Goal: Communication & Community: Answer question/provide support

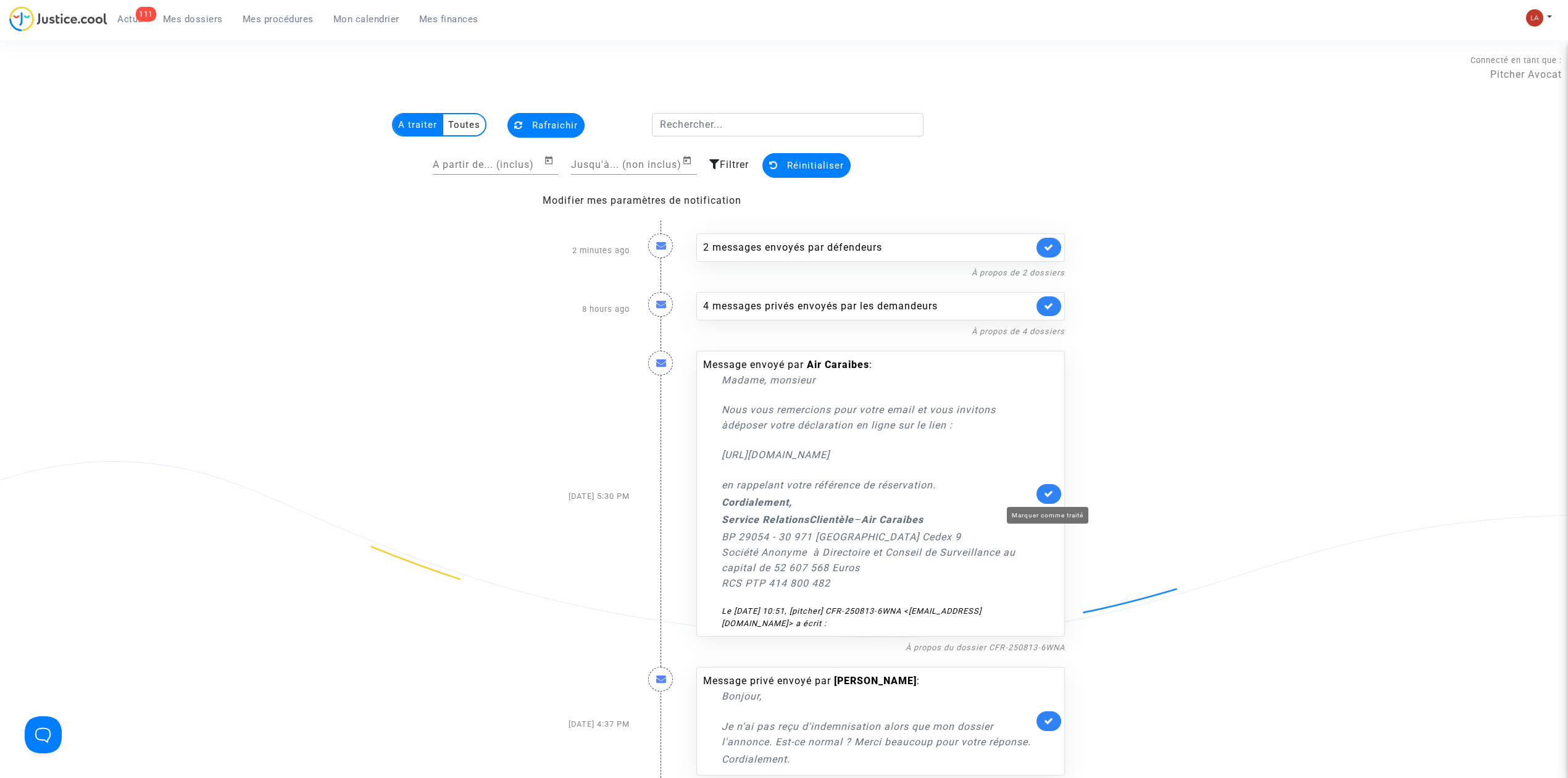
click at [1050, 490] on icon at bounding box center [1048, 494] width 10 height 9
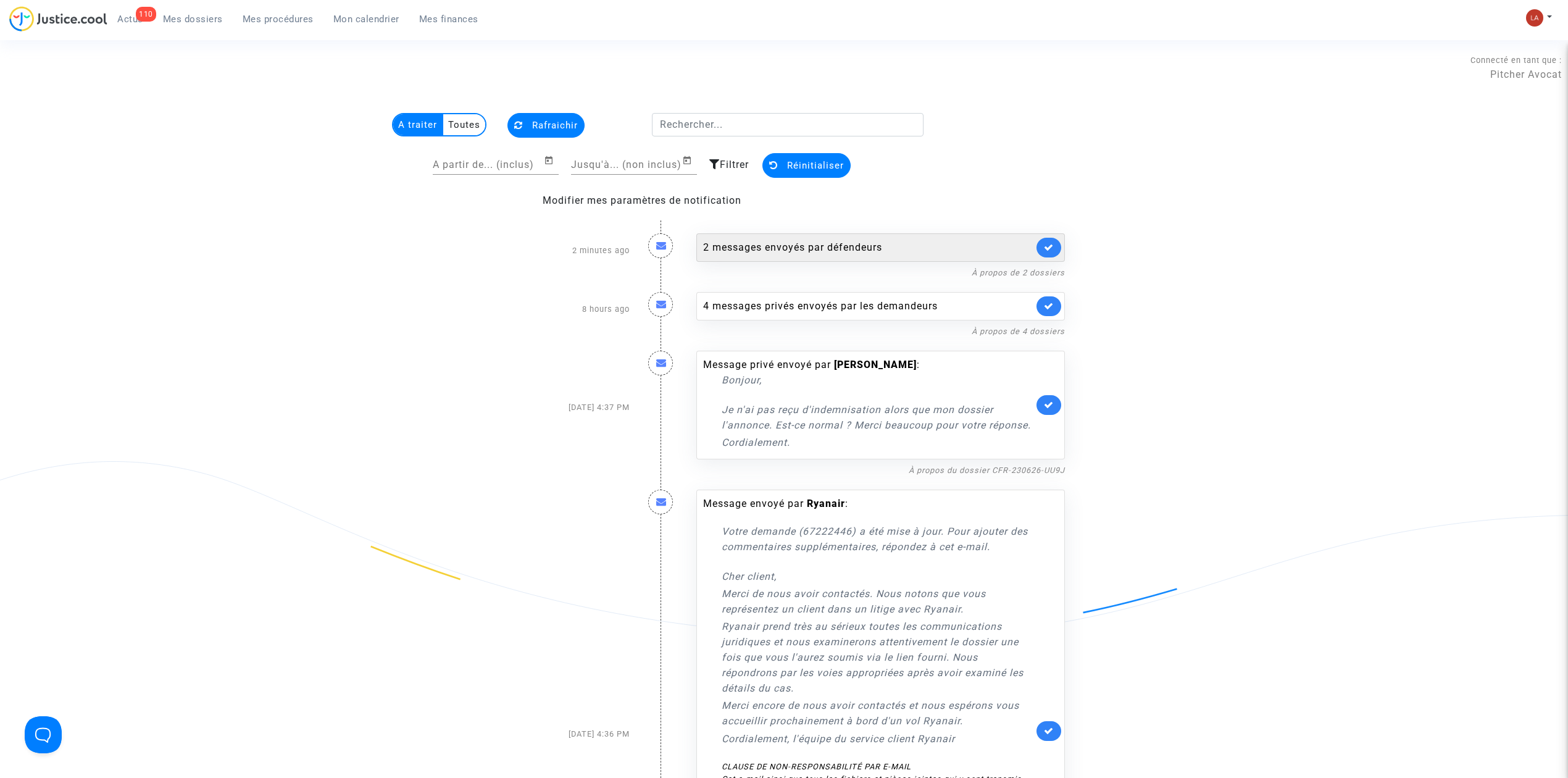
click at [841, 243] on div "2 messages envoyés par défendeurs" at bounding box center [868, 247] width 330 height 15
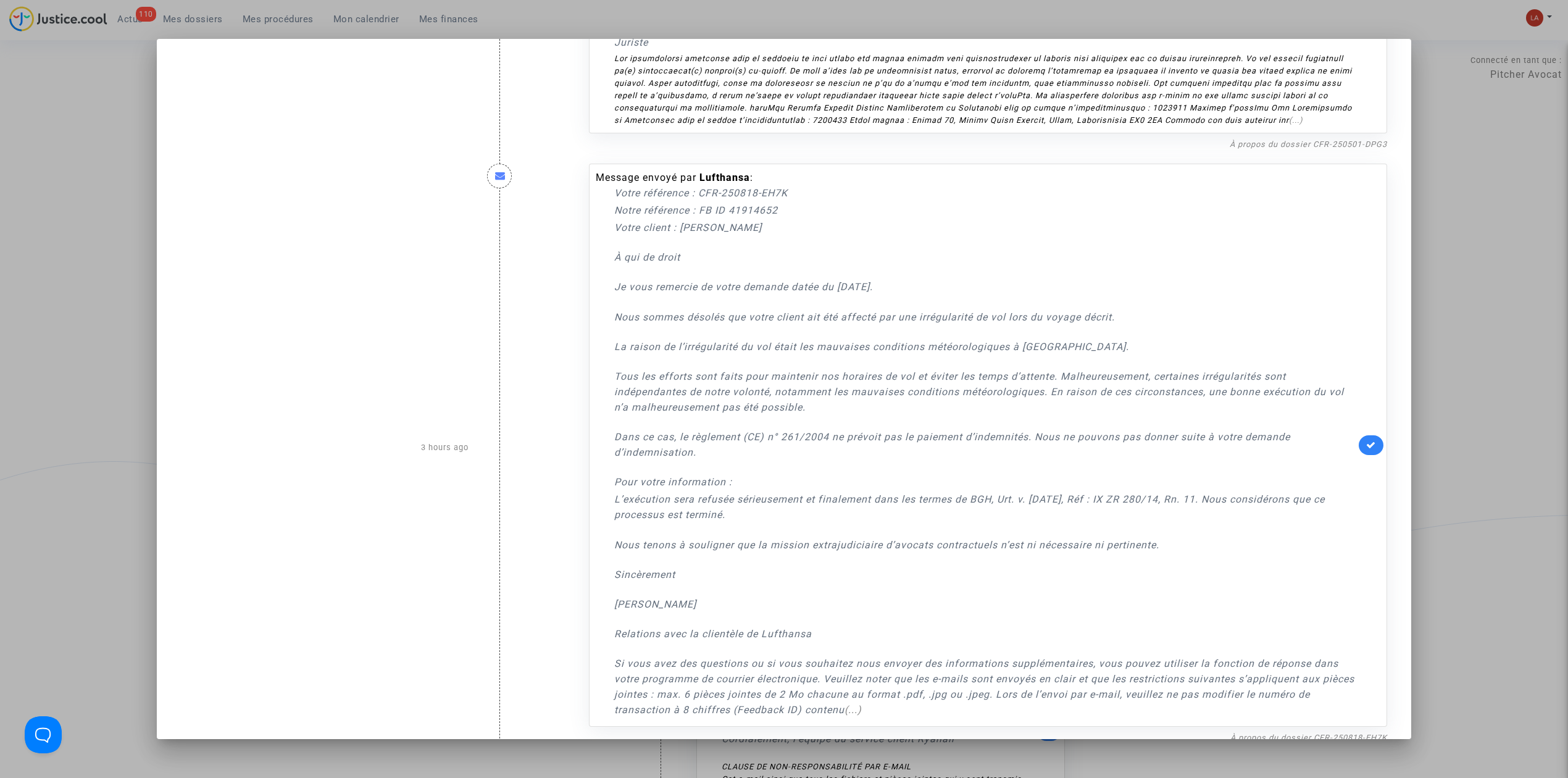
scroll to position [559, 0]
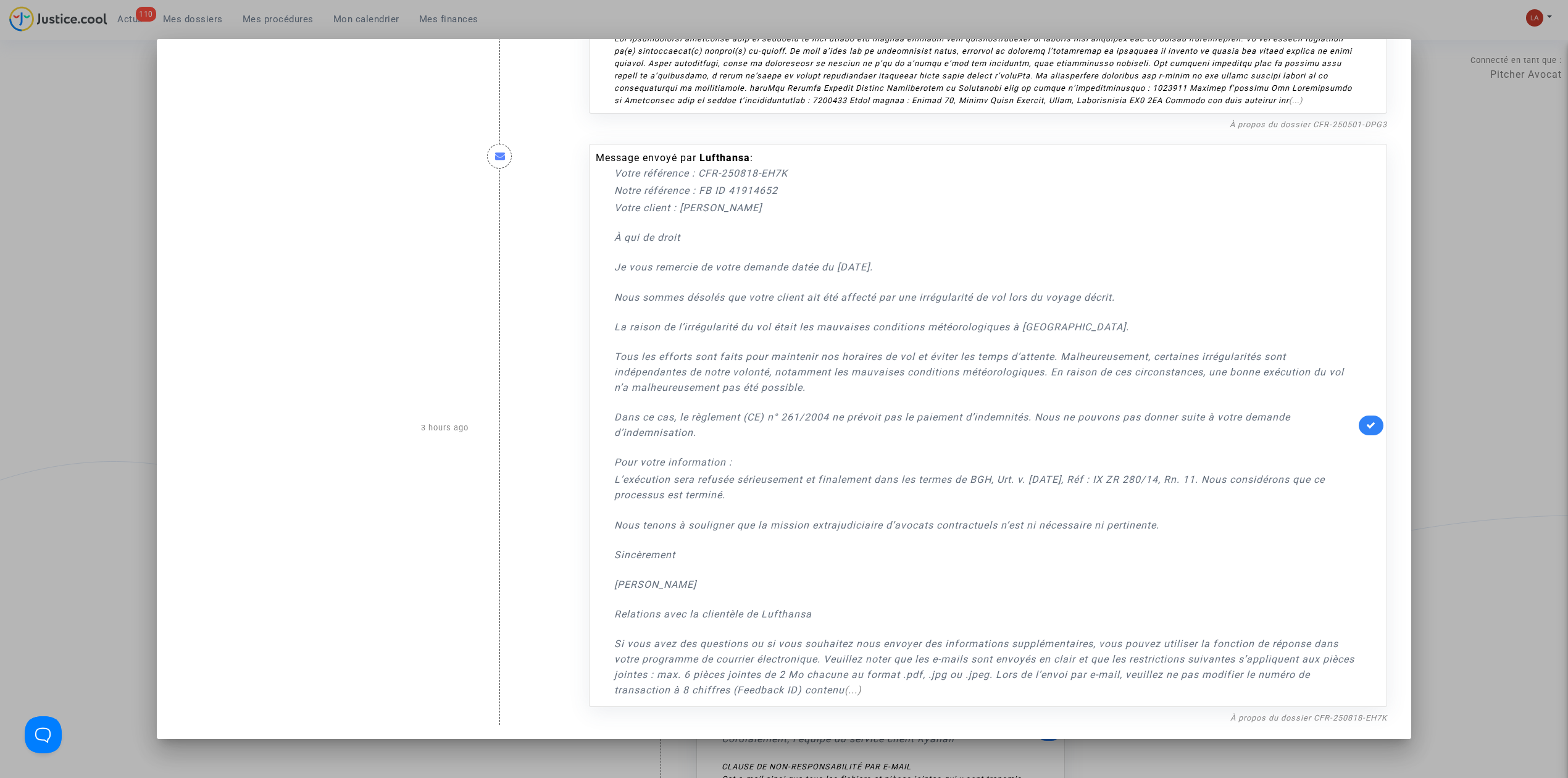
click at [1554, 336] on div at bounding box center [784, 389] width 1568 height 778
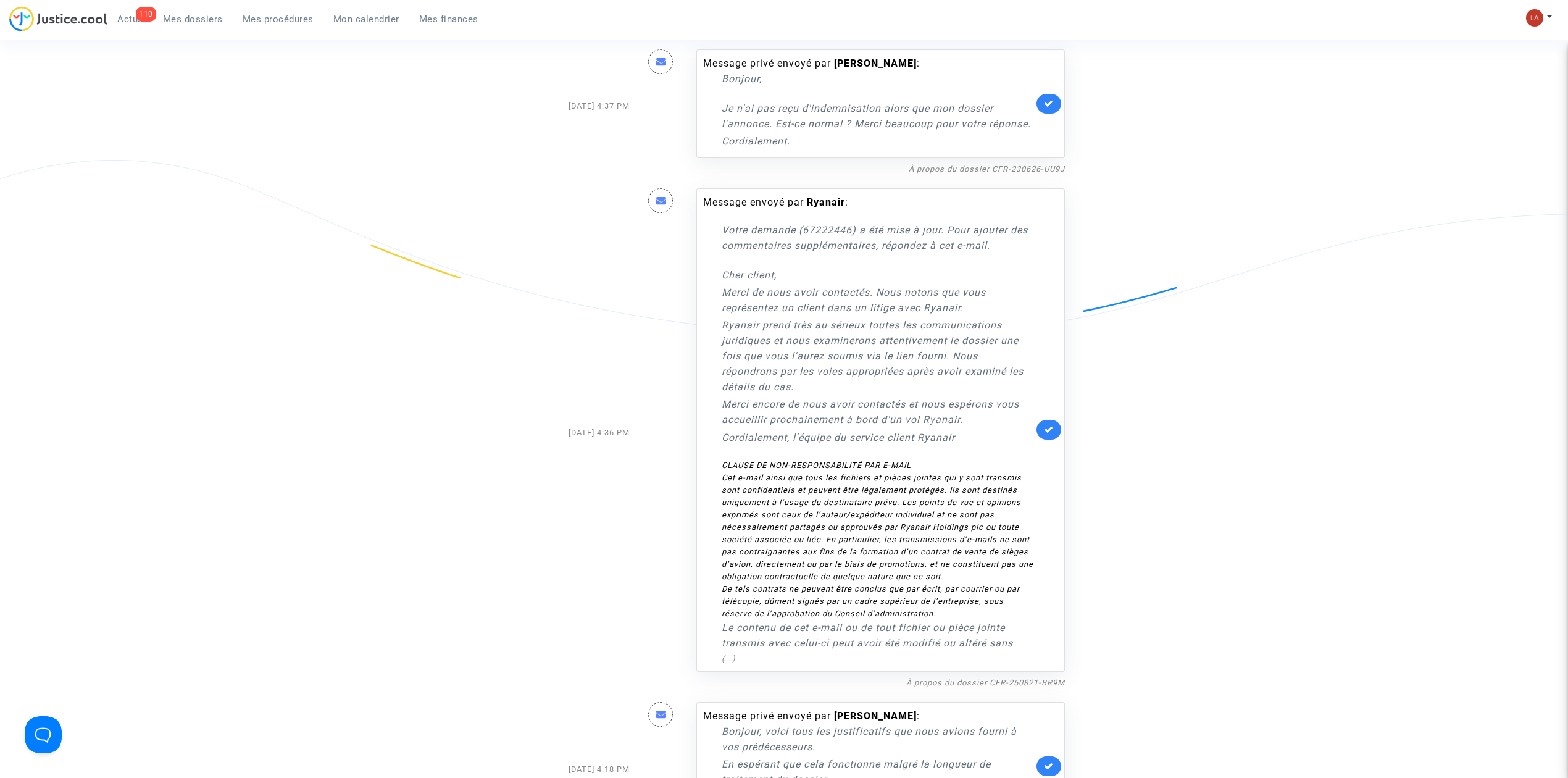
scroll to position [247, 0]
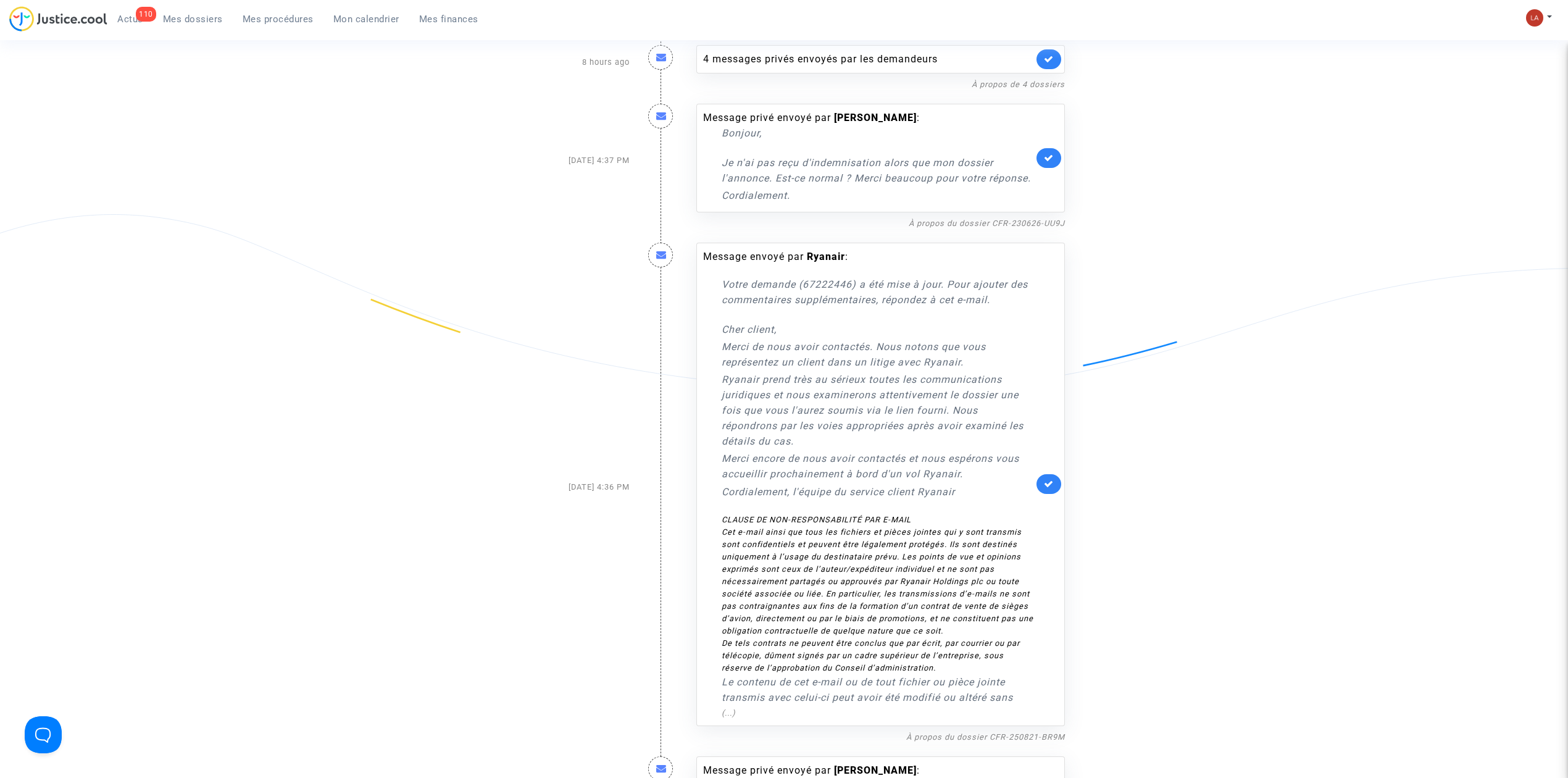
click at [1038, 494] on link at bounding box center [1049, 484] width 24 height 20
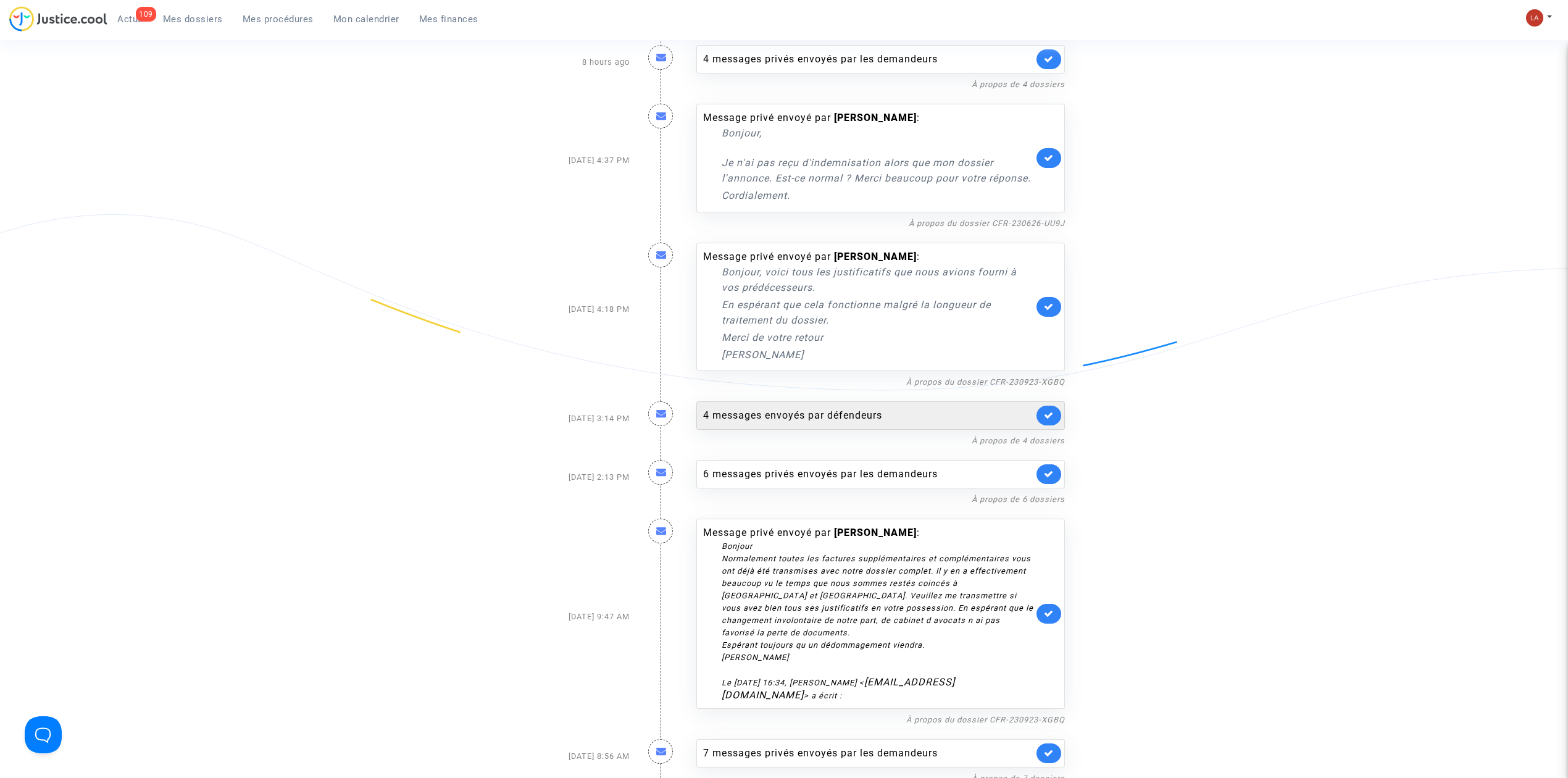
click at [793, 423] on div "4 messages envoyés par défendeurs" at bounding box center [868, 415] width 330 height 15
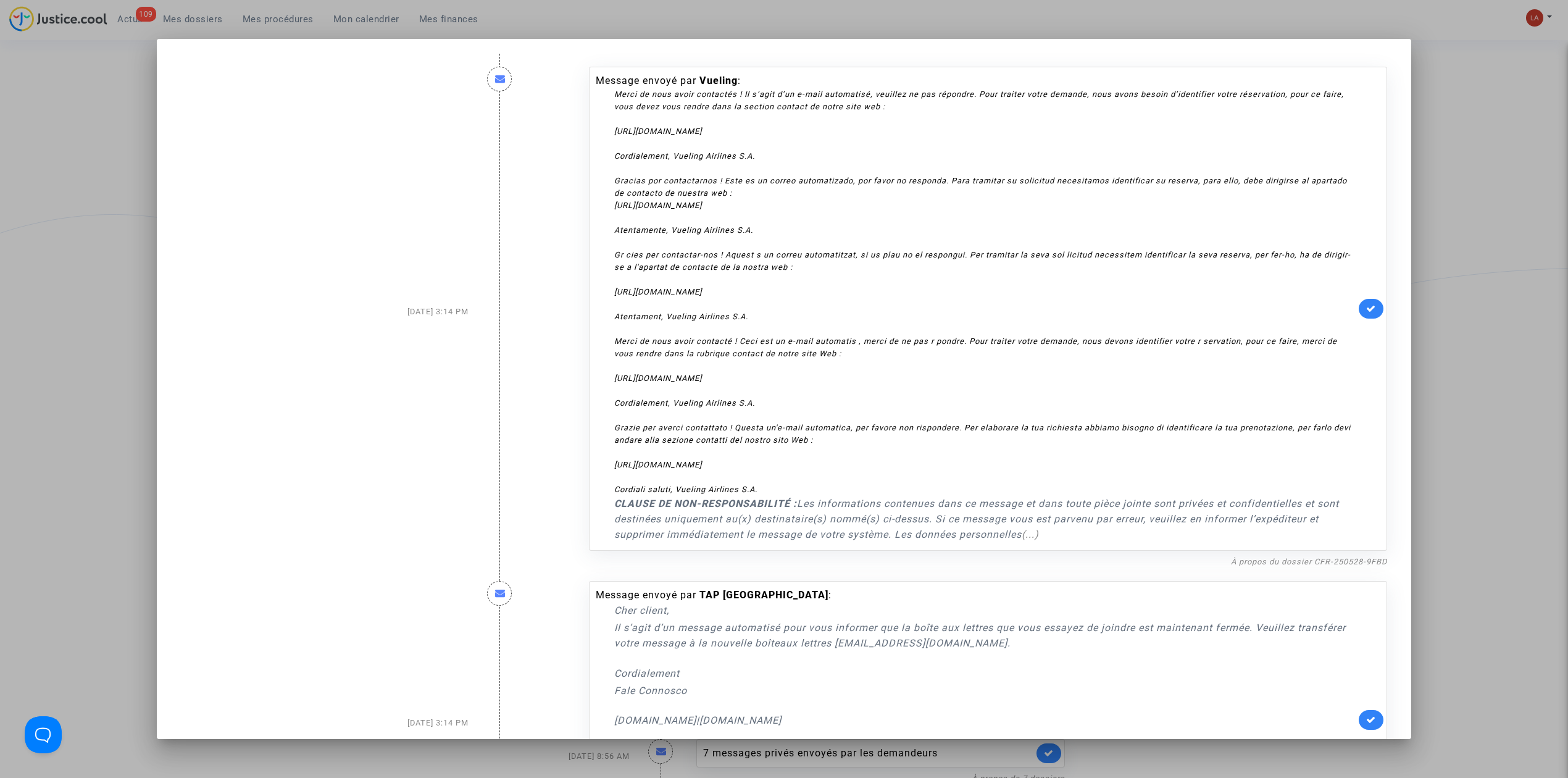
click at [1359, 301] on link at bounding box center [1371, 308] width 24 height 20
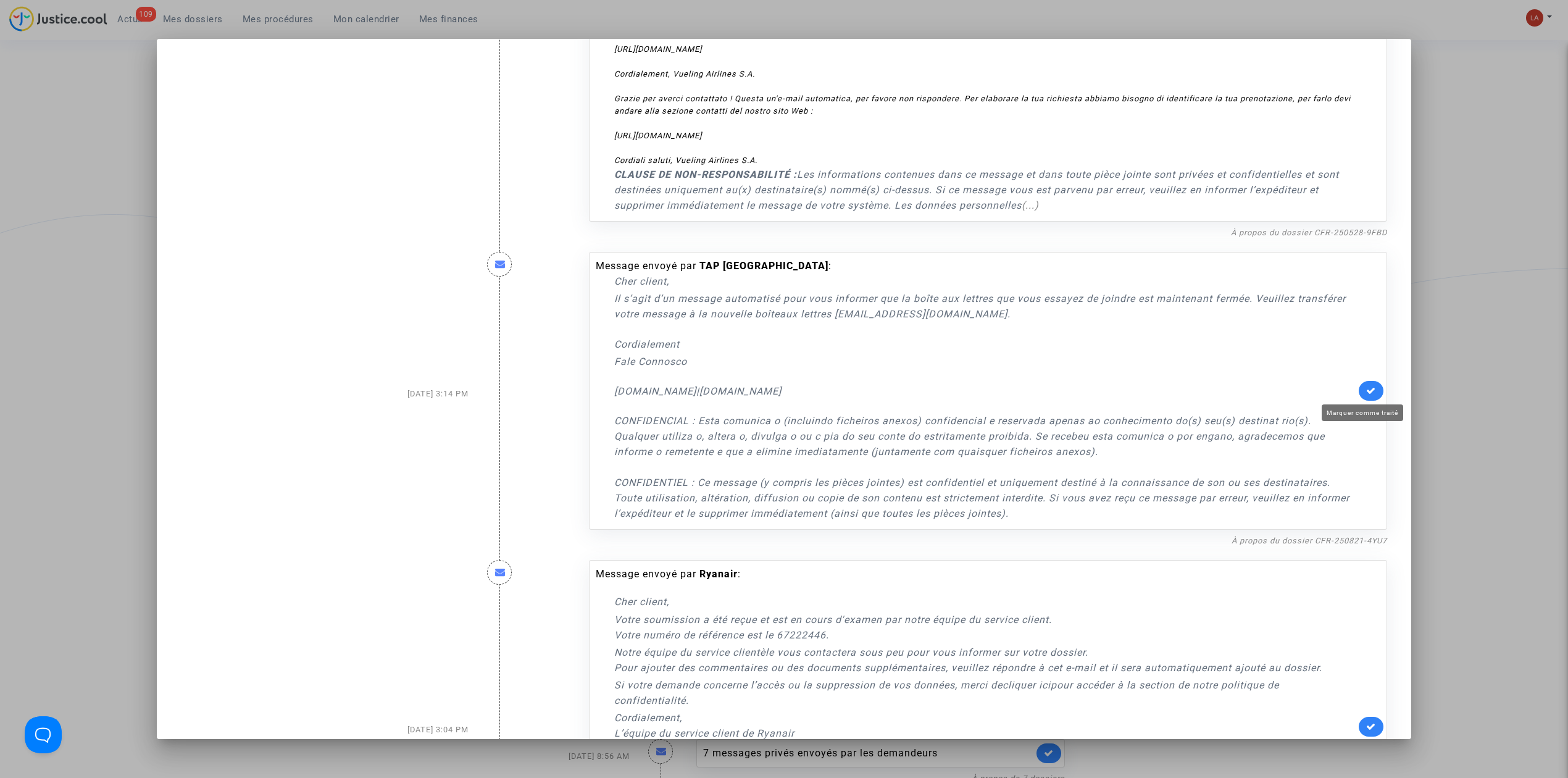
click at [1366, 391] on icon at bounding box center [1370, 391] width 10 height 9
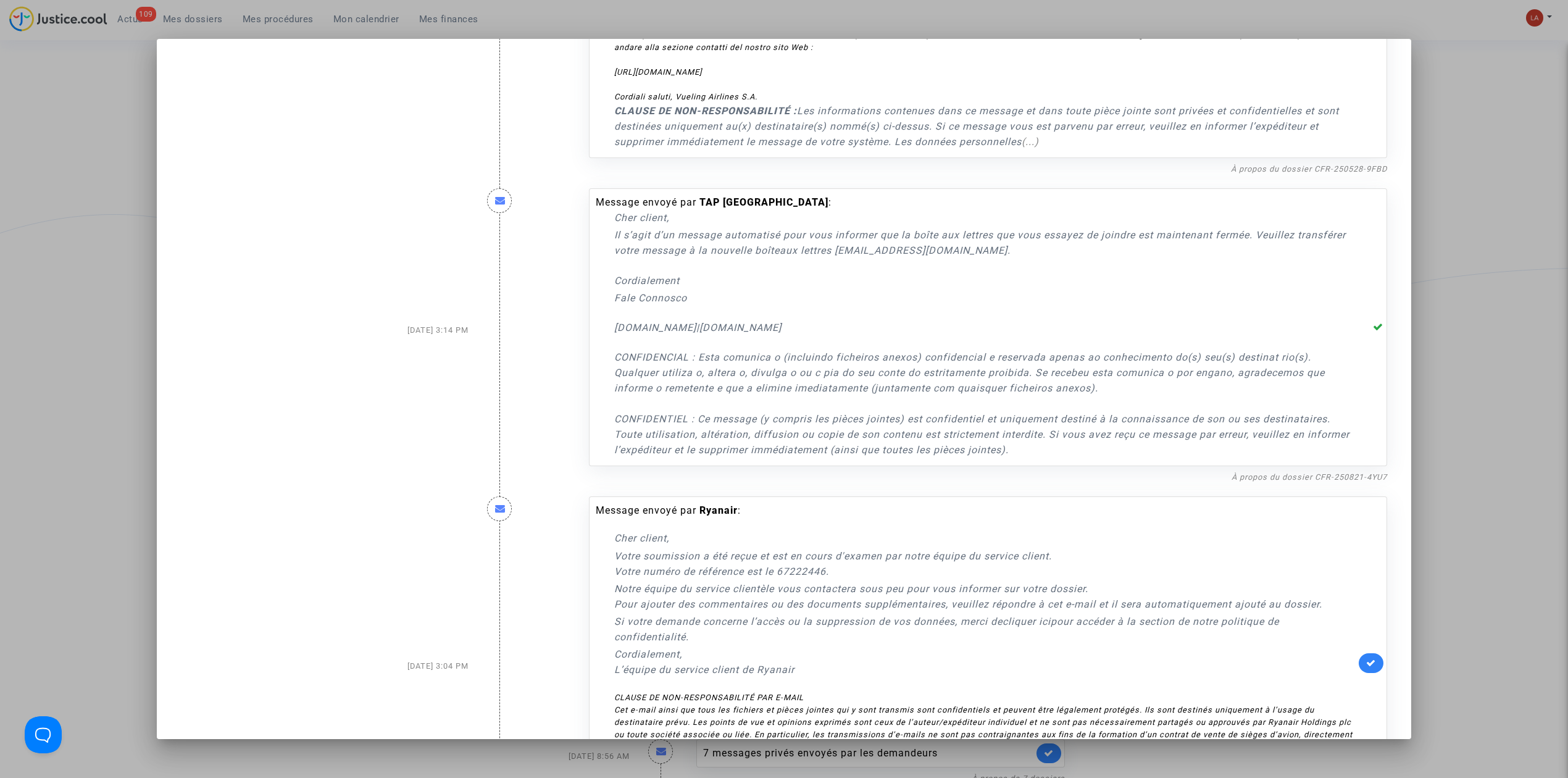
scroll to position [658, 0]
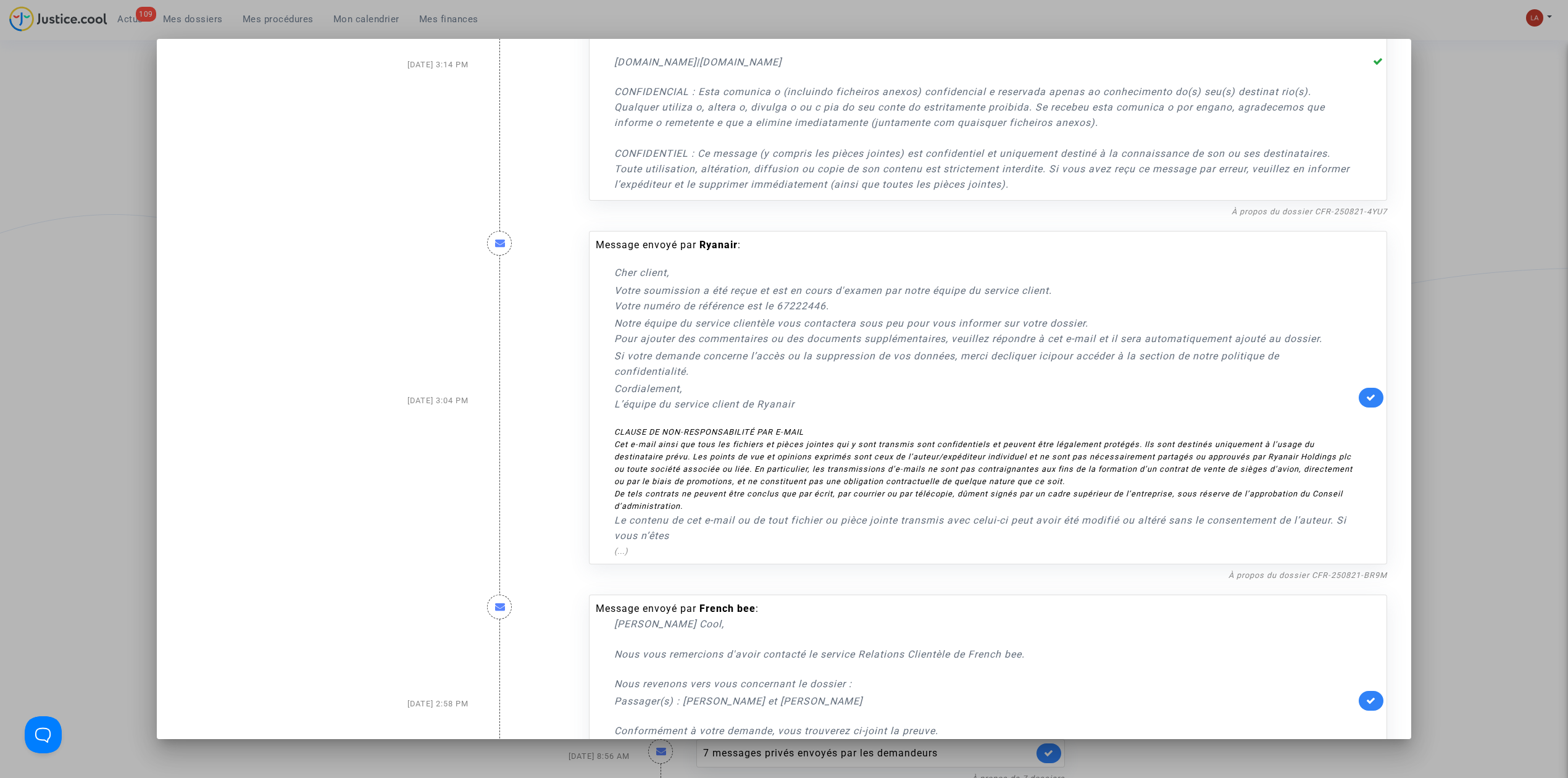
click at [1359, 391] on link at bounding box center [1371, 398] width 24 height 20
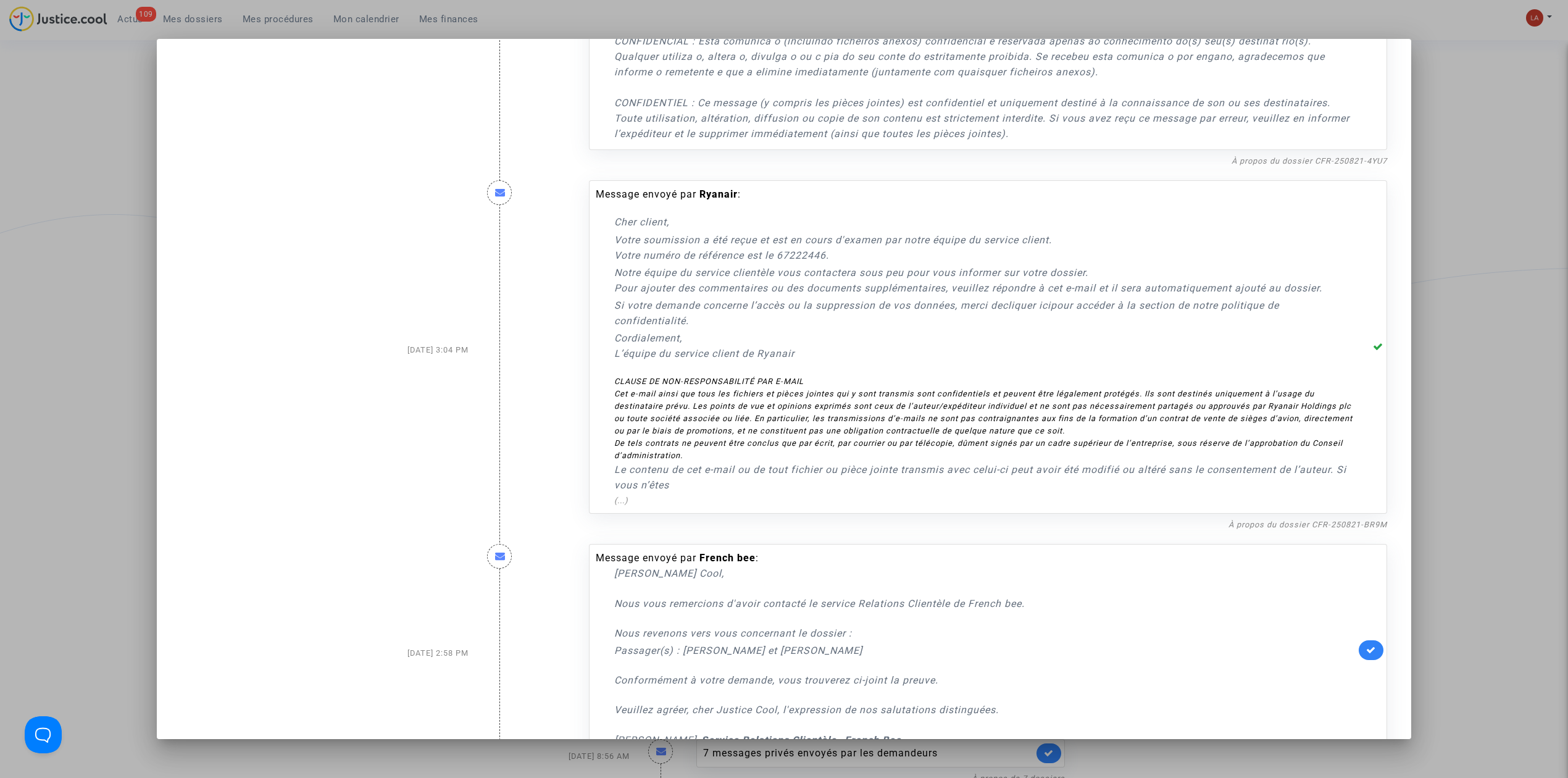
scroll to position [759, 0]
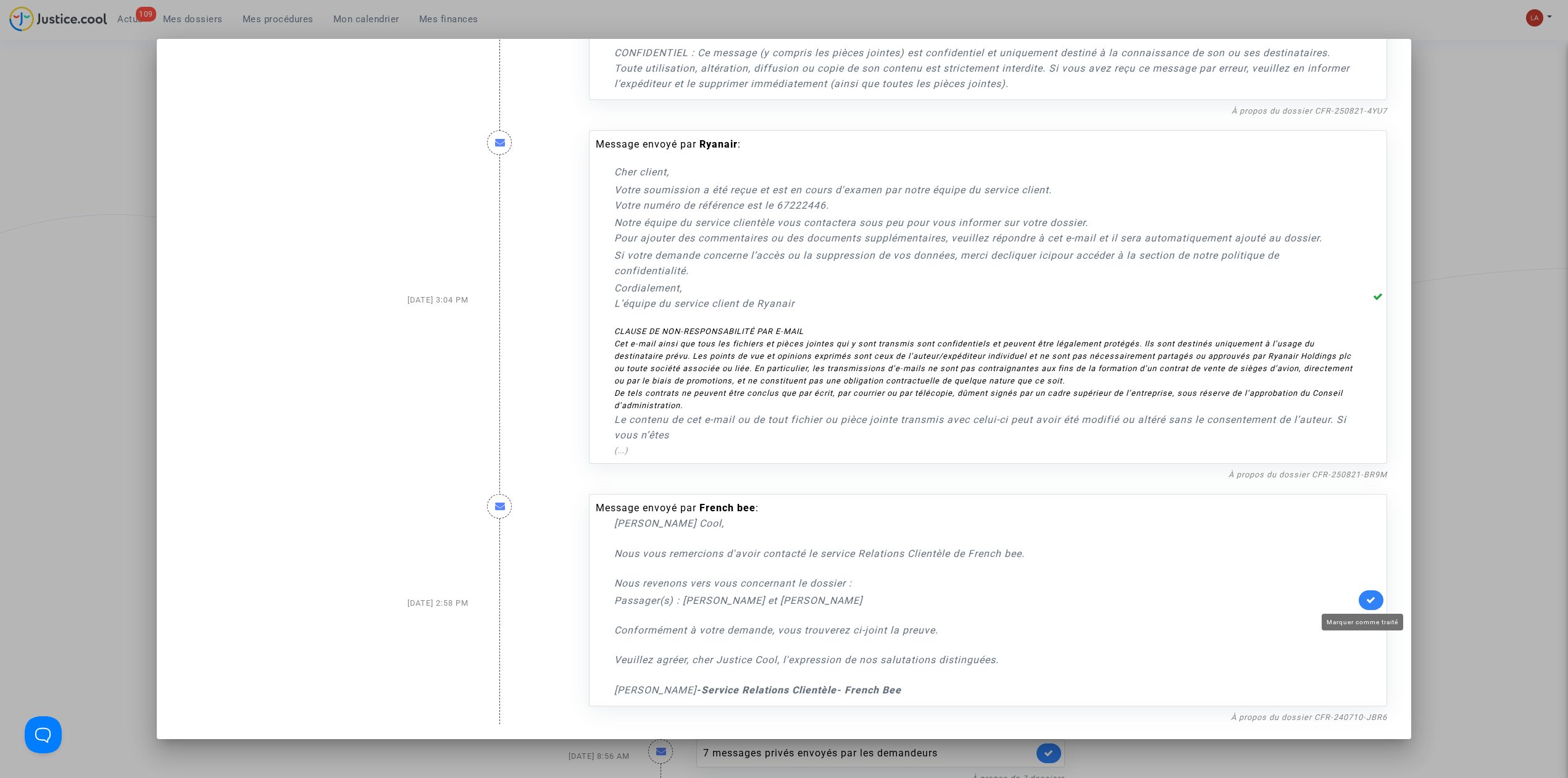
drag, startPoint x: 1369, startPoint y: 599, endPoint x: 1339, endPoint y: 571, distance: 41.0
click at [1368, 599] on link at bounding box center [1371, 600] width 24 height 20
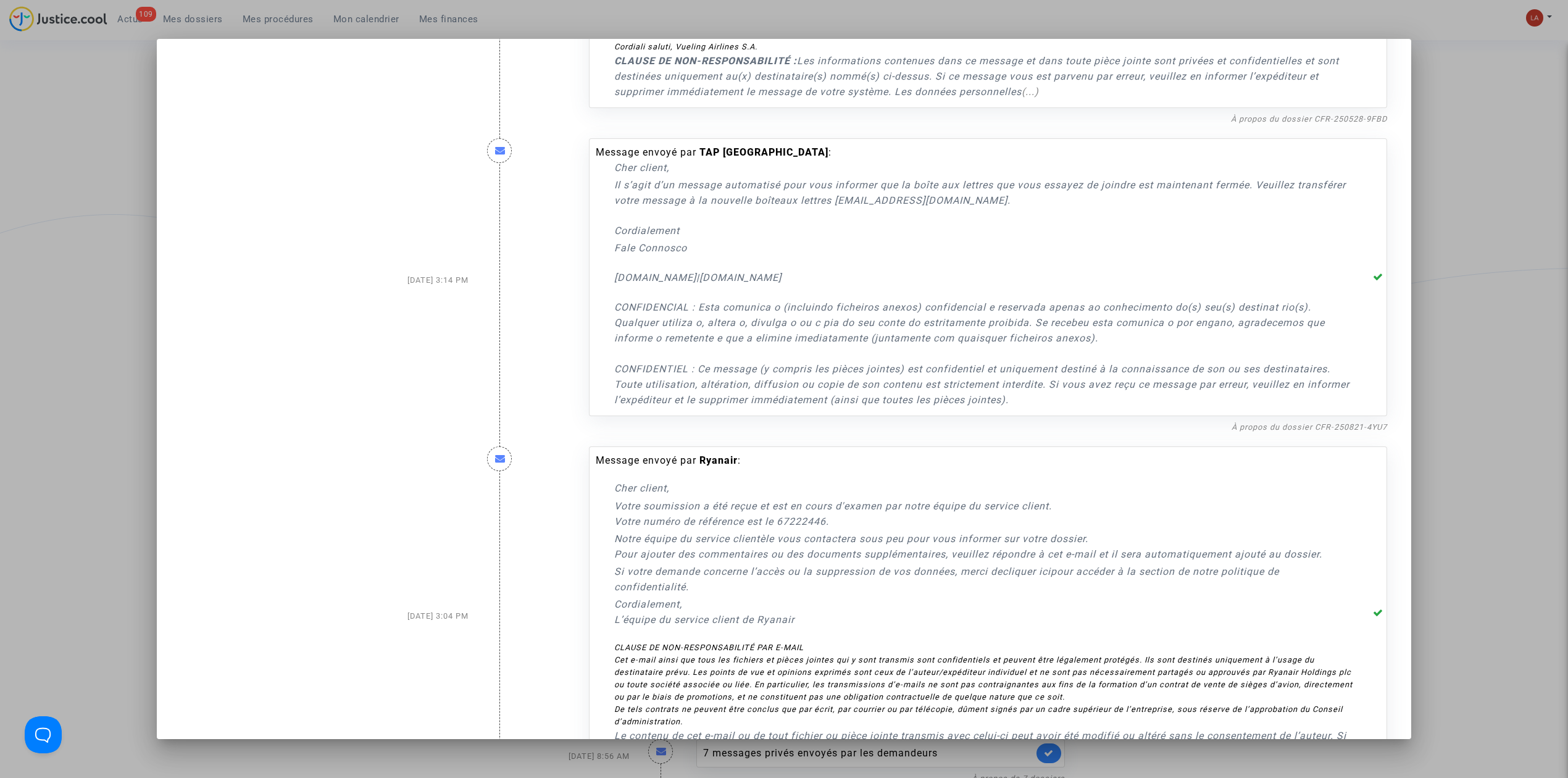
scroll to position [431, 0]
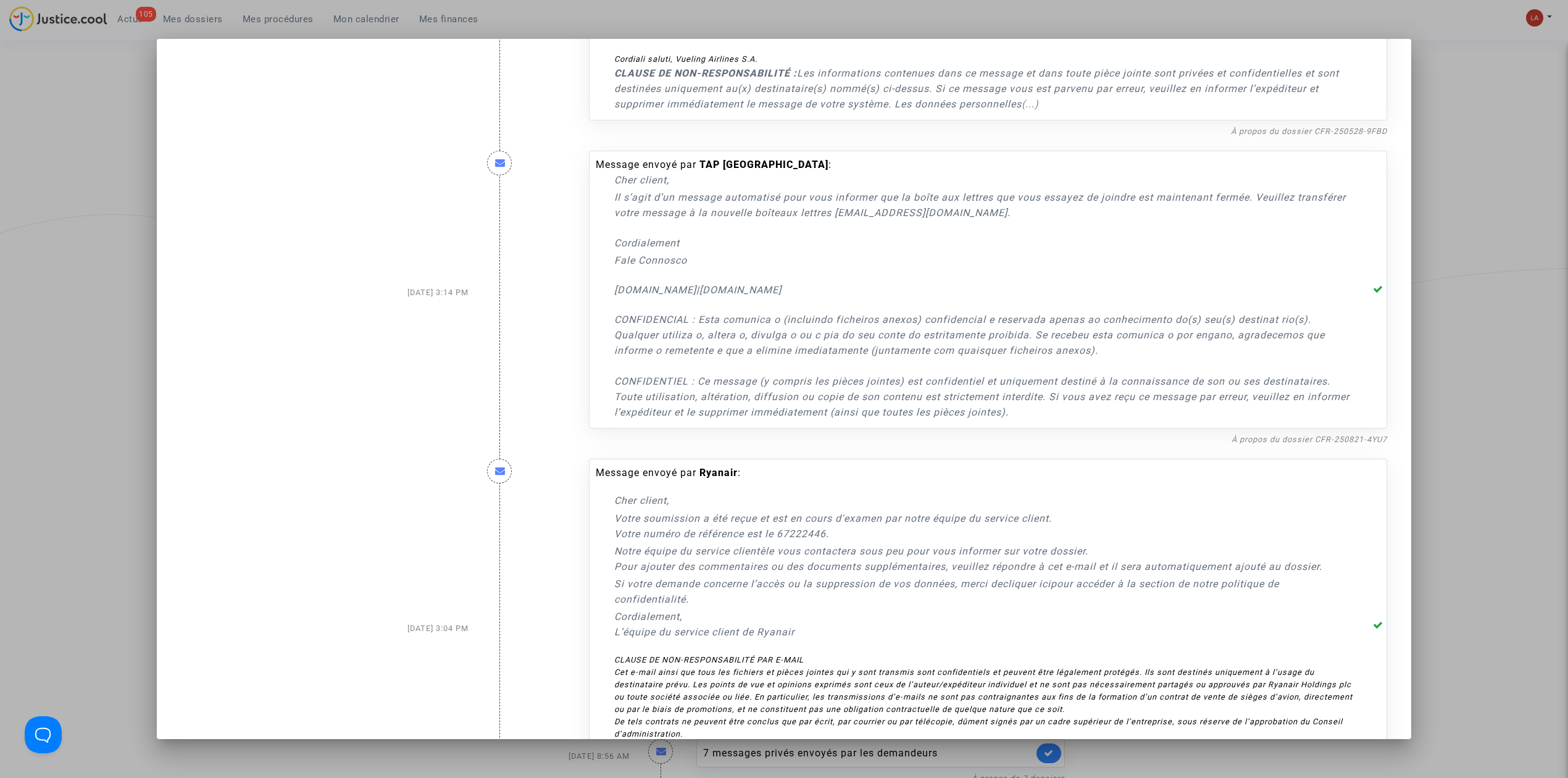
drag, startPoint x: 835, startPoint y: 210, endPoint x: 950, endPoint y: 208, distance: 115.0
click at [950, 208] on link "aux lettres feedback.fc@crmtap.pt" at bounding box center [894, 212] width 228 height 12
copy link "feedback.fc@crmtap.pt"
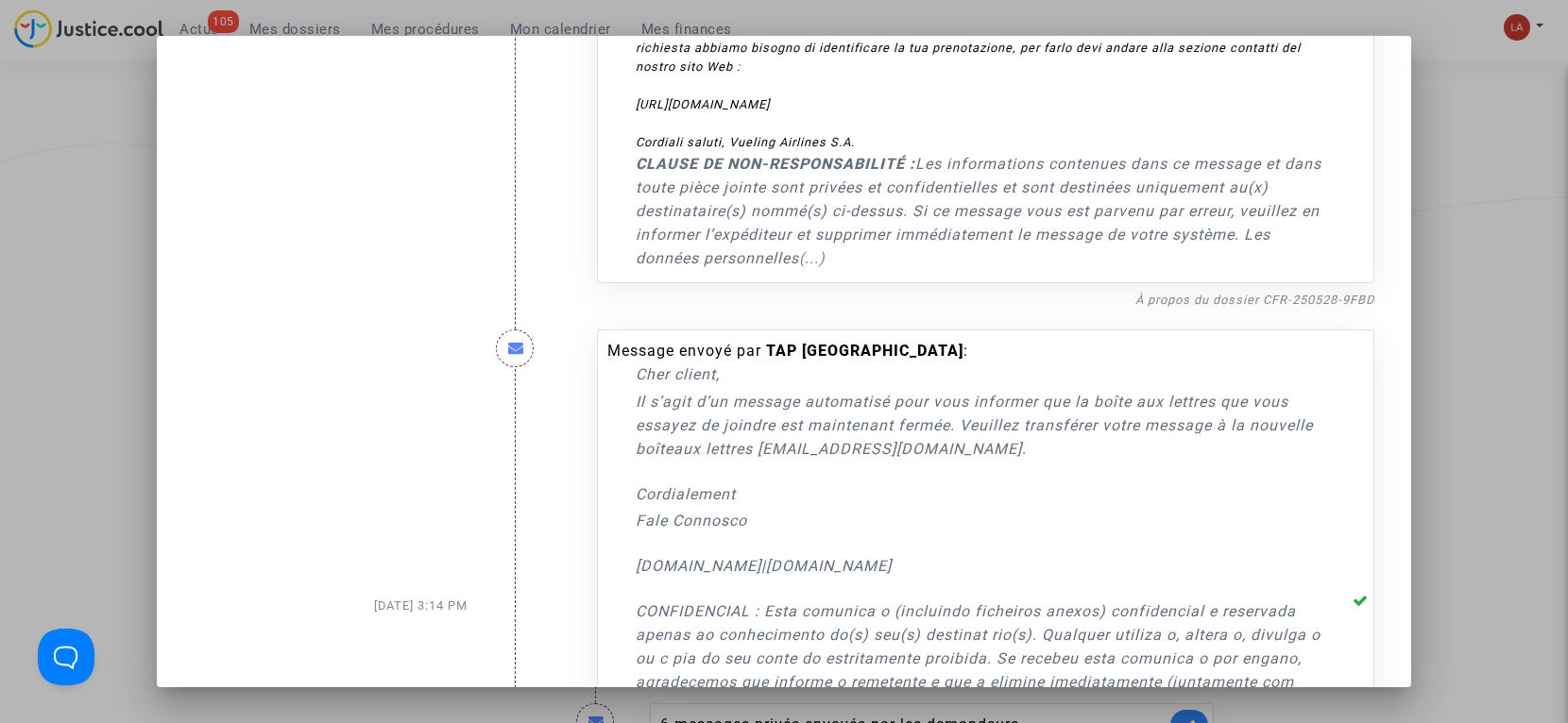
copy link "feedback.fc@crmtap.pt"
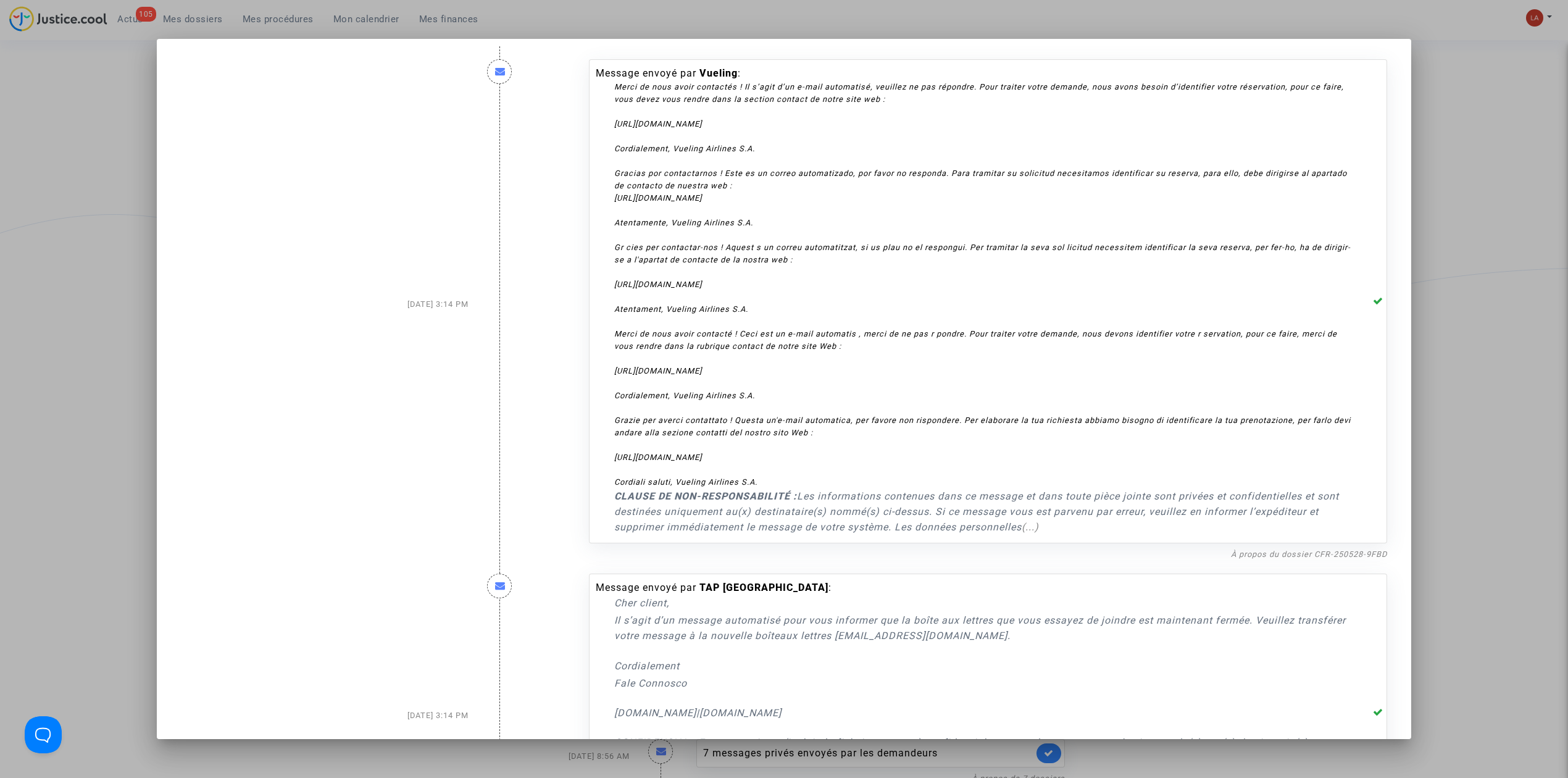
scroll to position [0, 0]
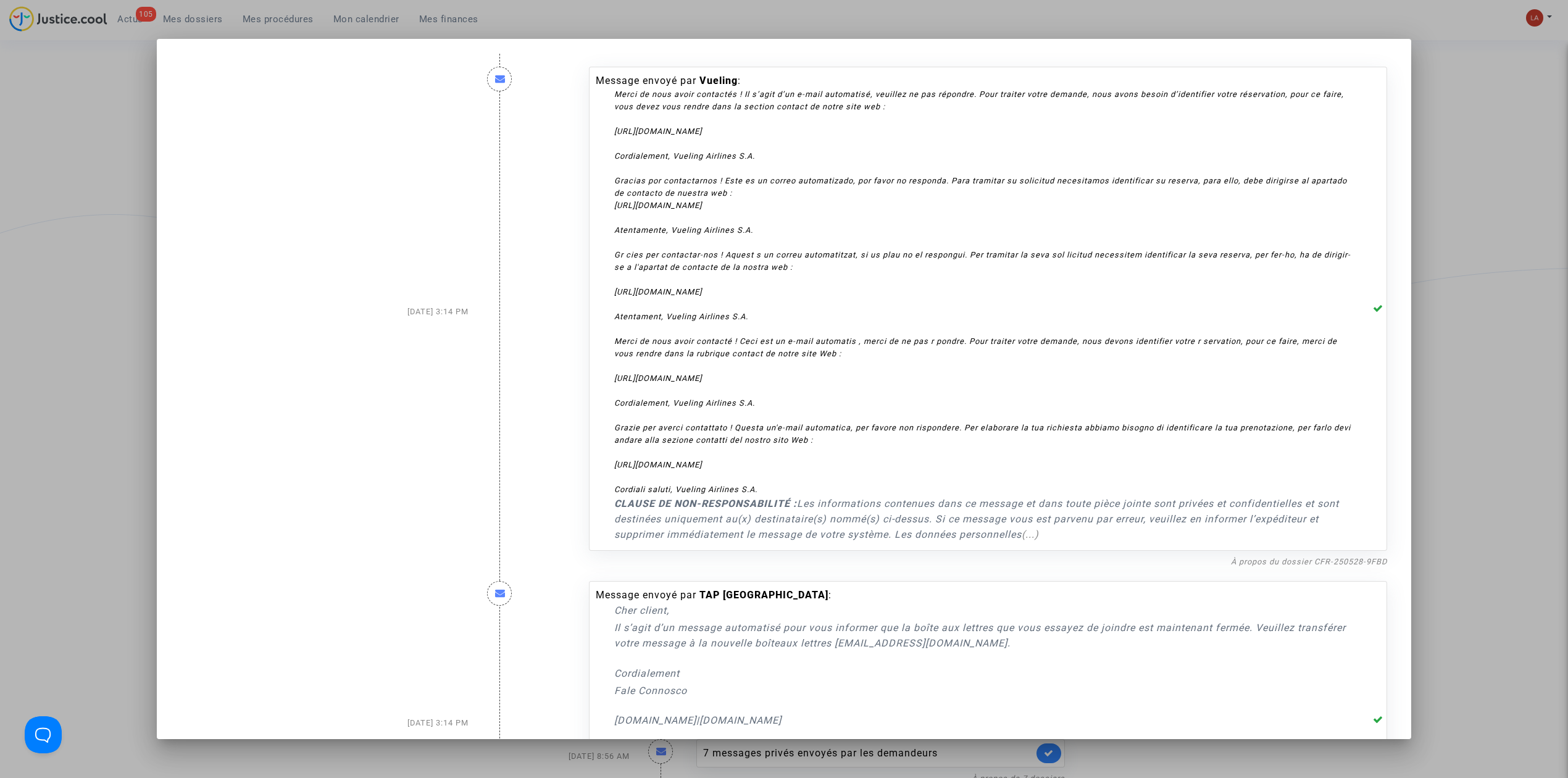
click at [1480, 326] on div at bounding box center [784, 389] width 1568 height 778
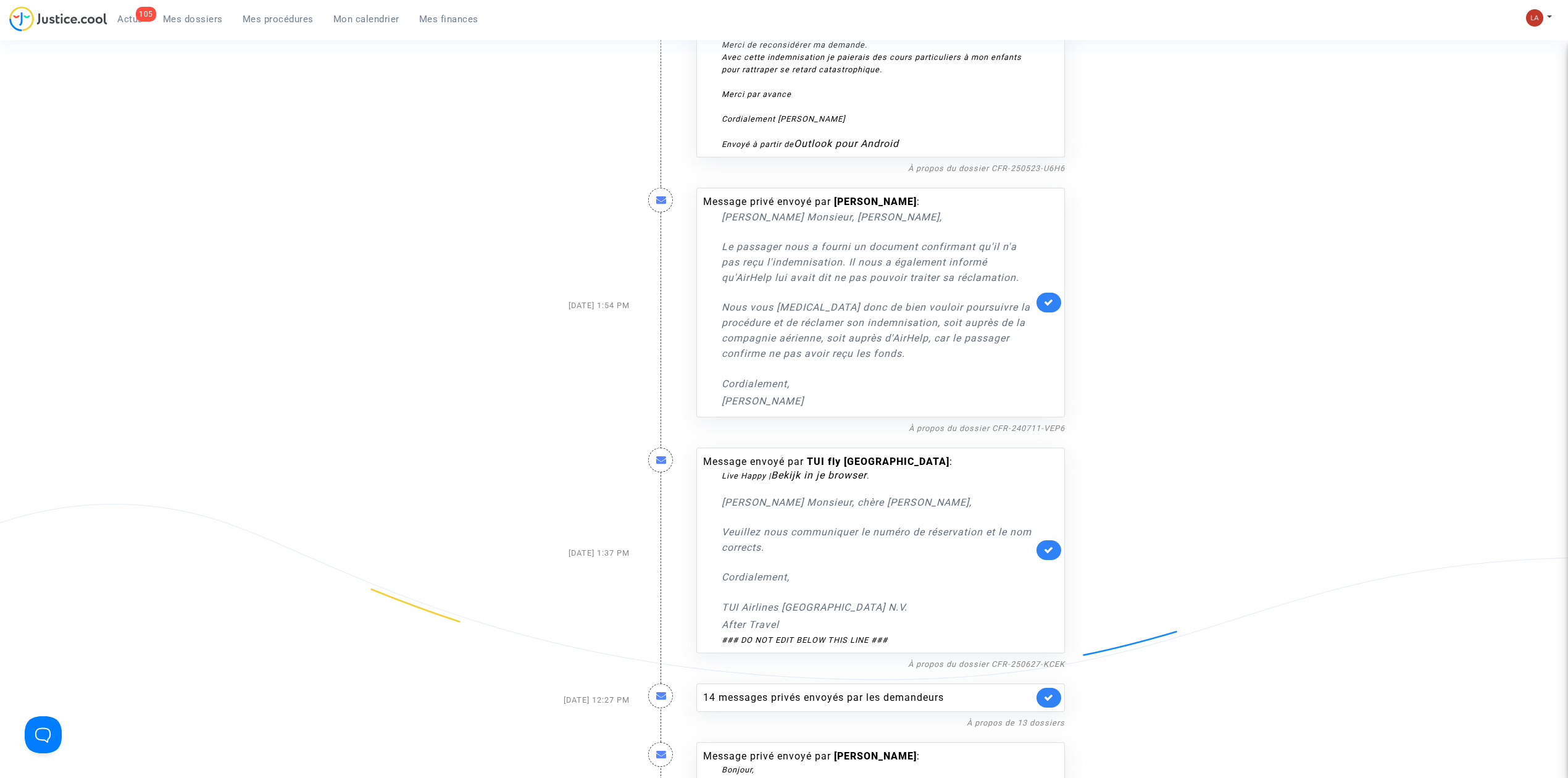
scroll to position [1729, 0]
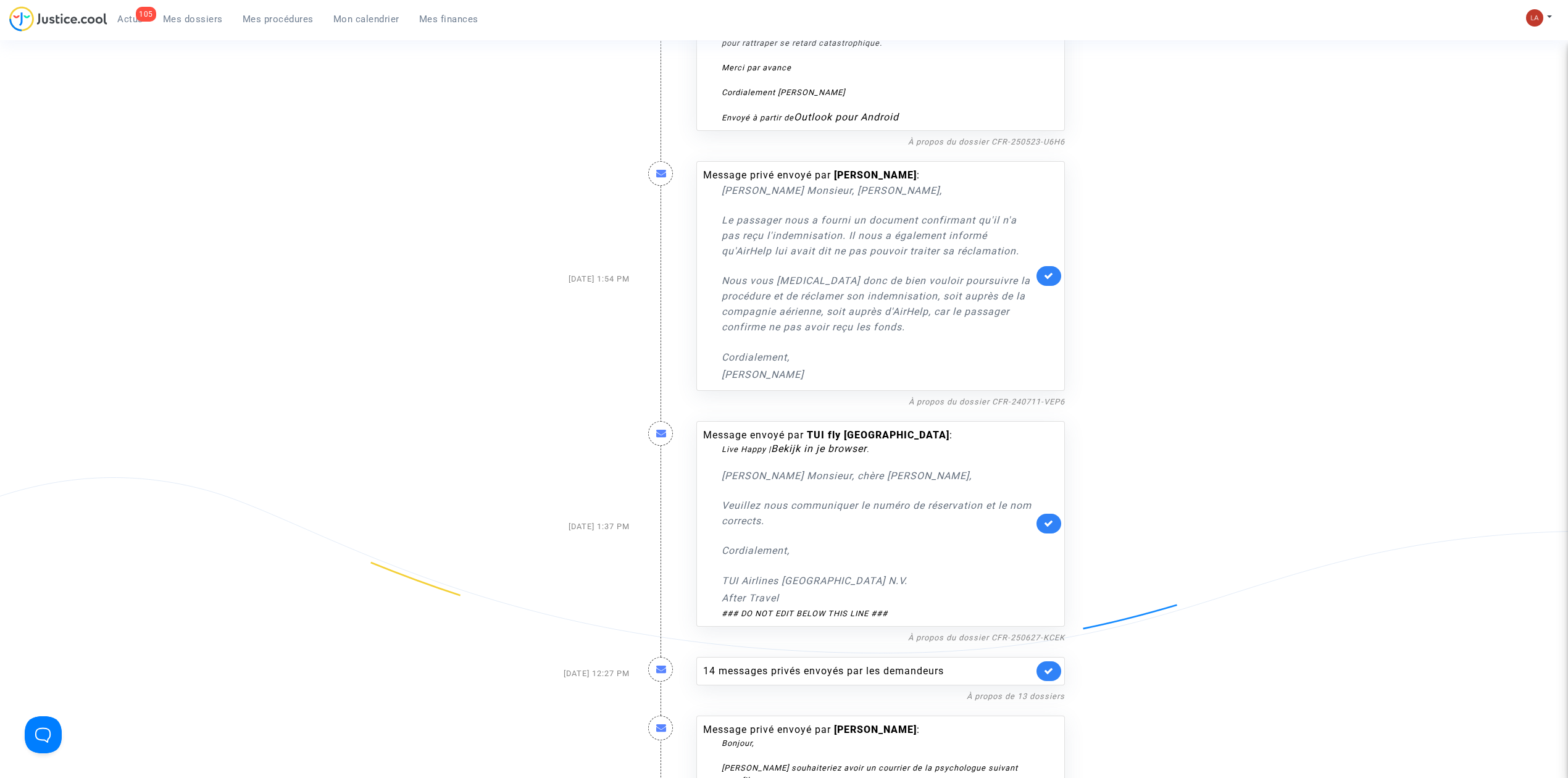
click at [953, 652] on div "14 messages privés envoyés par les demandeurs À propos de 13 dossiers" at bounding box center [881, 674] width 387 height 59
click at [954, 642] on link "À propos du dossier CFR-250627-KCEK" at bounding box center [986, 637] width 157 height 9
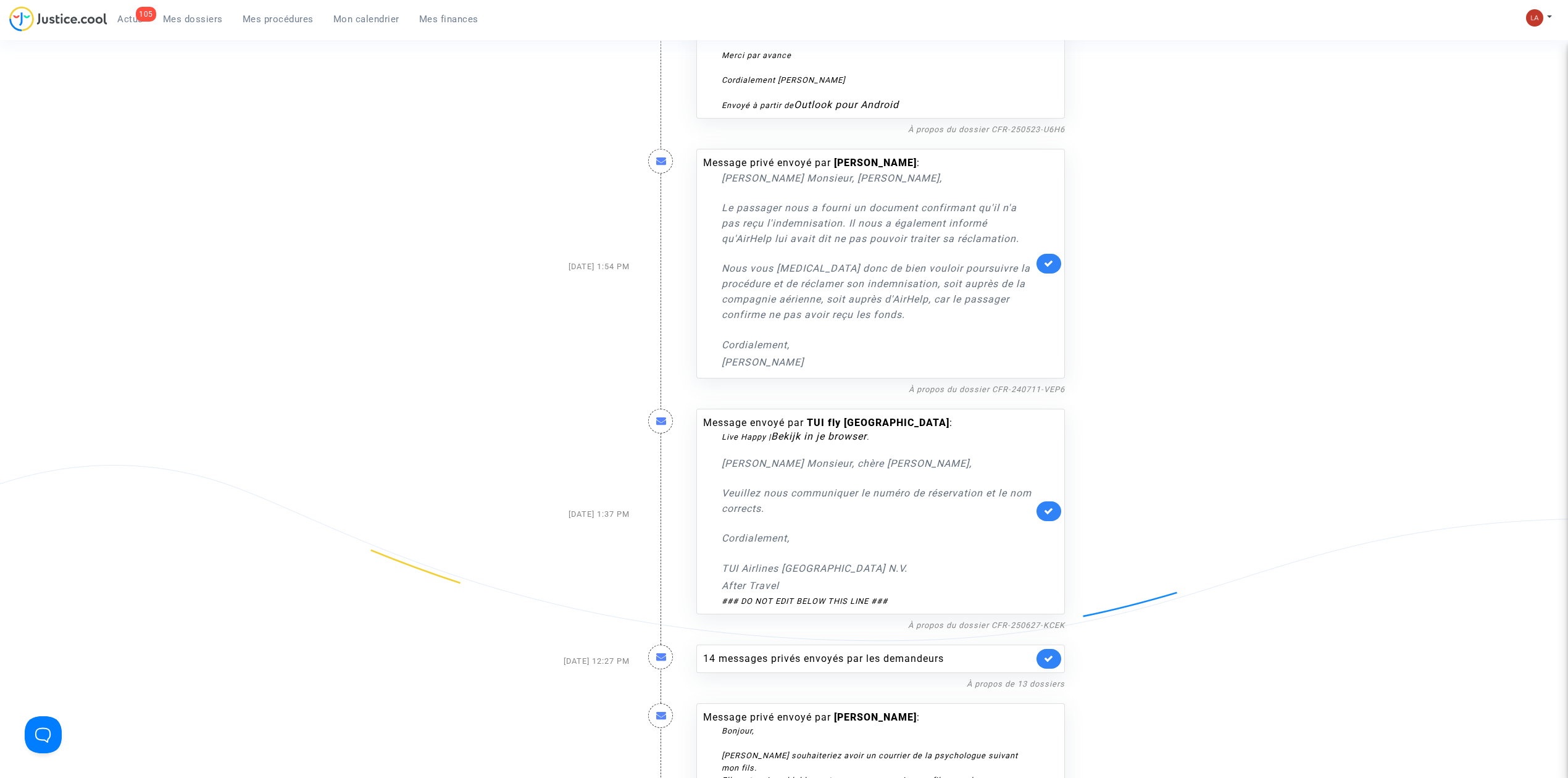
scroll to position [2223, 0]
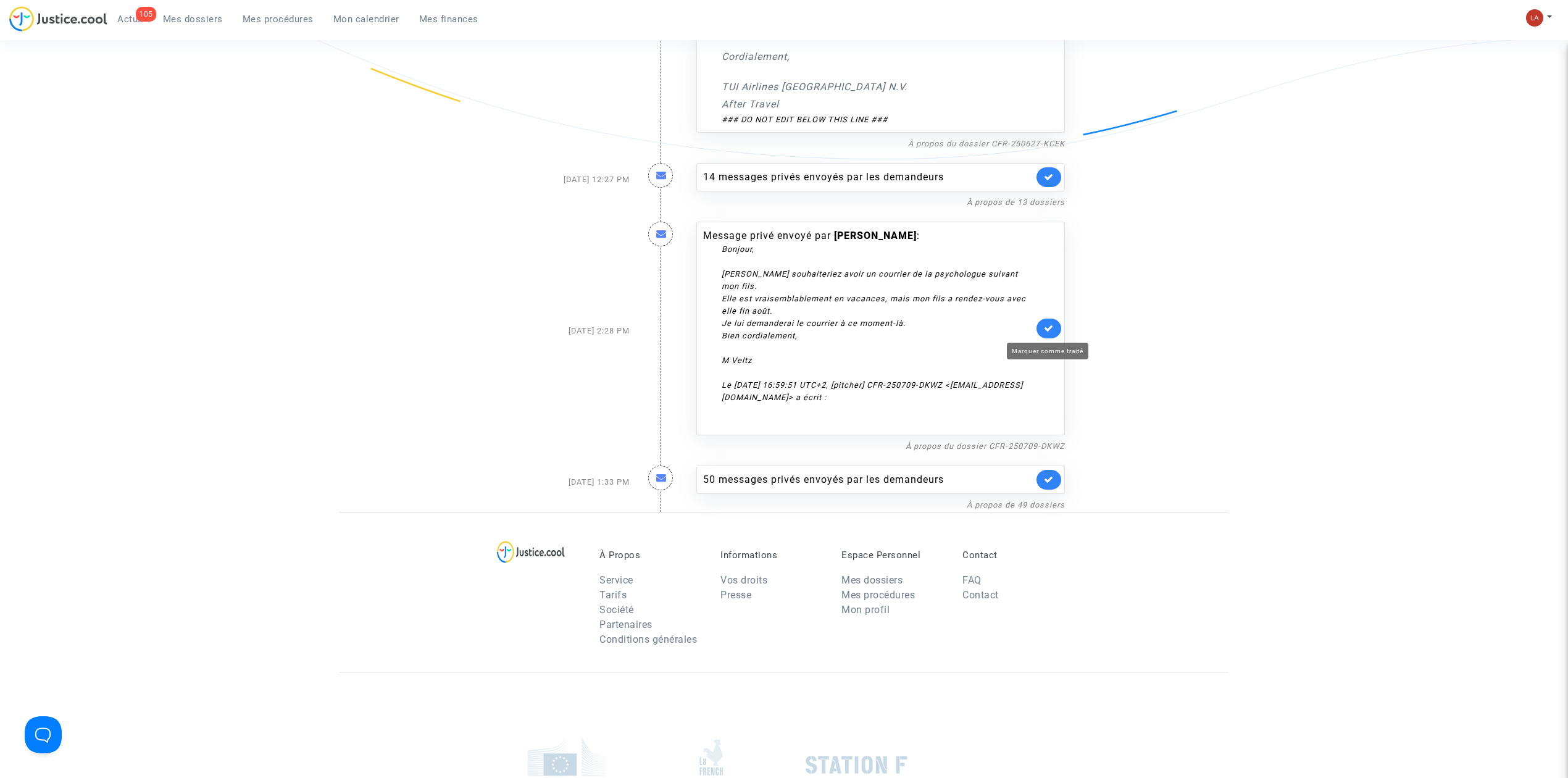
click at [1052, 331] on icon at bounding box center [1048, 328] width 10 height 9
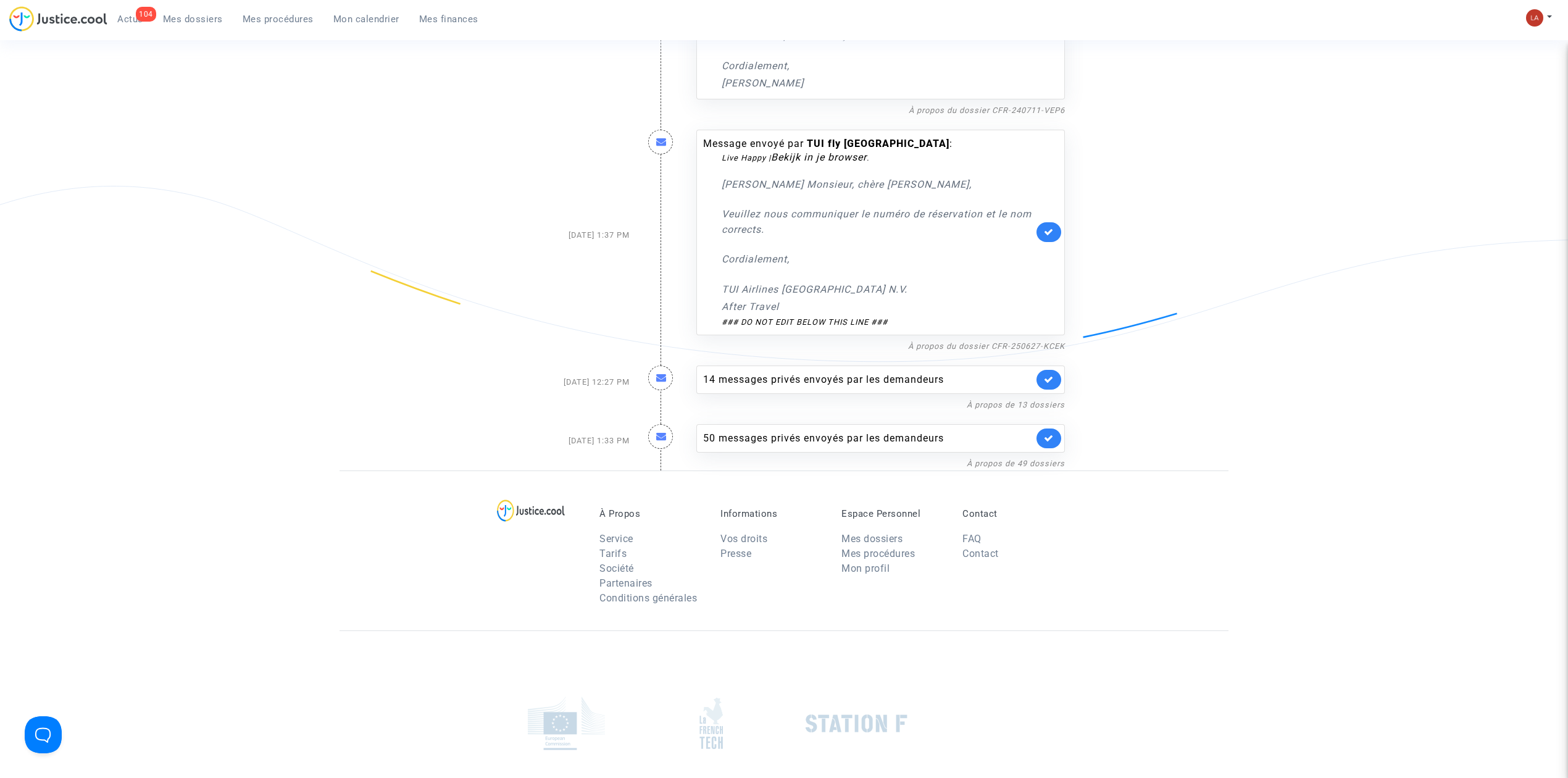
scroll to position [2014, 0]
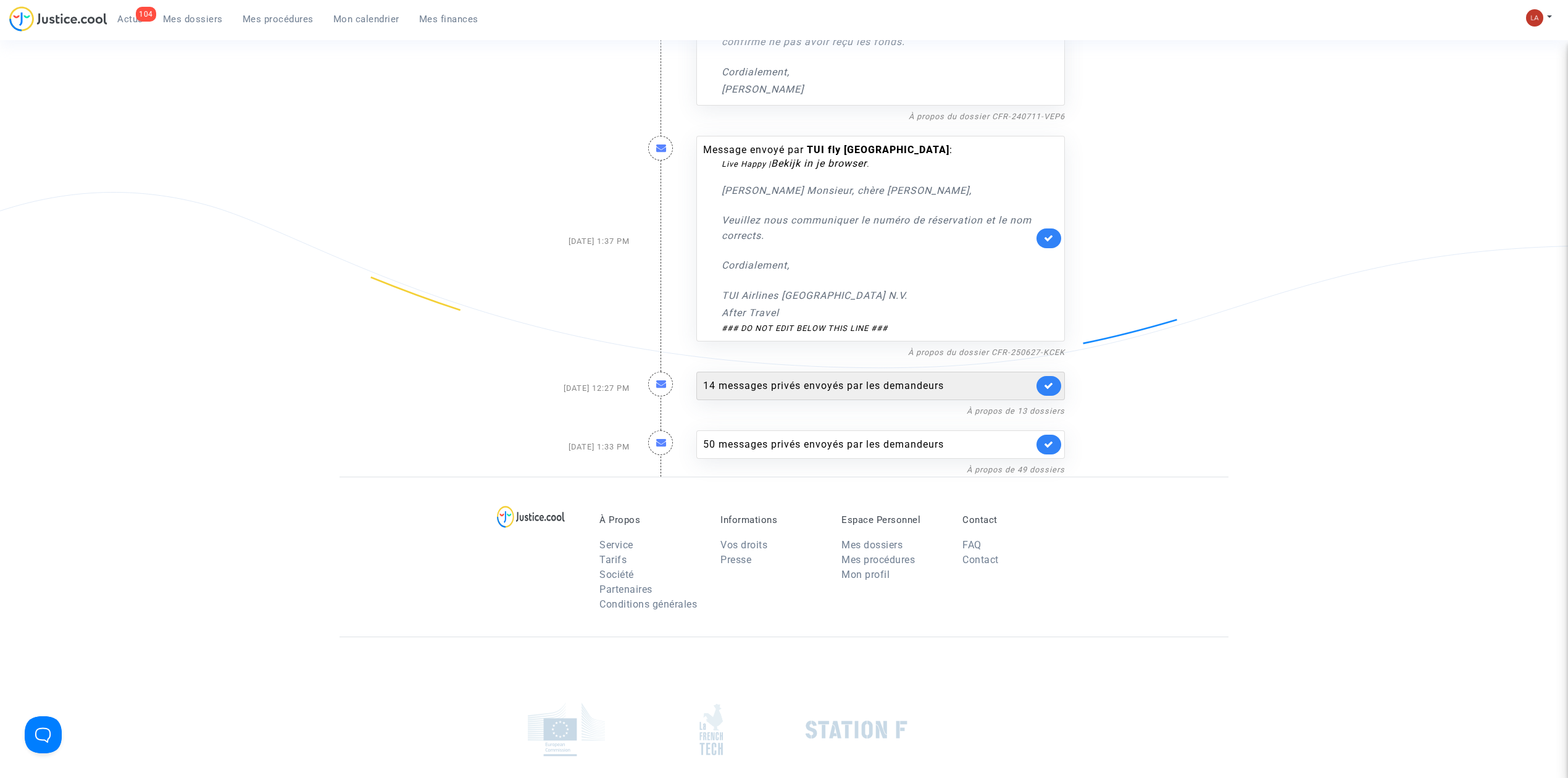
click at [935, 393] on div "14 messages privés envoyés par les demandeurs" at bounding box center [868, 385] width 330 height 15
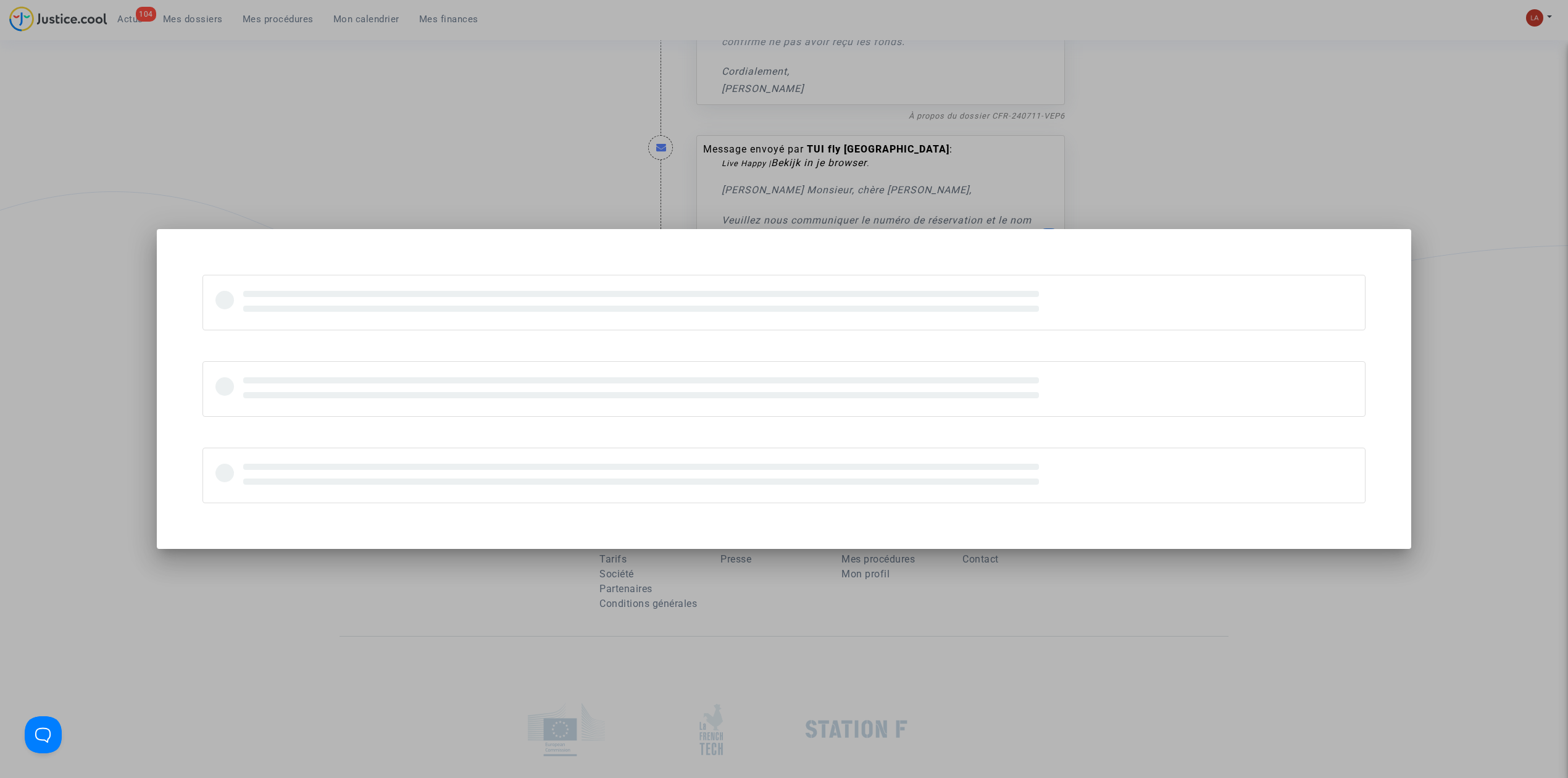
scroll to position [0, 0]
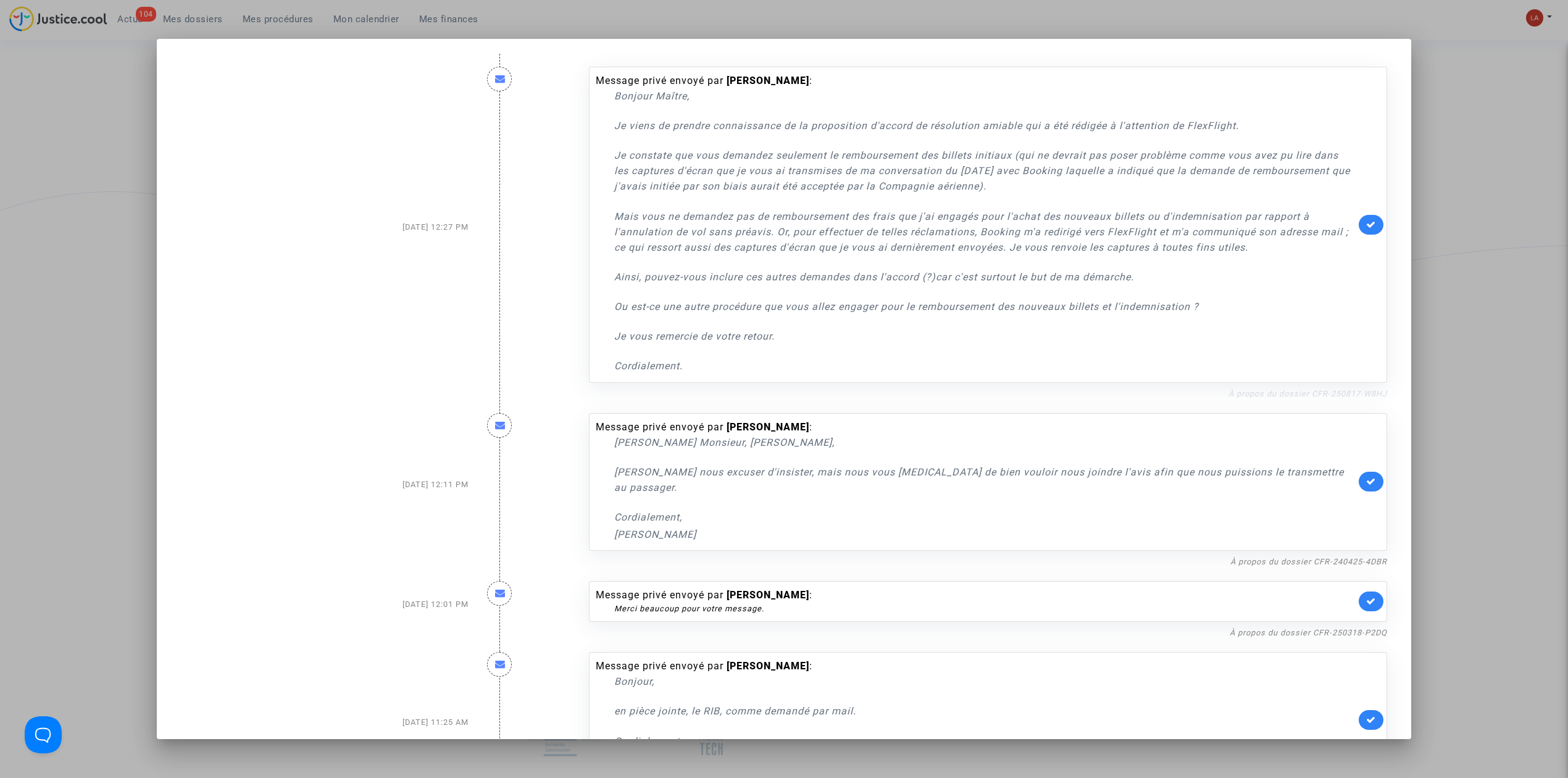
click at [1316, 393] on link "À propos du dossier CFR-250817-W8HJ" at bounding box center [1307, 393] width 159 height 9
drag, startPoint x: 1361, startPoint y: 593, endPoint x: 1292, endPoint y: 559, distance: 76.9
click at [1361, 593] on link at bounding box center [1371, 601] width 24 height 20
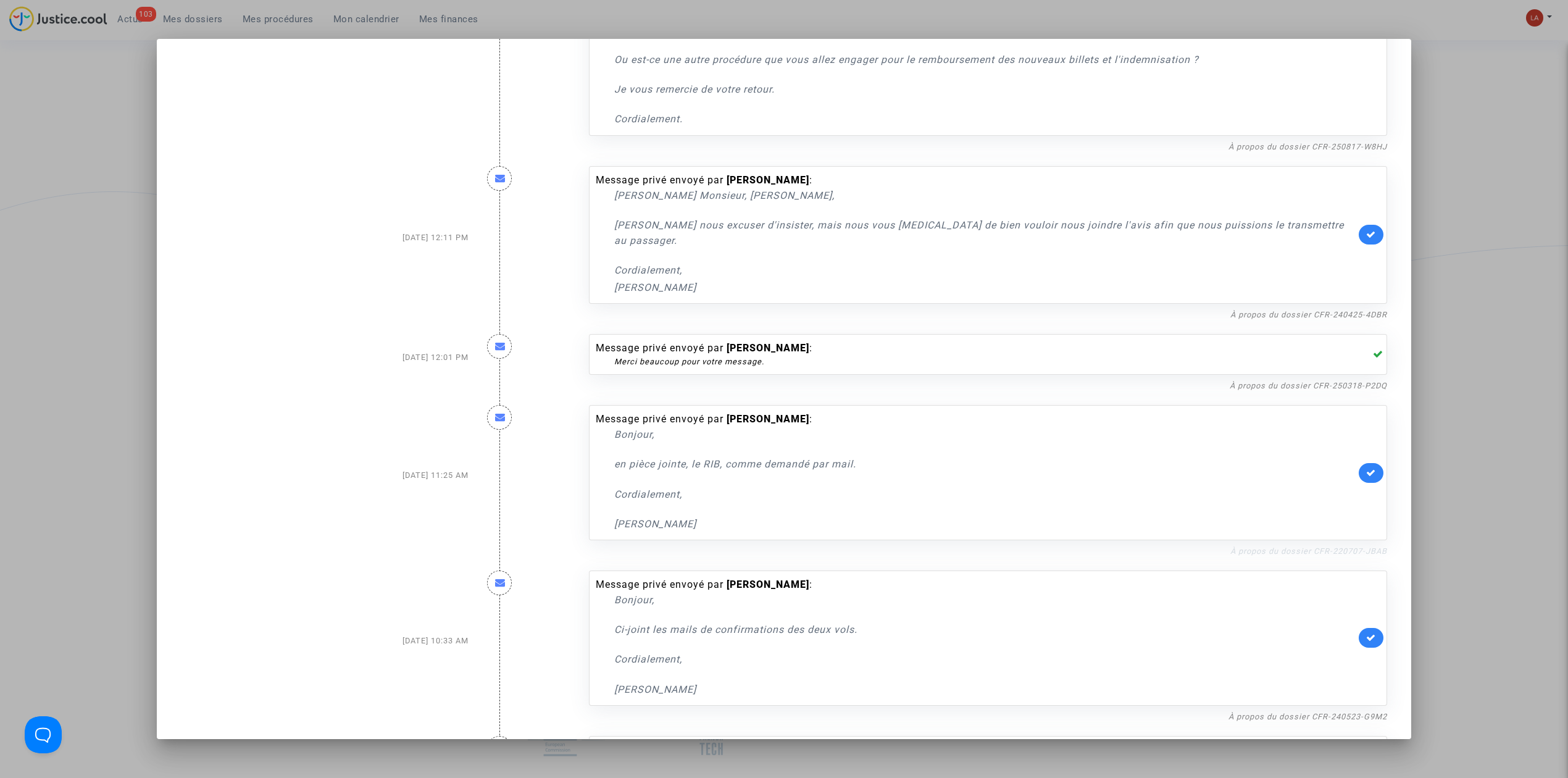
click at [1313, 546] on link "À propos du dossier CFR-220707-JBAB" at bounding box center [1309, 551] width 157 height 9
click at [1374, 463] on link at bounding box center [1371, 473] width 24 height 20
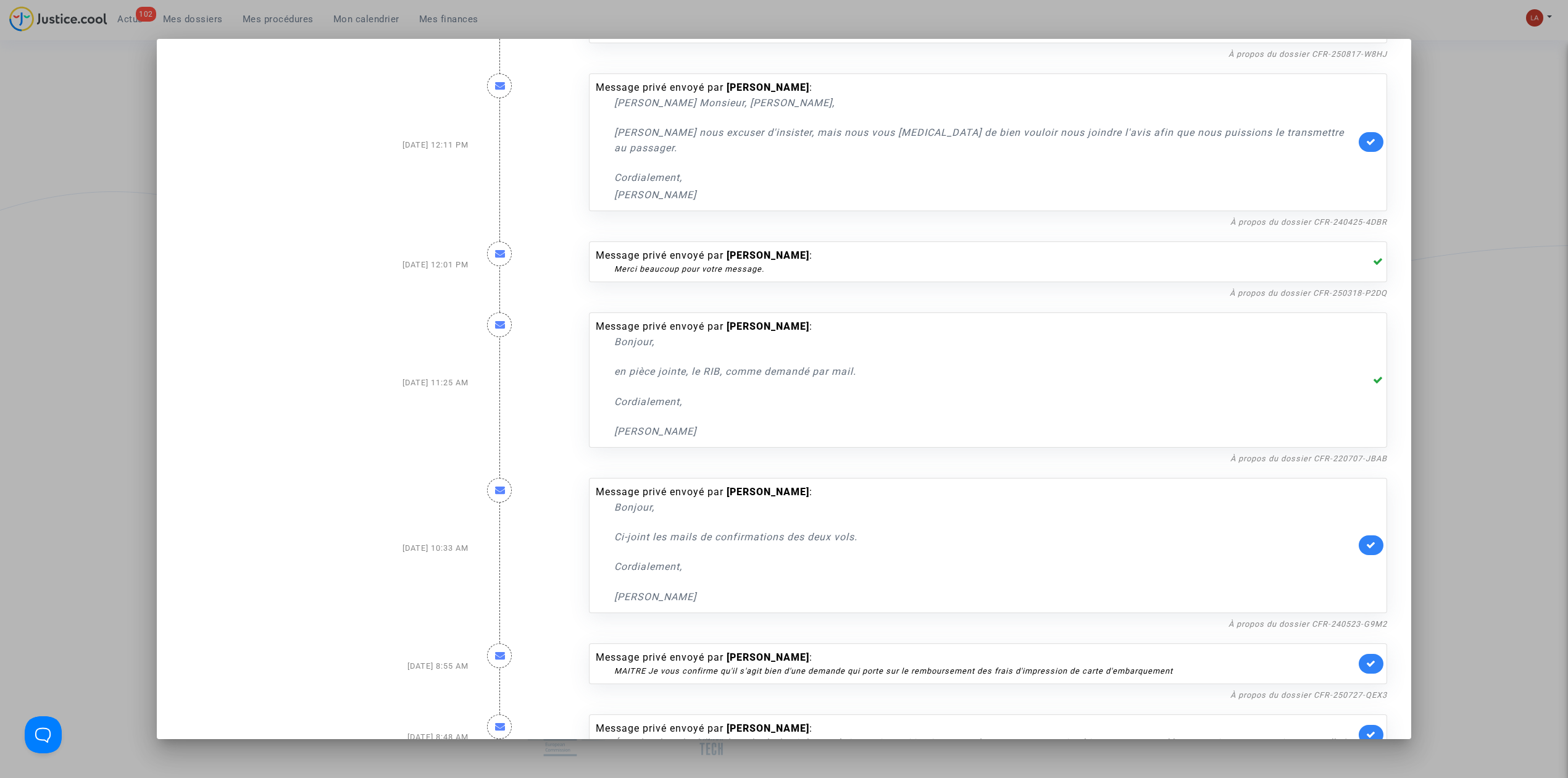
scroll to position [494, 0]
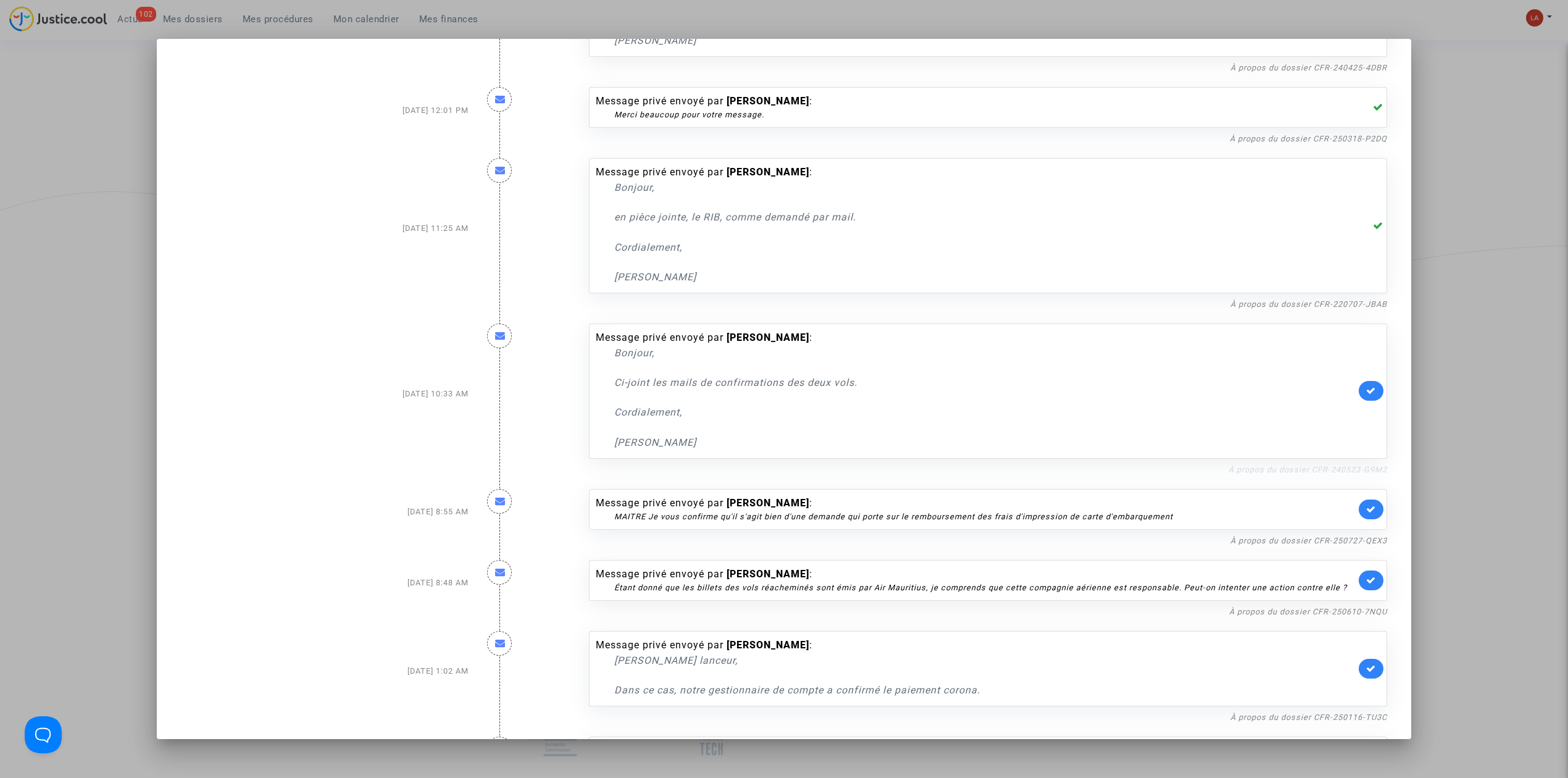
click at [1251, 465] on link "À propos du dossier CFR-240523-G9M2" at bounding box center [1307, 469] width 159 height 9
click at [1267, 534] on nf-filterlink "À propos du dossier CFR-250727-QEX3" at bounding box center [1309, 540] width 157 height 12
click at [1269, 536] on link "À propos du dossier CFR-250727-QEX3" at bounding box center [1309, 541] width 157 height 9
click at [1366, 505] on icon at bounding box center [1370, 509] width 10 height 9
click at [1229, 607] on link "À propos du dossier CFR-250610-7NQU" at bounding box center [1308, 611] width 158 height 9
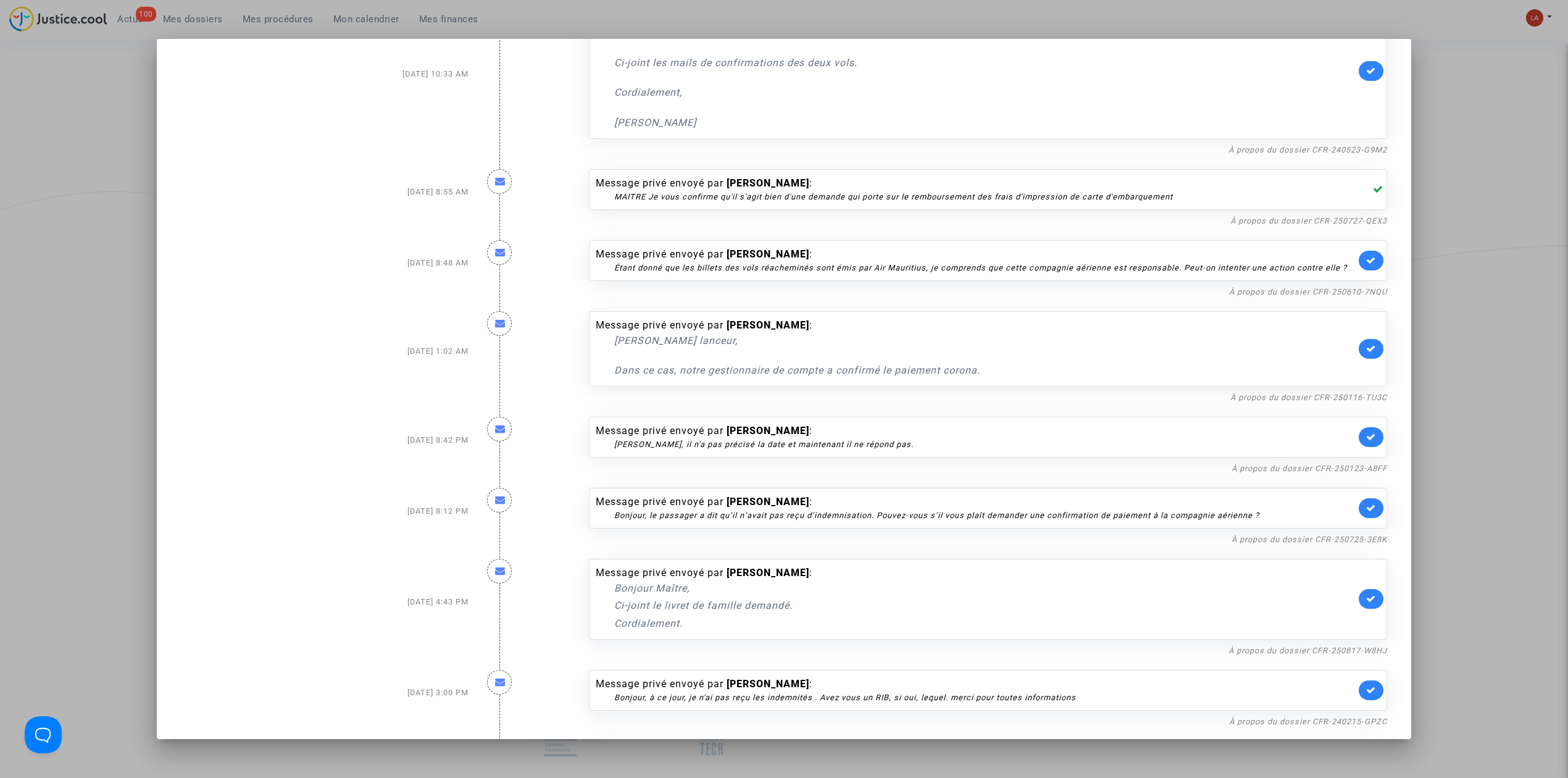
scroll to position [823, 0]
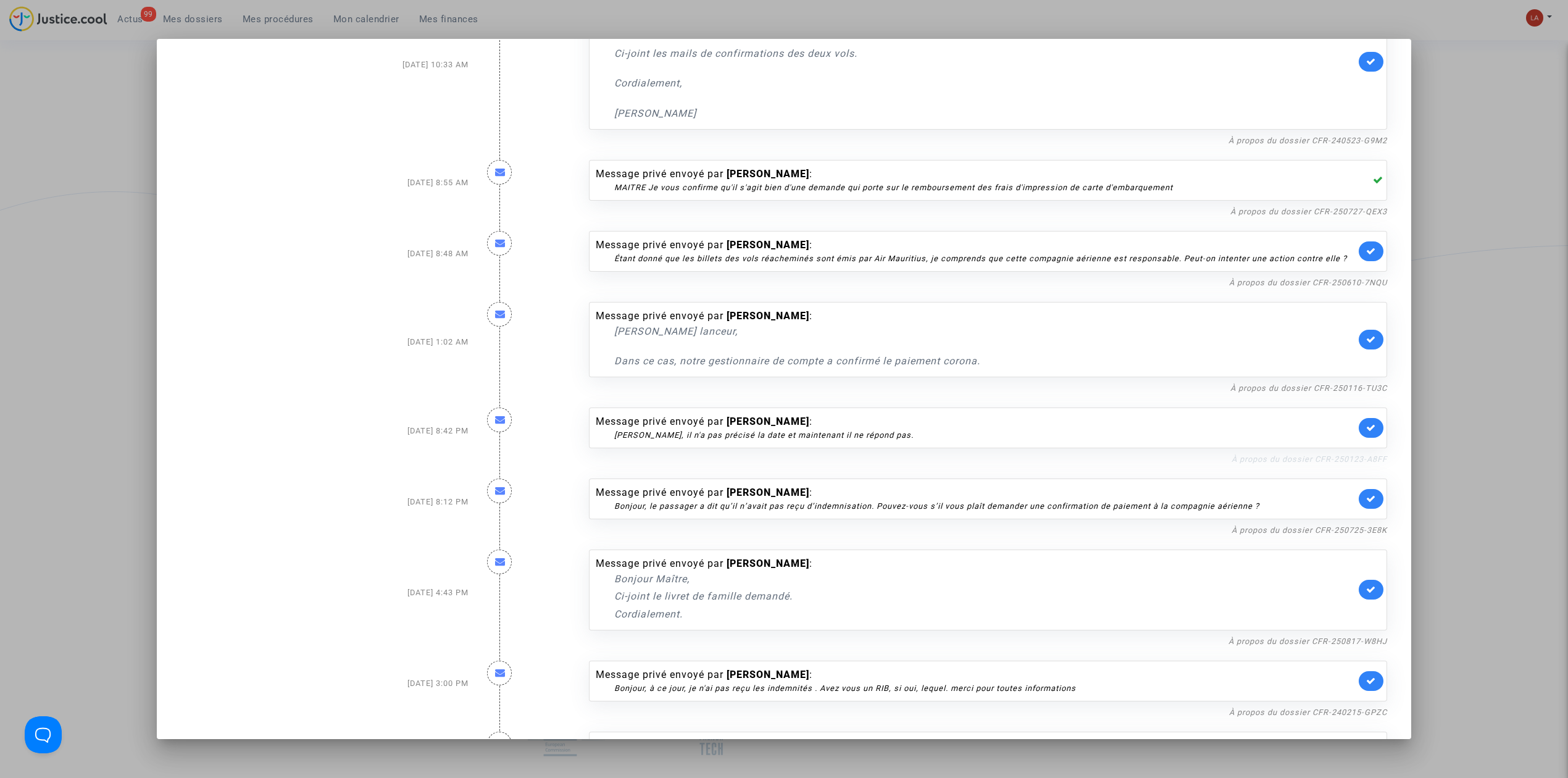
click at [1282, 454] on link "À propos du dossier CFR-250123-A8FF" at bounding box center [1309, 459] width 156 height 9
click at [1359, 418] on link at bounding box center [1371, 428] width 24 height 20
click at [1268, 526] on link "À propos du dossier CFR-250725-3E8K" at bounding box center [1309, 530] width 156 height 9
click at [1366, 494] on icon at bounding box center [1370, 499] width 10 height 9
click at [1242, 636] on link "À propos du dossier CFR-250817-W8HJ" at bounding box center [1307, 641] width 159 height 9
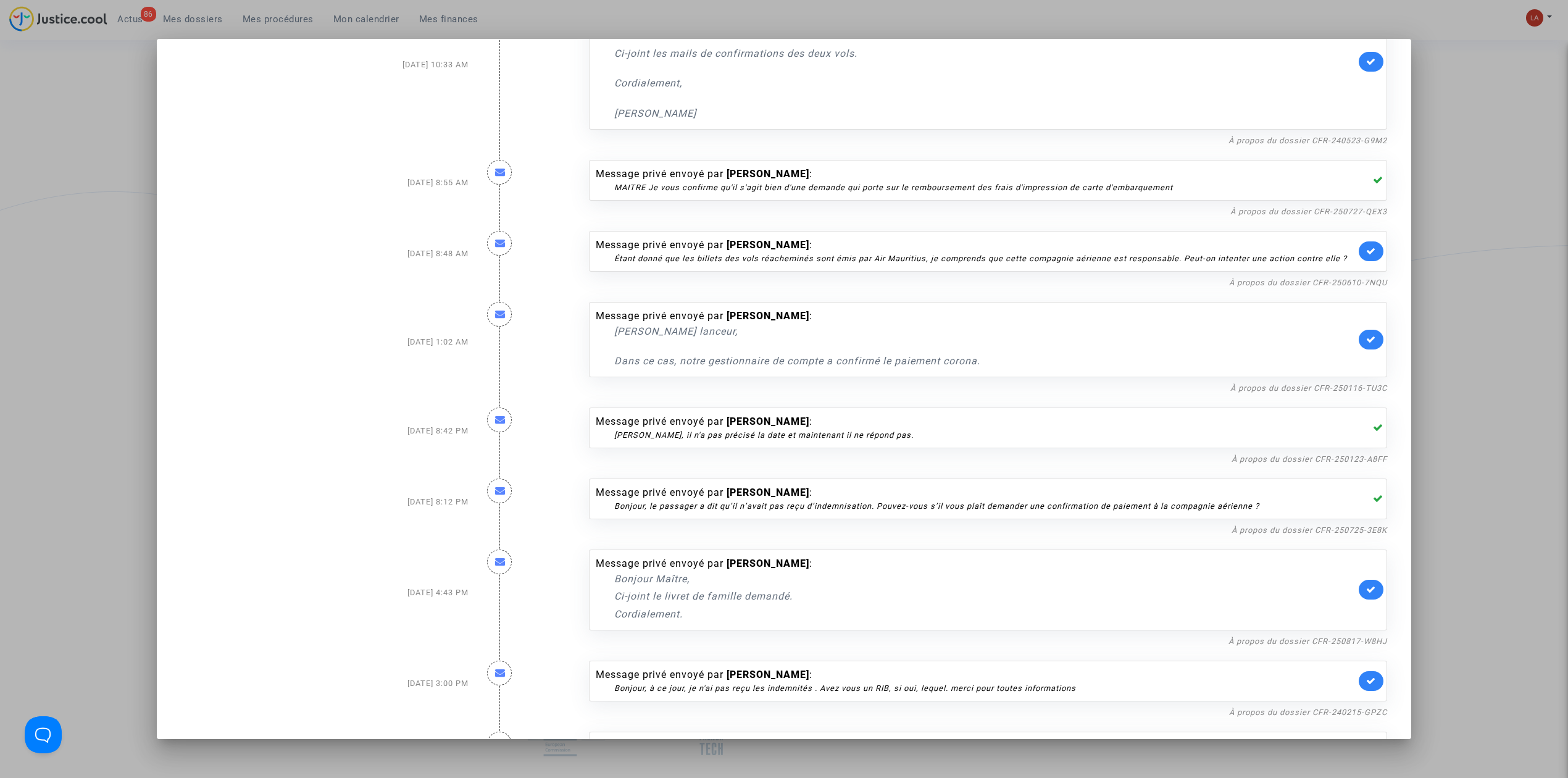
click at [1359, 580] on link at bounding box center [1371, 589] width 24 height 20
click at [1311, 384] on link "À propos du dossier CFR-250116-TU3C" at bounding box center [1309, 388] width 157 height 9
click at [1367, 337] on link at bounding box center [1371, 339] width 24 height 20
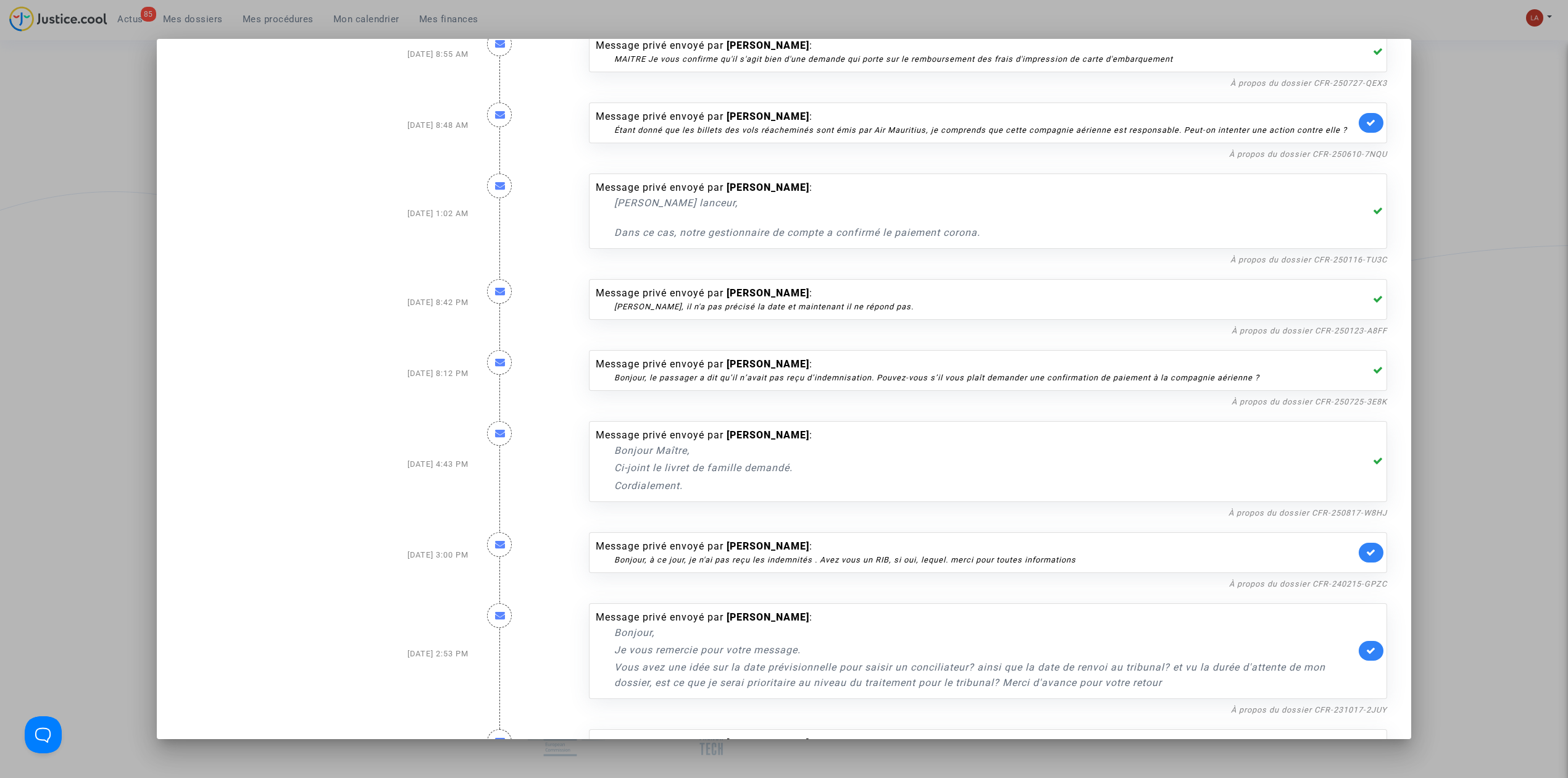
scroll to position [988, 0]
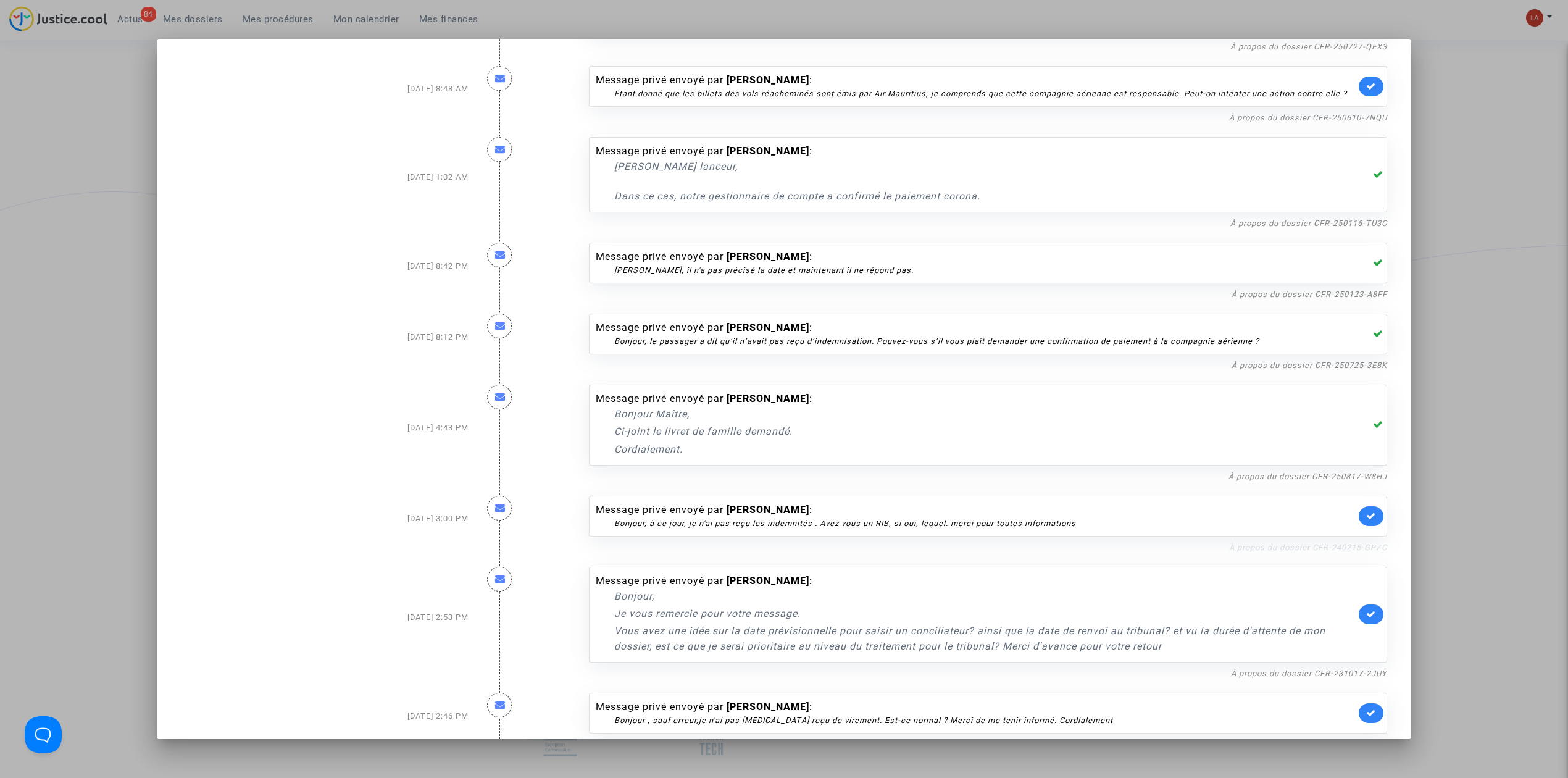
click at [1233, 542] on link "À propos du dossier CFR-240215-GPZC" at bounding box center [1308, 547] width 158 height 9
click at [1369, 506] on link at bounding box center [1371, 516] width 24 height 20
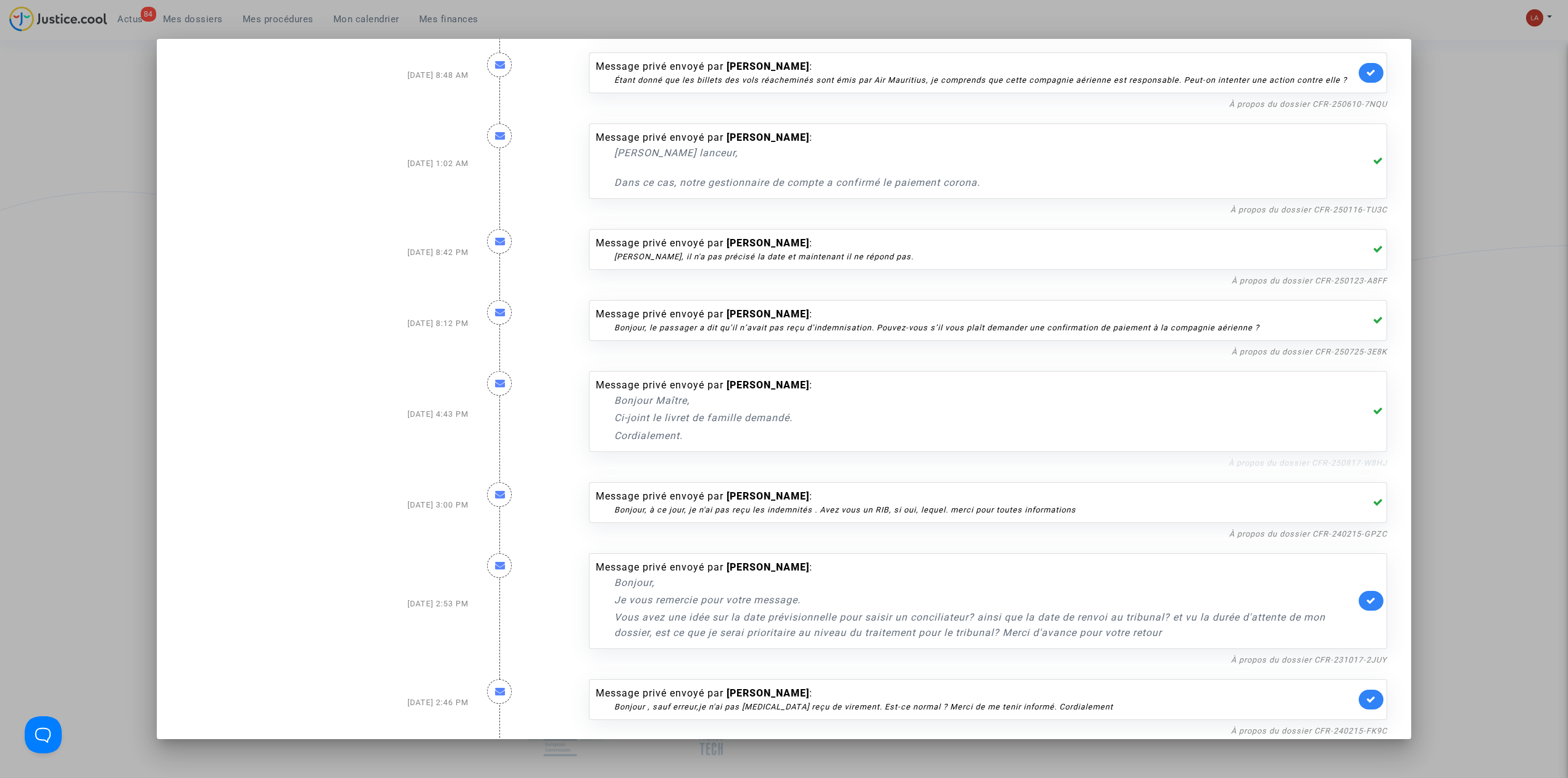
scroll to position [1005, 0]
click at [1291, 651] on link "À propos du dossier CFR-231017-2JUY" at bounding box center [1309, 656] width 156 height 9
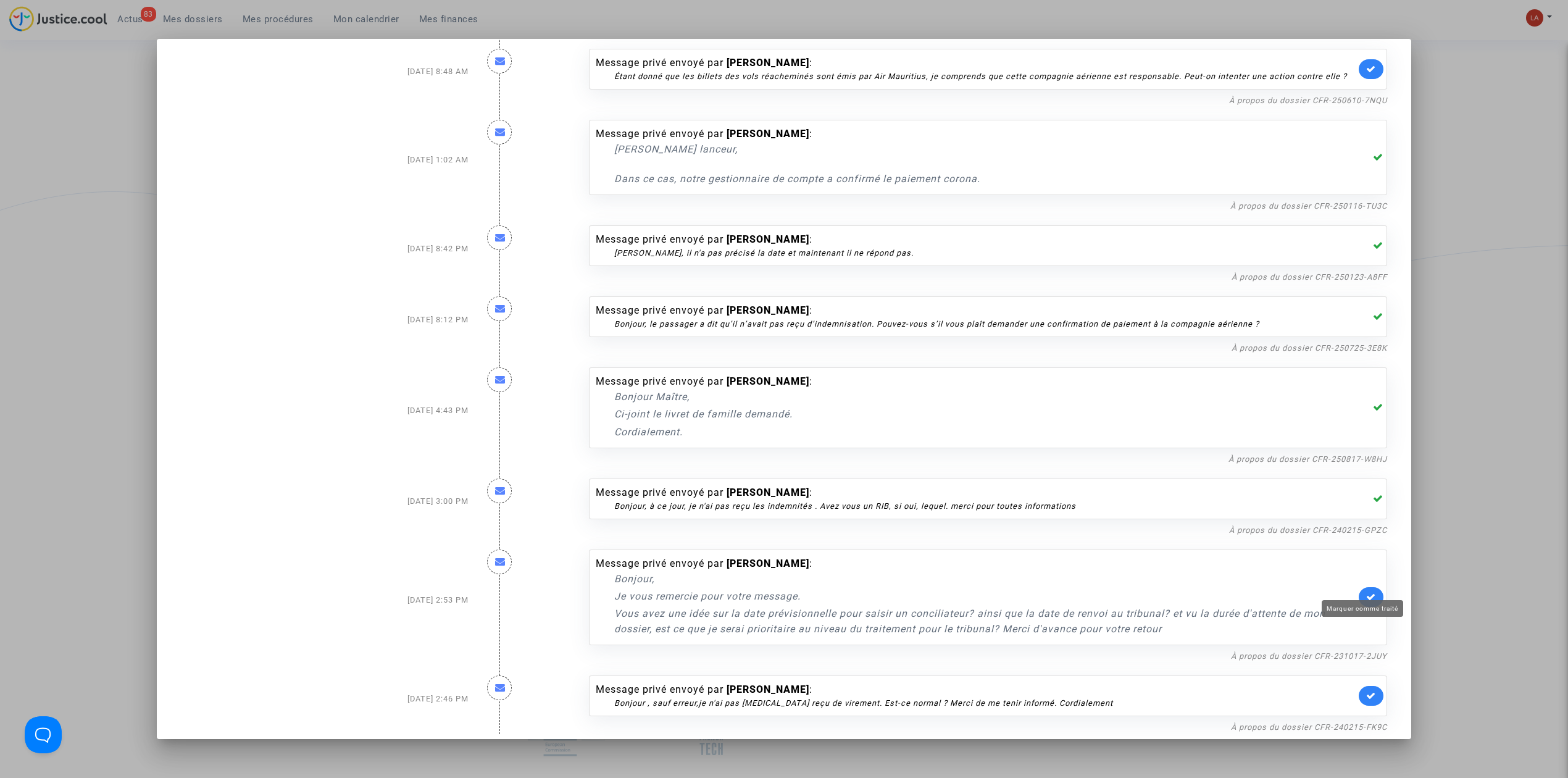
click at [1366, 592] on icon at bounding box center [1370, 597] width 10 height 9
click at [1302, 723] on link "À propos du dossier CFR-240215-FK9C" at bounding box center [1309, 727] width 156 height 9
click at [1366, 691] on icon at bounding box center [1370, 696] width 10 height 9
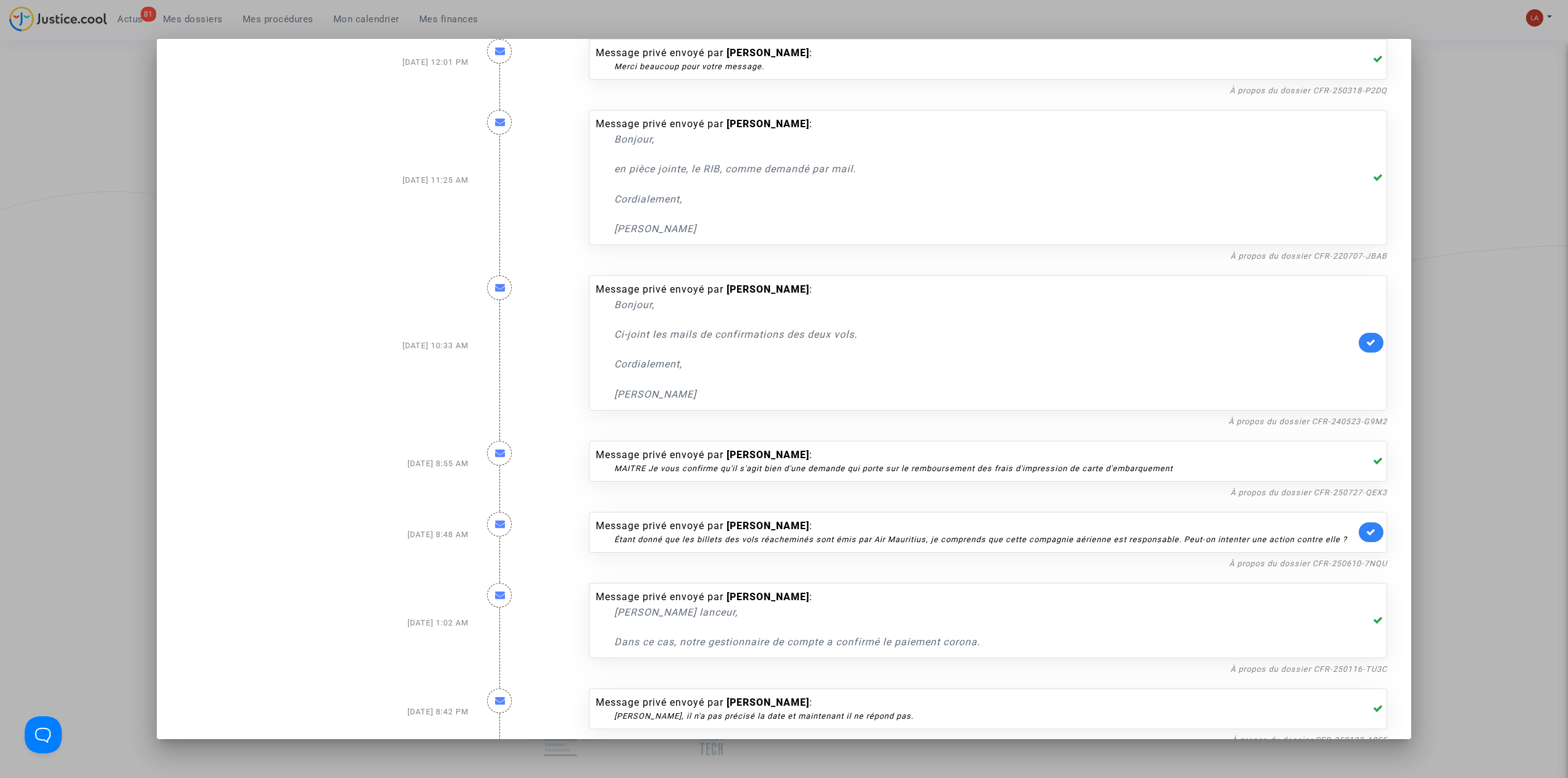
scroll to position [511, 0]
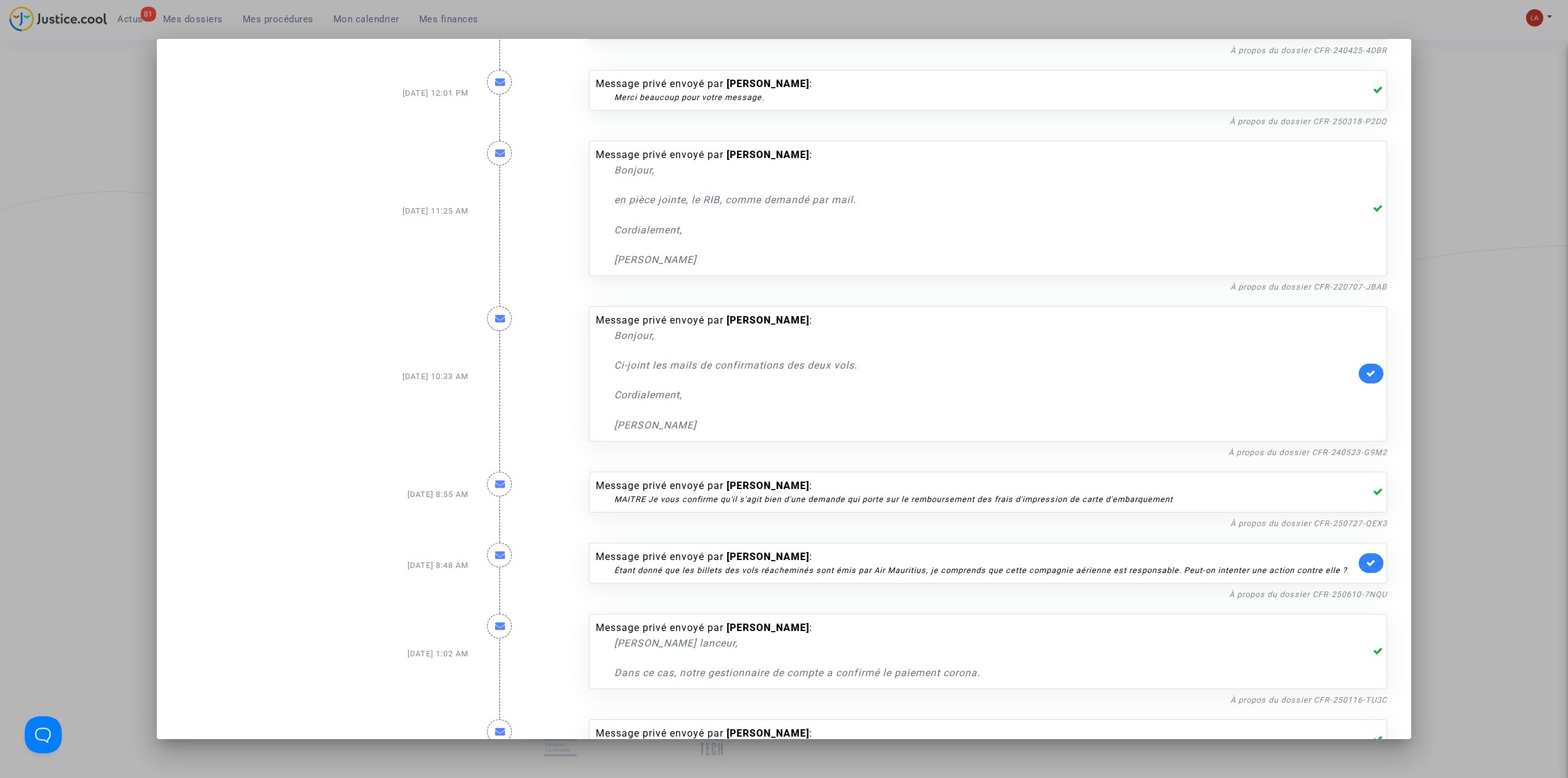
click at [1428, 237] on div at bounding box center [784, 389] width 1568 height 778
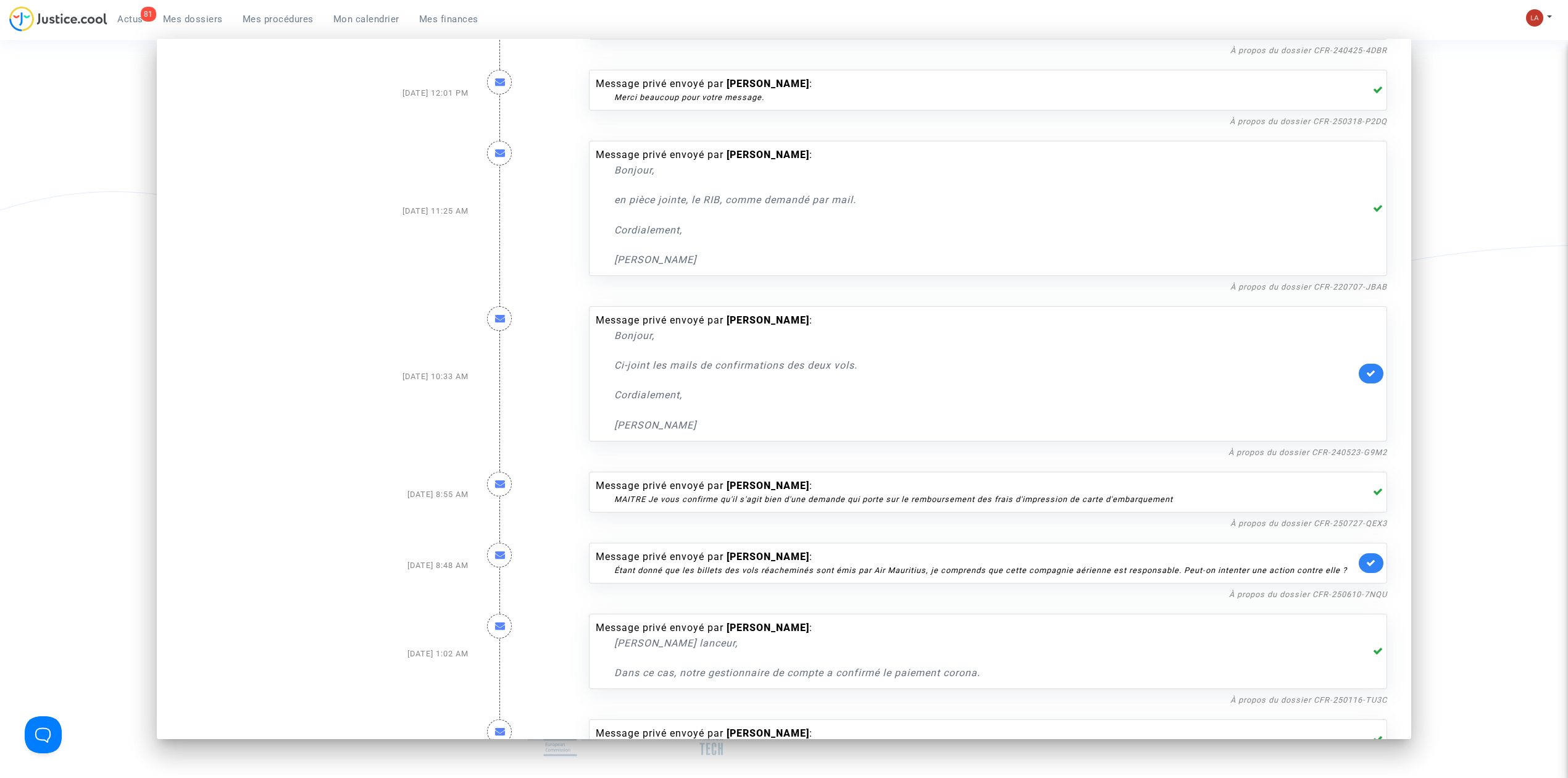
scroll to position [2014, 0]
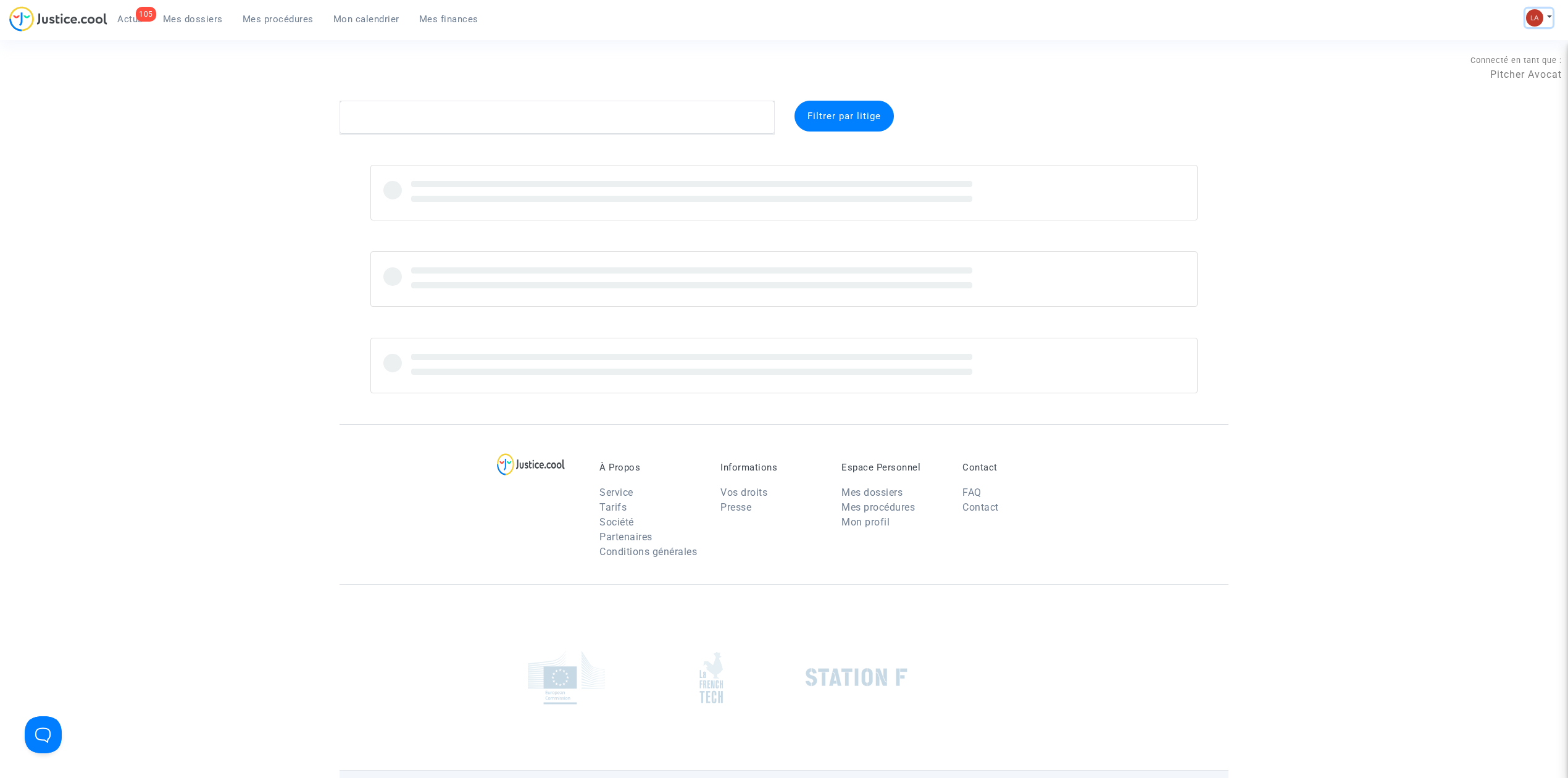
drag, startPoint x: 1531, startPoint y: 23, endPoint x: 1492, endPoint y: 68, distance: 59.5
click at [1532, 23] on img at bounding box center [1535, 17] width 17 height 17
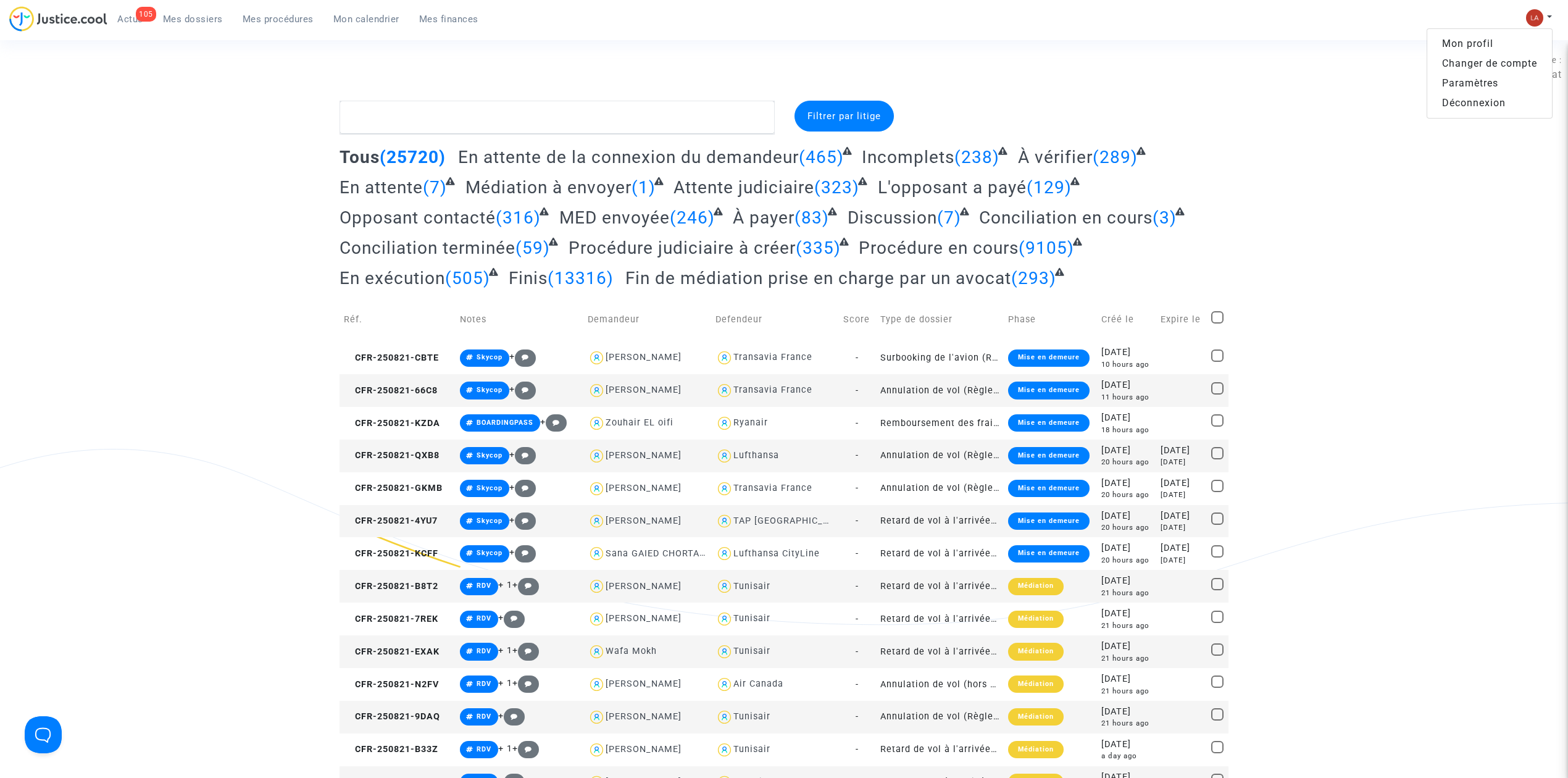
click at [1490, 64] on link "Changer de compte" at bounding box center [1490, 63] width 125 height 20
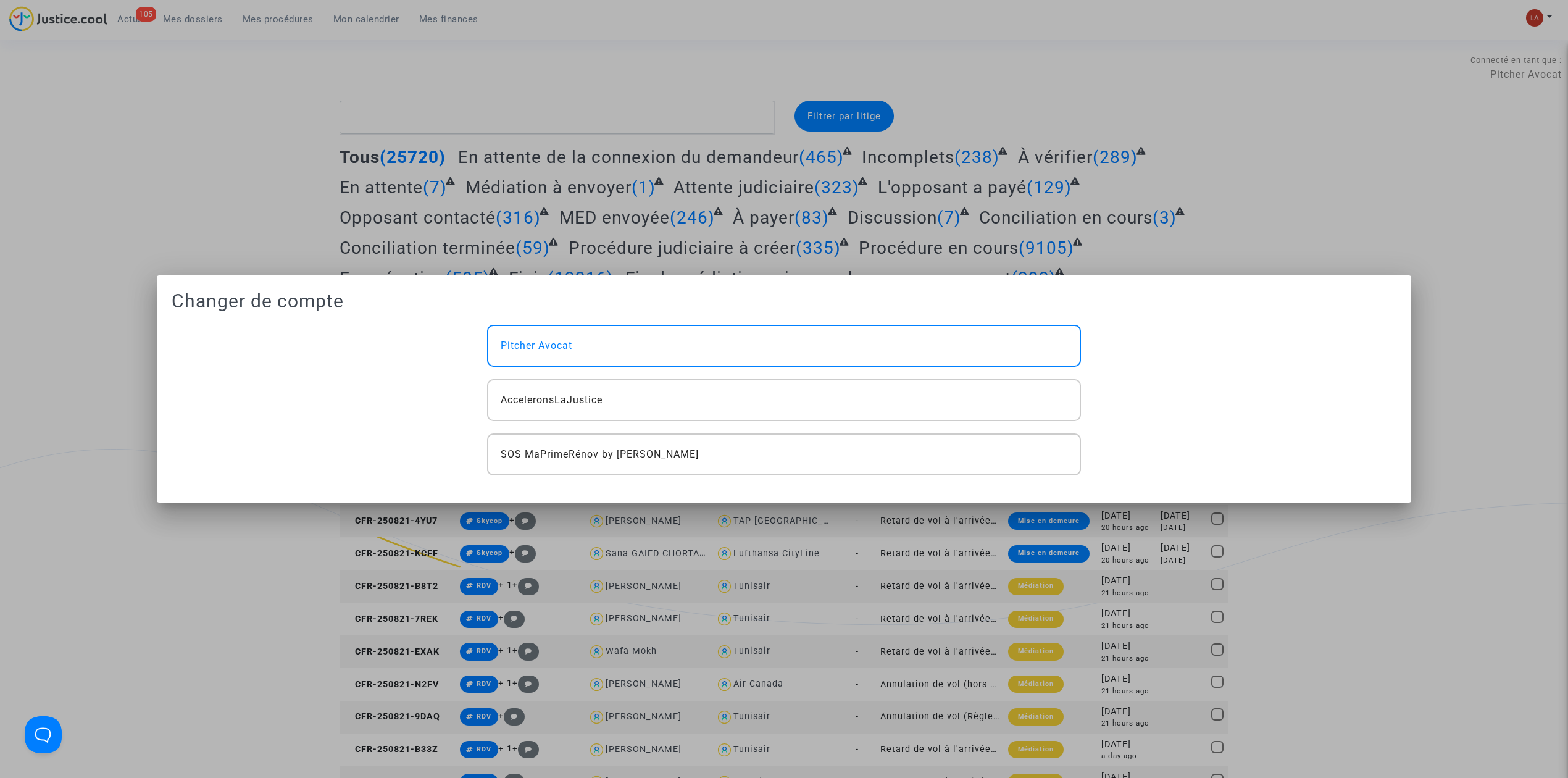
click at [1497, 6] on div at bounding box center [784, 389] width 1568 height 778
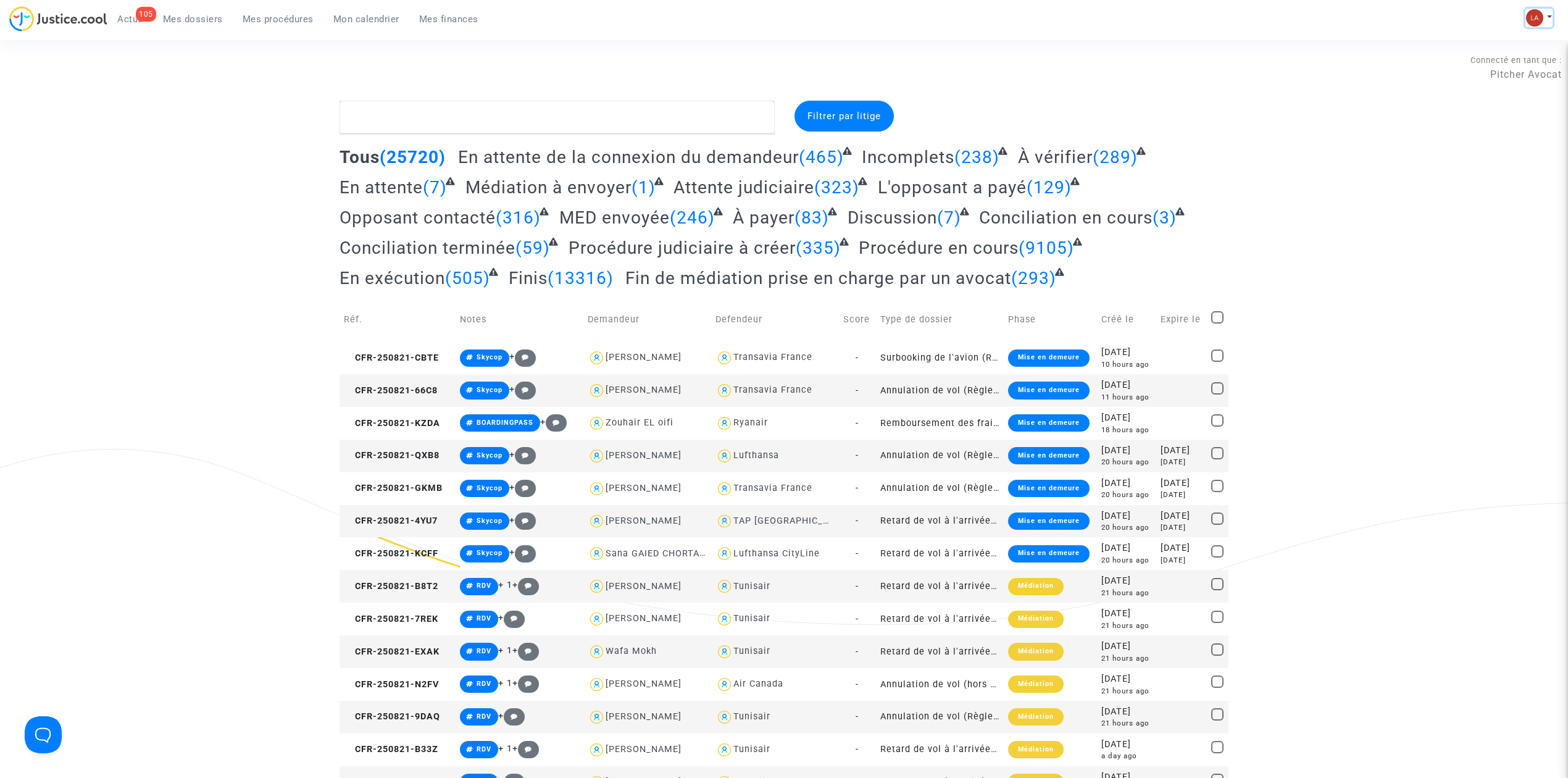
click at [1536, 10] on img at bounding box center [1535, 17] width 17 height 17
click at [1477, 75] on link "Paramètres" at bounding box center [1490, 83] width 125 height 20
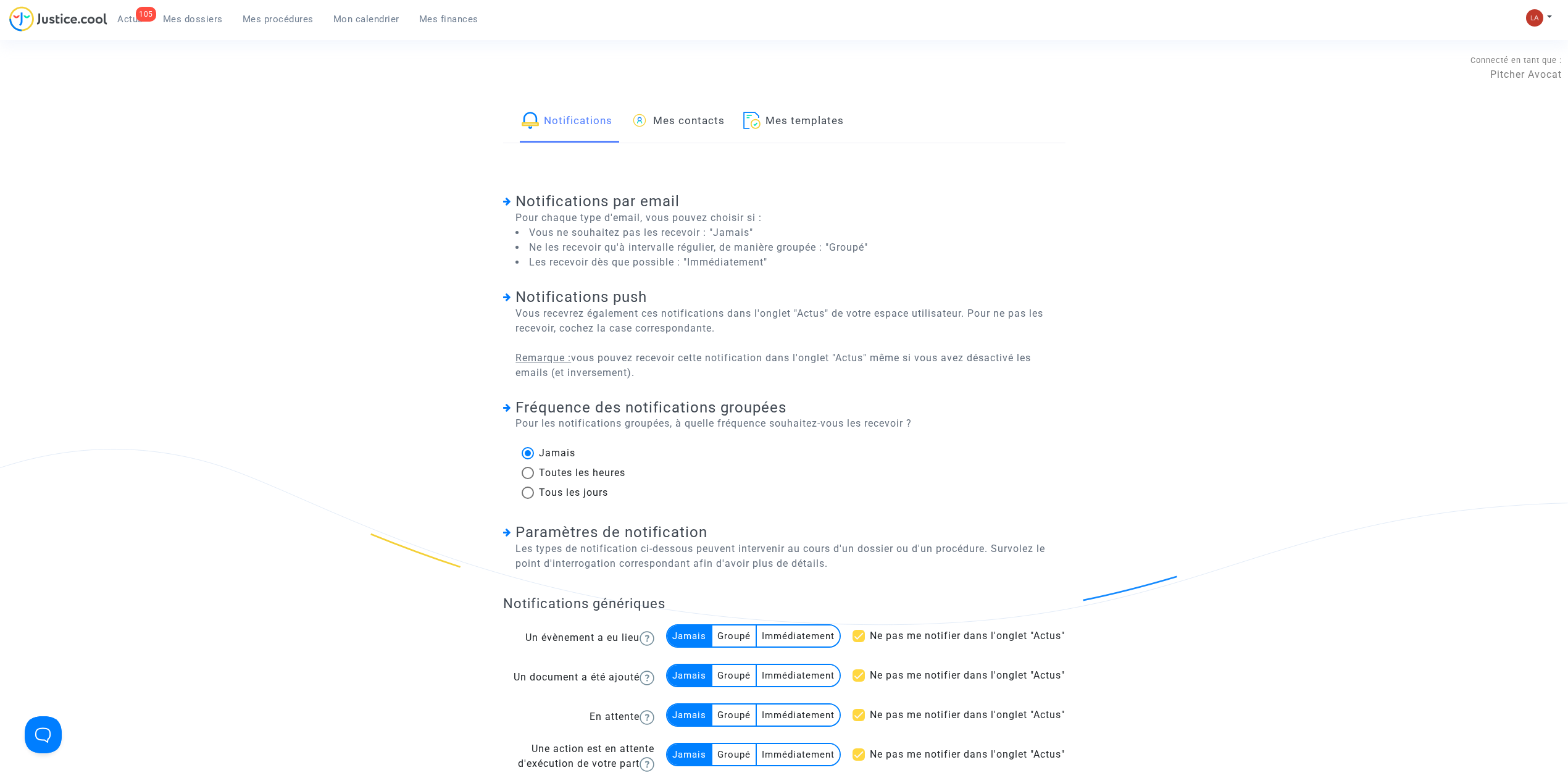
click at [724, 117] on link "Mes contacts" at bounding box center [678, 121] width 94 height 42
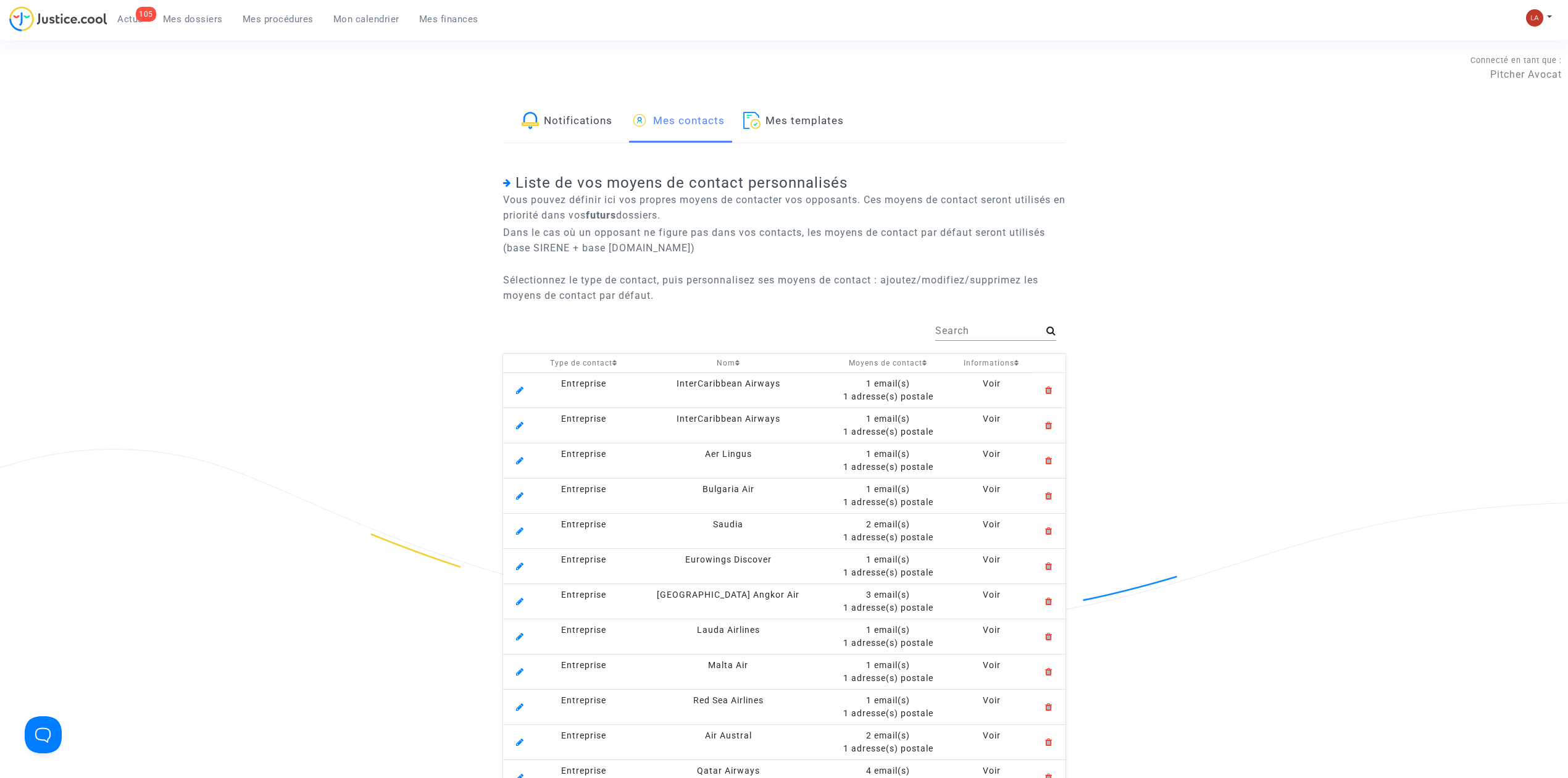
click at [1016, 322] on div "Search" at bounding box center [991, 326] width 111 height 28
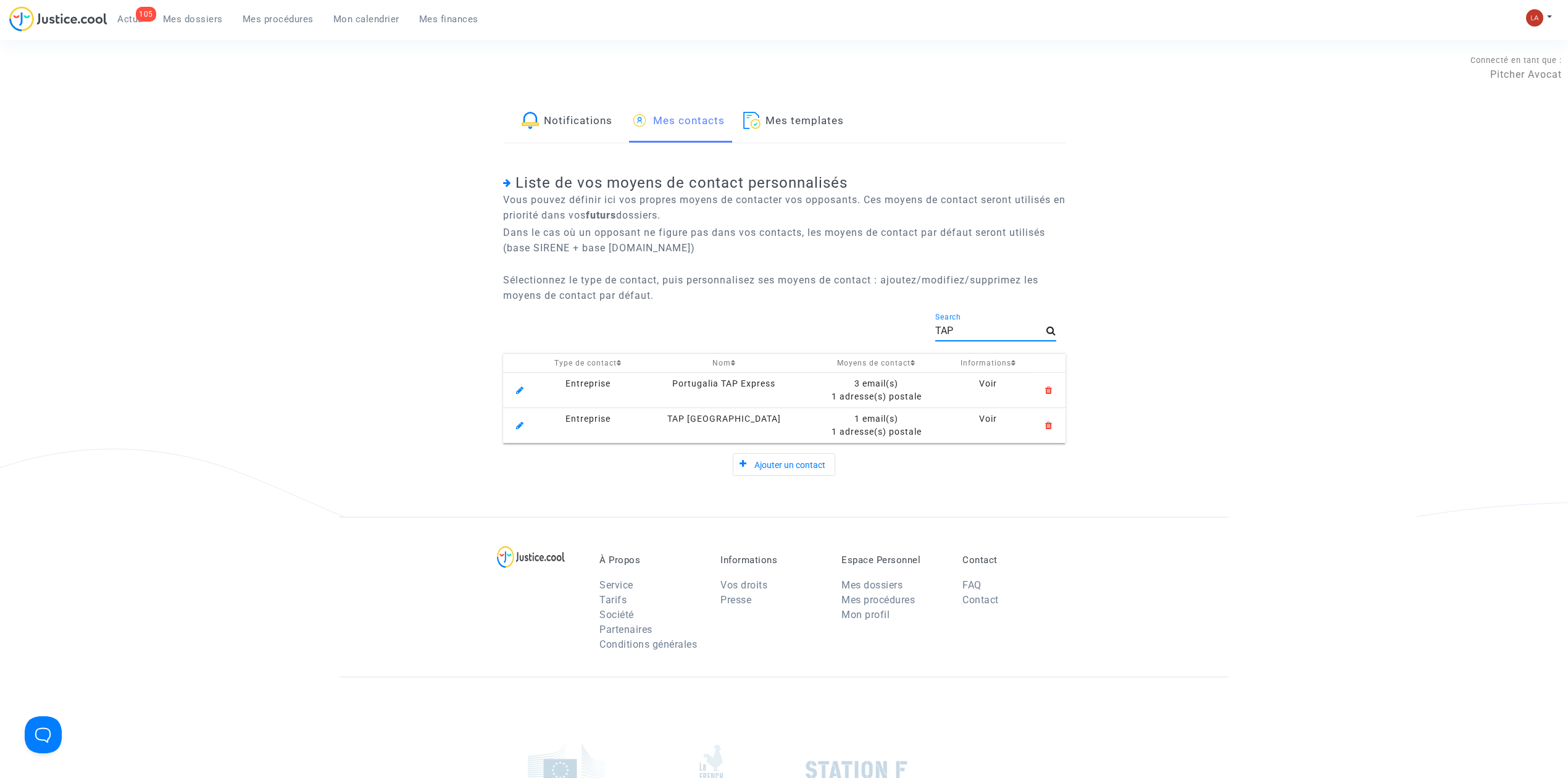
type input "TAP"
click at [524, 418] on mat-icon at bounding box center [519, 425] width 15 height 15
click at [880, 434] on div "1 adresse(s) postale" at bounding box center [876, 432] width 129 height 13
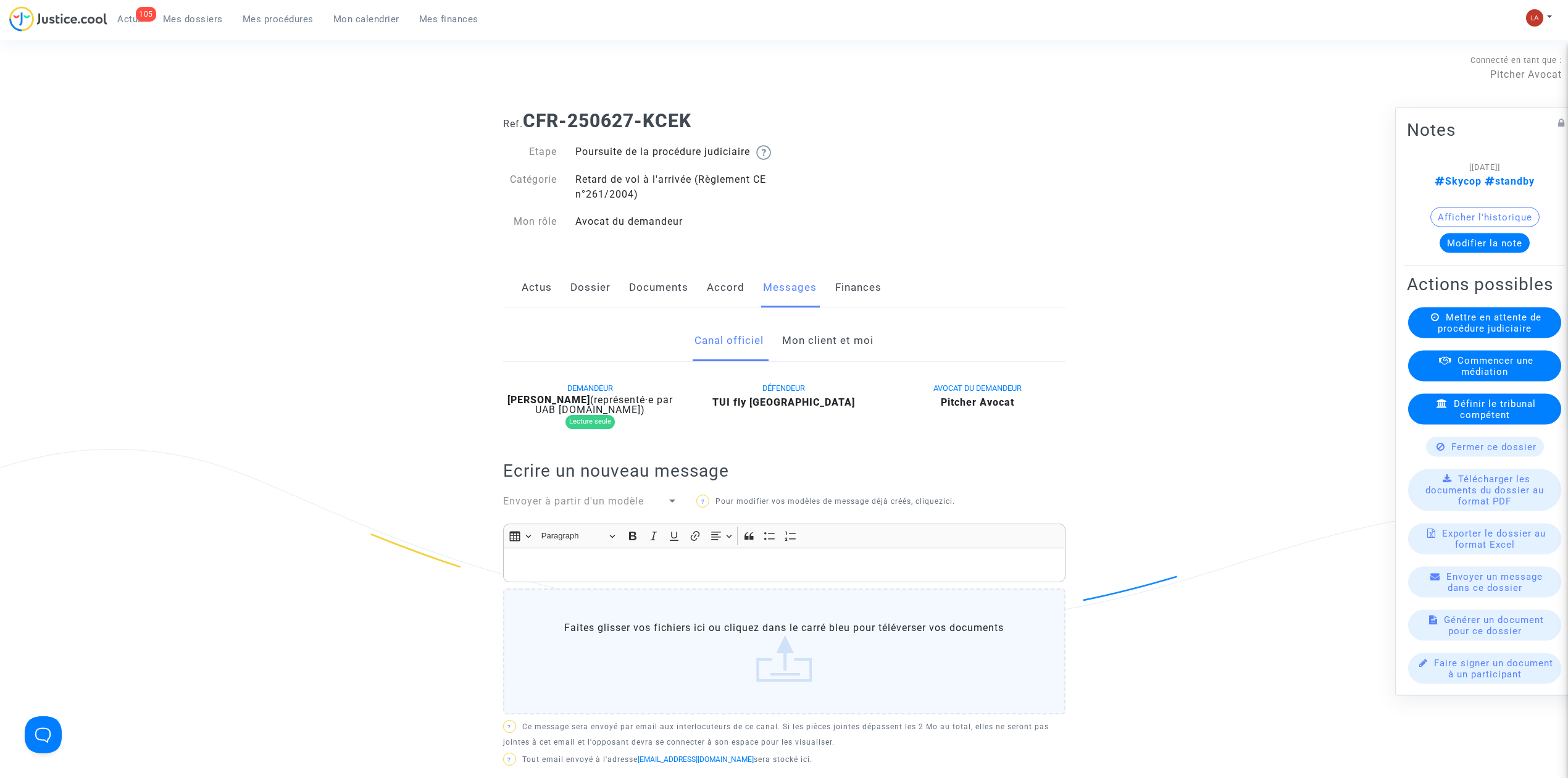
click at [789, 361] on link "Mon client et moi" at bounding box center [828, 340] width 91 height 41
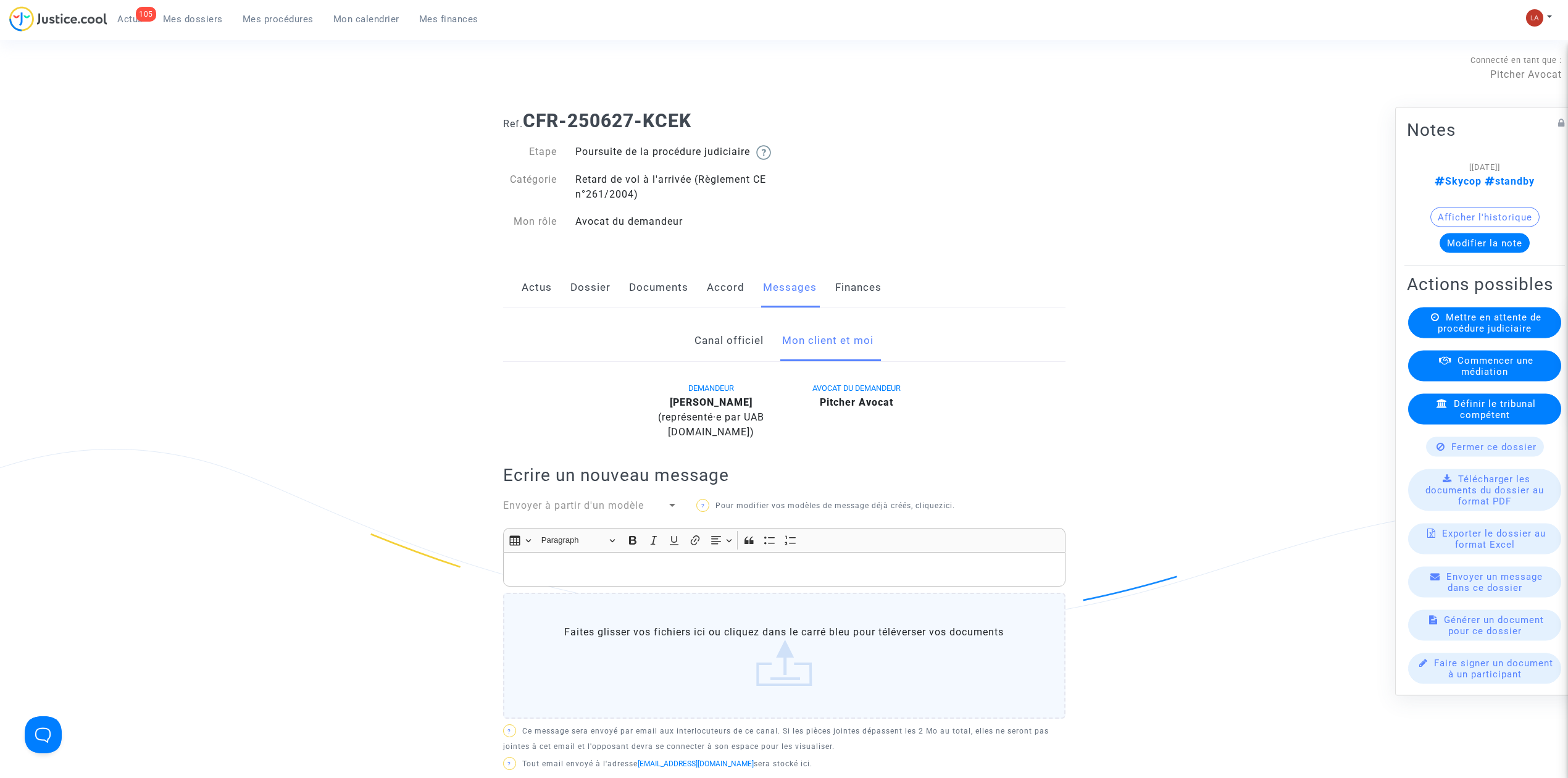
click at [656, 308] on link "Documents" at bounding box center [659, 287] width 59 height 41
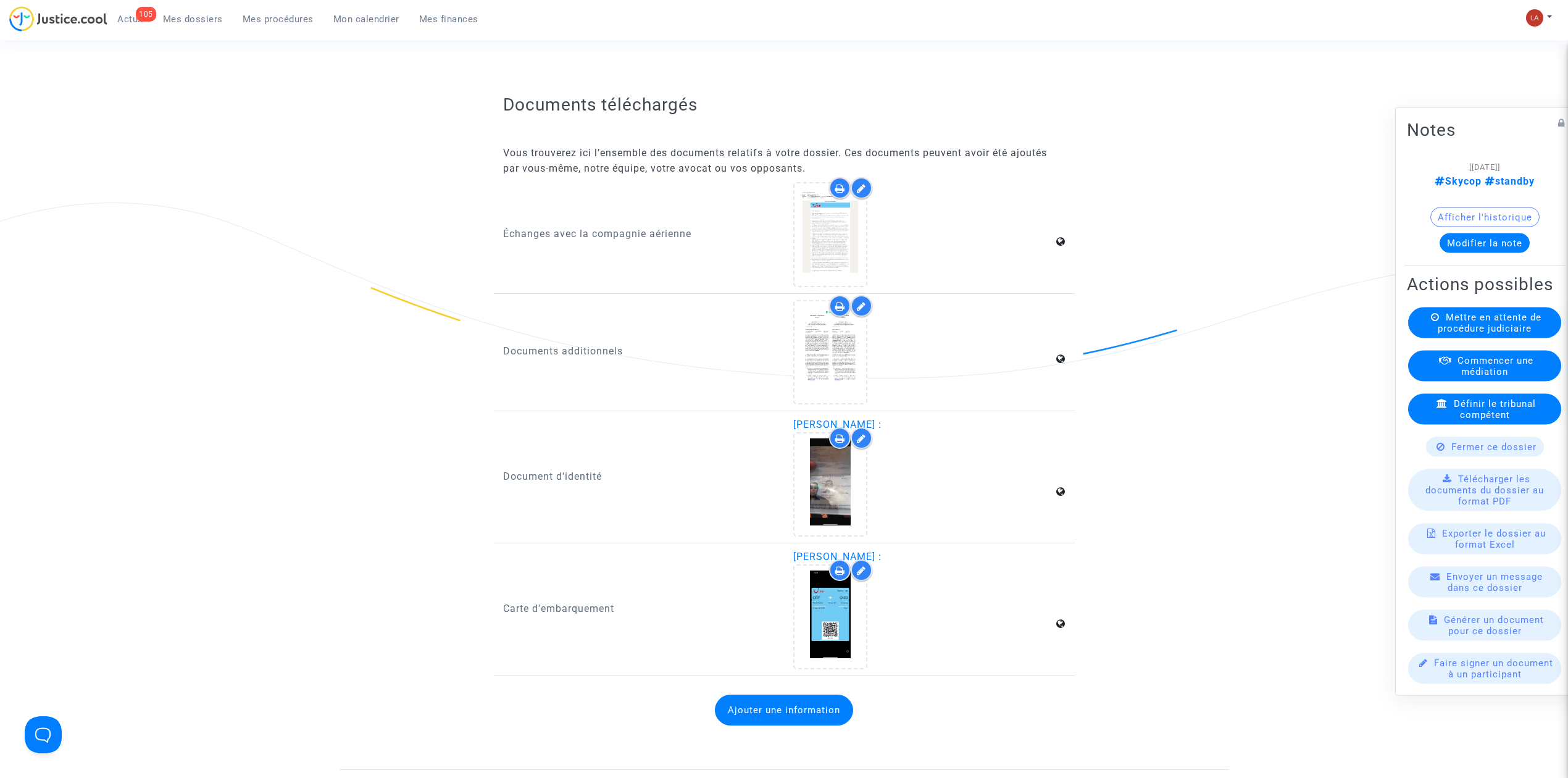
scroll to position [1235, 0]
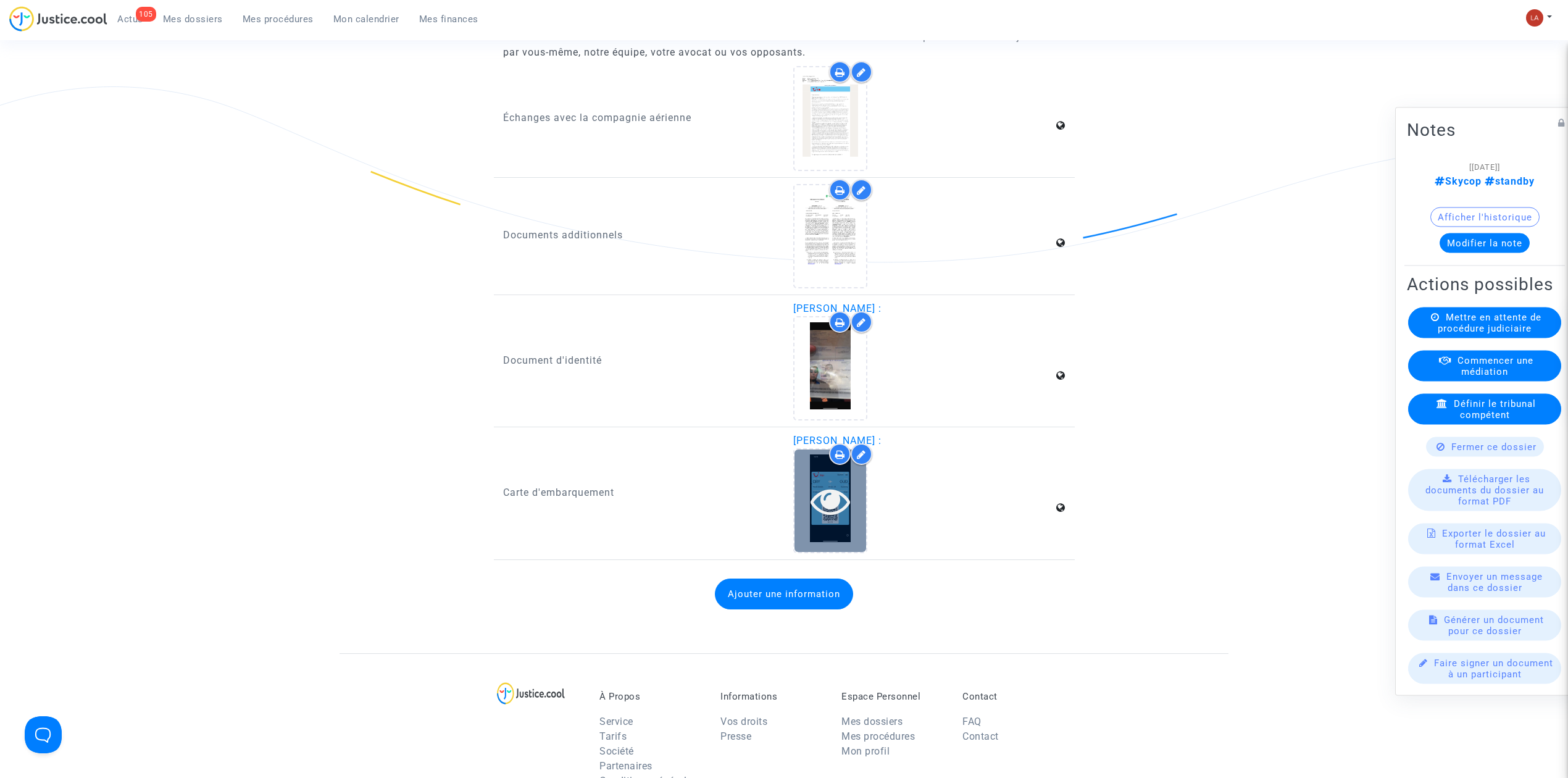
click at [845, 534] on div at bounding box center [830, 500] width 71 height 102
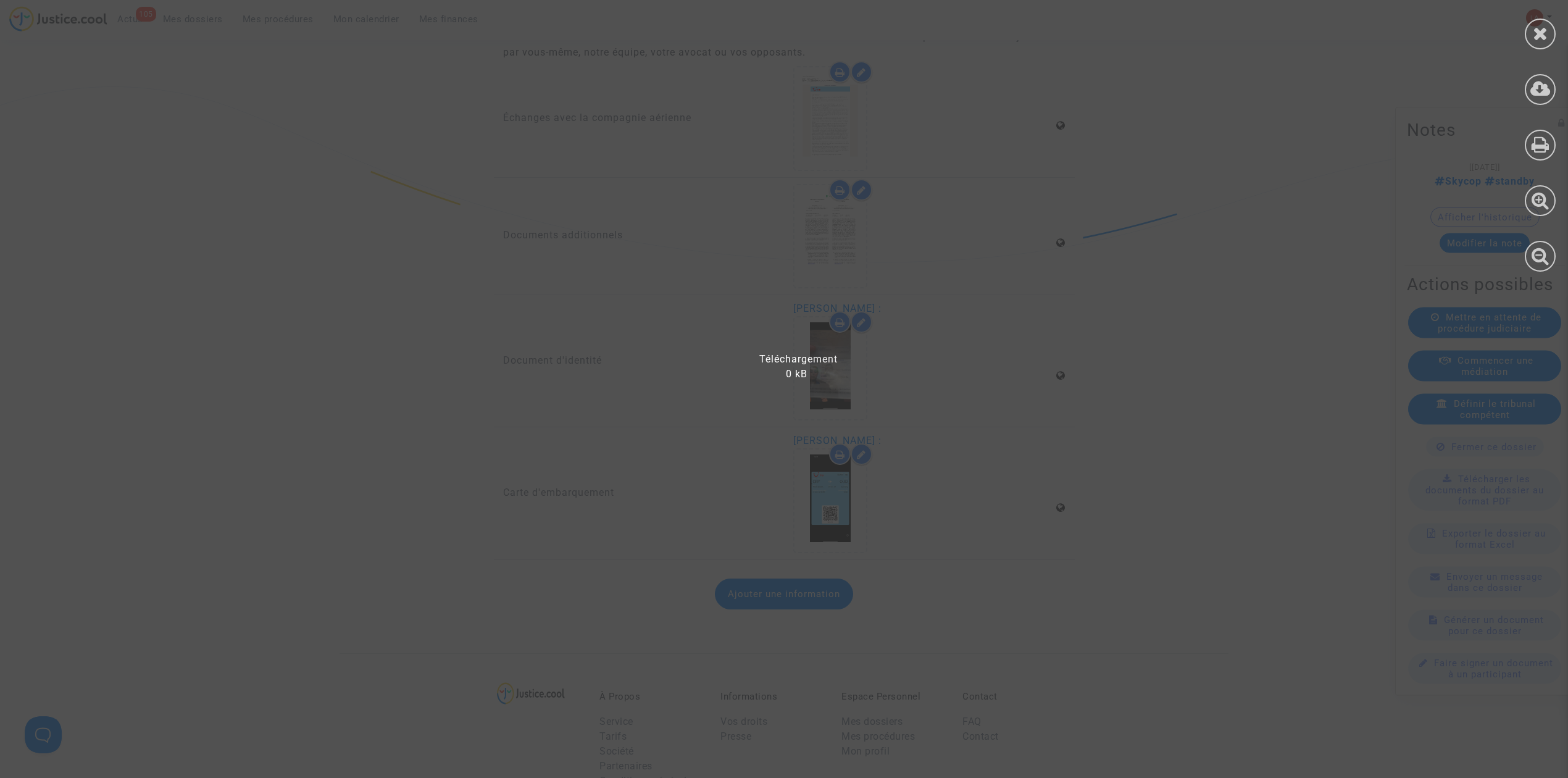
click at [1557, 87] on div at bounding box center [1540, 142] width 55 height 284
click at [1544, 89] on icon at bounding box center [1541, 89] width 21 height 19
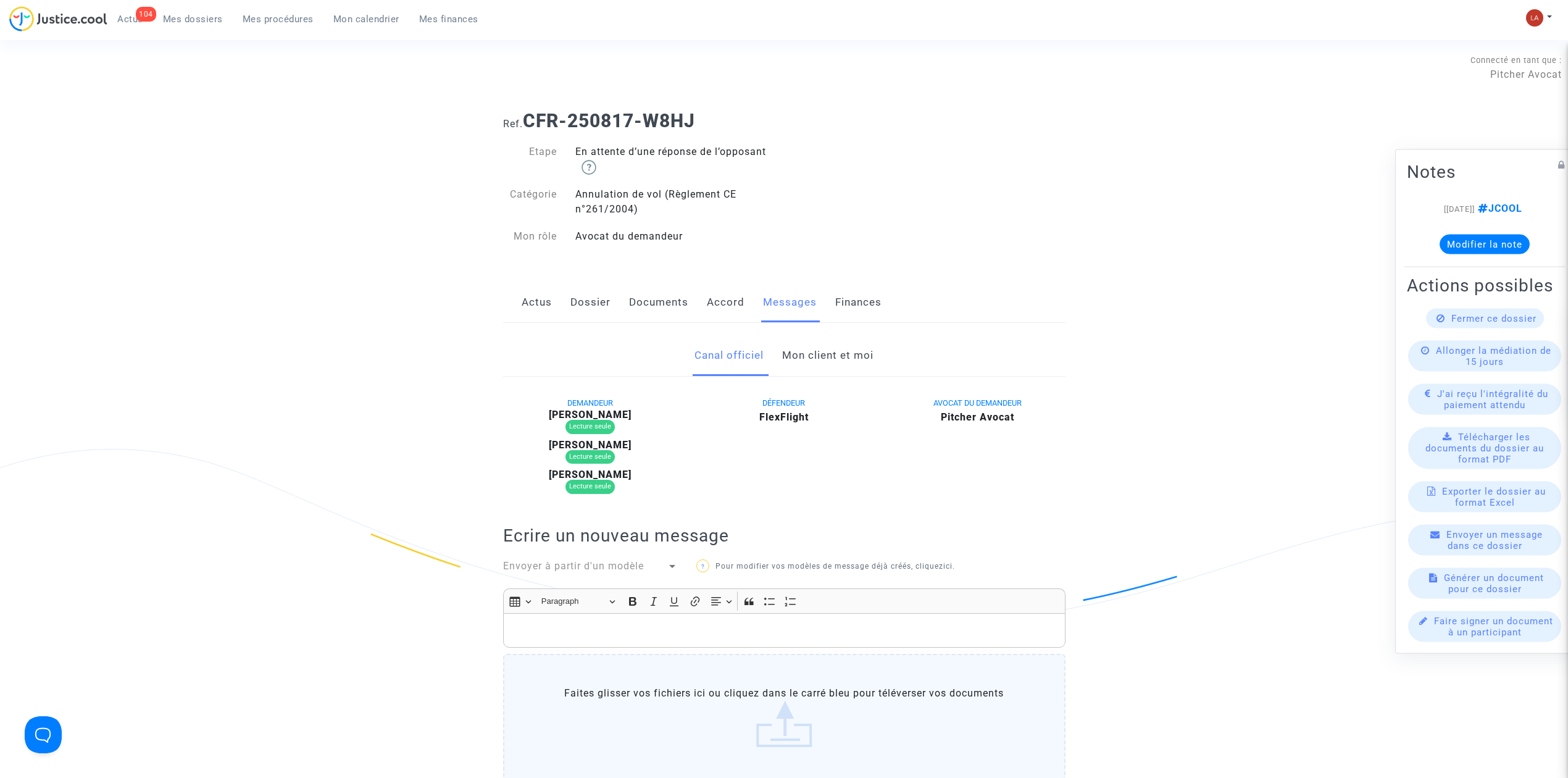
click at [836, 362] on link "Mon client et moi" at bounding box center [828, 355] width 91 height 41
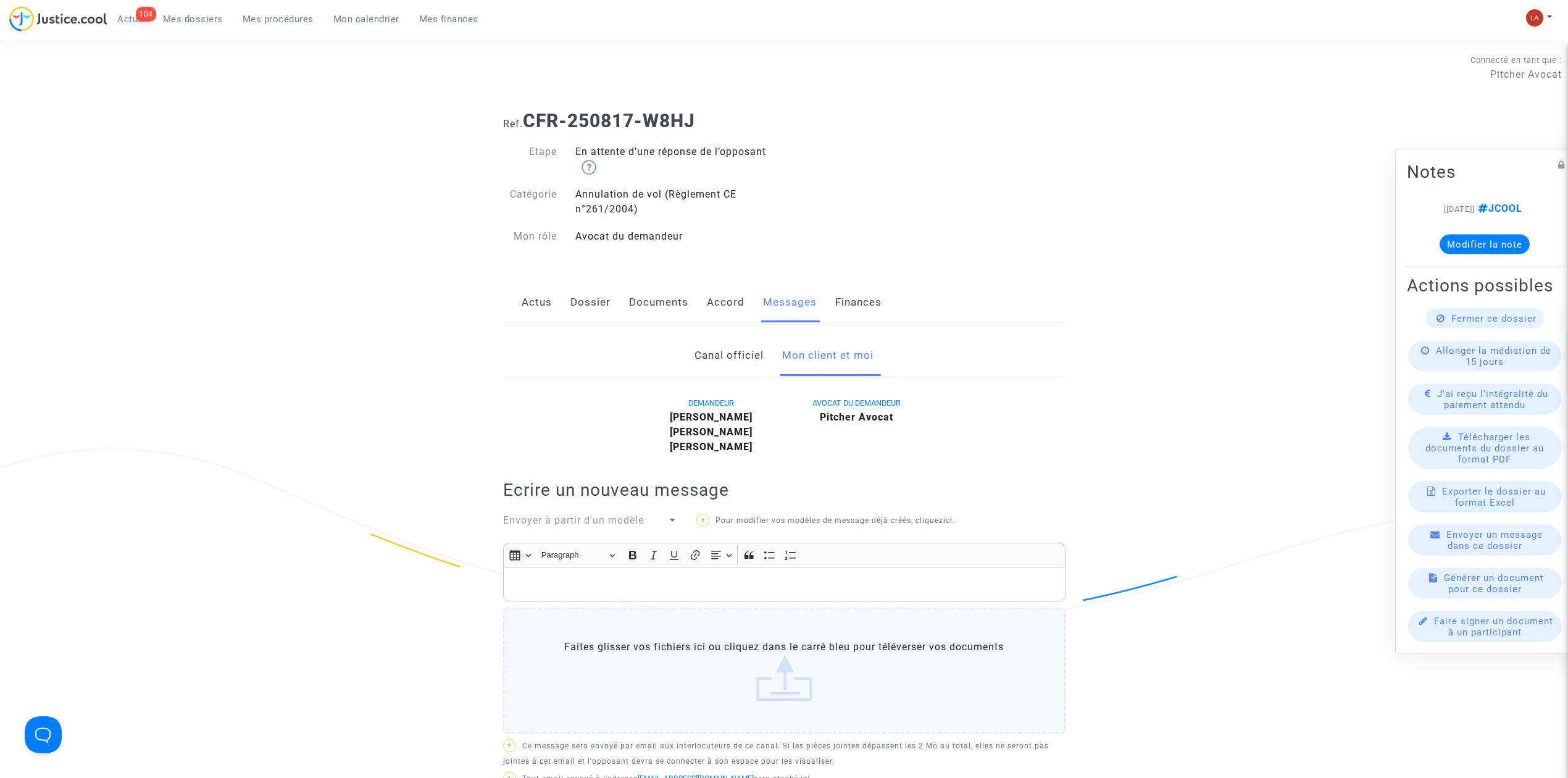
click at [726, 297] on link "Accord" at bounding box center [726, 302] width 38 height 41
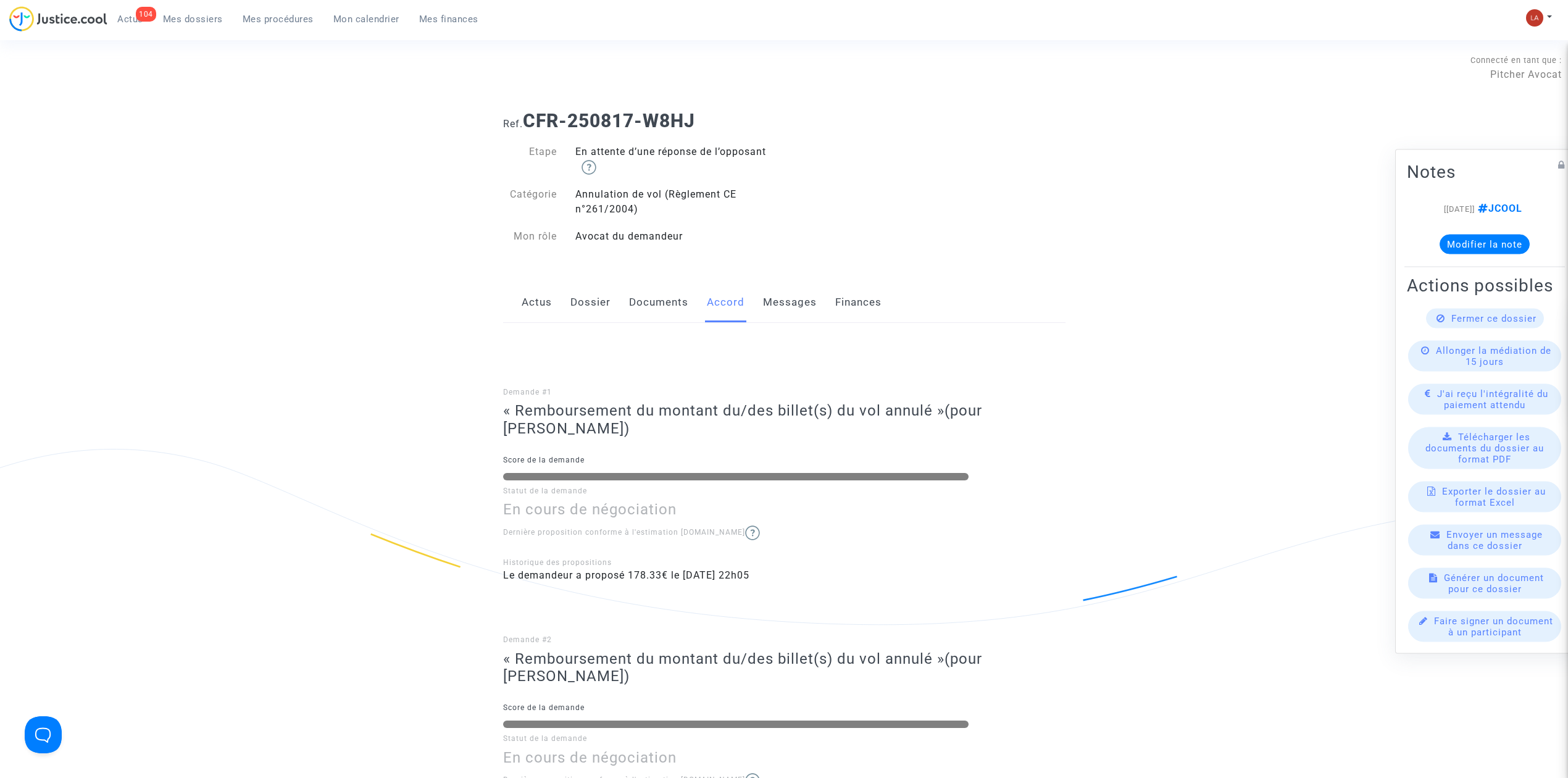
click at [589, 295] on link "Dossier" at bounding box center [591, 302] width 40 height 41
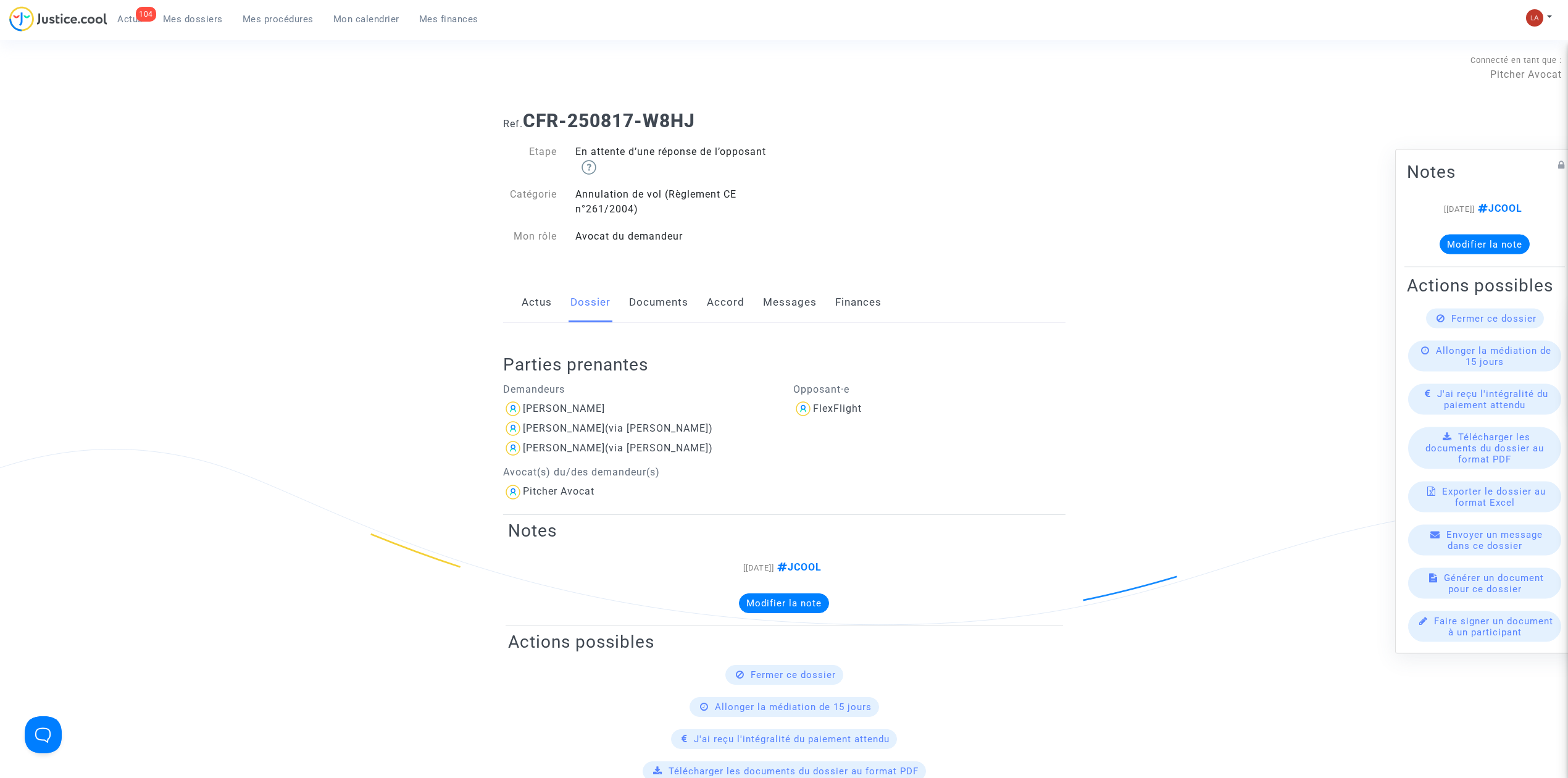
click at [739, 304] on link "Accord" at bounding box center [726, 302] width 38 height 41
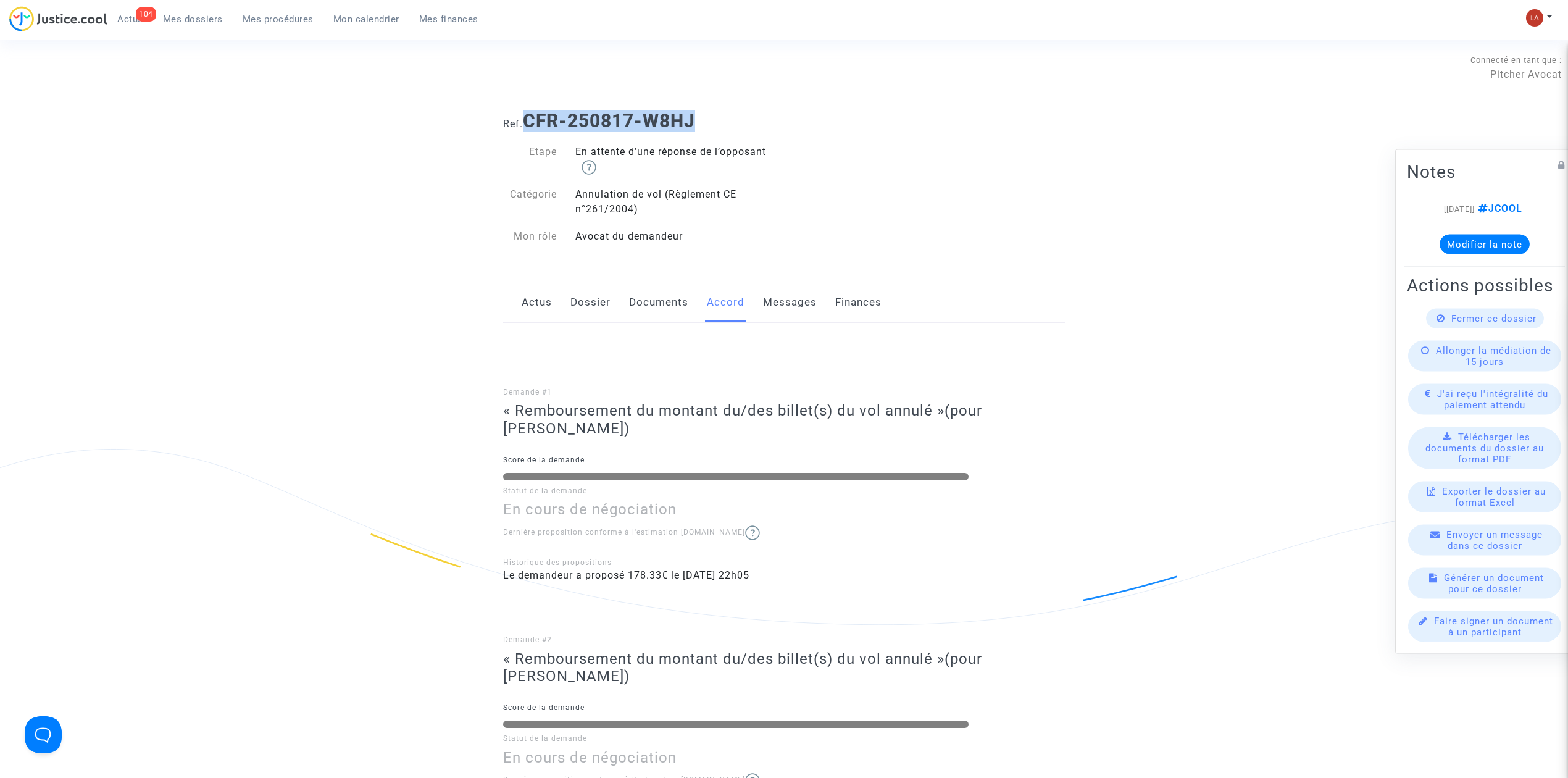
drag, startPoint x: 712, startPoint y: 119, endPoint x: 524, endPoint y: 129, distance: 188.3
click at [524, 129] on h1 "Ref. CFR-250817-W8HJ" at bounding box center [784, 121] width 562 height 23
copy b "CFR-250817-W8HJ"
drag, startPoint x: 591, startPoint y: 292, endPoint x: 602, endPoint y: 295, distance: 11.4
click at [590, 293] on link "Dossier" at bounding box center [591, 302] width 40 height 41
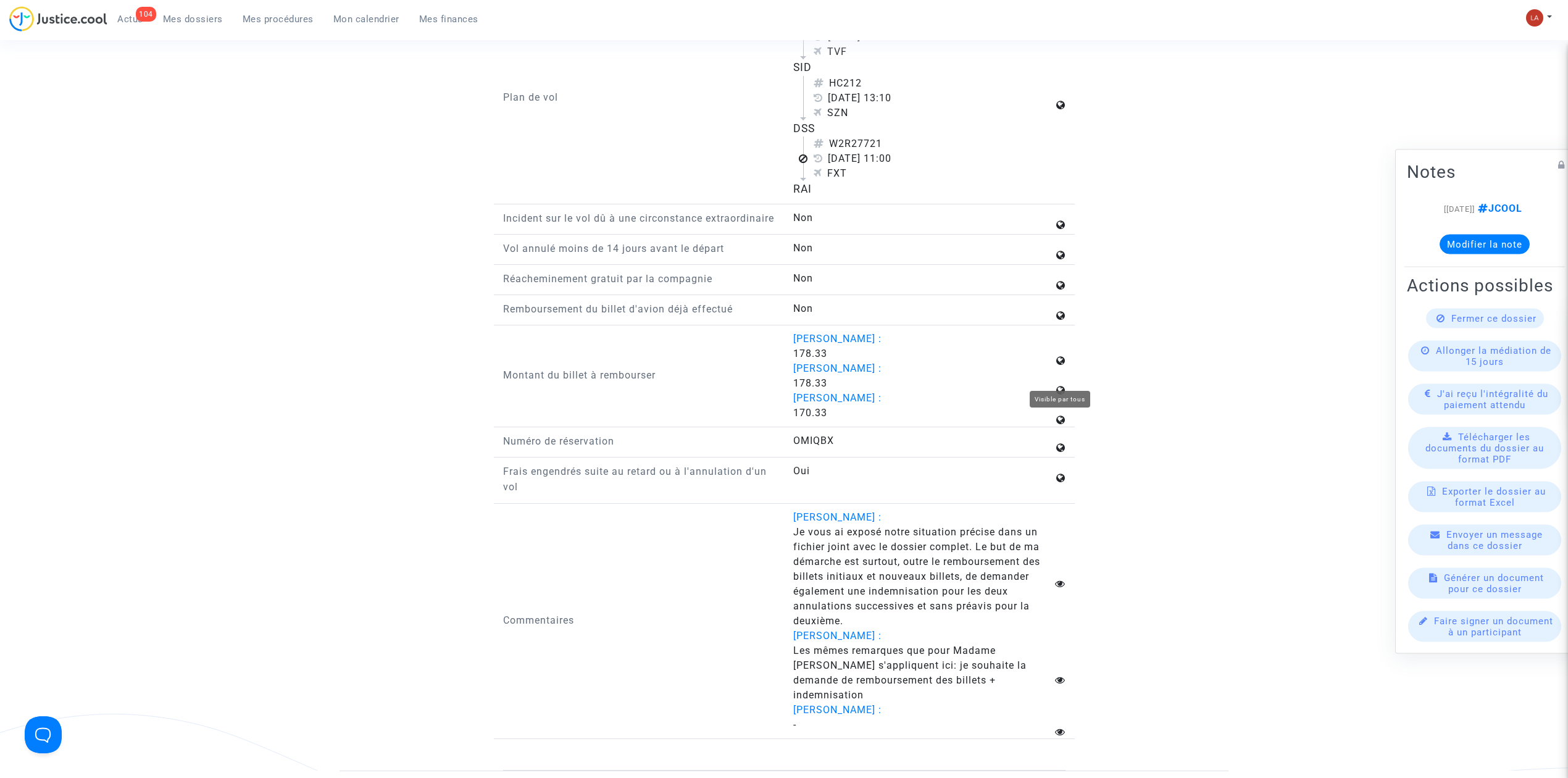
scroll to position [1729, 0]
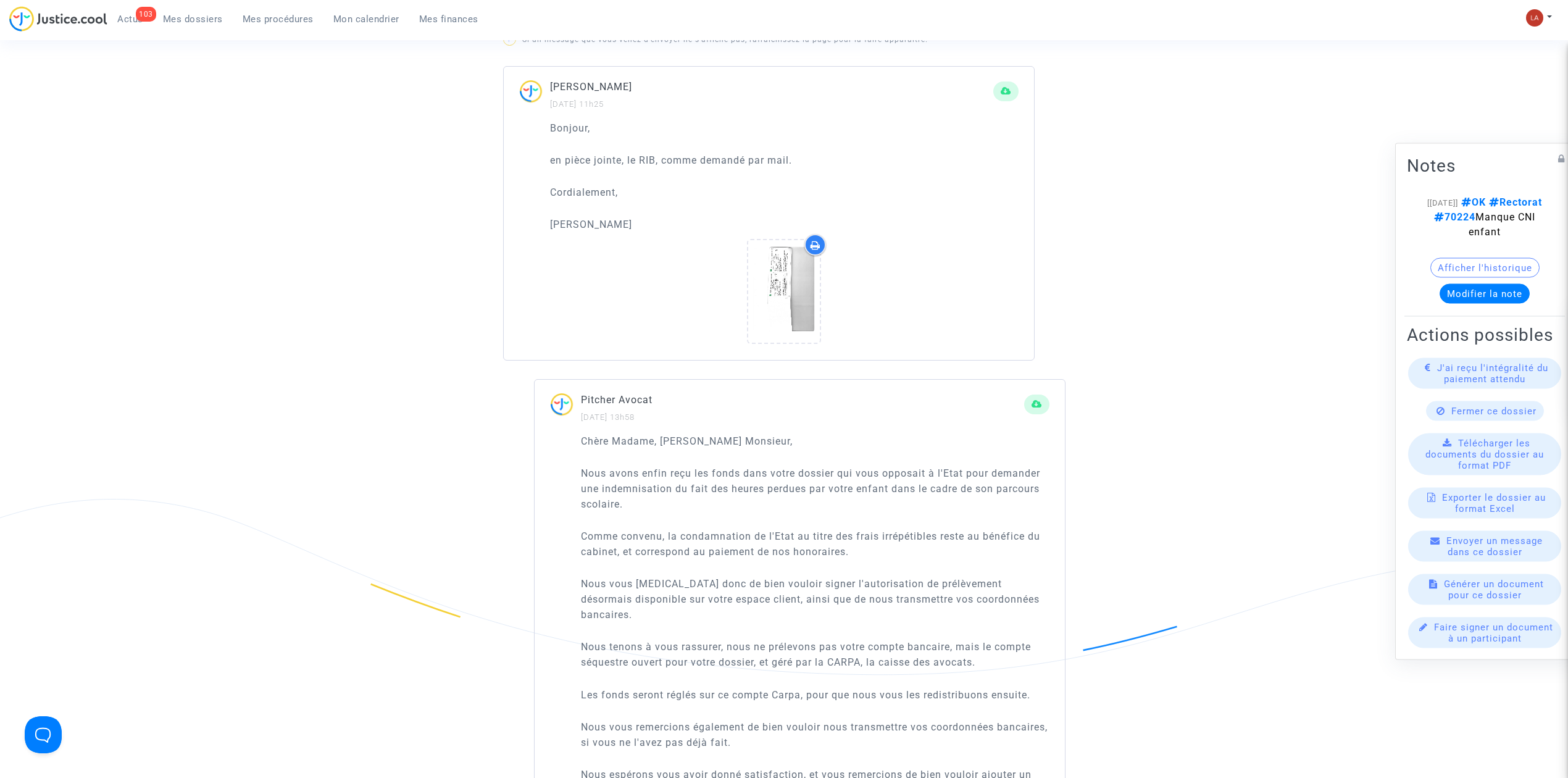
scroll to position [823, 0]
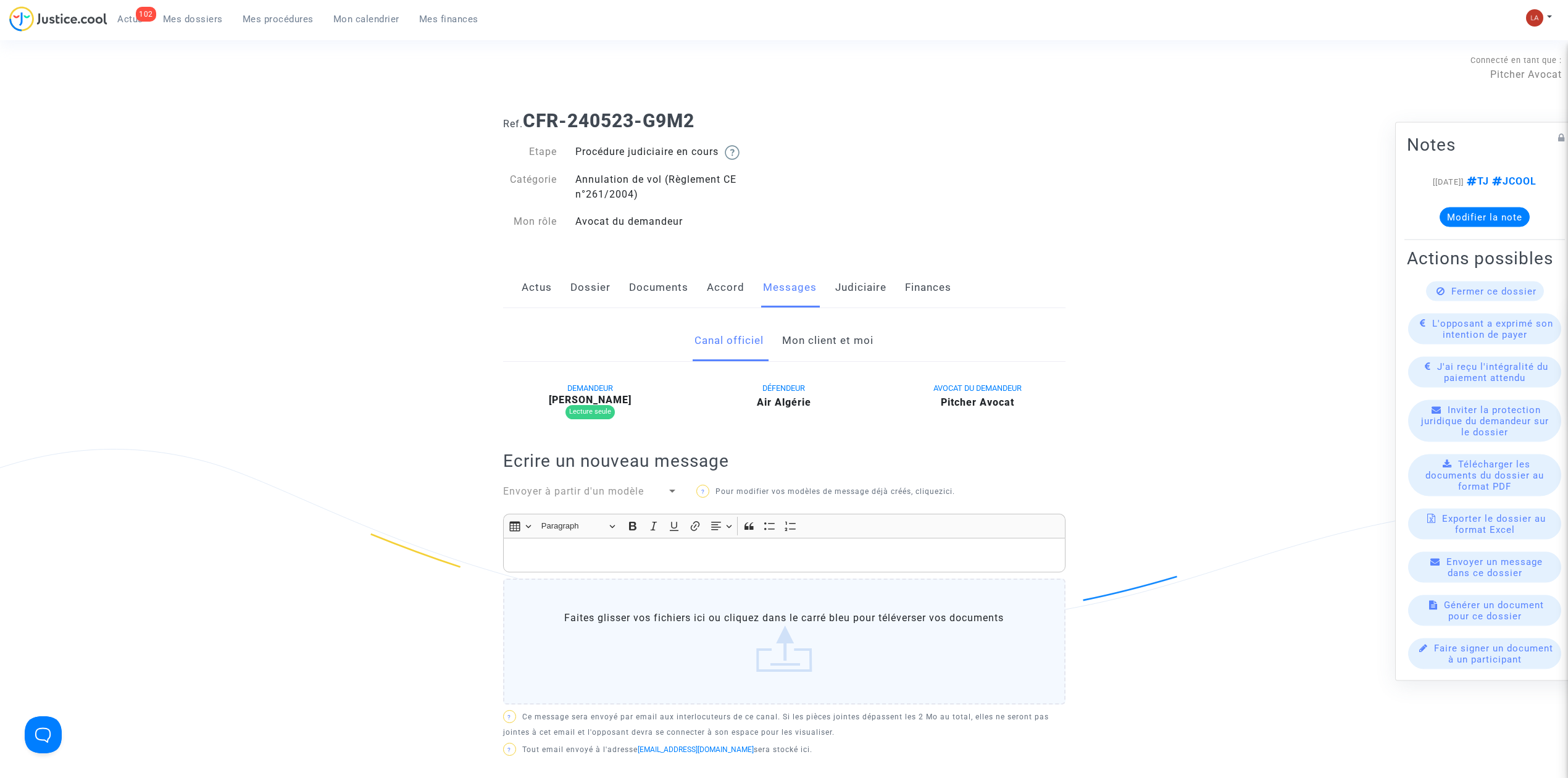
click at [818, 347] on link "Mon client et moi" at bounding box center [828, 340] width 91 height 41
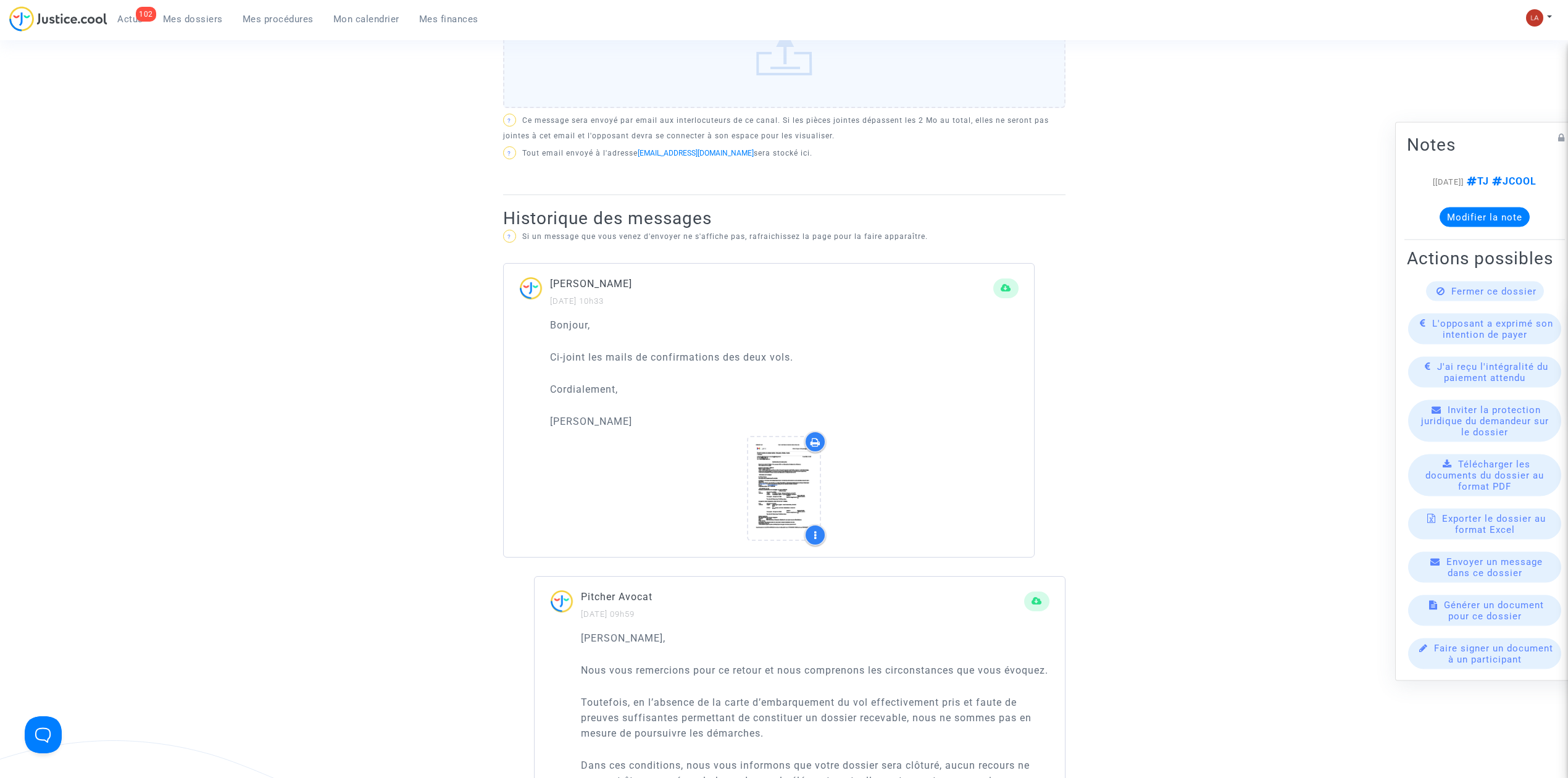
scroll to position [741, 0]
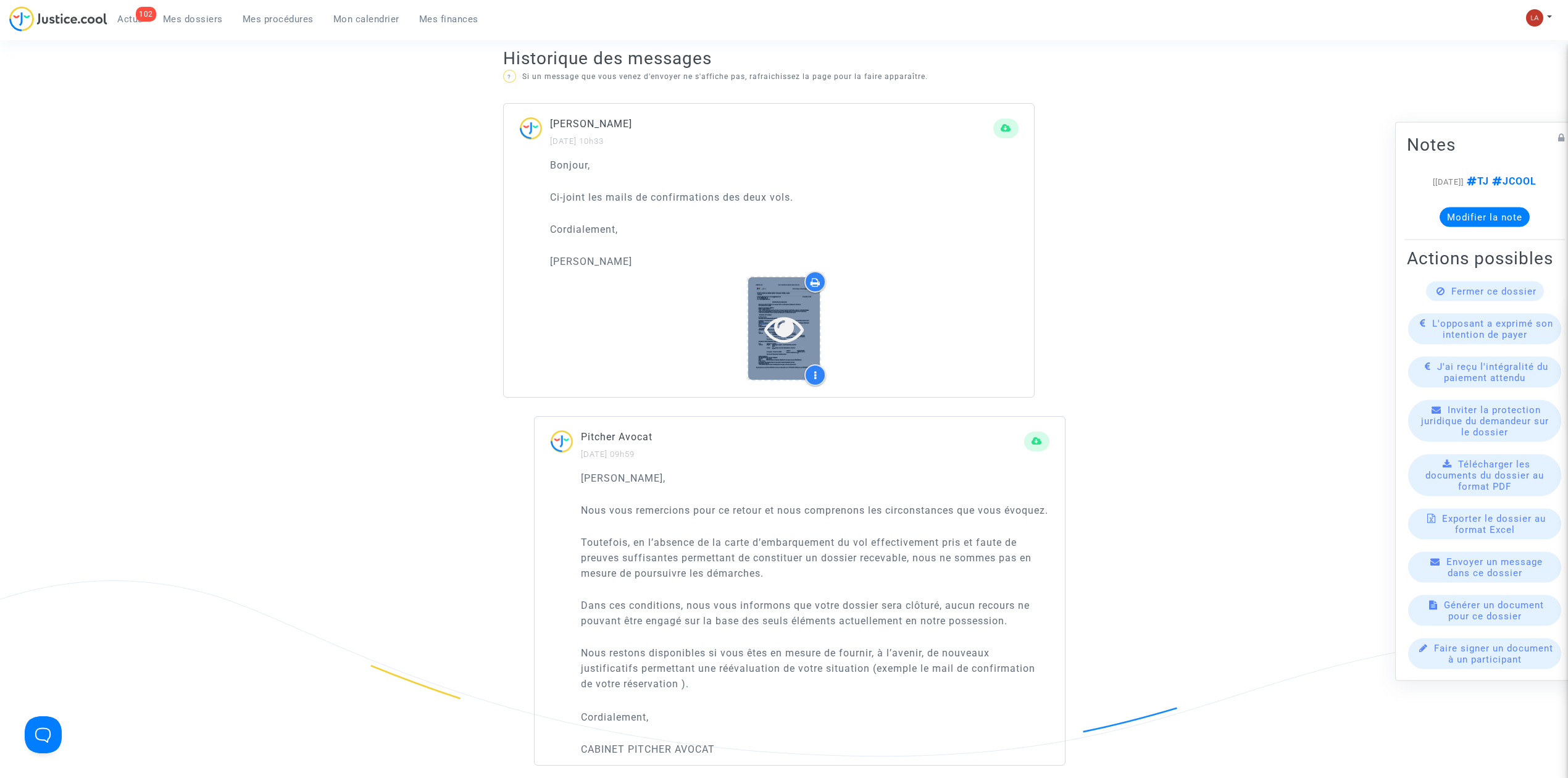
click at [781, 305] on div at bounding box center [784, 328] width 71 height 102
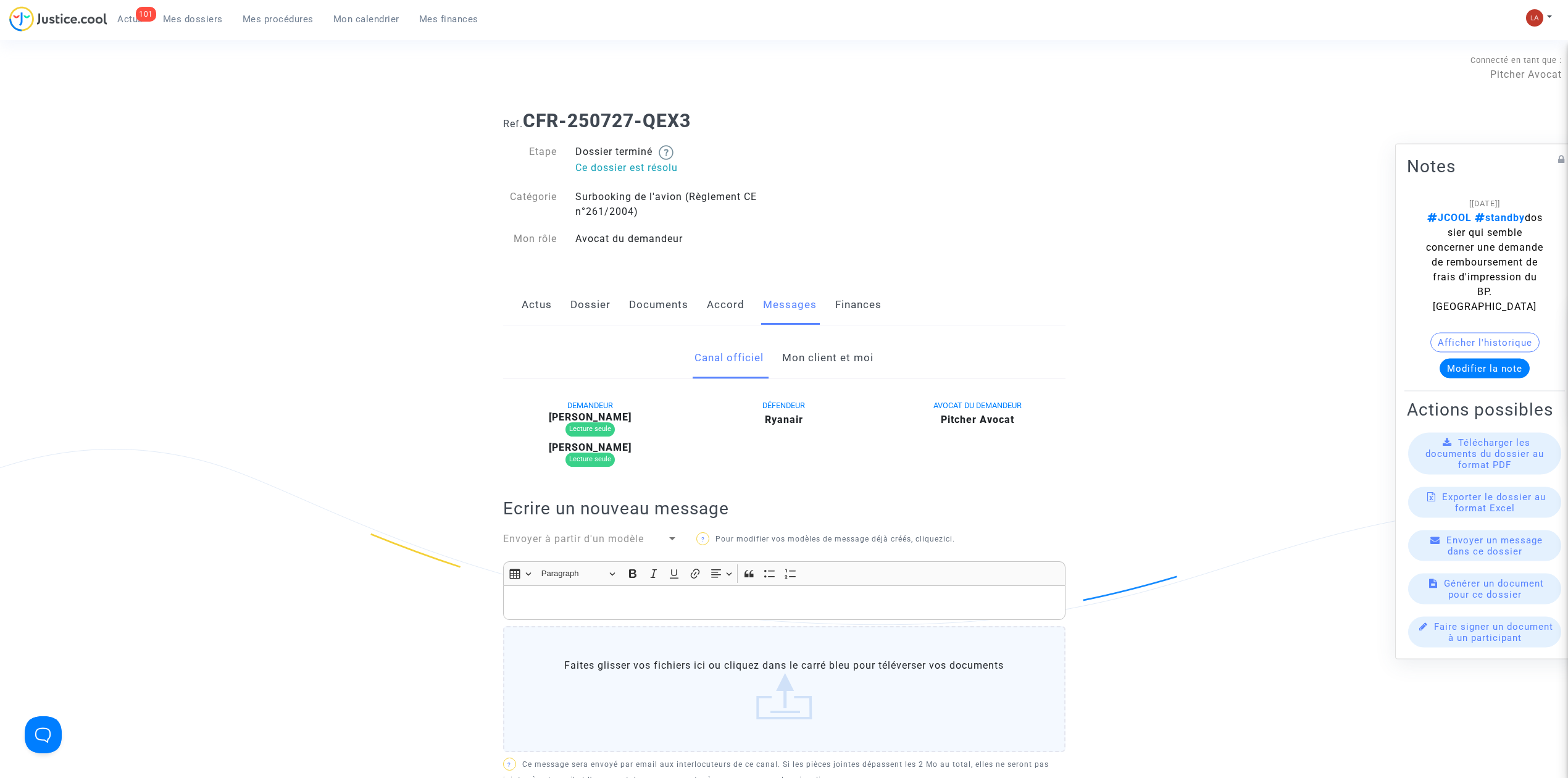
drag, startPoint x: 816, startPoint y: 362, endPoint x: 887, endPoint y: 363, distance: 71.0
click at [816, 362] on link "Mon client et moi" at bounding box center [828, 358] width 91 height 41
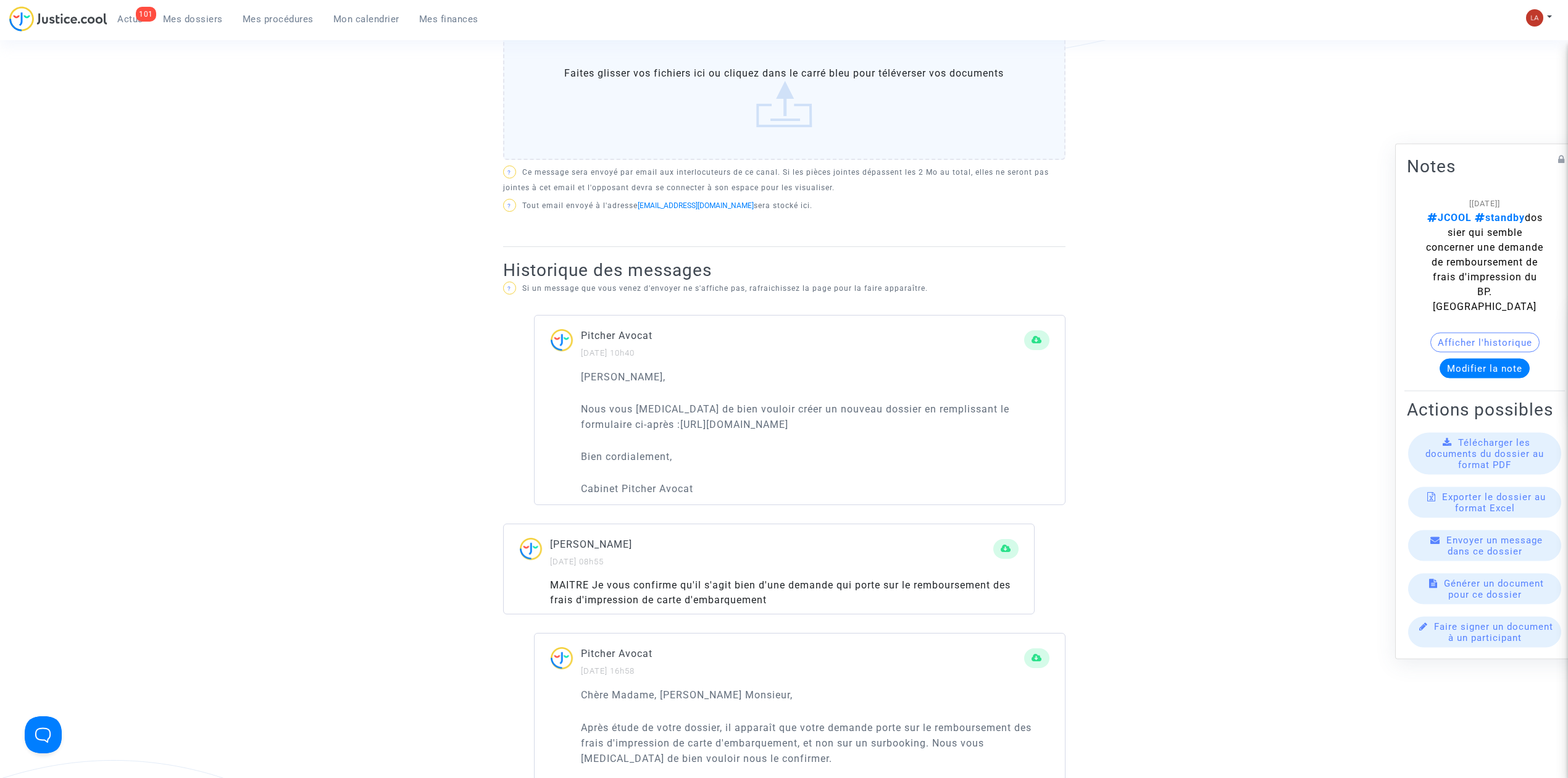
scroll to position [658, 0]
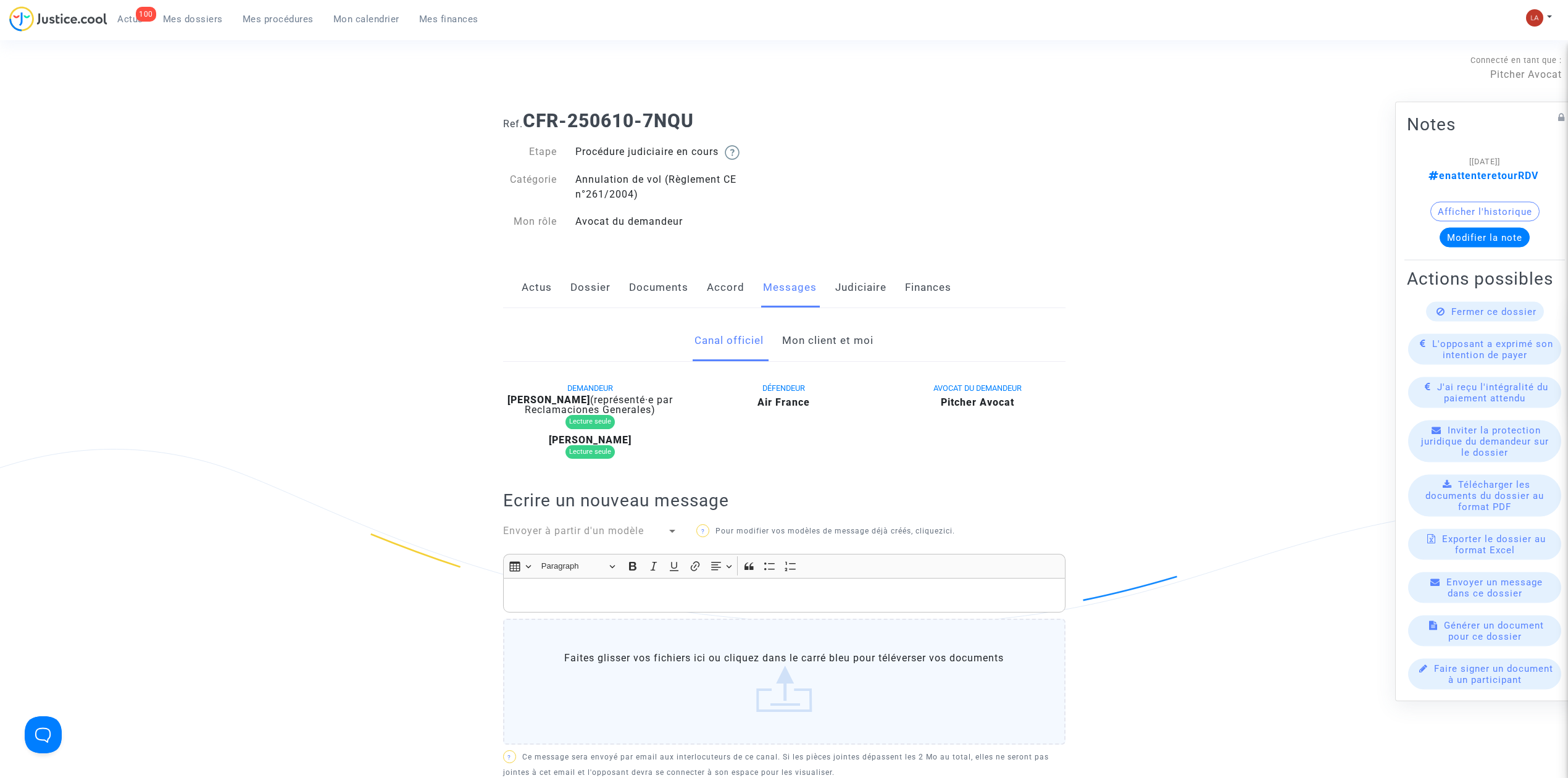
click at [811, 332] on link "Mon client et moi" at bounding box center [828, 340] width 91 height 41
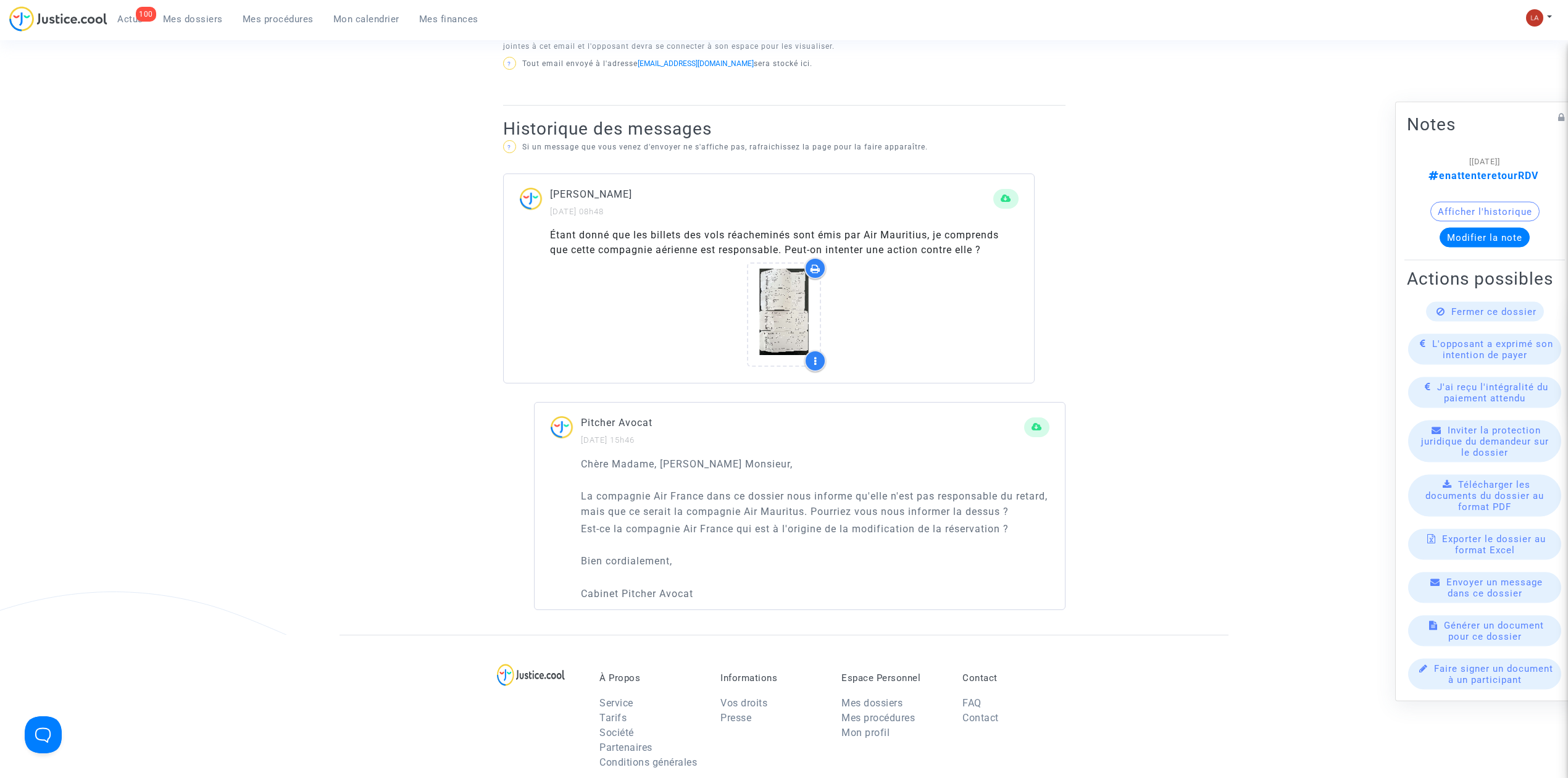
scroll to position [741, 0]
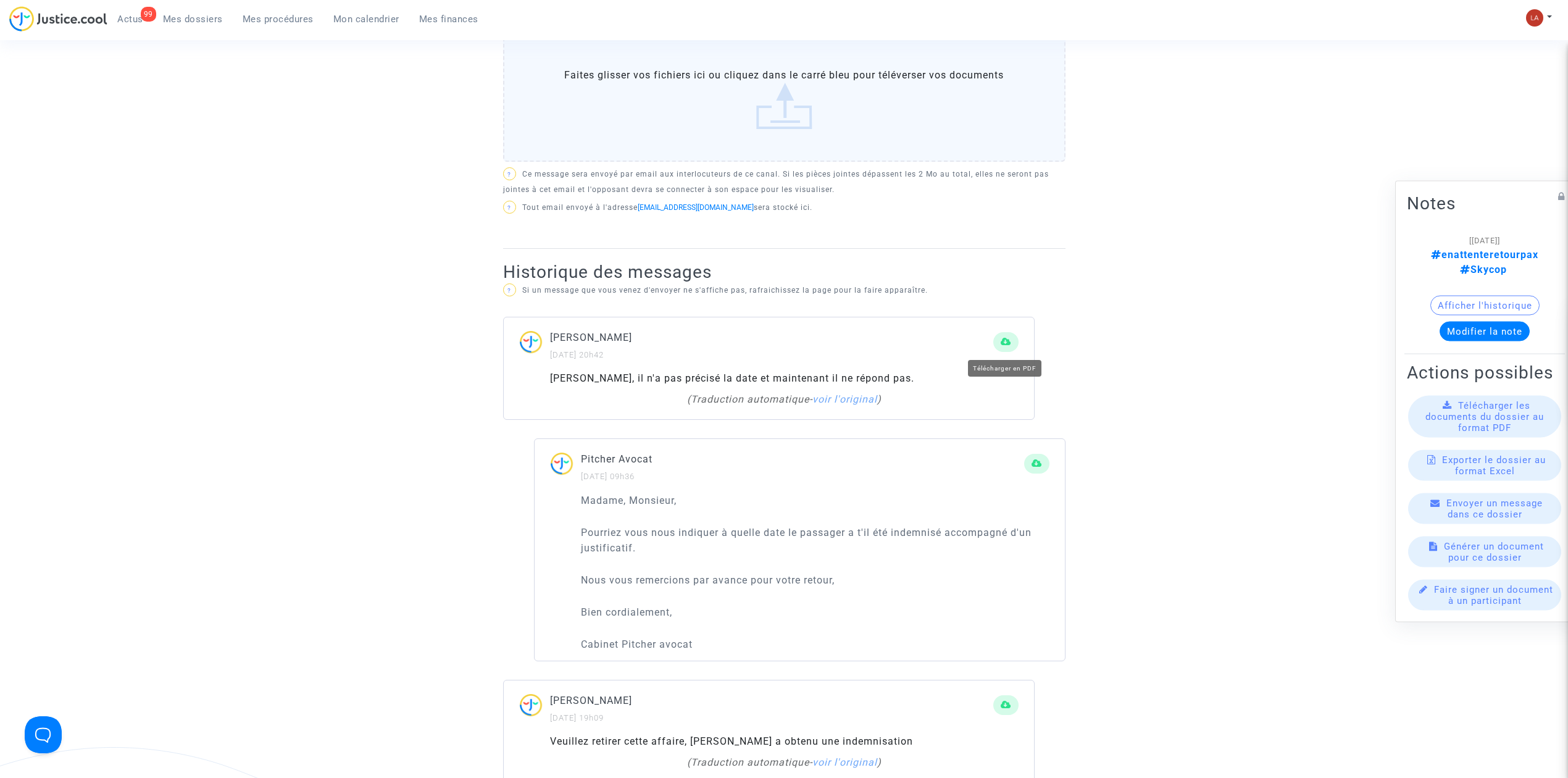
scroll to position [576, 0]
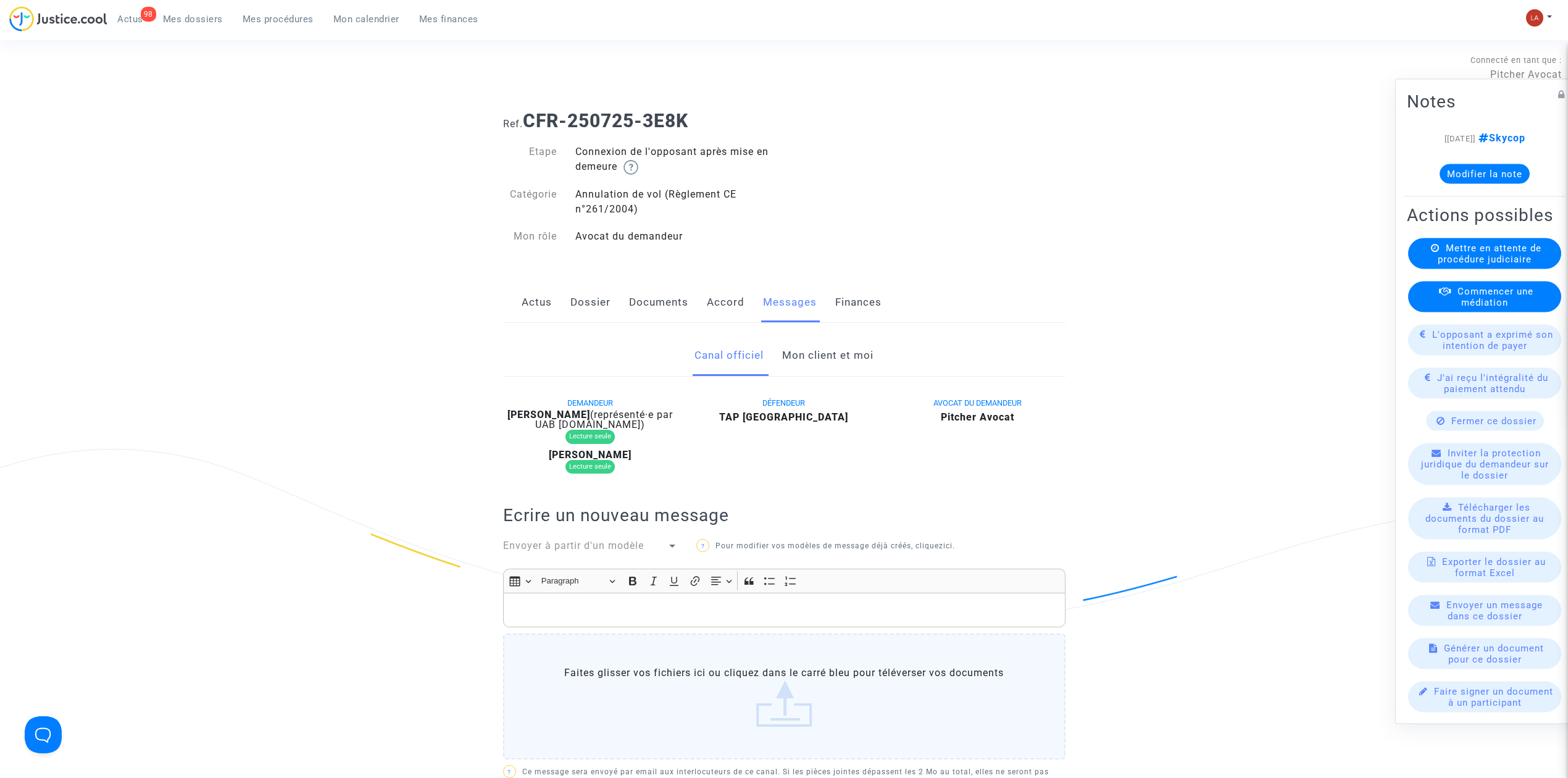
click at [843, 364] on link "Mon client et moi" at bounding box center [828, 355] width 91 height 41
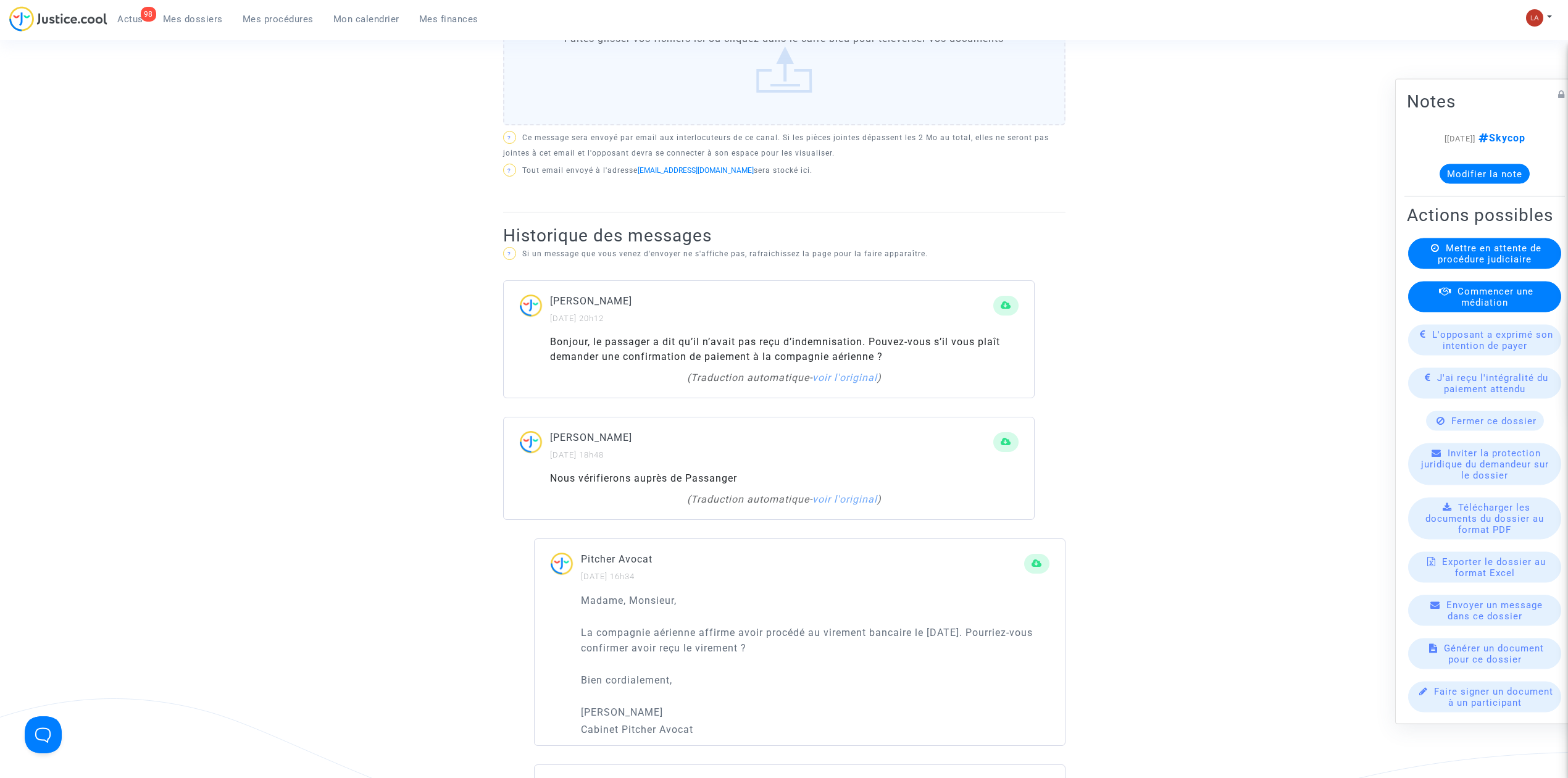
scroll to position [494, 0]
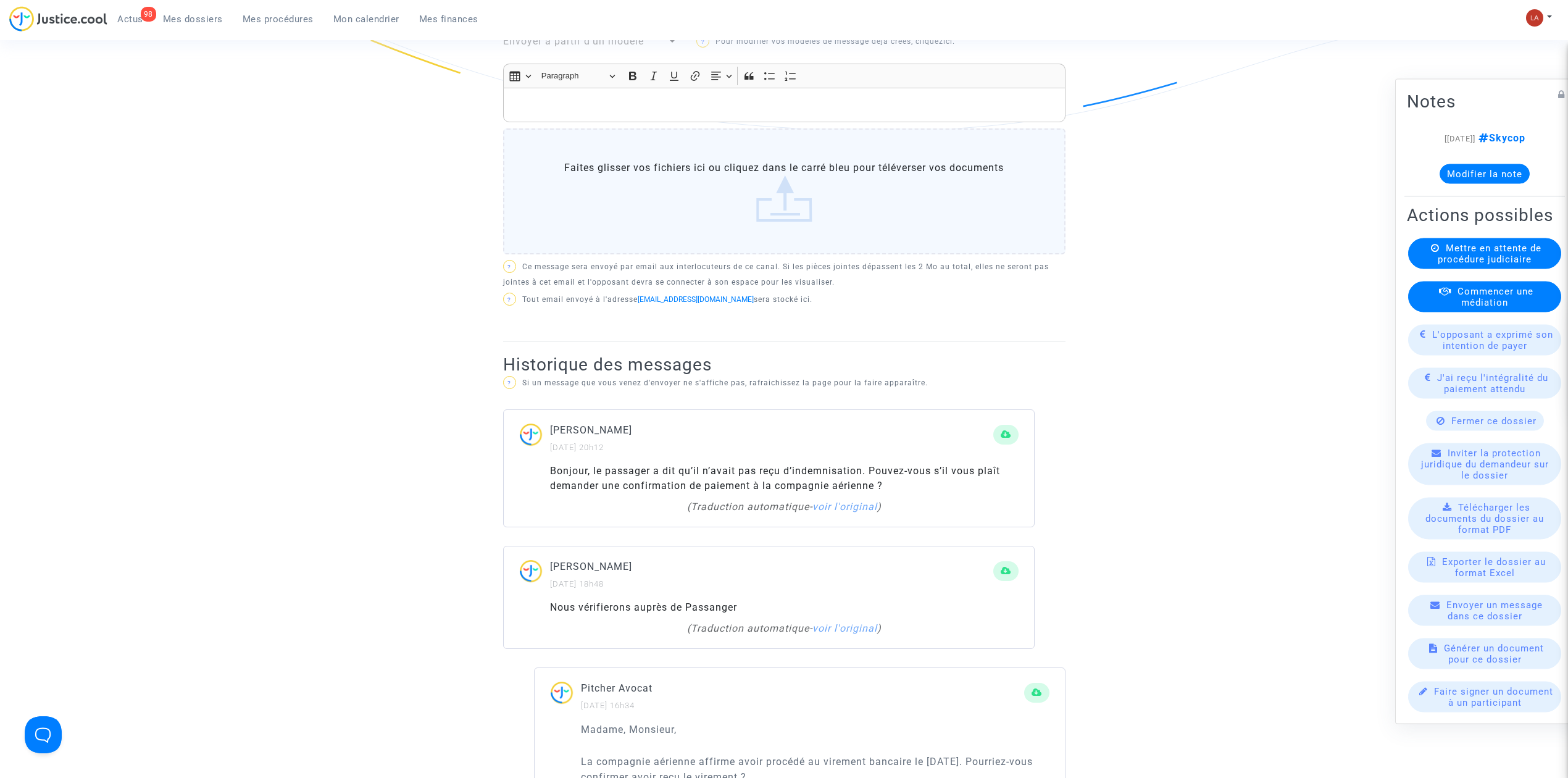
click at [601, 426] on p "[PERSON_NAME]" at bounding box center [771, 430] width 443 height 15
copy p "[PERSON_NAME]"
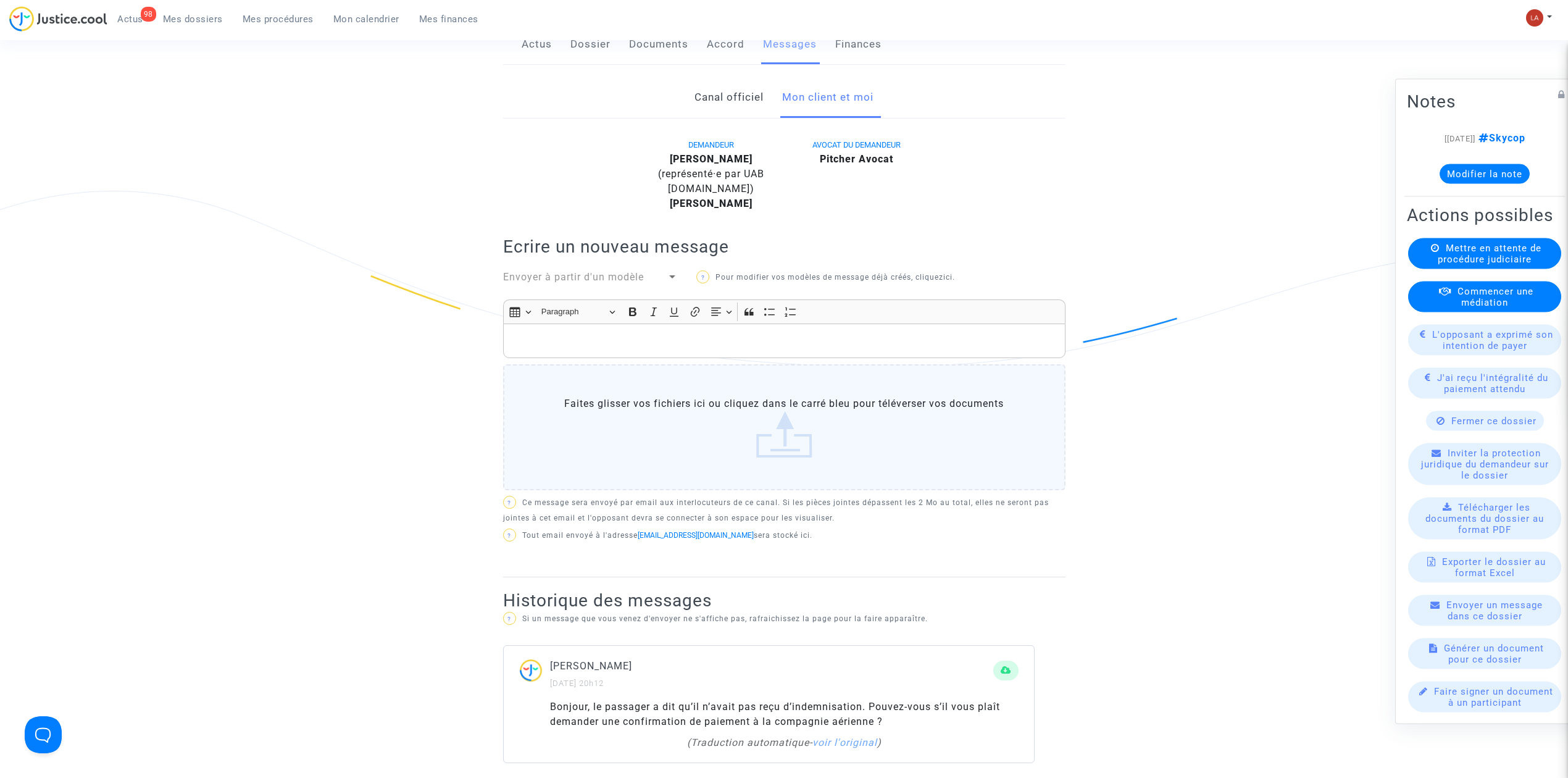
scroll to position [0, 0]
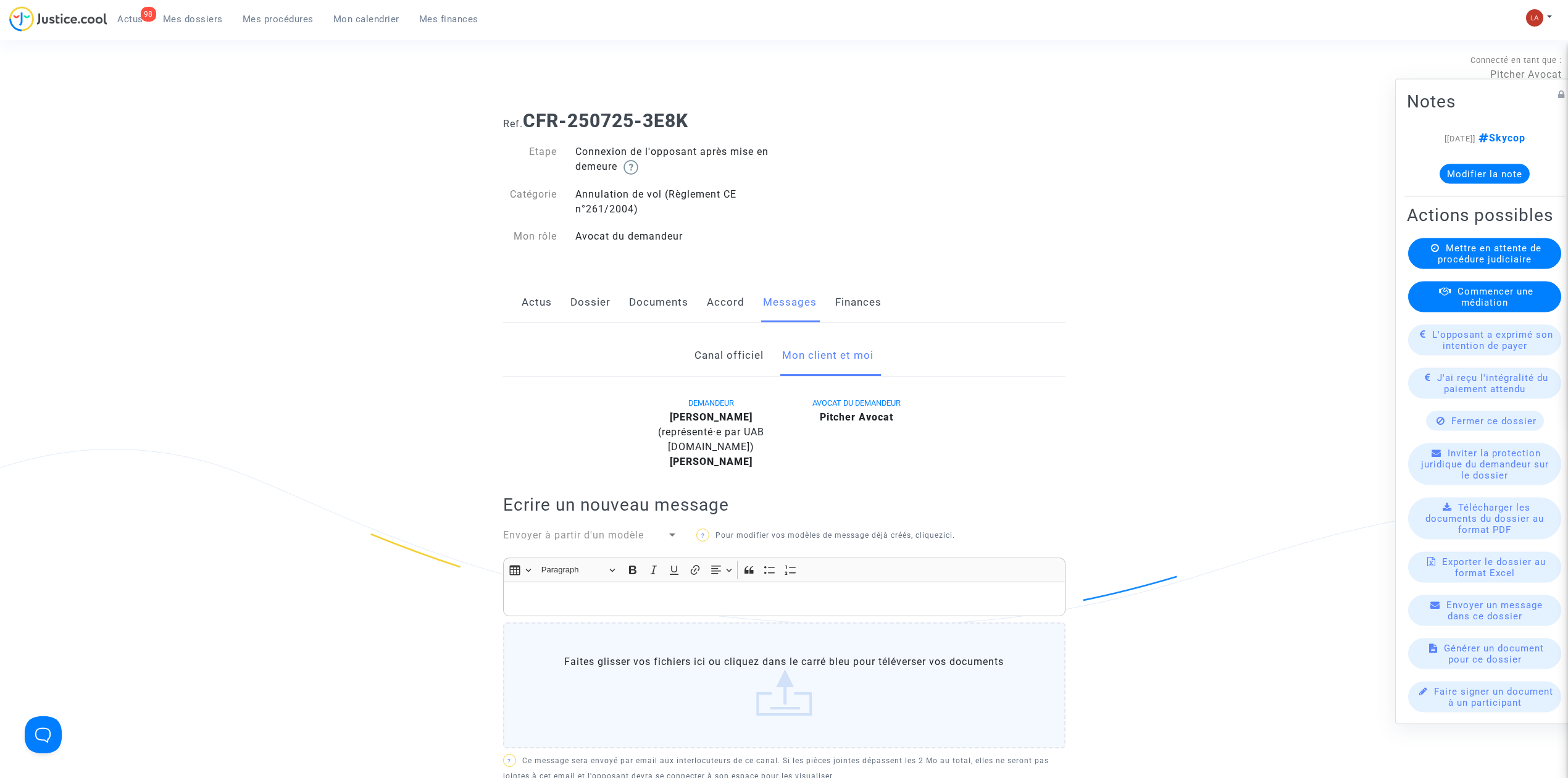
drag, startPoint x: 534, startPoint y: 431, endPoint x: 675, endPoint y: 431, distance: 141.0
click at [535, 431] on div at bounding box center [566, 435] width 145 height 80
click at [708, 367] on link "Canal officiel" at bounding box center [728, 355] width 69 height 41
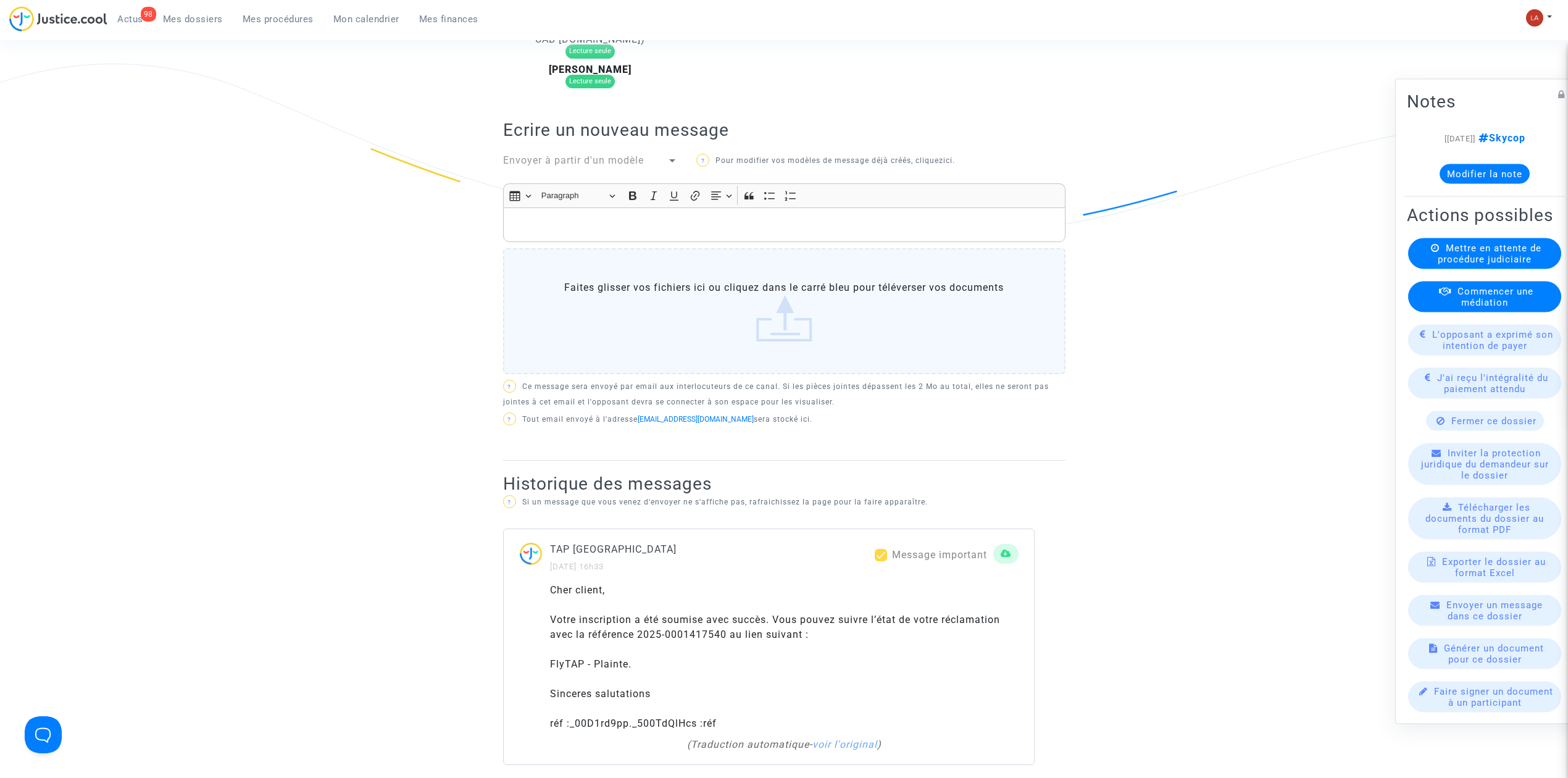
scroll to position [329, 0]
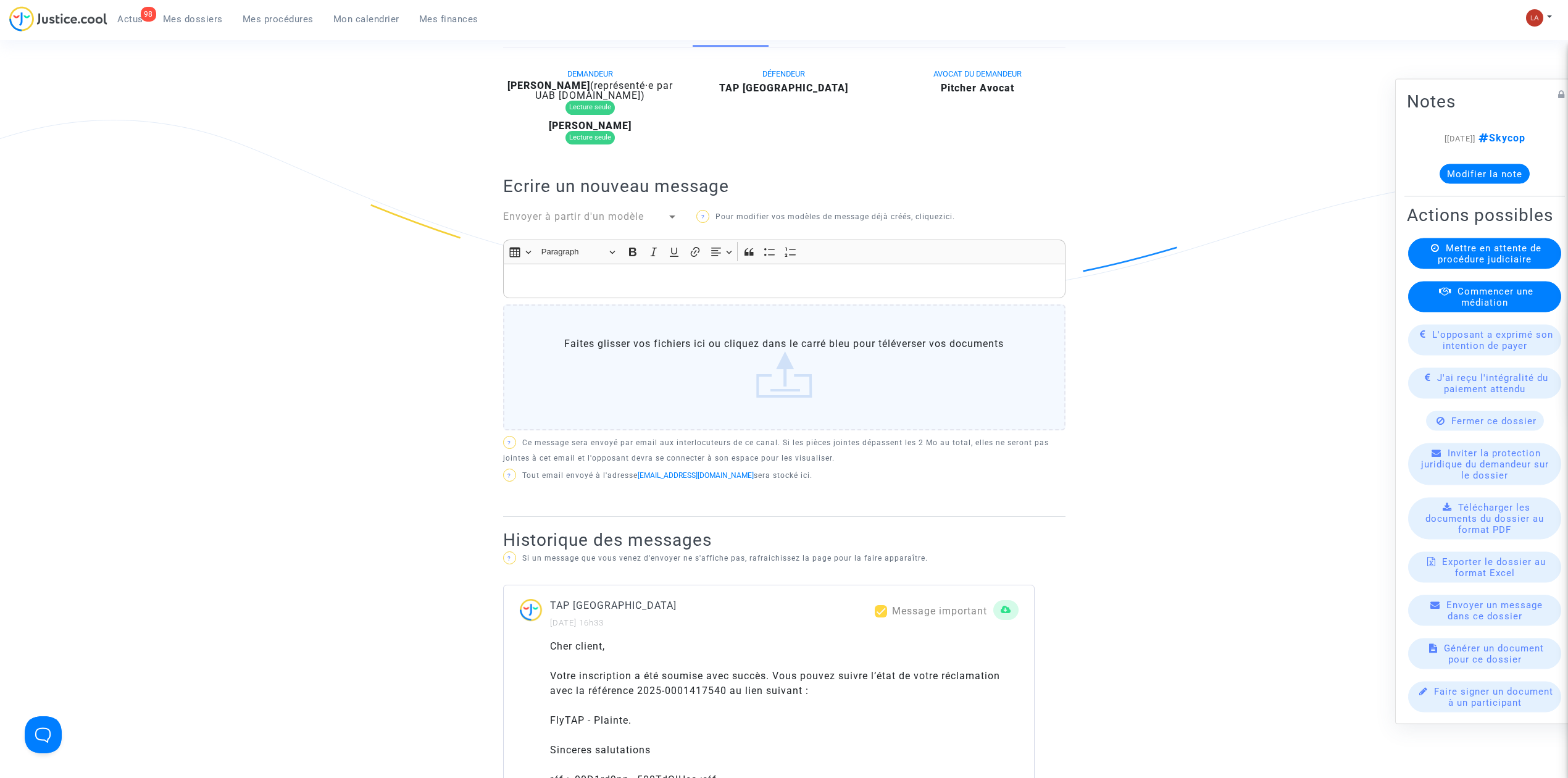
click at [586, 213] on span "Envoyer à partir d'un modèle" at bounding box center [573, 216] width 141 height 12
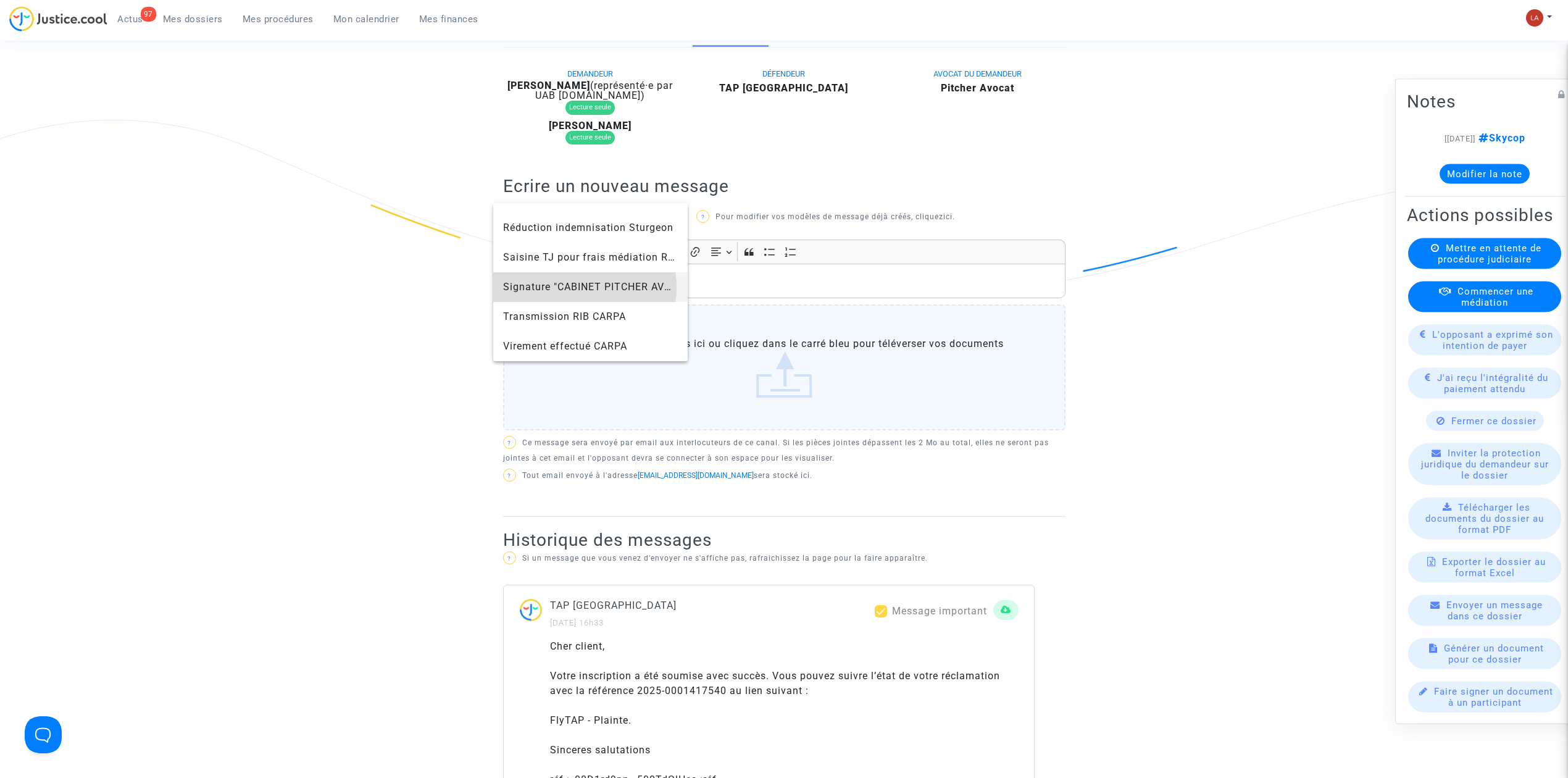
click at [571, 288] on span "Signature "CABINET PITCHER AVOCAT"" at bounding box center [599, 287] width 192 height 12
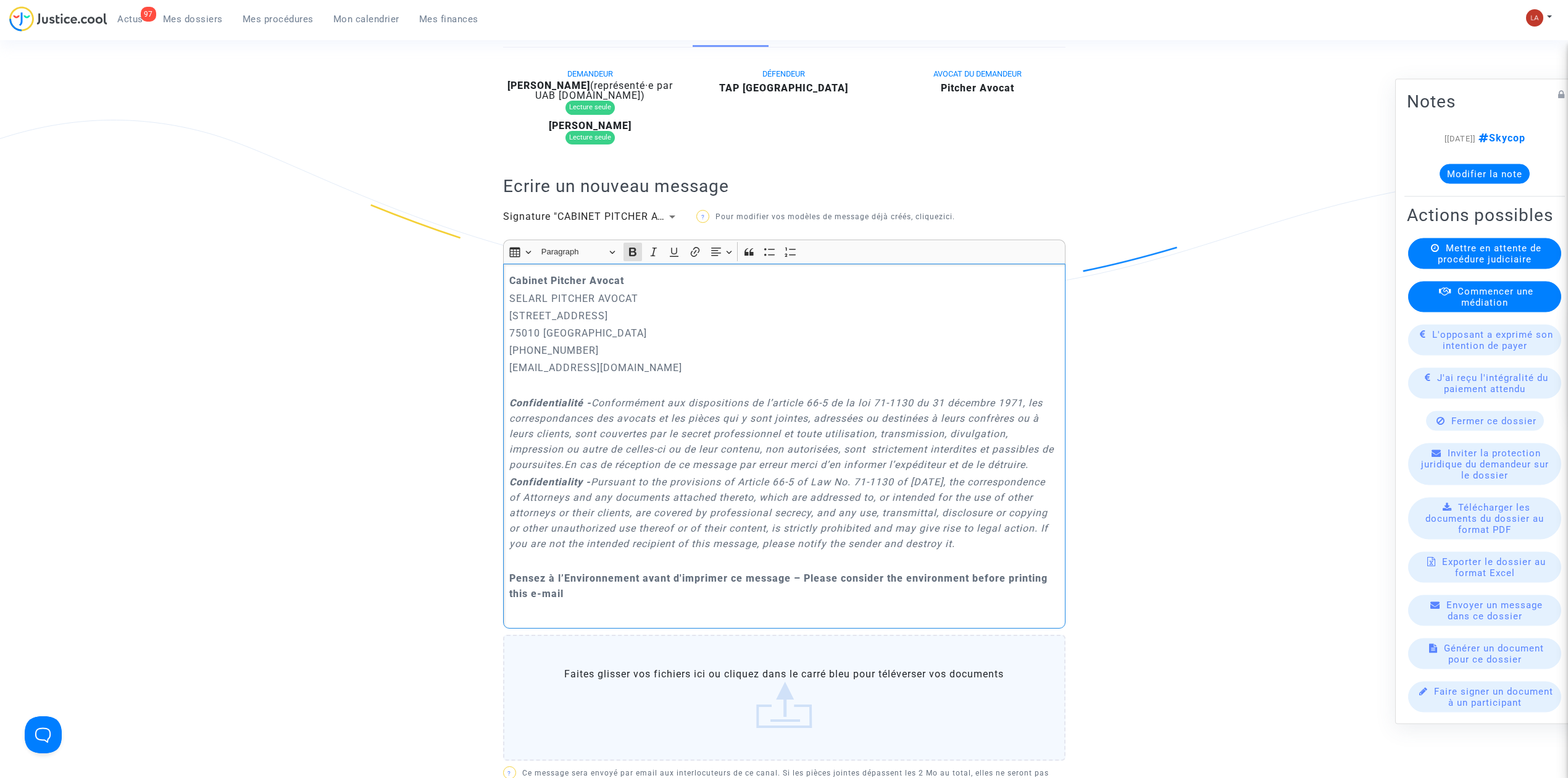
click at [512, 275] on p "Cabinet Pitcher Avocat" at bounding box center [784, 281] width 549 height 15
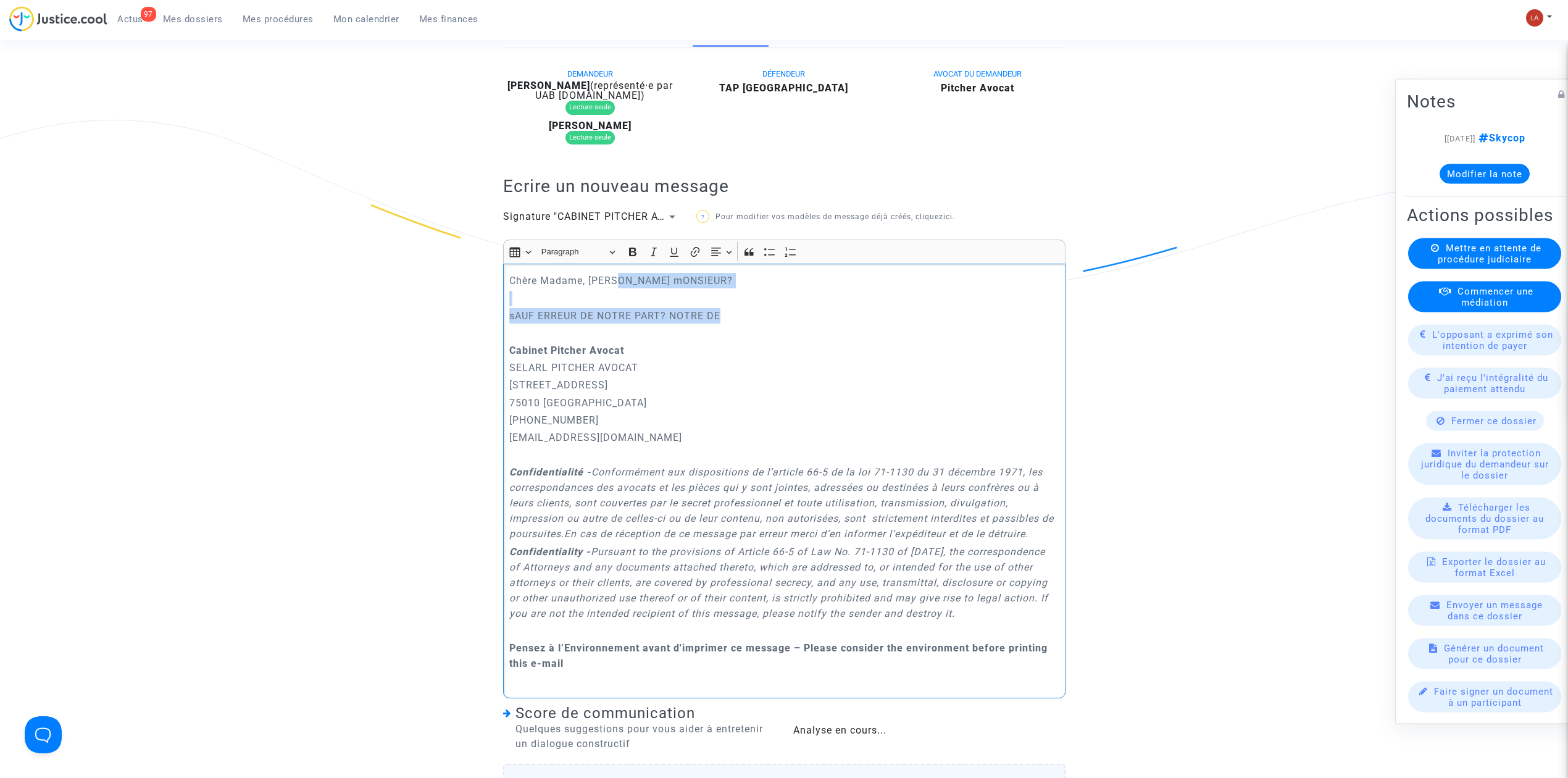
drag, startPoint x: 739, startPoint y: 310, endPoint x: 617, endPoint y: 278, distance: 126.1
click at [617, 278] on div "Chère Madame, Cher mONSIEUR? sAUF ERREUR DE NOTRE PART? NOTRE DE Cabinet Pitche…" at bounding box center [784, 481] width 562 height 434
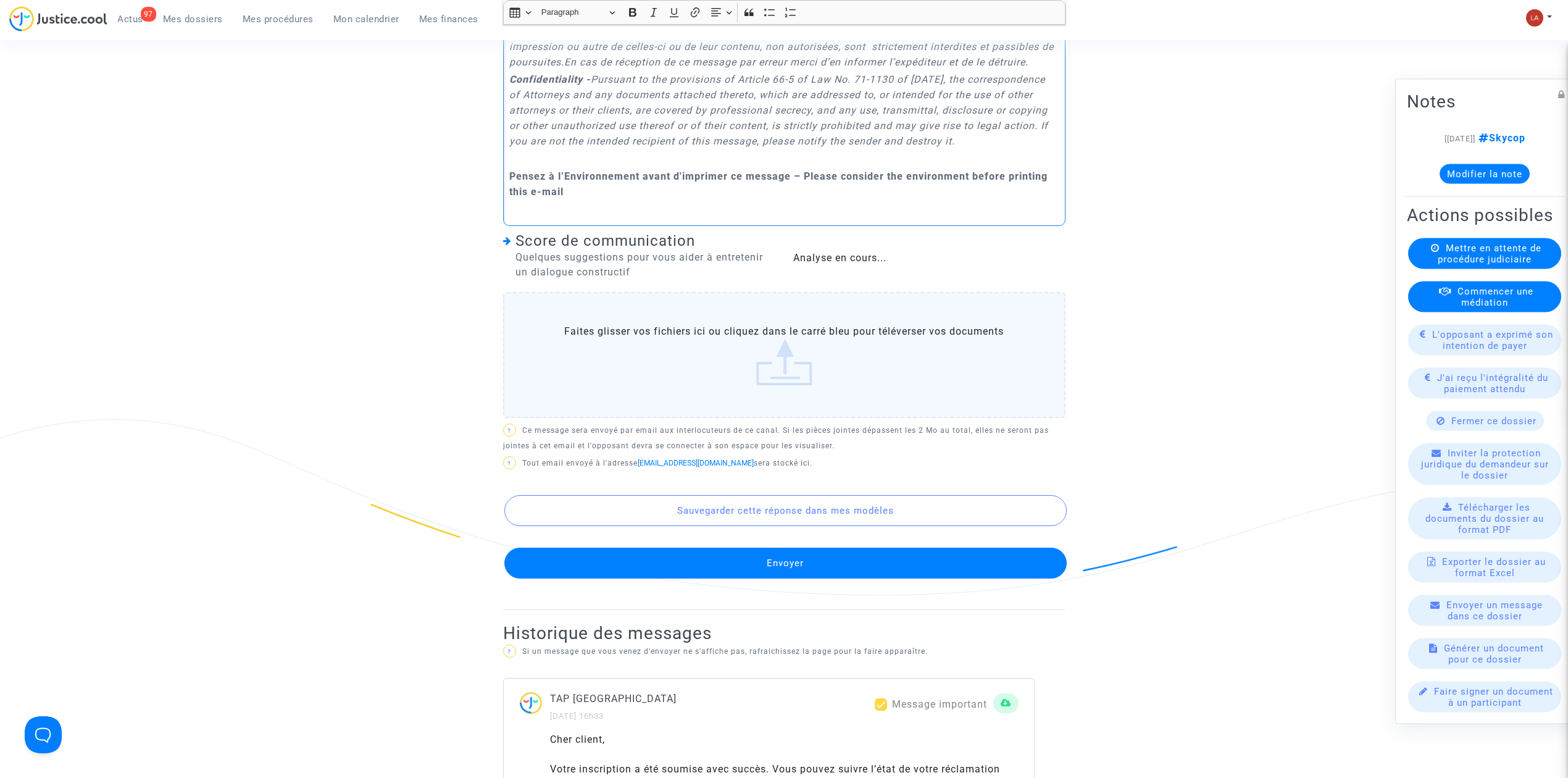
scroll to position [905, 0]
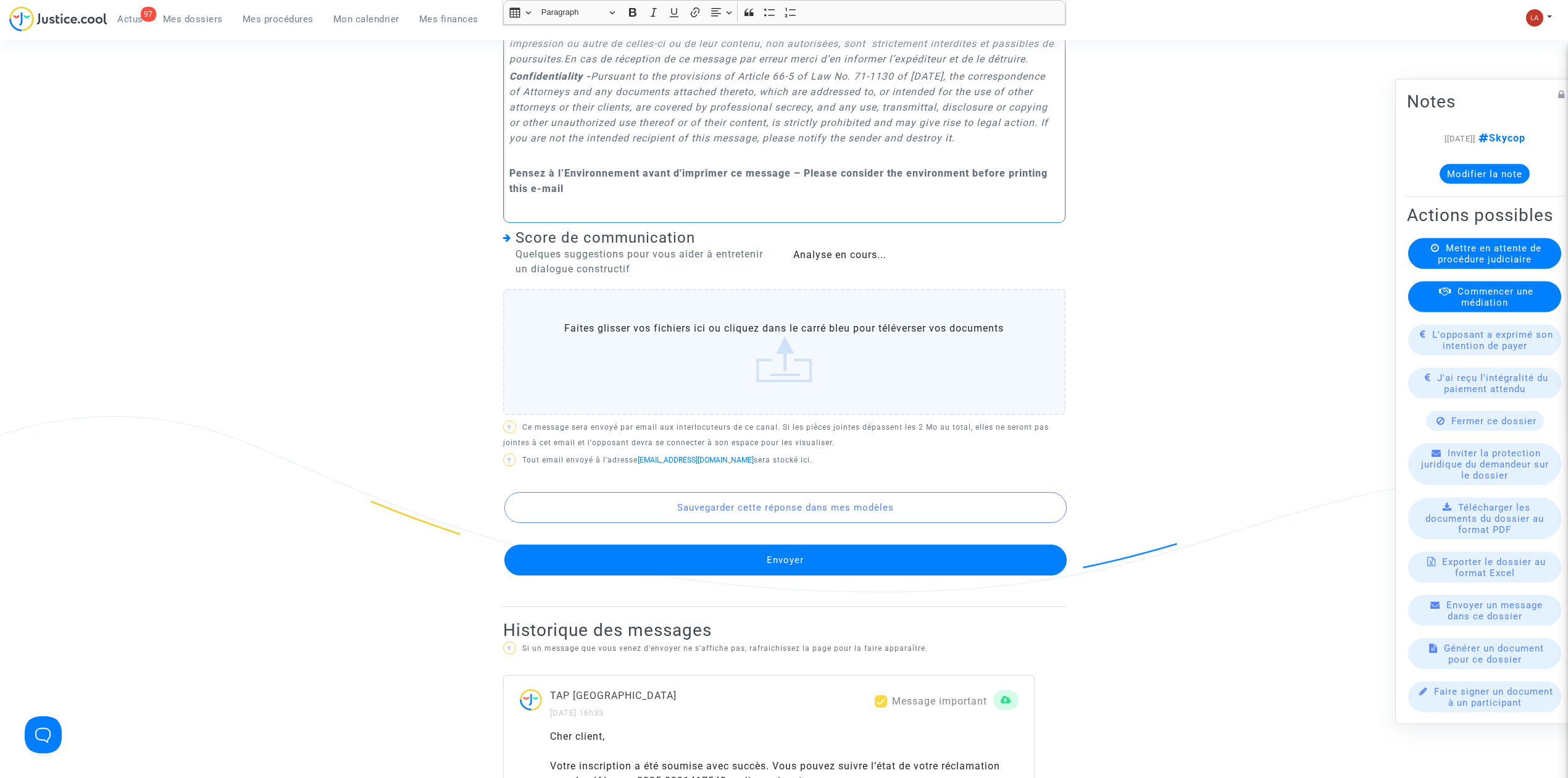
click at [884, 575] on button "Envoyer" at bounding box center [786, 560] width 562 height 31
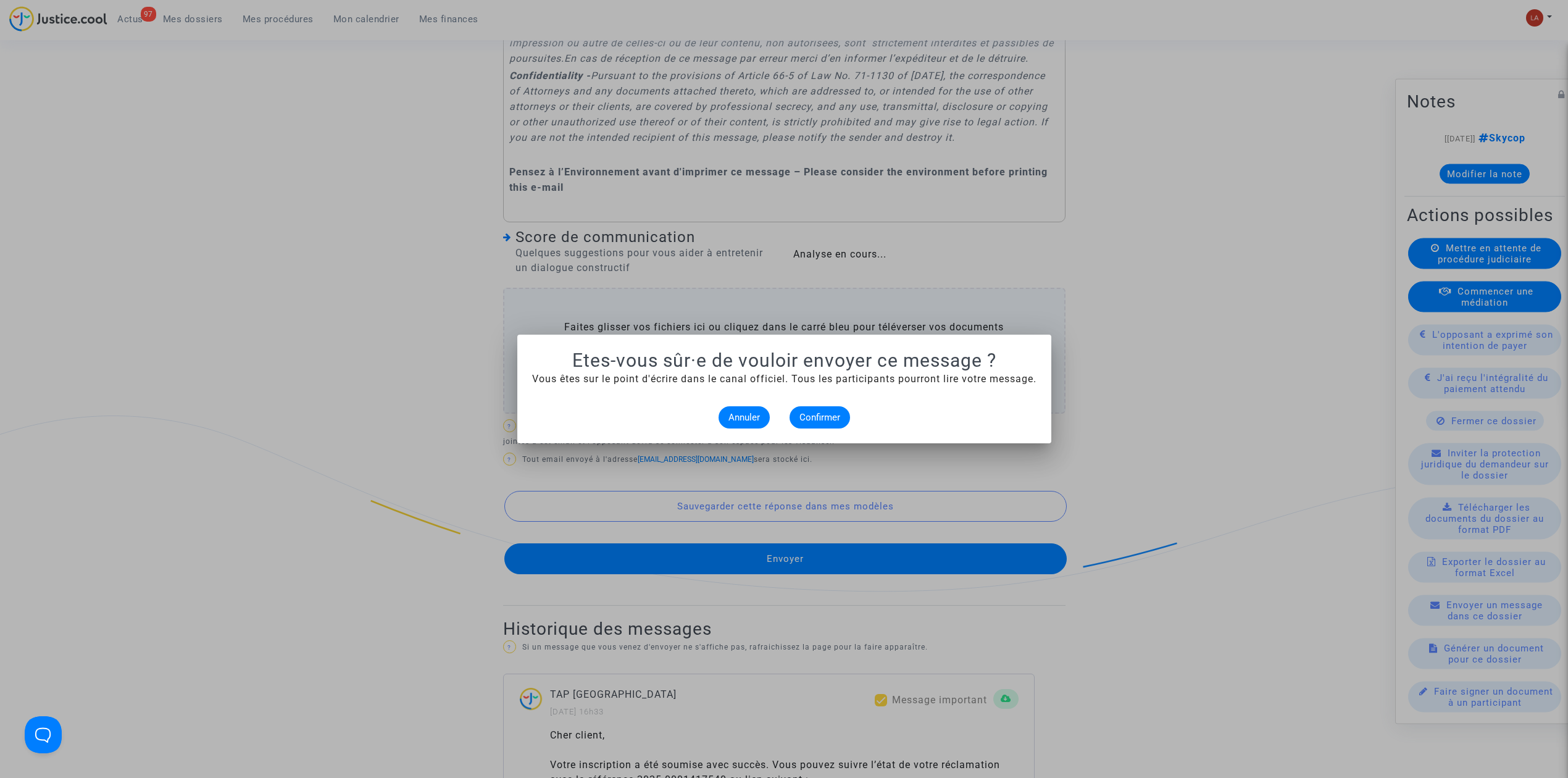
scroll to position [0, 0]
click at [805, 408] on button "Confirmer" at bounding box center [820, 417] width 60 height 23
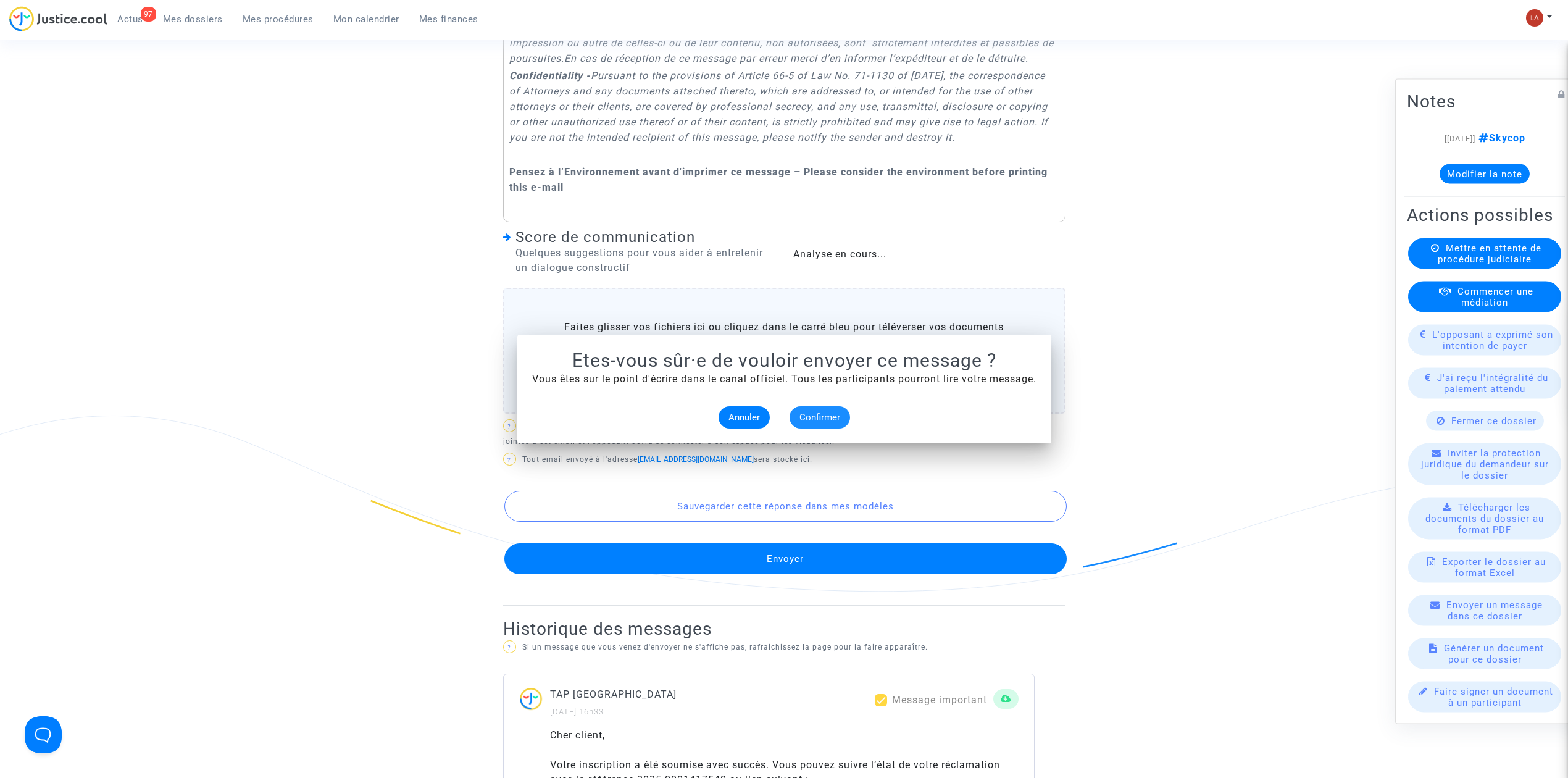
scroll to position [905, 0]
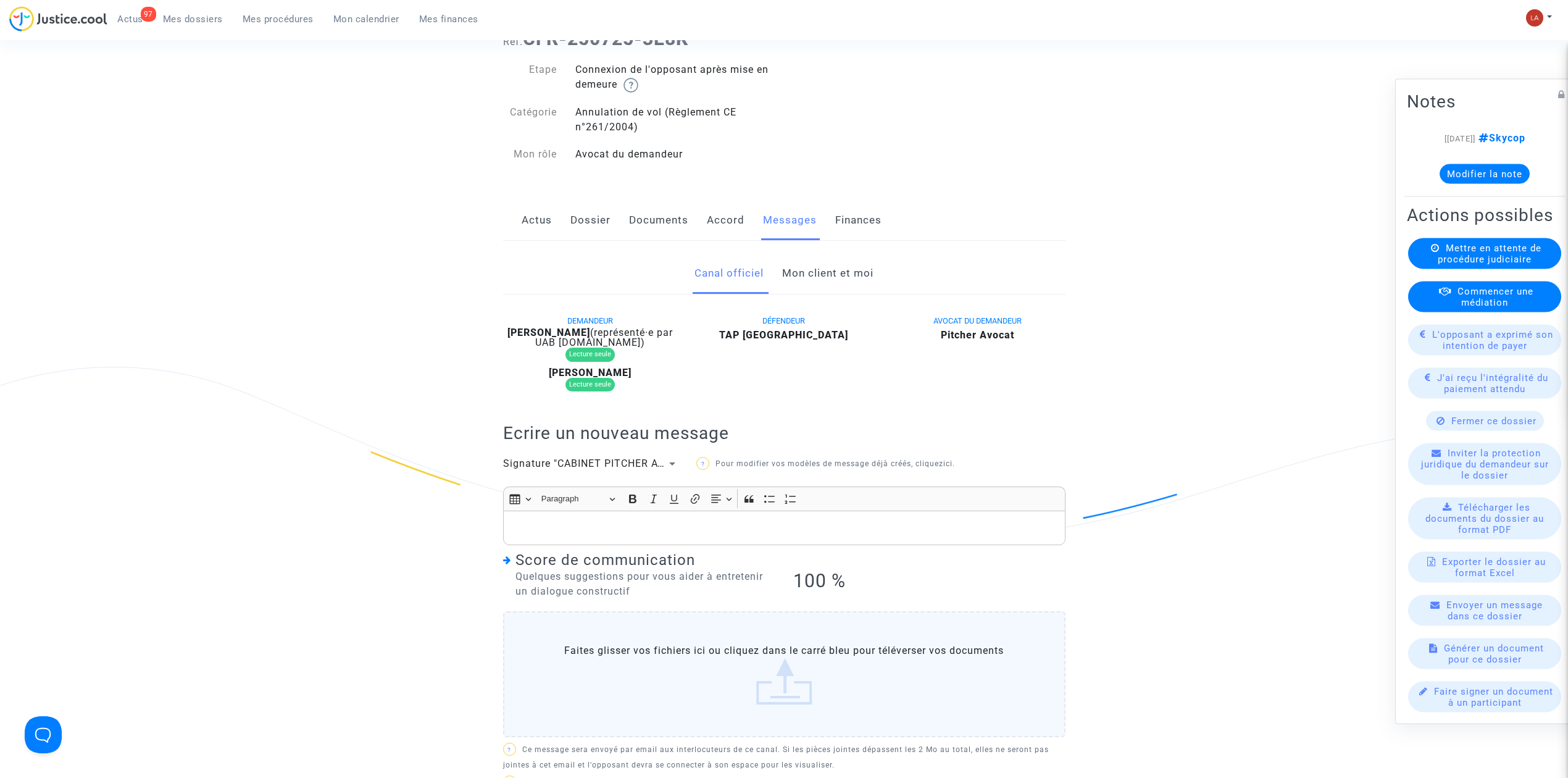
drag, startPoint x: 847, startPoint y: 263, endPoint x: 868, endPoint y: 297, distance: 40.0
click at [845, 263] on link "Mon client et moi" at bounding box center [828, 273] width 91 height 41
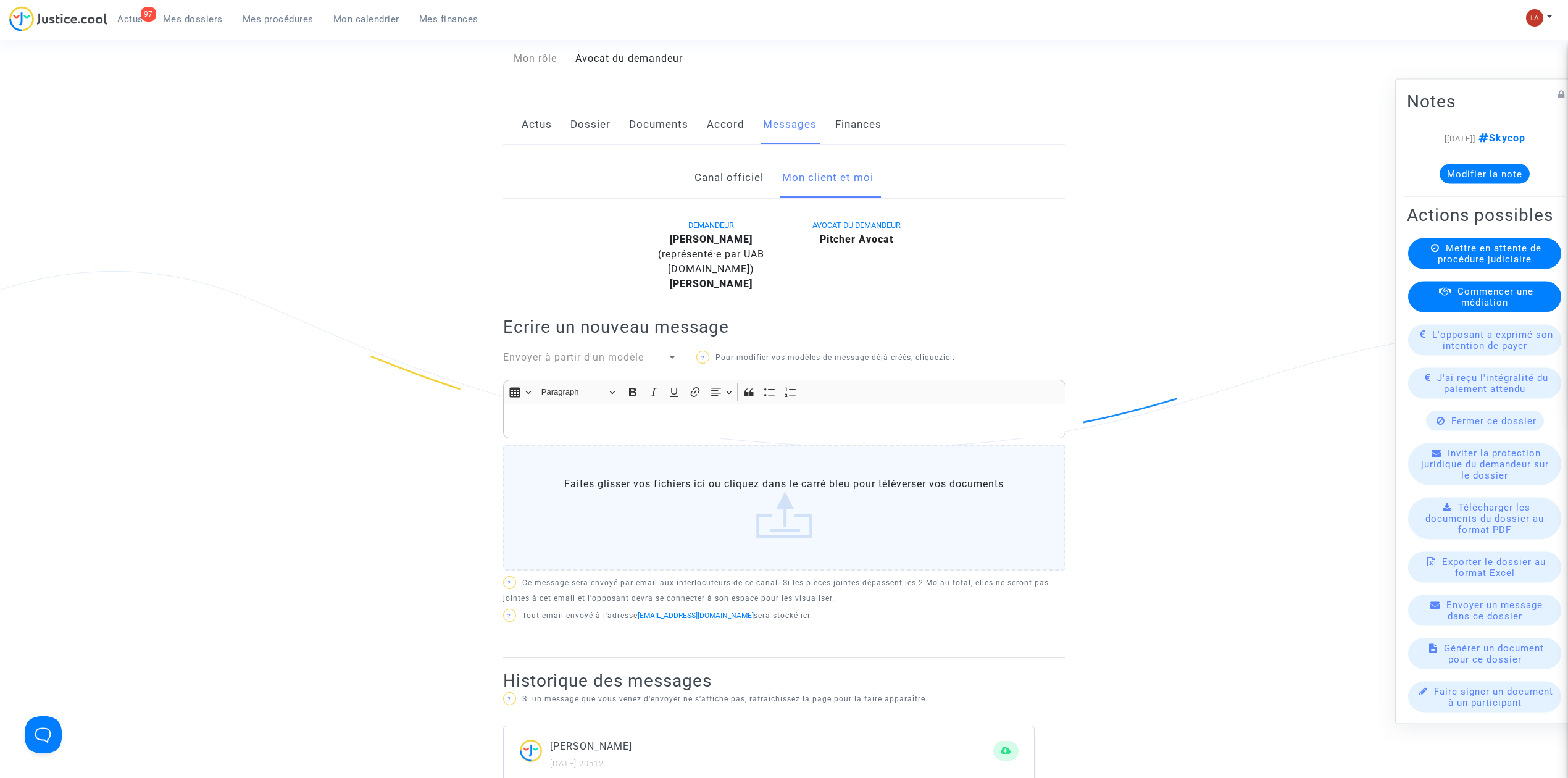
scroll to position [329, 0]
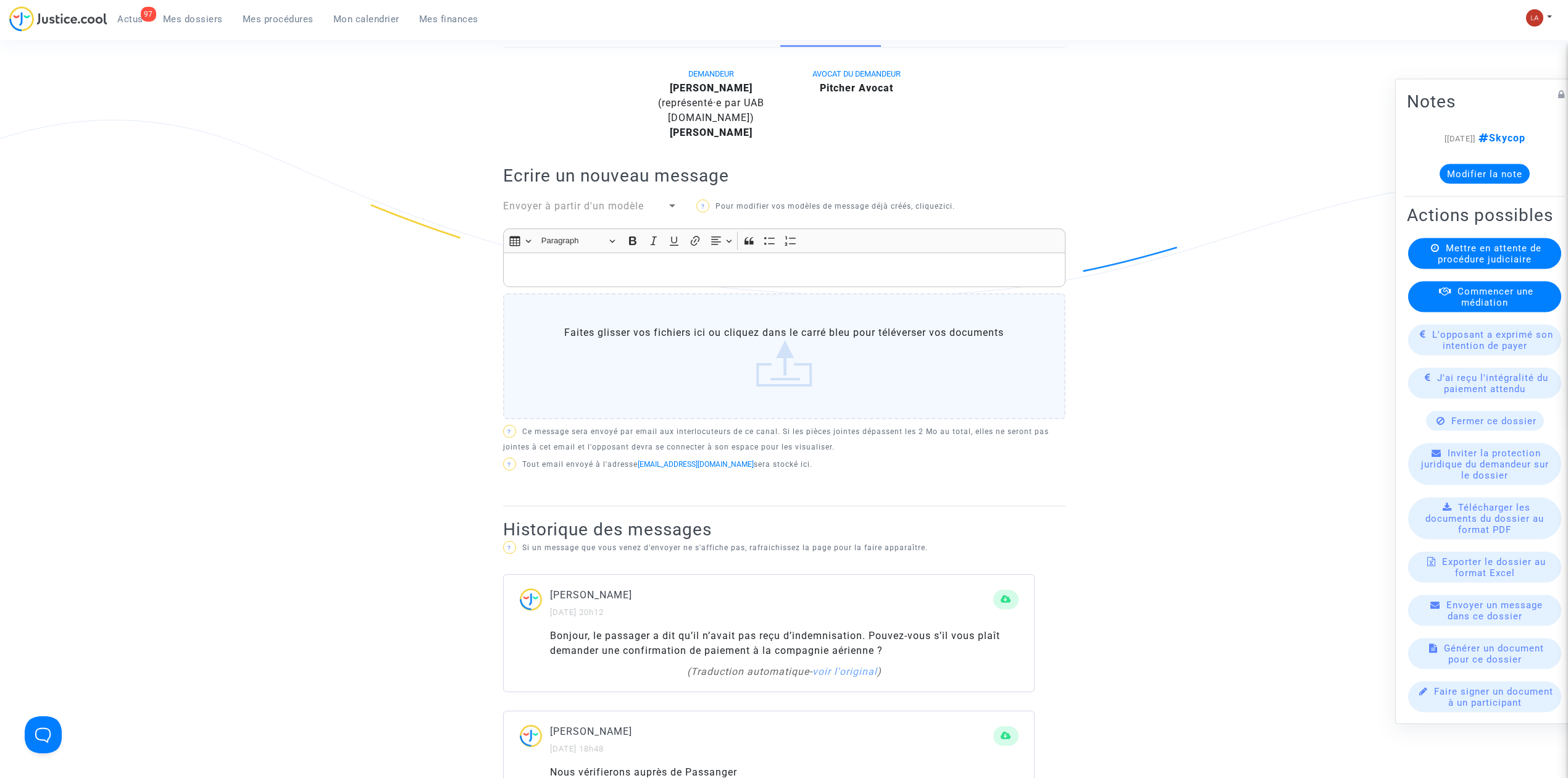
click at [858, 266] on p "Rich Text Editor, main" at bounding box center [784, 270] width 549 height 15
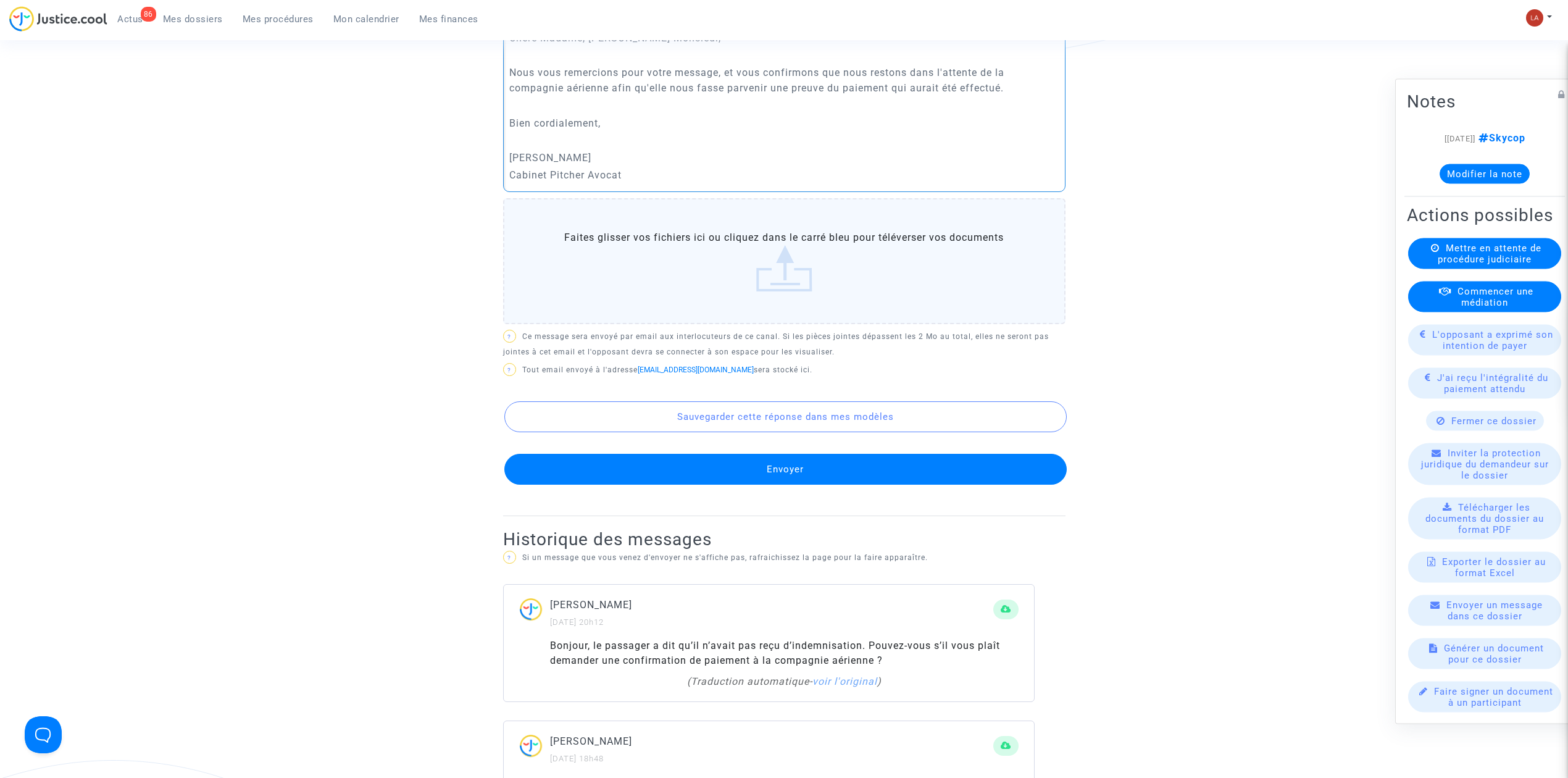
scroll to position [564, 0]
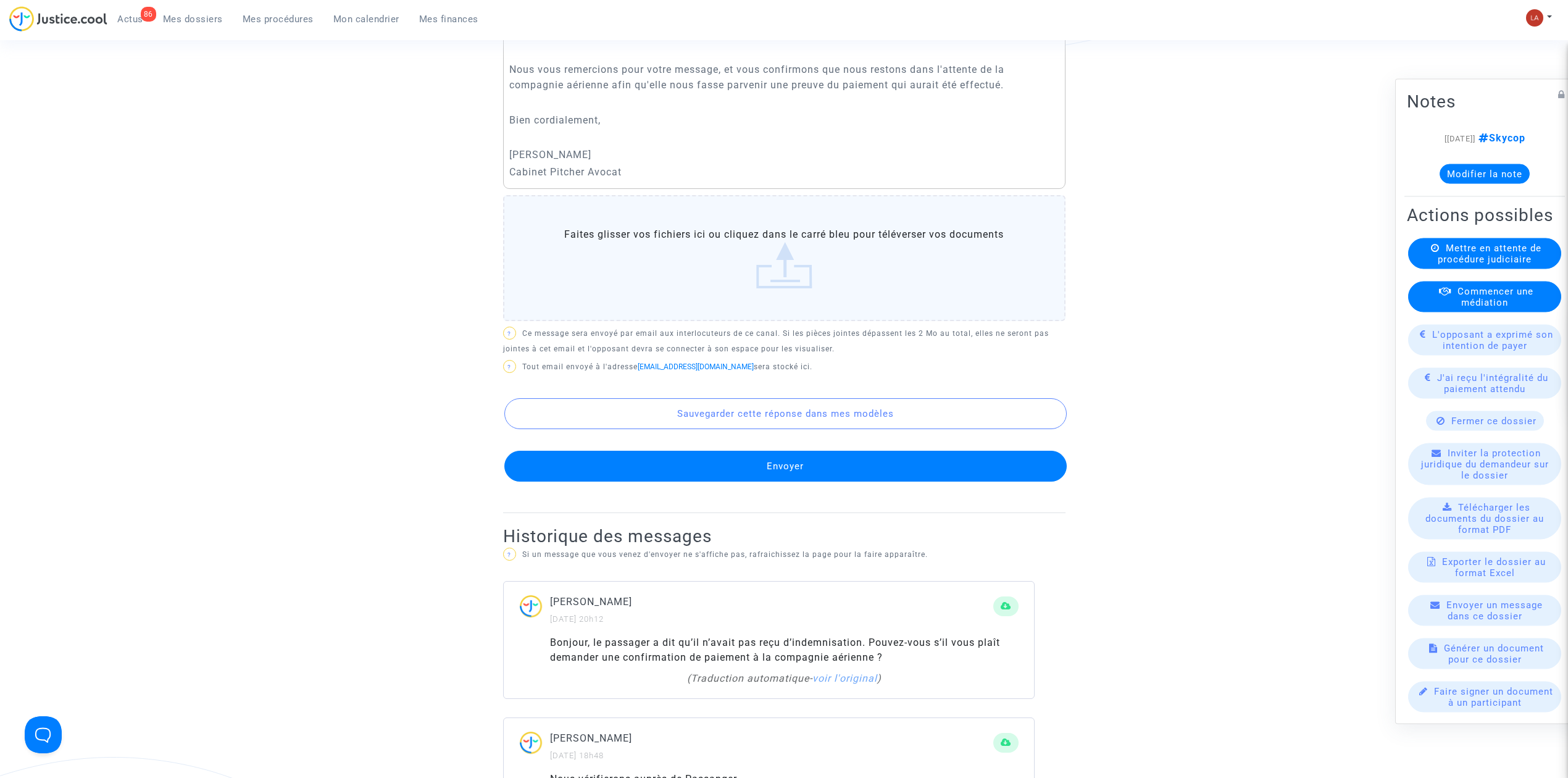
click at [800, 465] on button "Envoyer" at bounding box center [786, 466] width 562 height 31
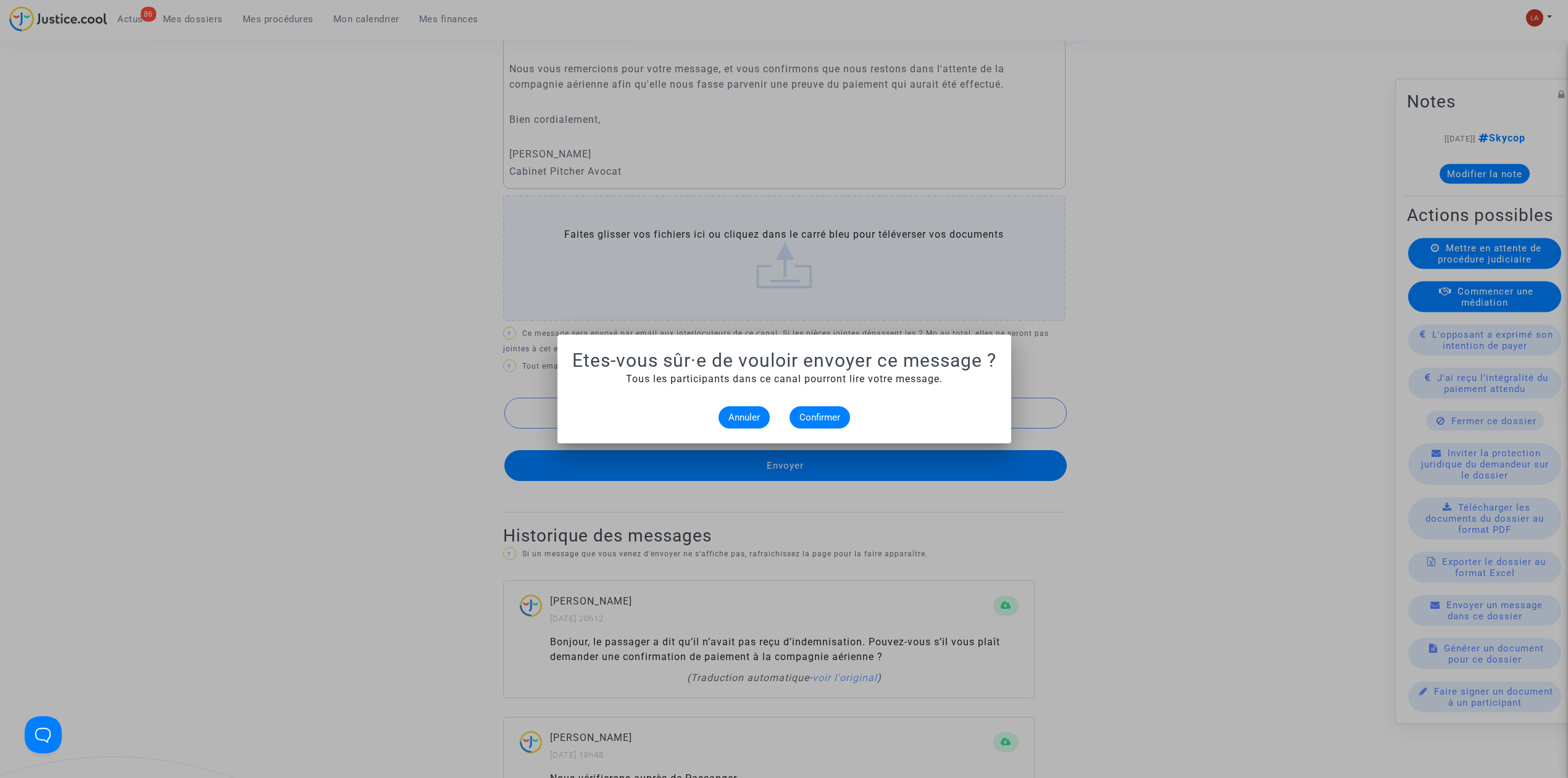
scroll to position [0, 0]
click at [824, 416] on span "Confirmer" at bounding box center [820, 417] width 41 height 11
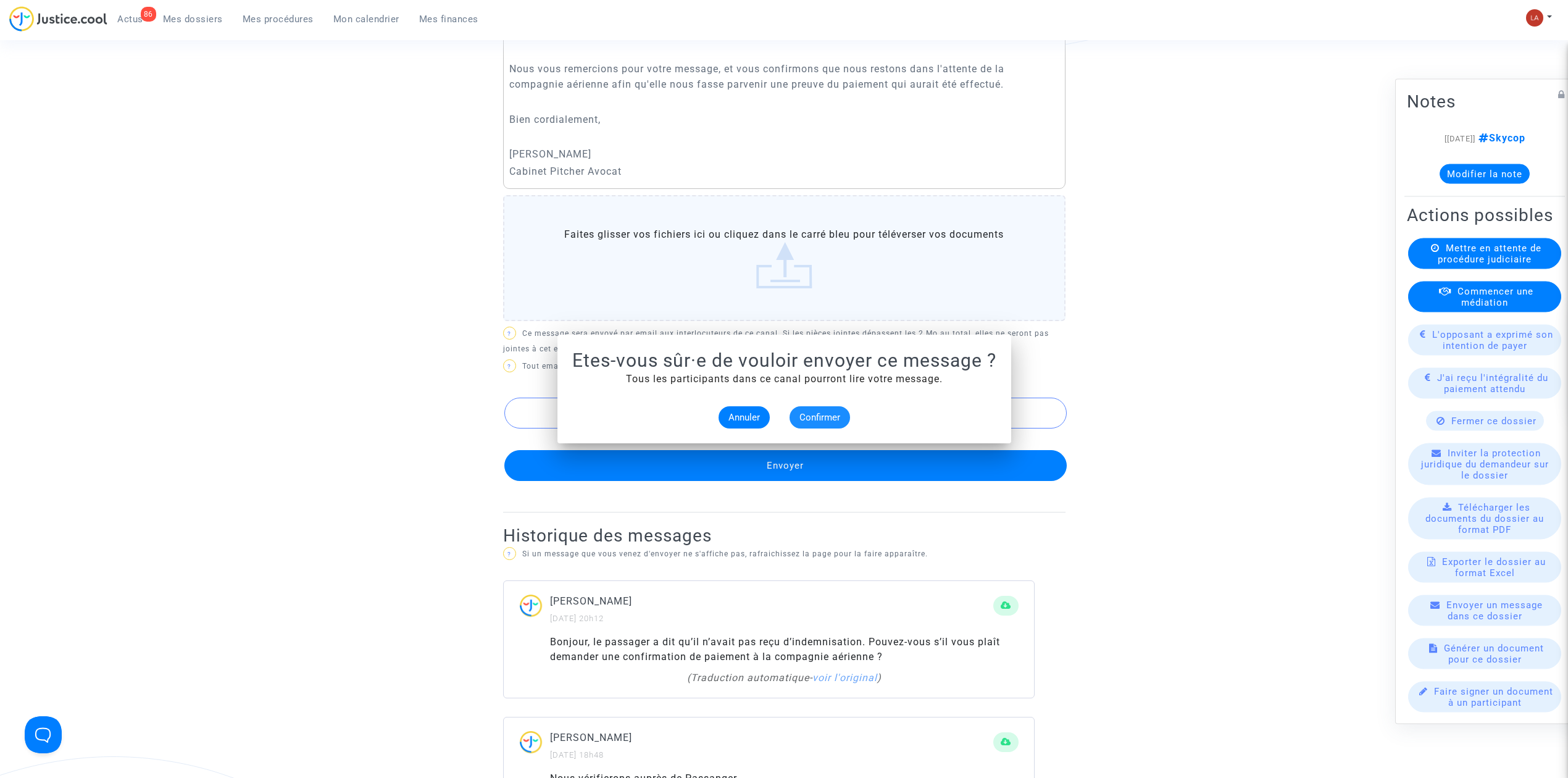
scroll to position [564, 0]
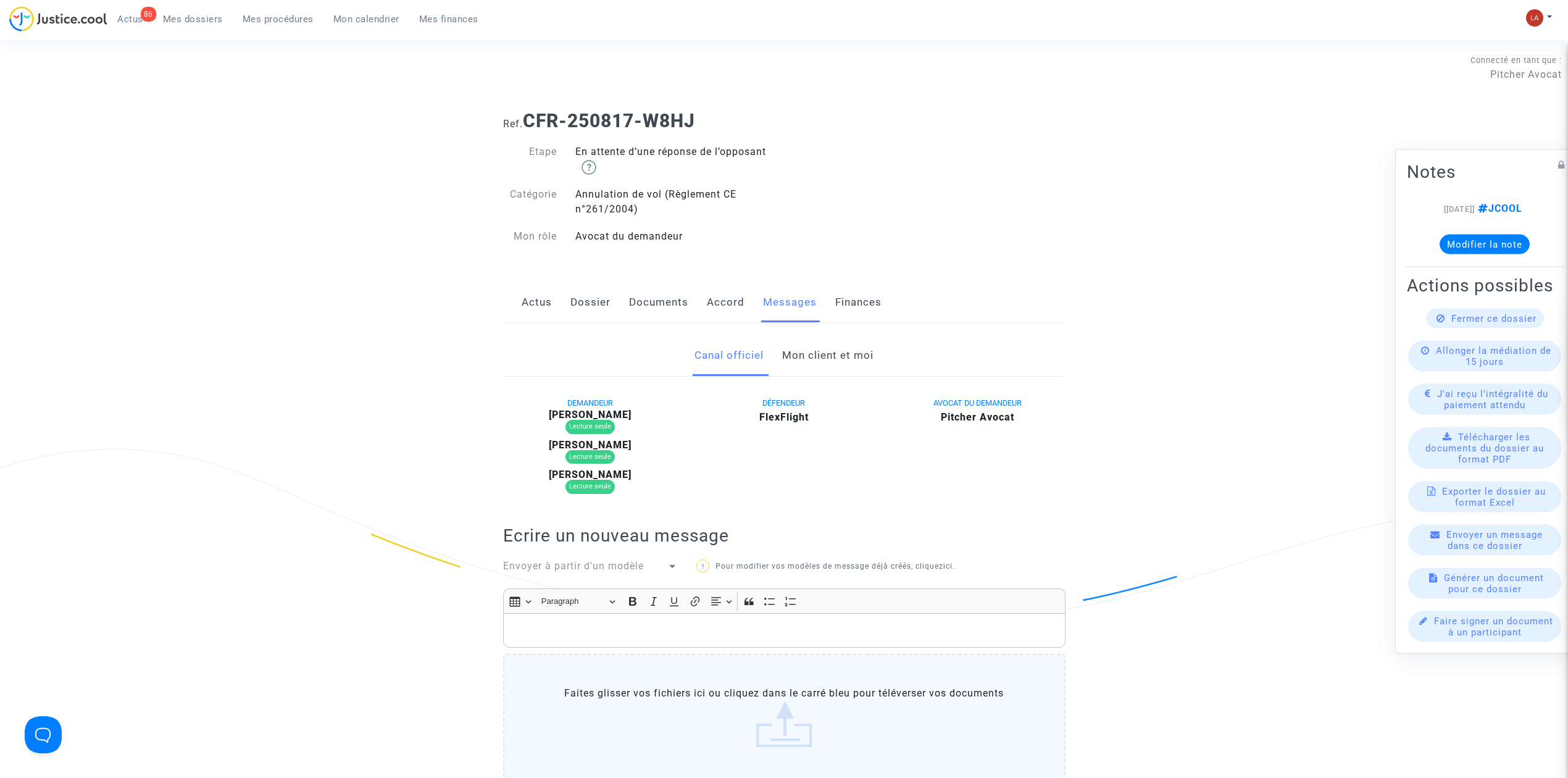
click at [845, 359] on link "Mon client et moi" at bounding box center [828, 355] width 91 height 41
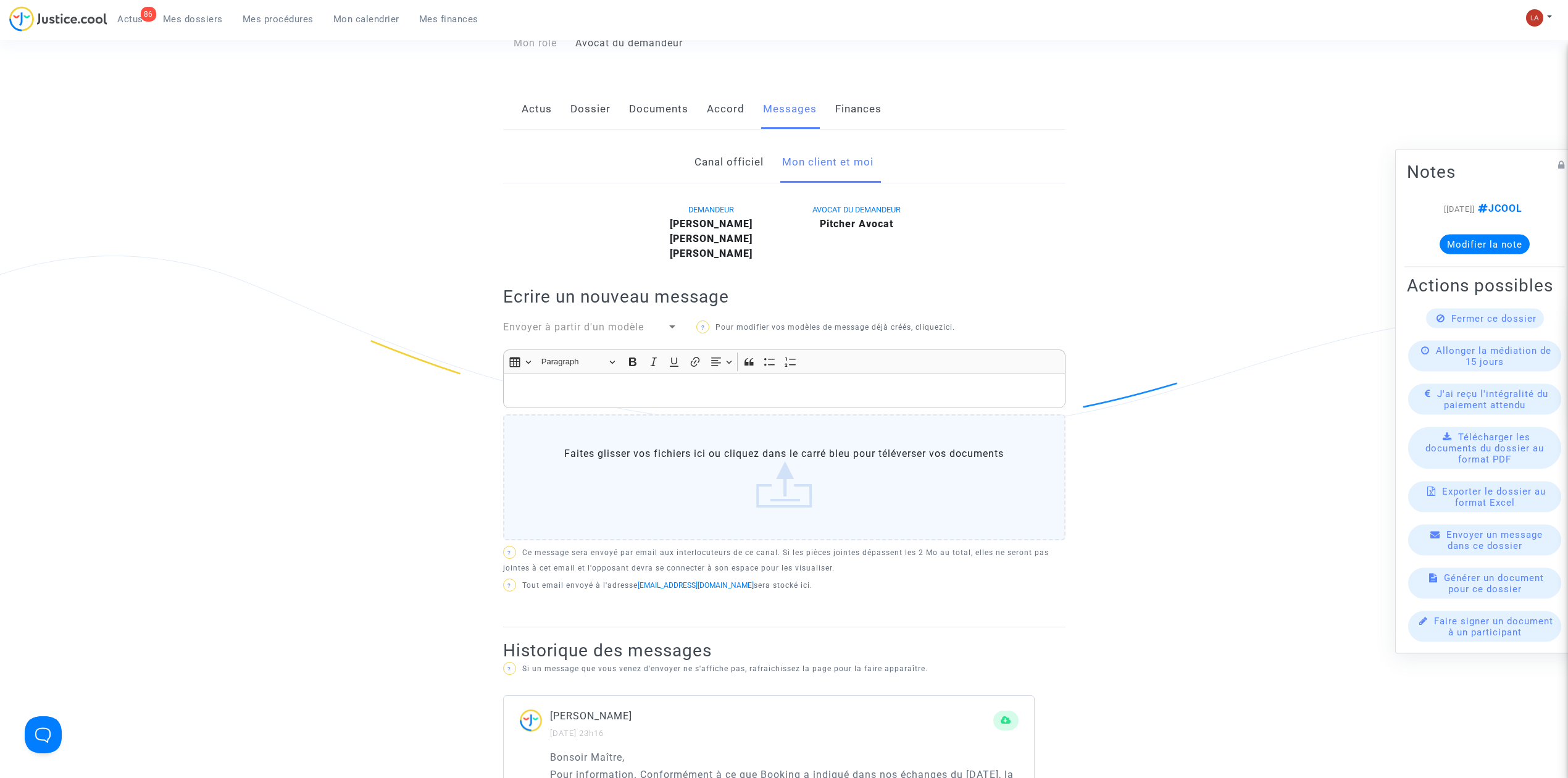
scroll to position [192, 0]
click at [741, 400] on p "Rich Text Editor, main" at bounding box center [784, 392] width 549 height 15
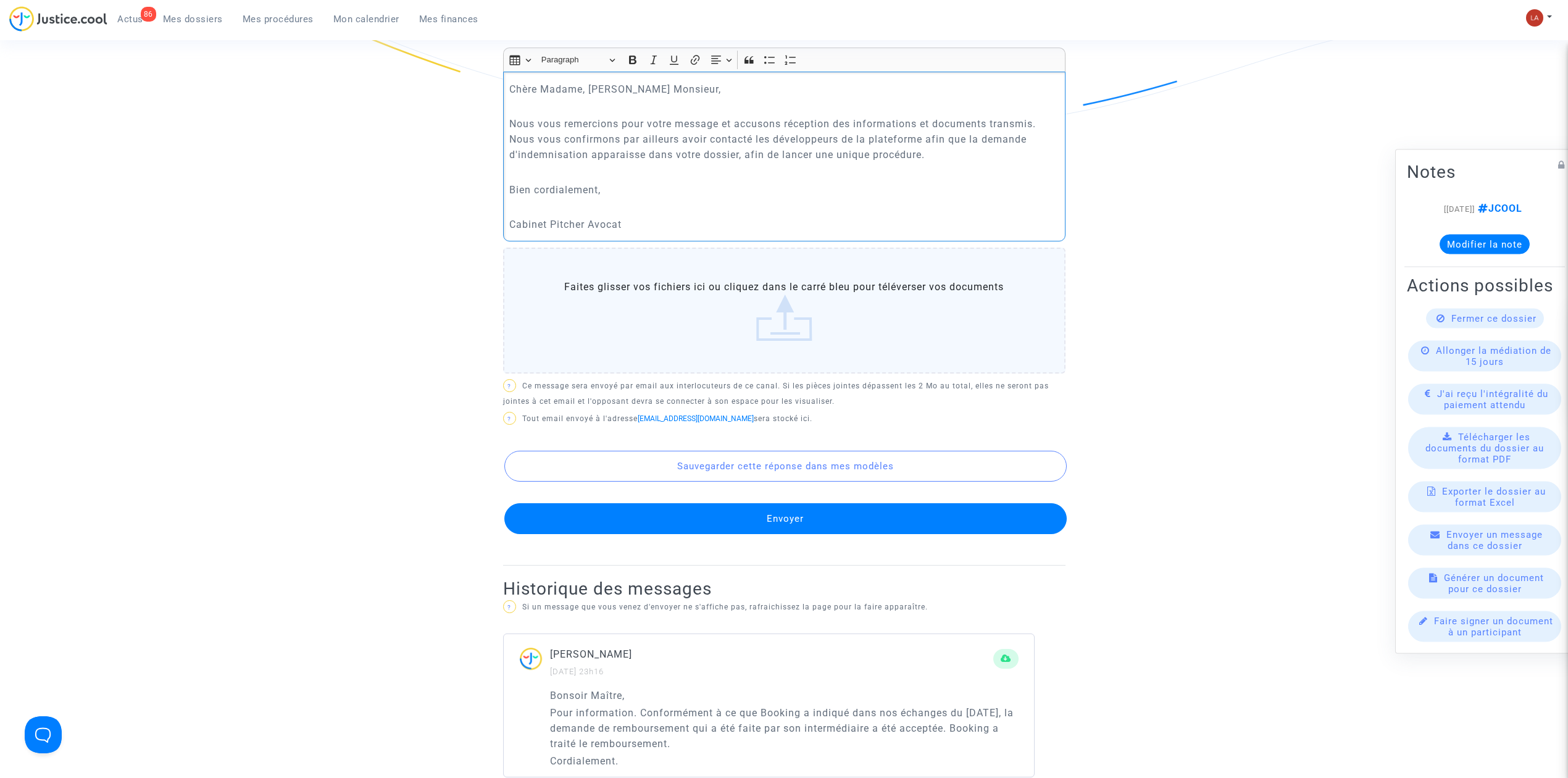
scroll to position [505, 0]
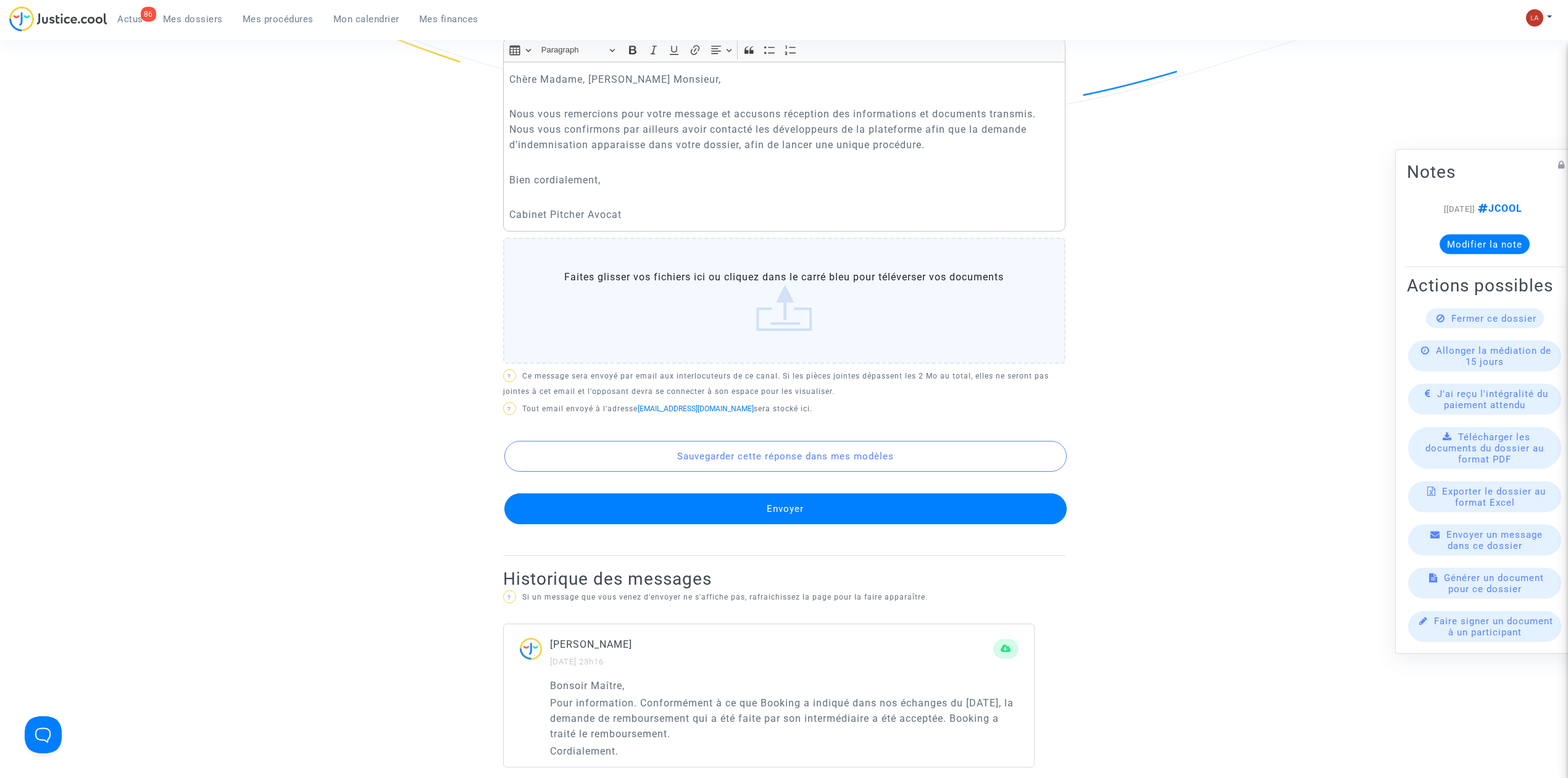
drag, startPoint x: 692, startPoint y: 528, endPoint x: 600, endPoint y: 501, distance: 95.9
click at [600, 501] on div "Sauvegarder cette réponse dans mes modèles Envoyer" at bounding box center [784, 471] width 562 height 105
click at [598, 519] on button "Envoyer" at bounding box center [786, 509] width 562 height 31
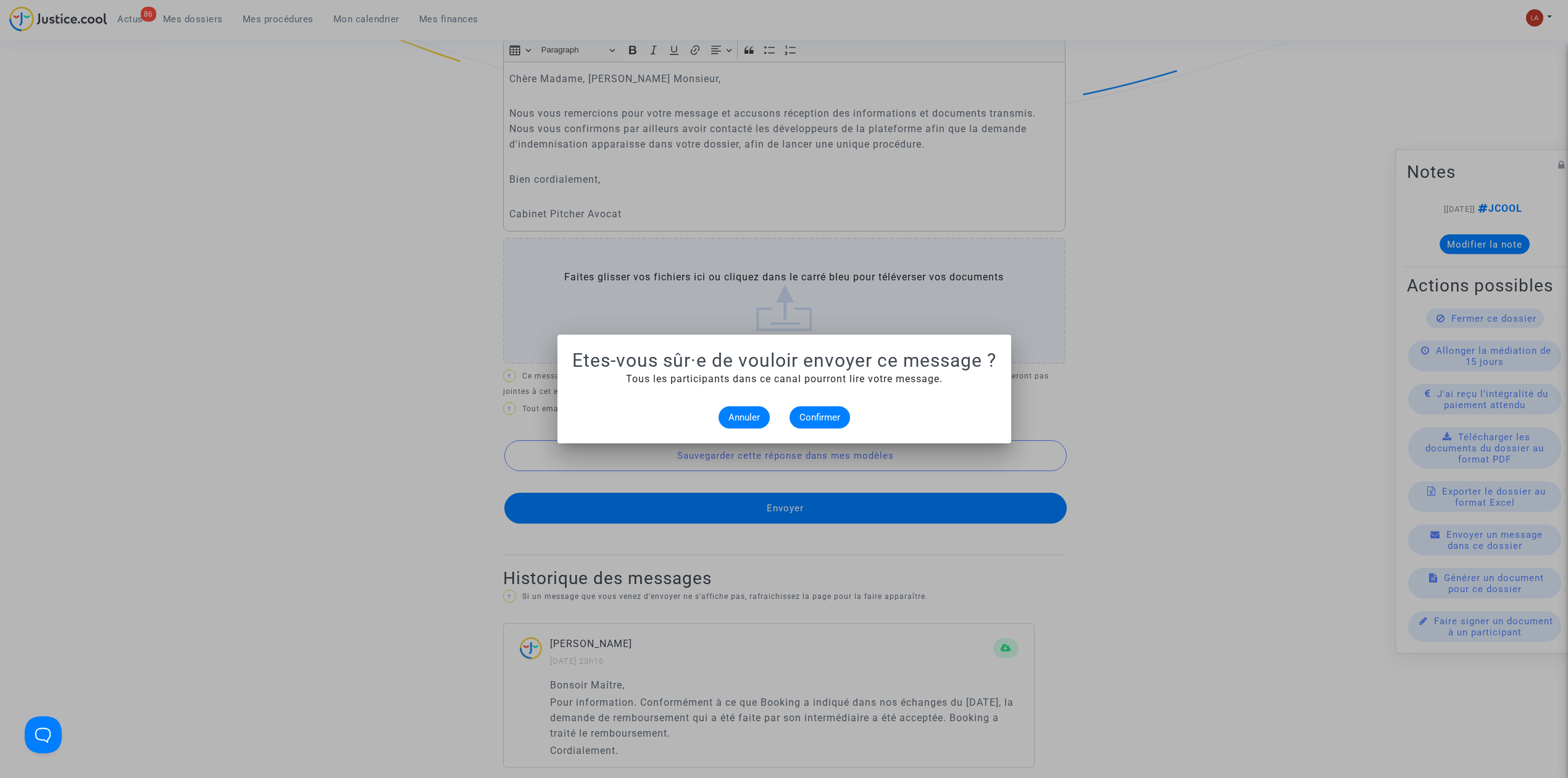
scroll to position [0, 0]
click at [818, 423] on button "Confirmer" at bounding box center [820, 417] width 60 height 23
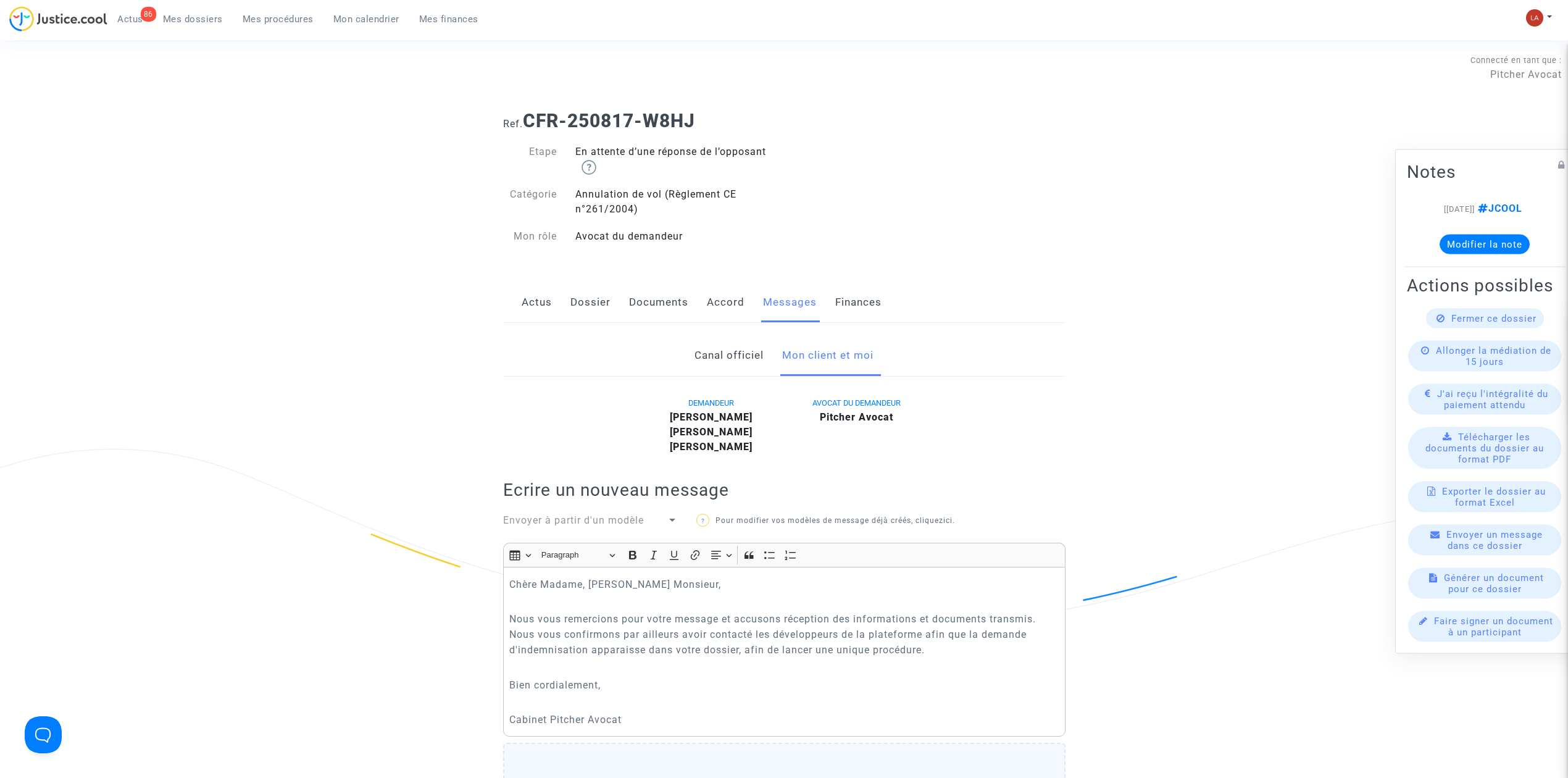
scroll to position [505, 0]
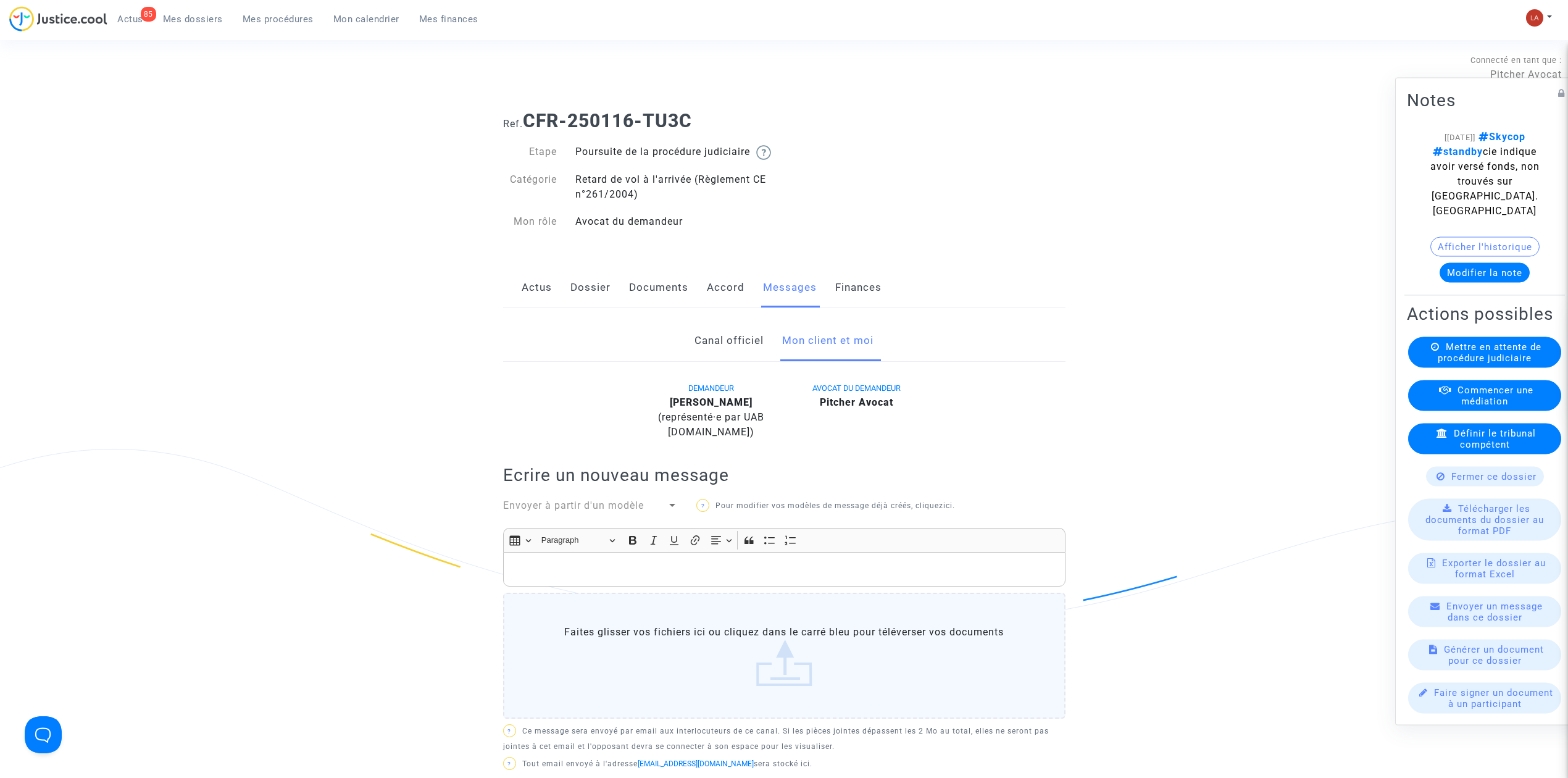
click at [602, 302] on link "Dossier" at bounding box center [591, 287] width 40 height 41
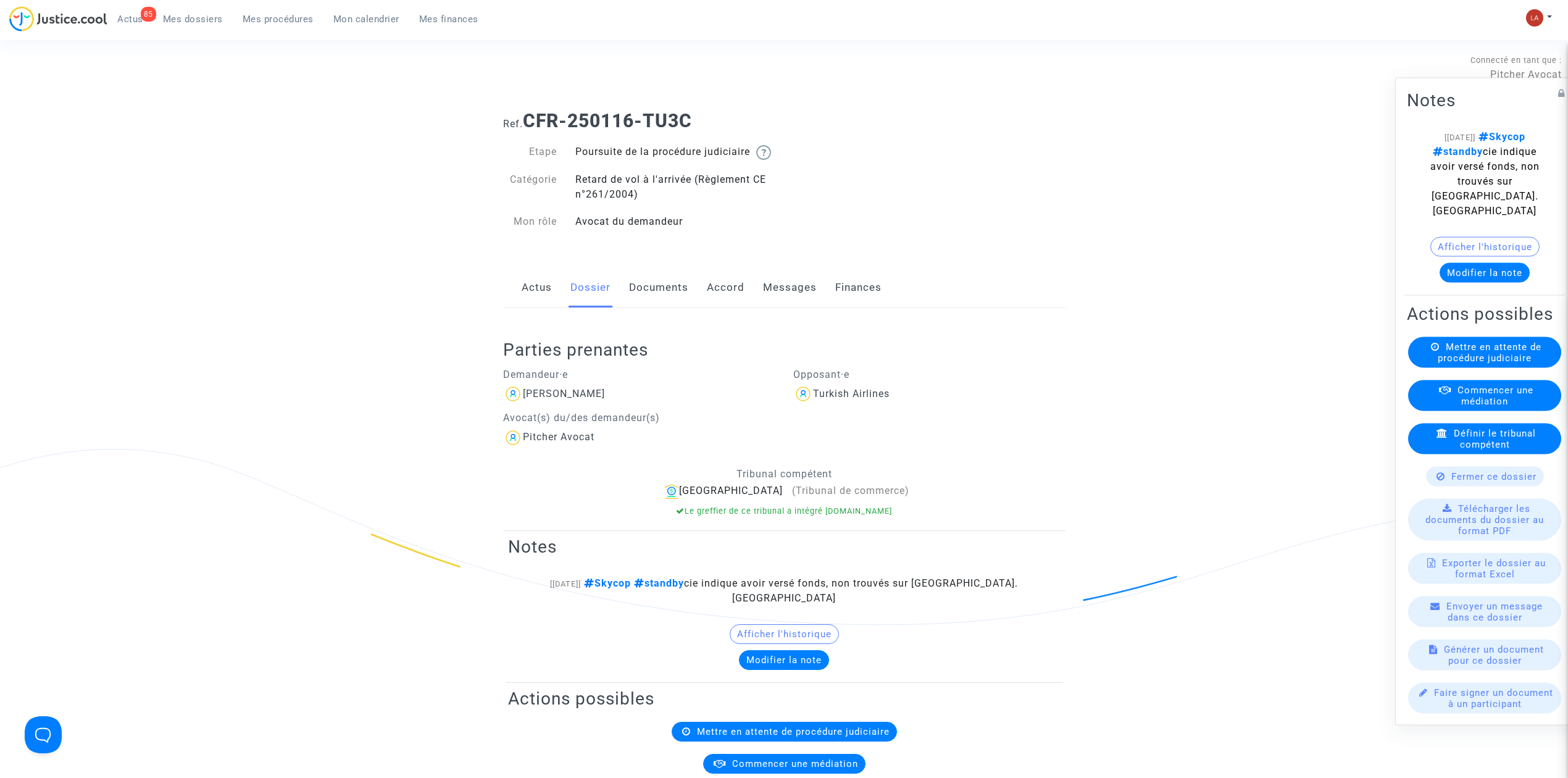
click at [716, 292] on link "Accord" at bounding box center [726, 287] width 38 height 41
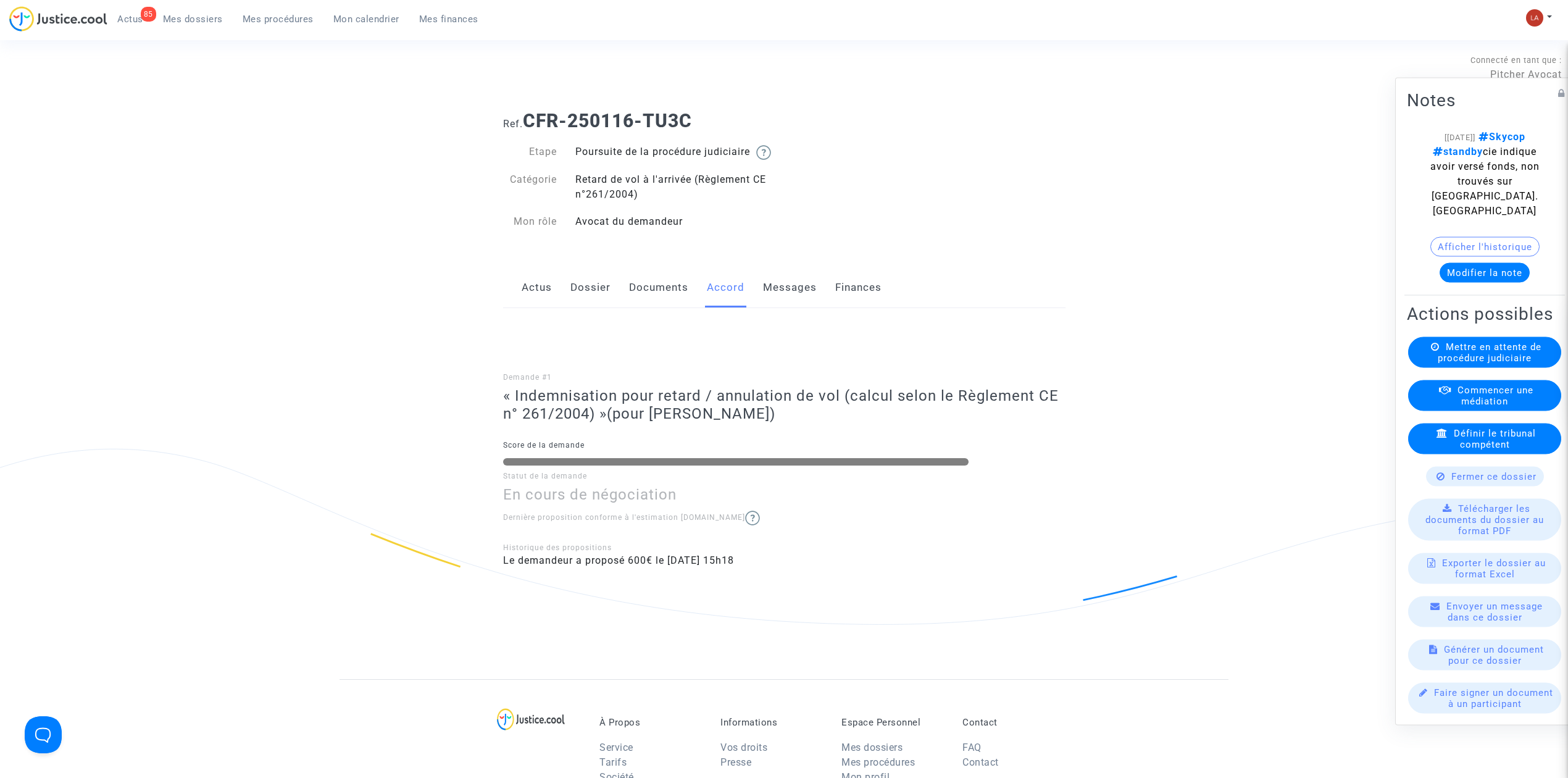
click at [779, 294] on link "Messages" at bounding box center [789, 287] width 53 height 41
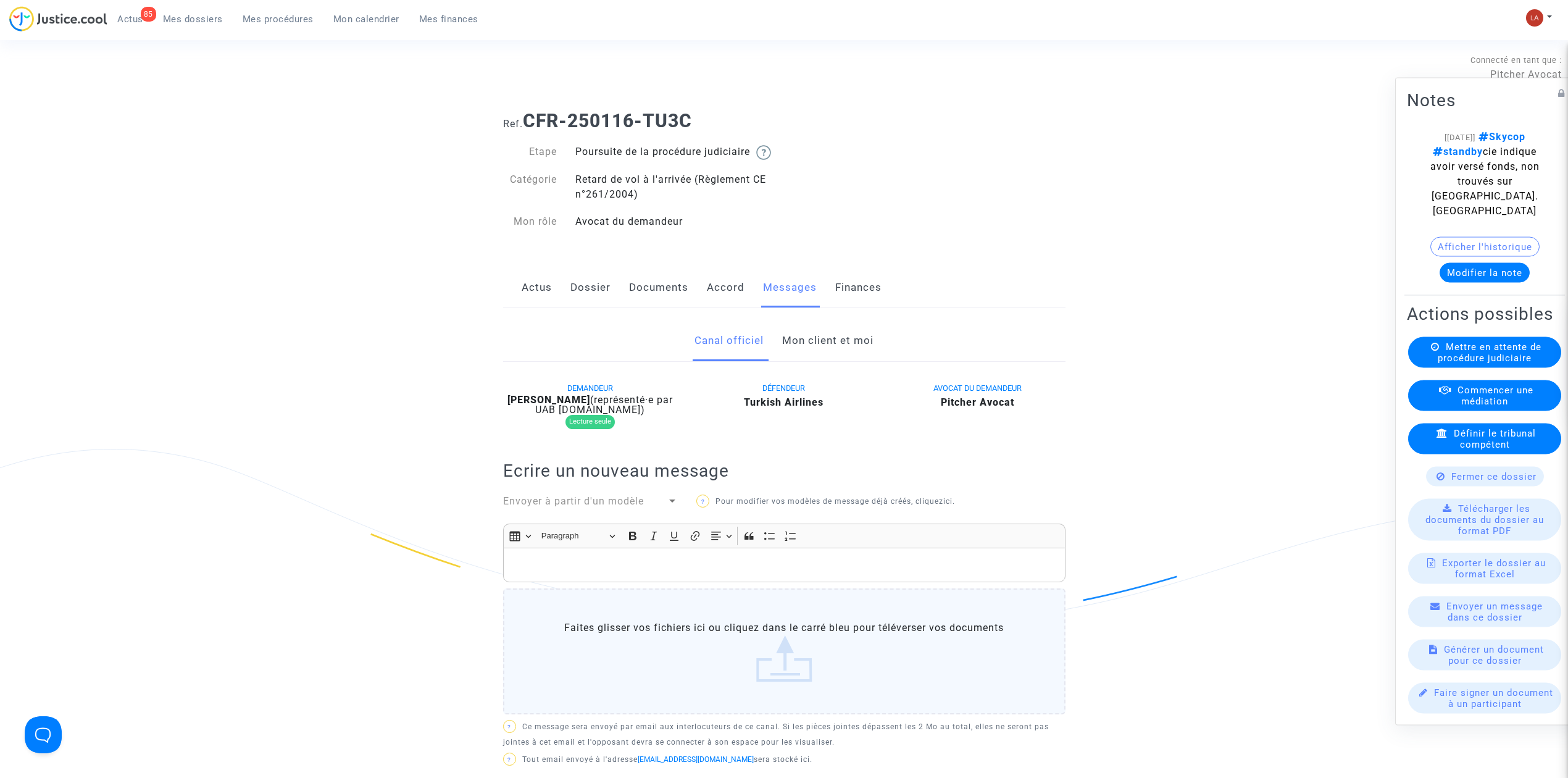
click at [843, 358] on link "Mon client et moi" at bounding box center [828, 340] width 91 height 41
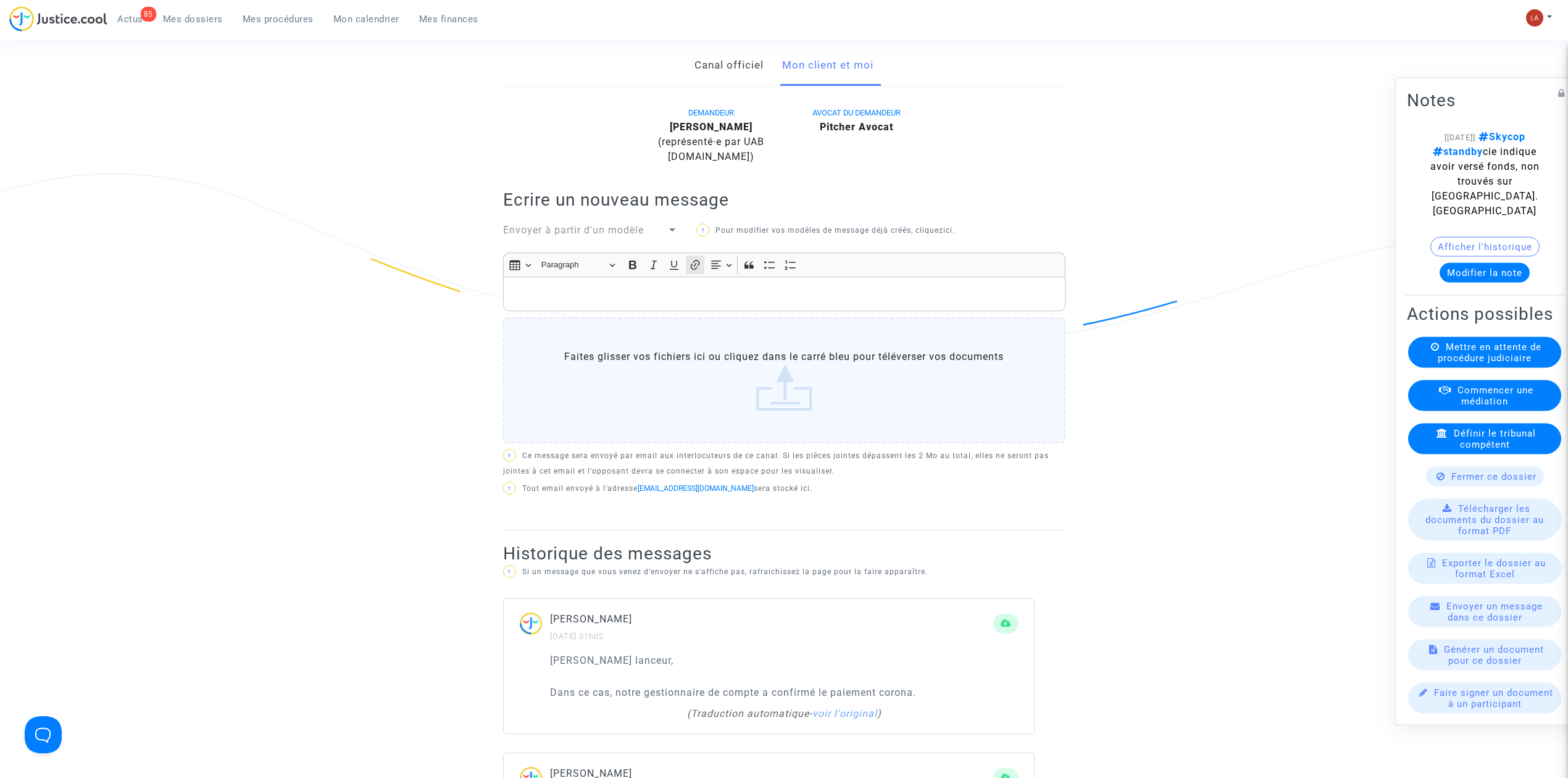
scroll to position [247, 0]
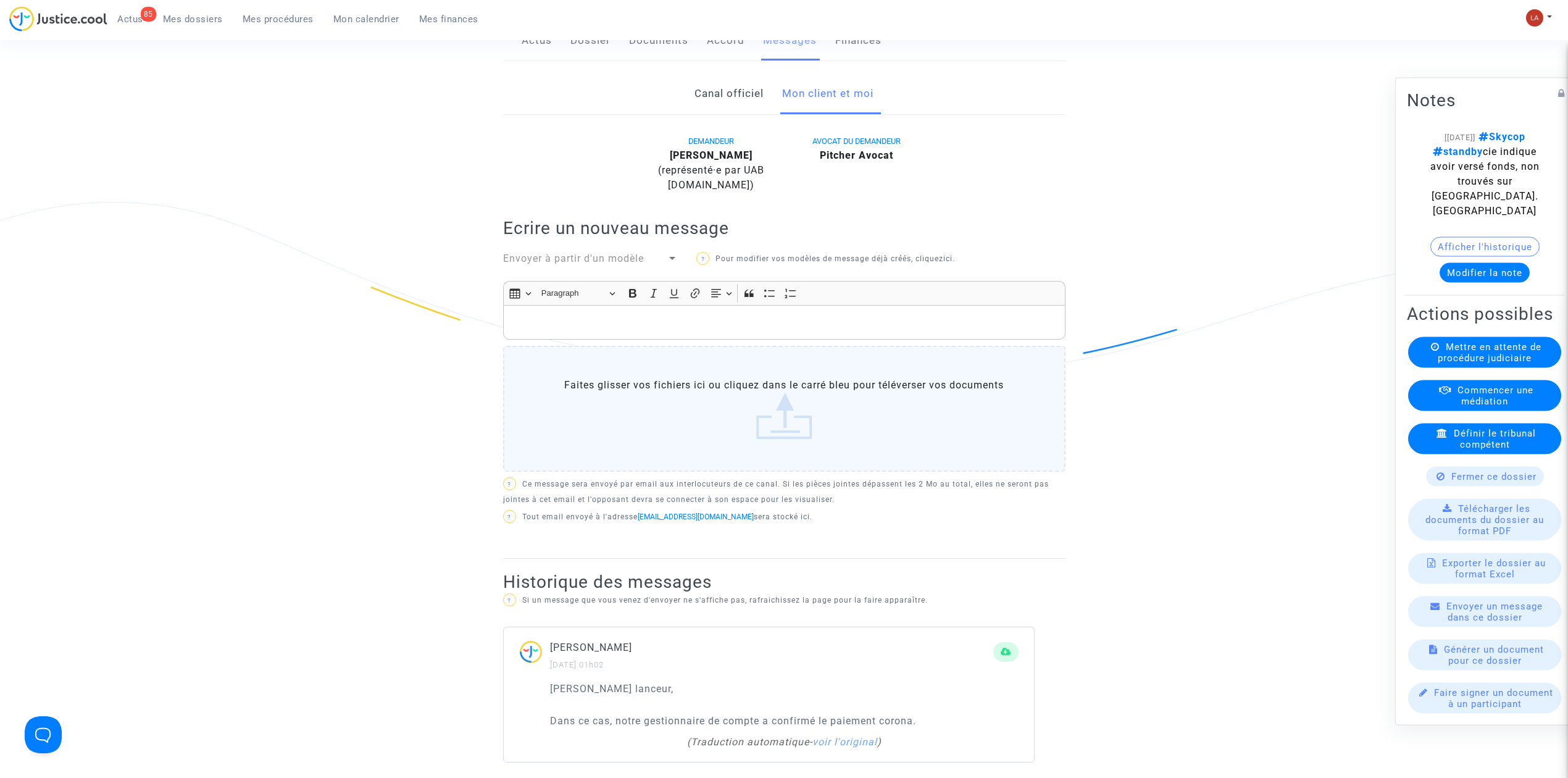
click at [709, 330] on p "Rich Text Editor, main" at bounding box center [784, 322] width 549 height 15
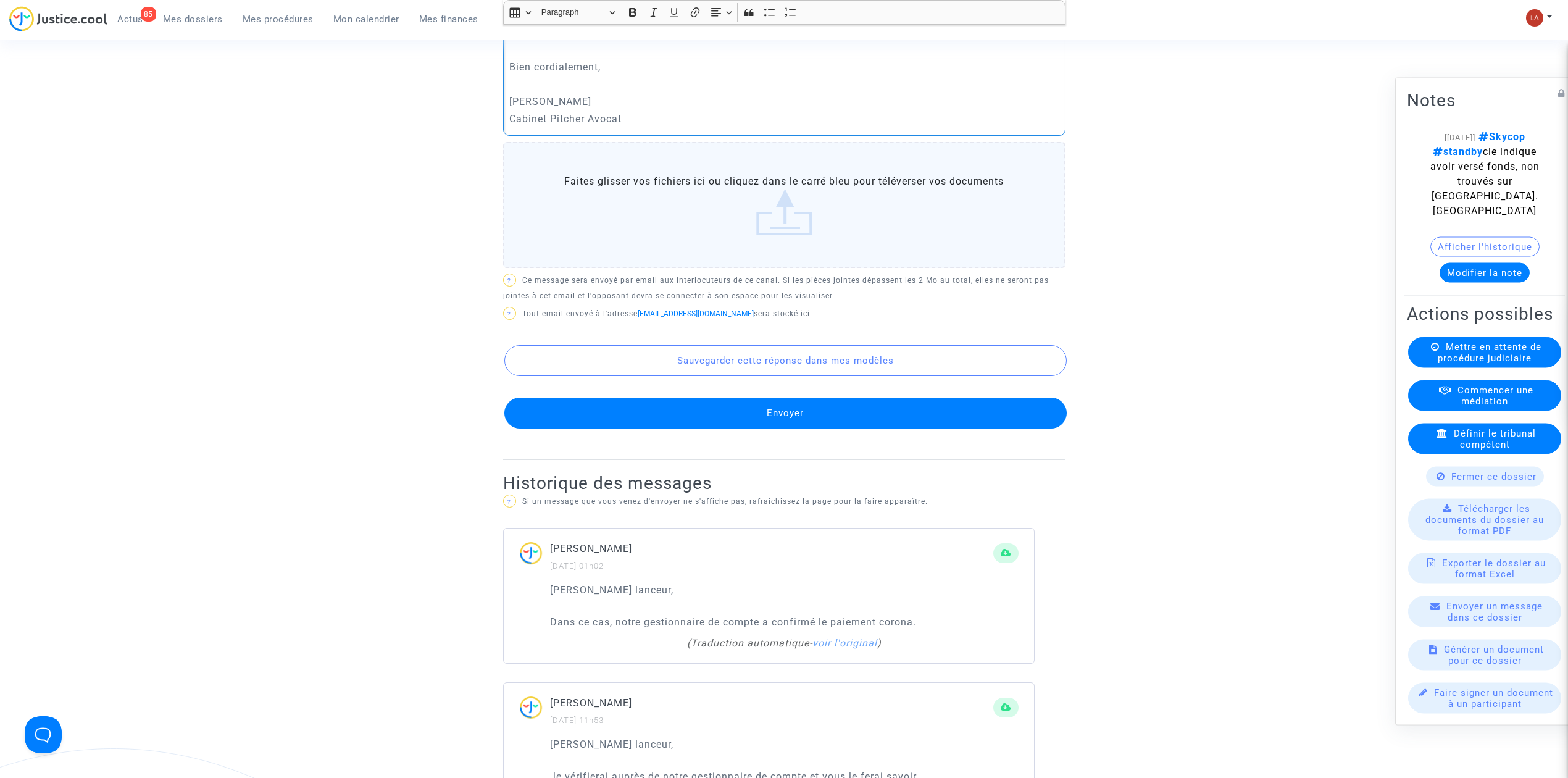
scroll to position [576, 0]
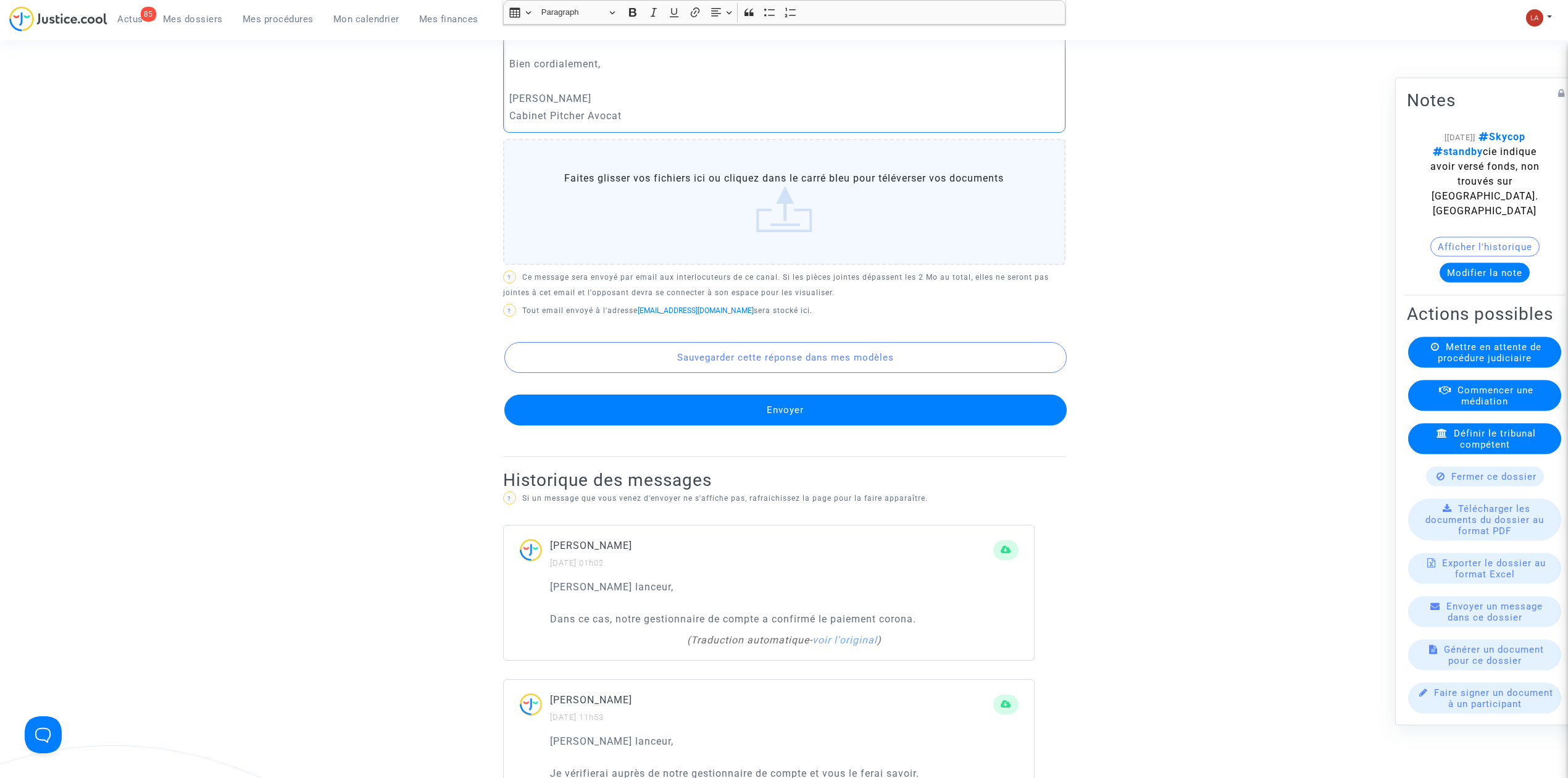
click at [809, 418] on button "Envoyer" at bounding box center [786, 410] width 562 height 31
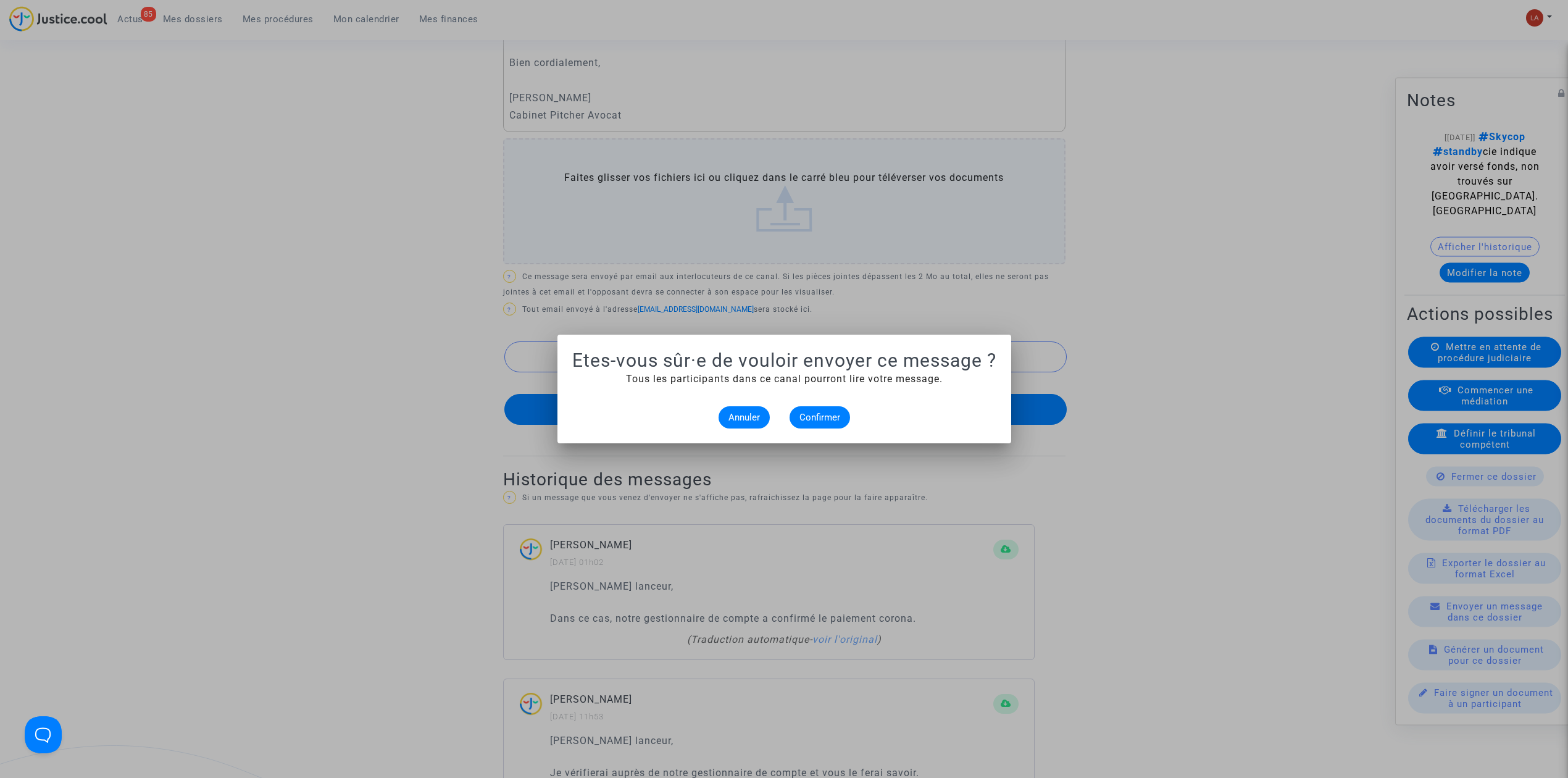
scroll to position [0, 0]
click at [820, 412] on span "Confirmer" at bounding box center [820, 417] width 41 height 11
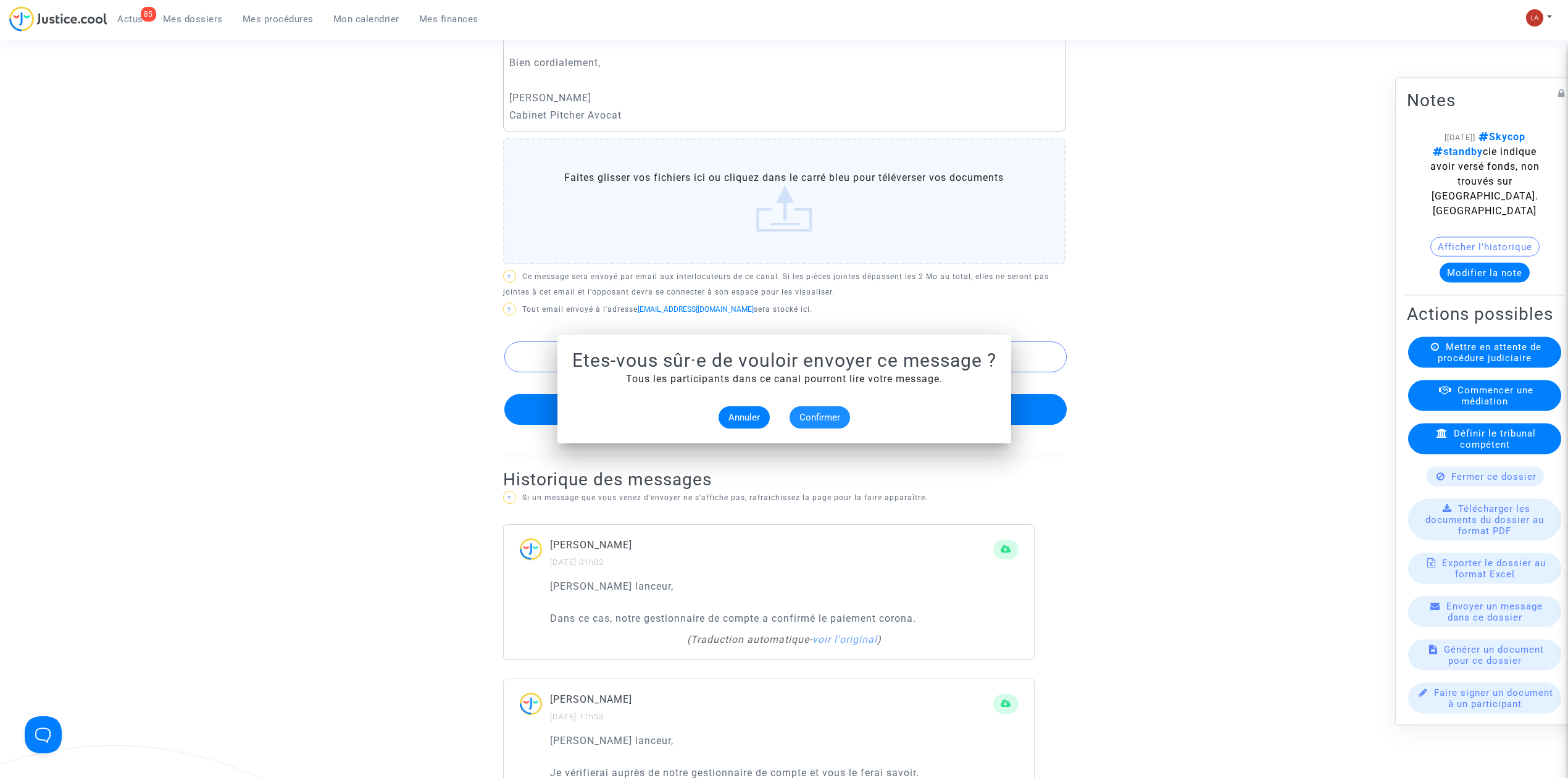
scroll to position [576, 0]
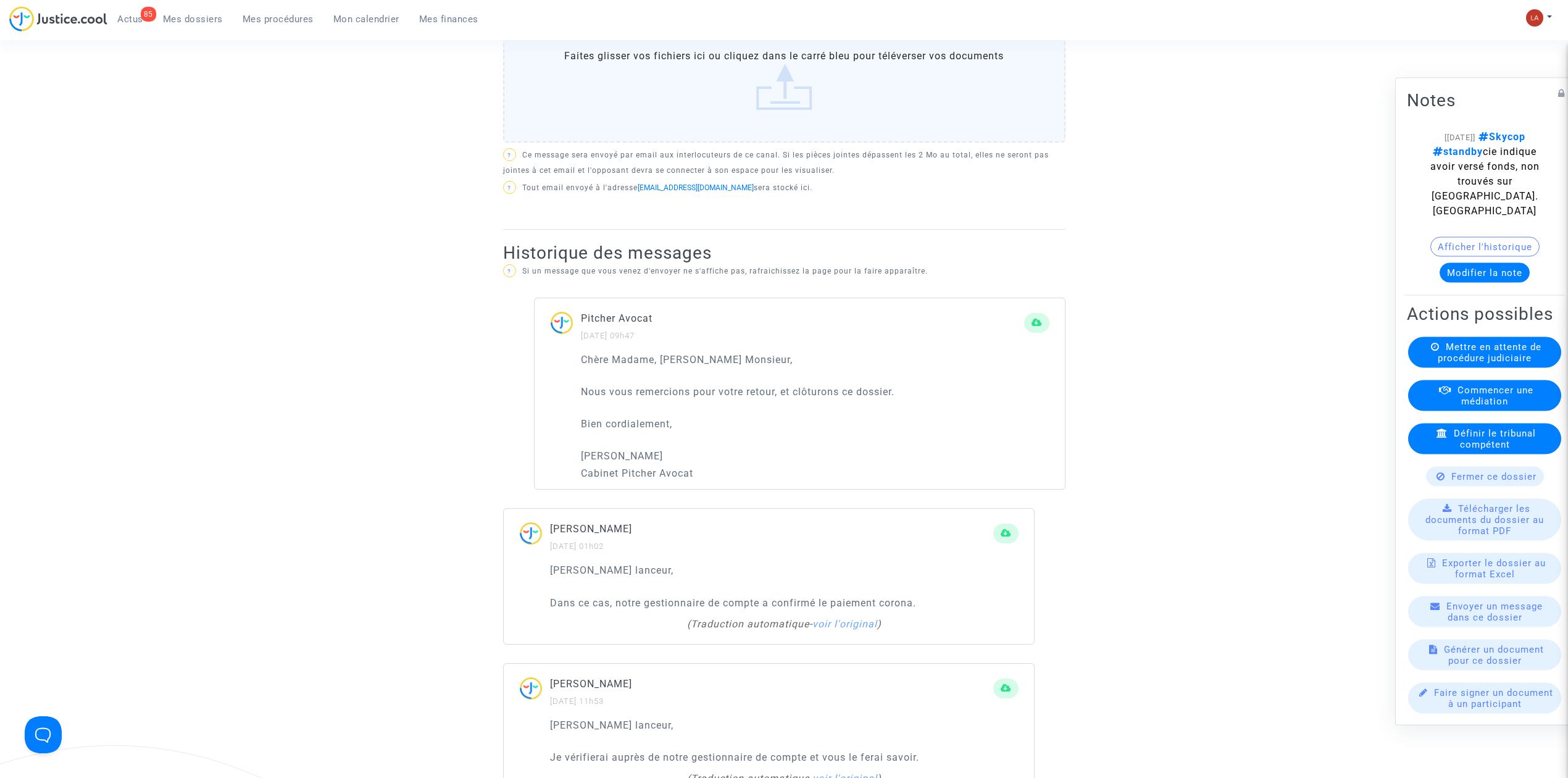
click at [1467, 480] on span "Fermer ce dossier" at bounding box center [1494, 476] width 85 height 11
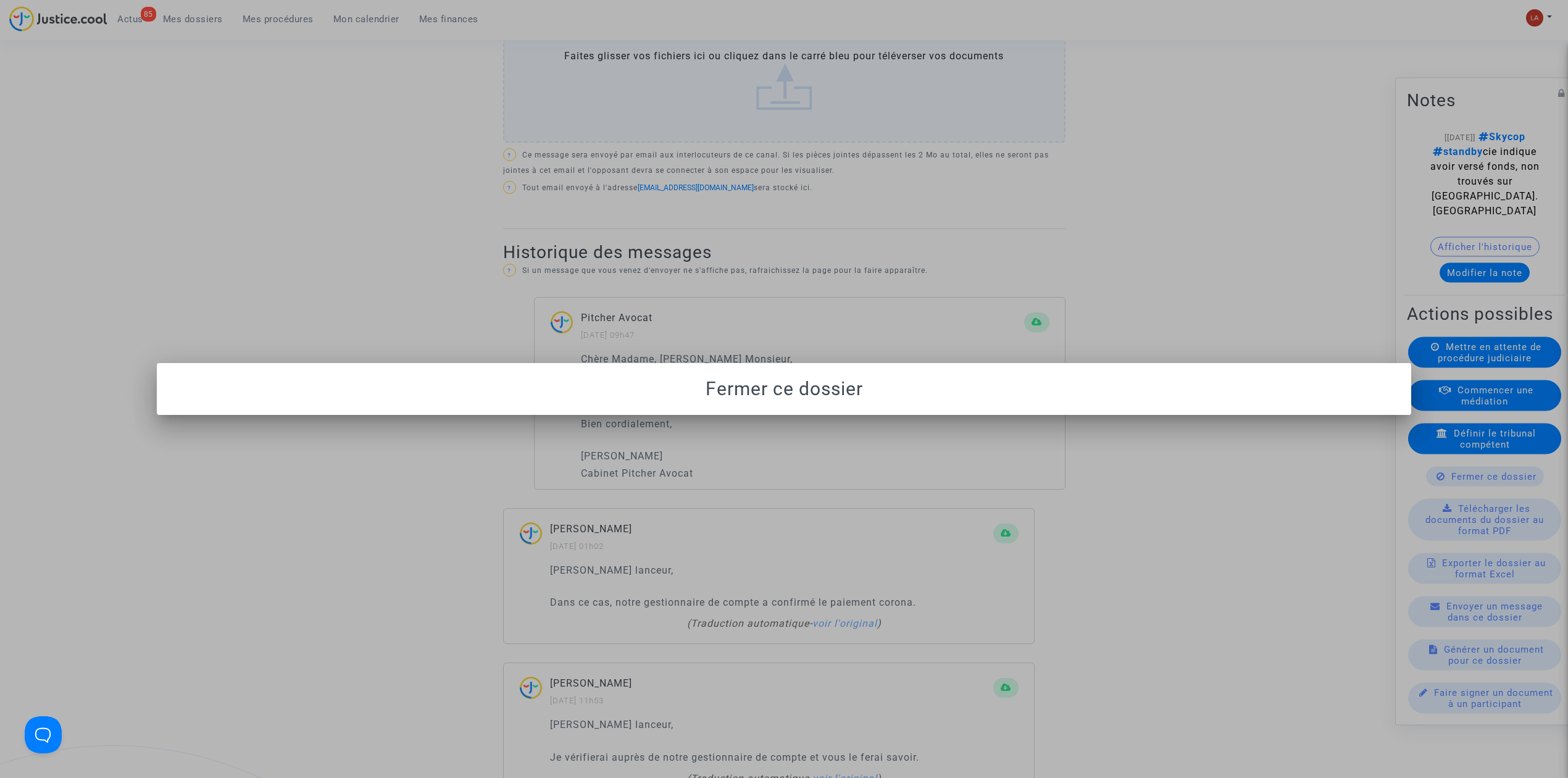
scroll to position [0, 0]
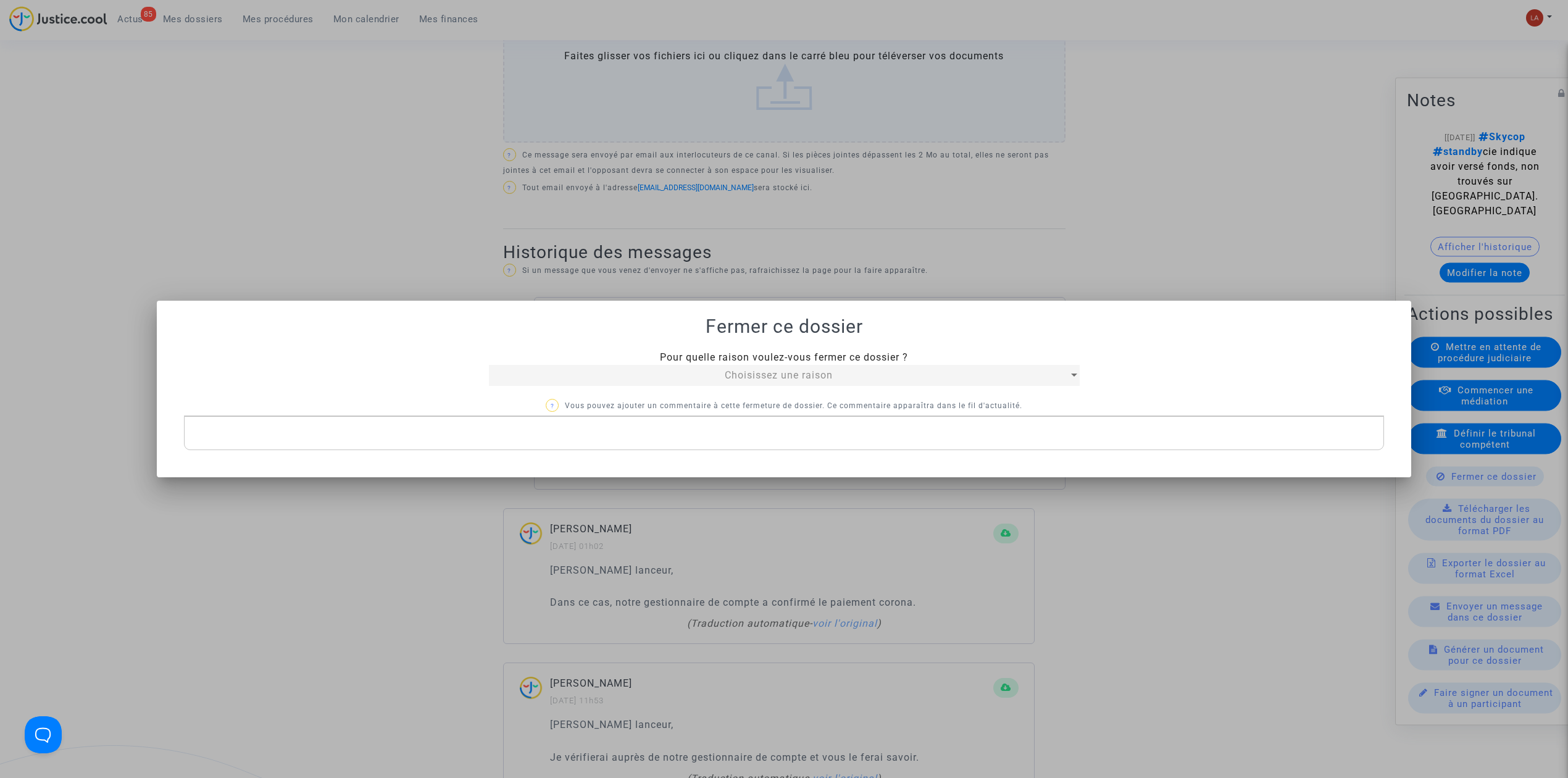
click at [789, 375] on span "Choisissez une raison" at bounding box center [779, 375] width 108 height 12
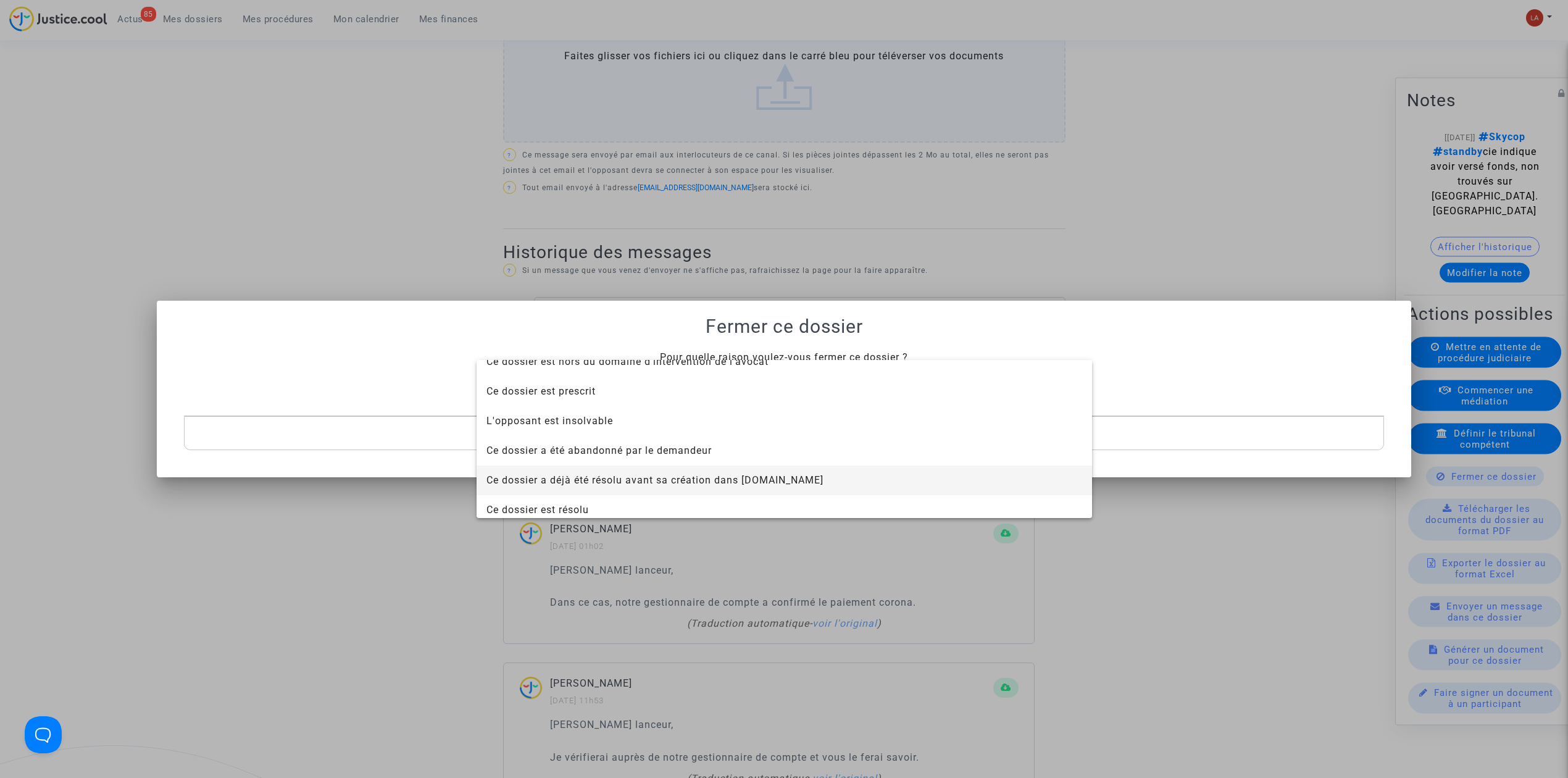
scroll to position [79, 0]
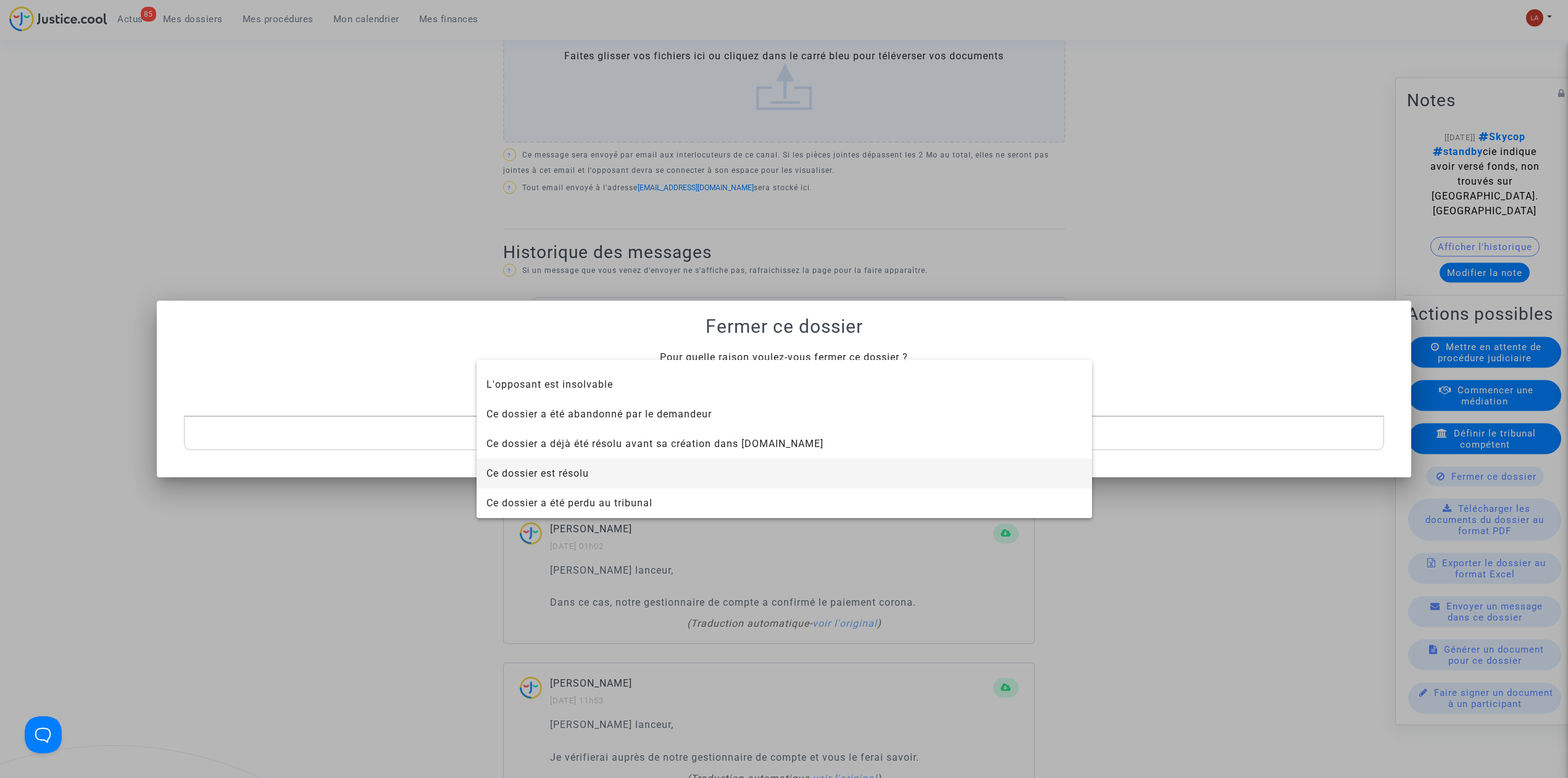
drag, startPoint x: 677, startPoint y: 467, endPoint x: 654, endPoint y: 429, distance: 44.4
click at [676, 468] on span "Ce dossier est résolu" at bounding box center [784, 474] width 596 height 30
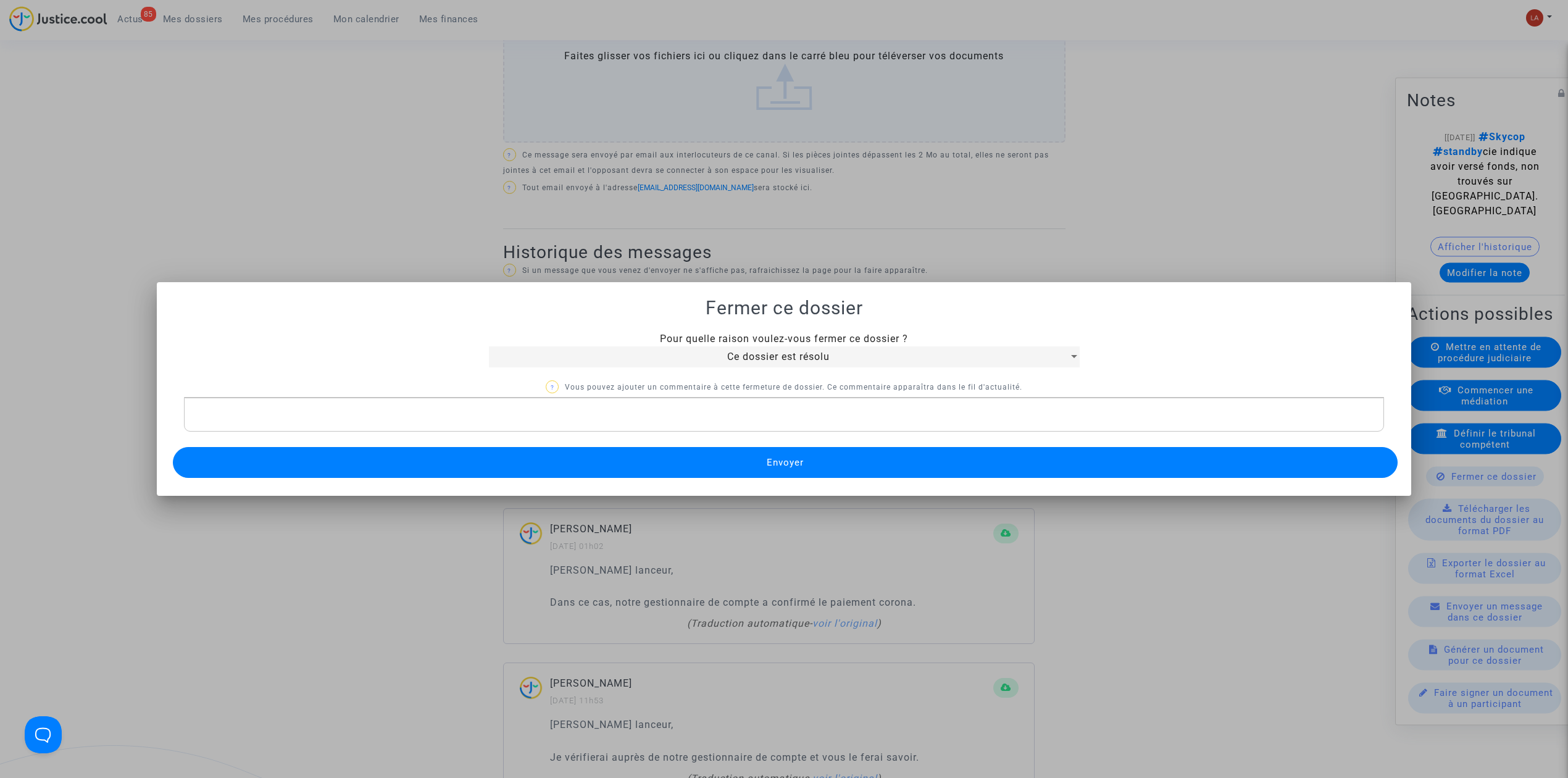
click at [650, 418] on p "Rich Text Editor, main" at bounding box center [784, 414] width 1187 height 15
click at [626, 463] on button "Envoyer" at bounding box center [786, 463] width 1225 height 31
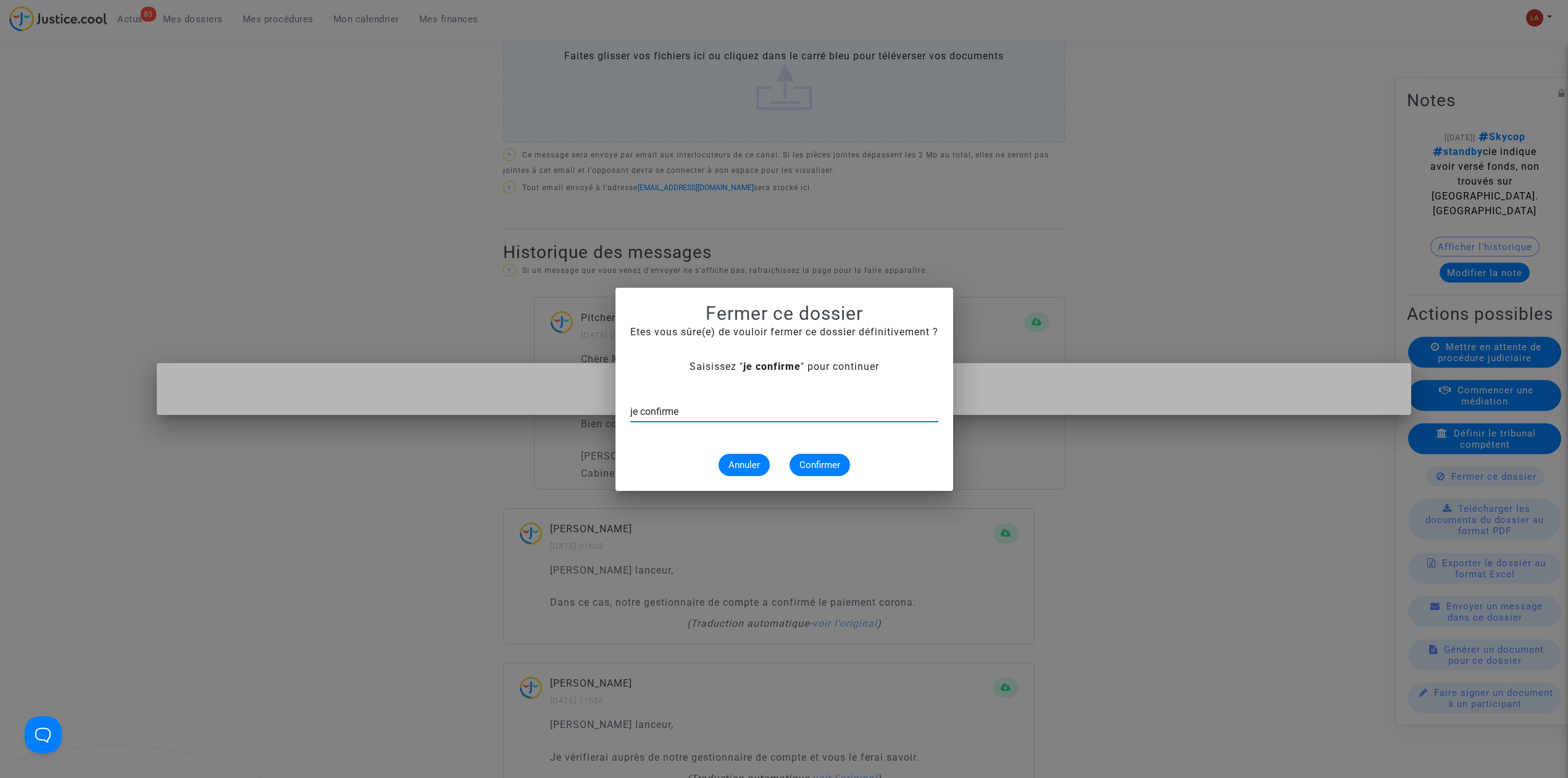
type input "je confirme"
click at [806, 470] on button "Confirmer" at bounding box center [820, 465] width 60 height 23
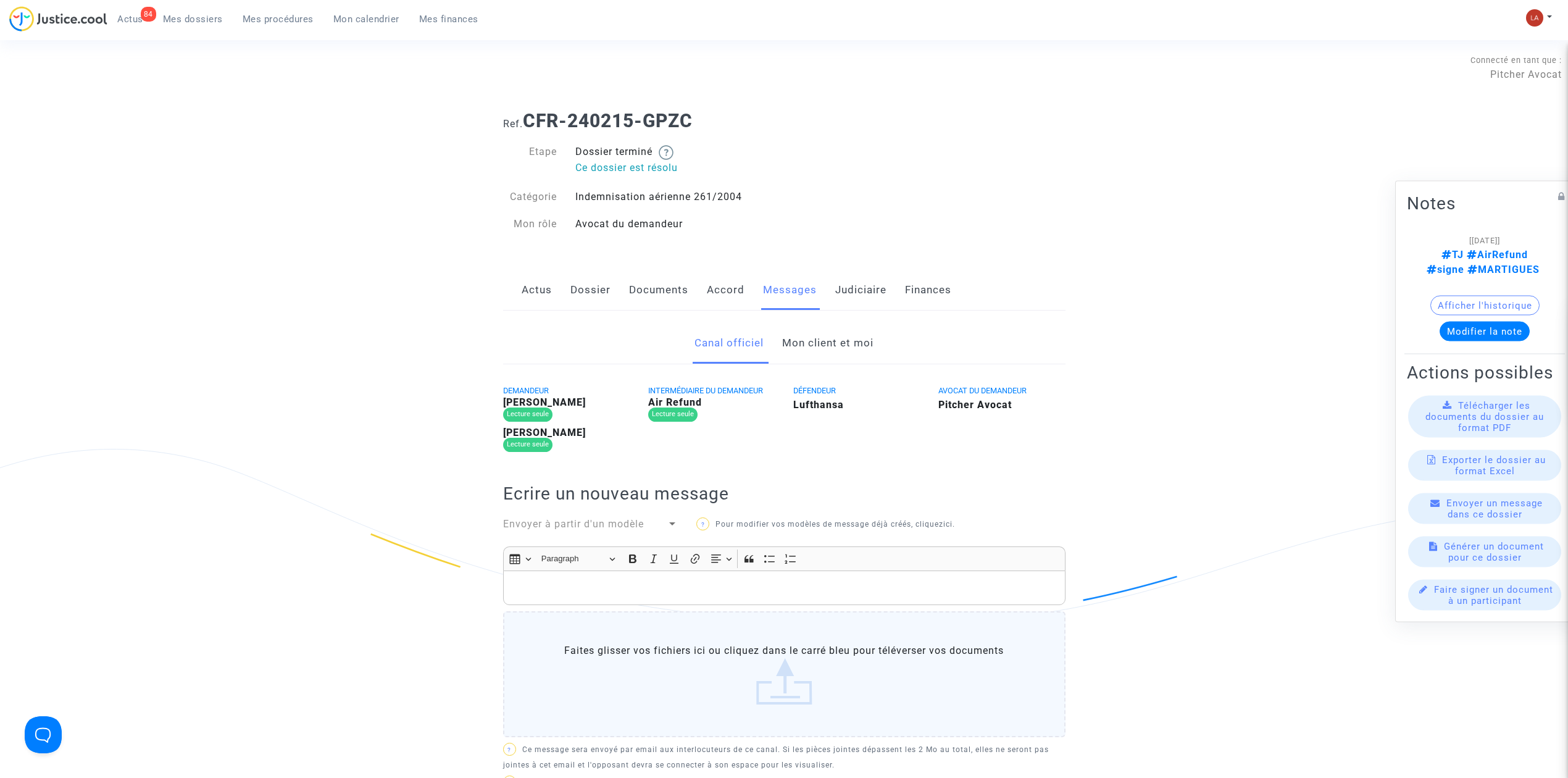
click at [821, 338] on link "Mon client et moi" at bounding box center [828, 343] width 91 height 41
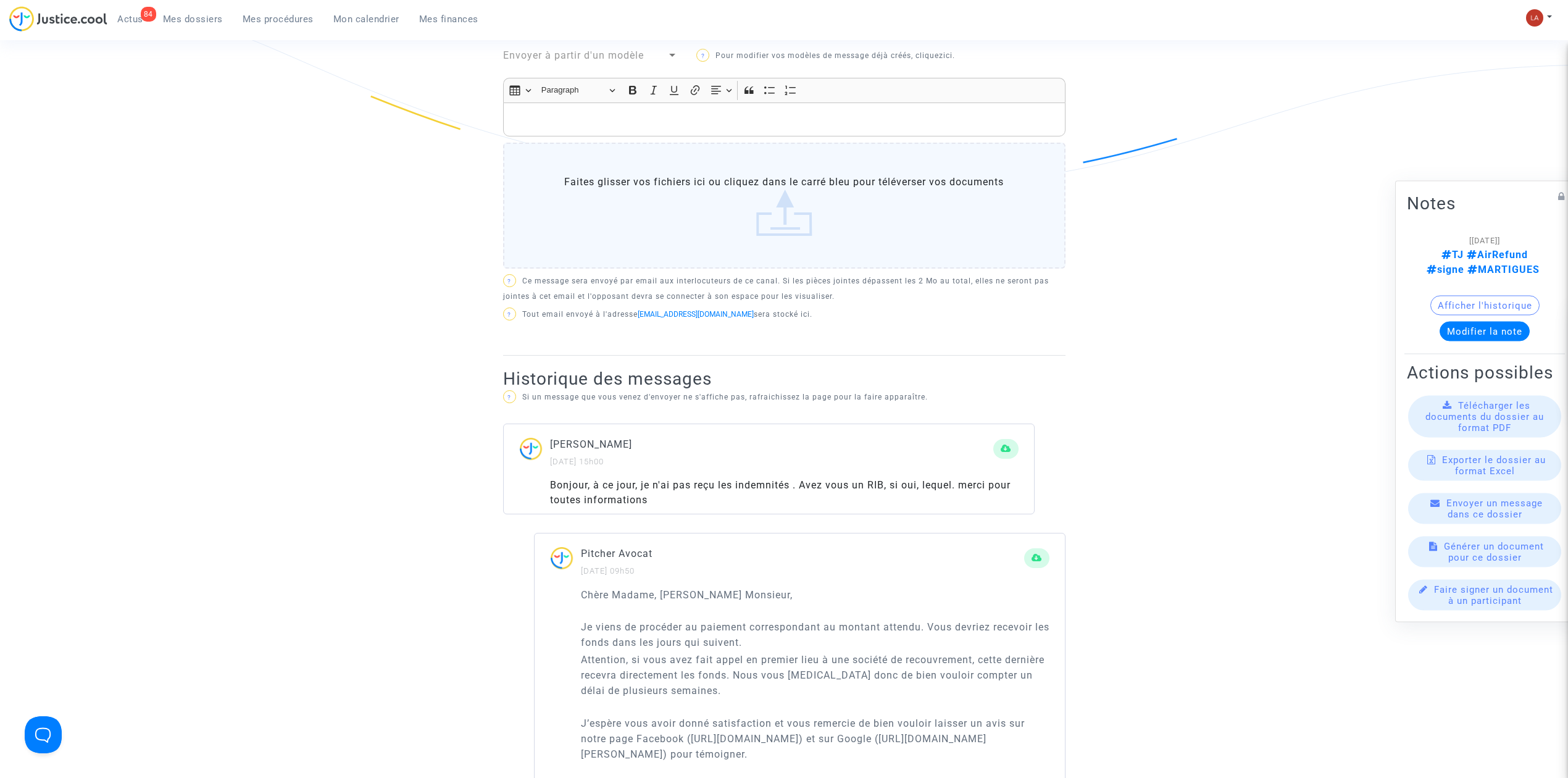
scroll to position [164, 0]
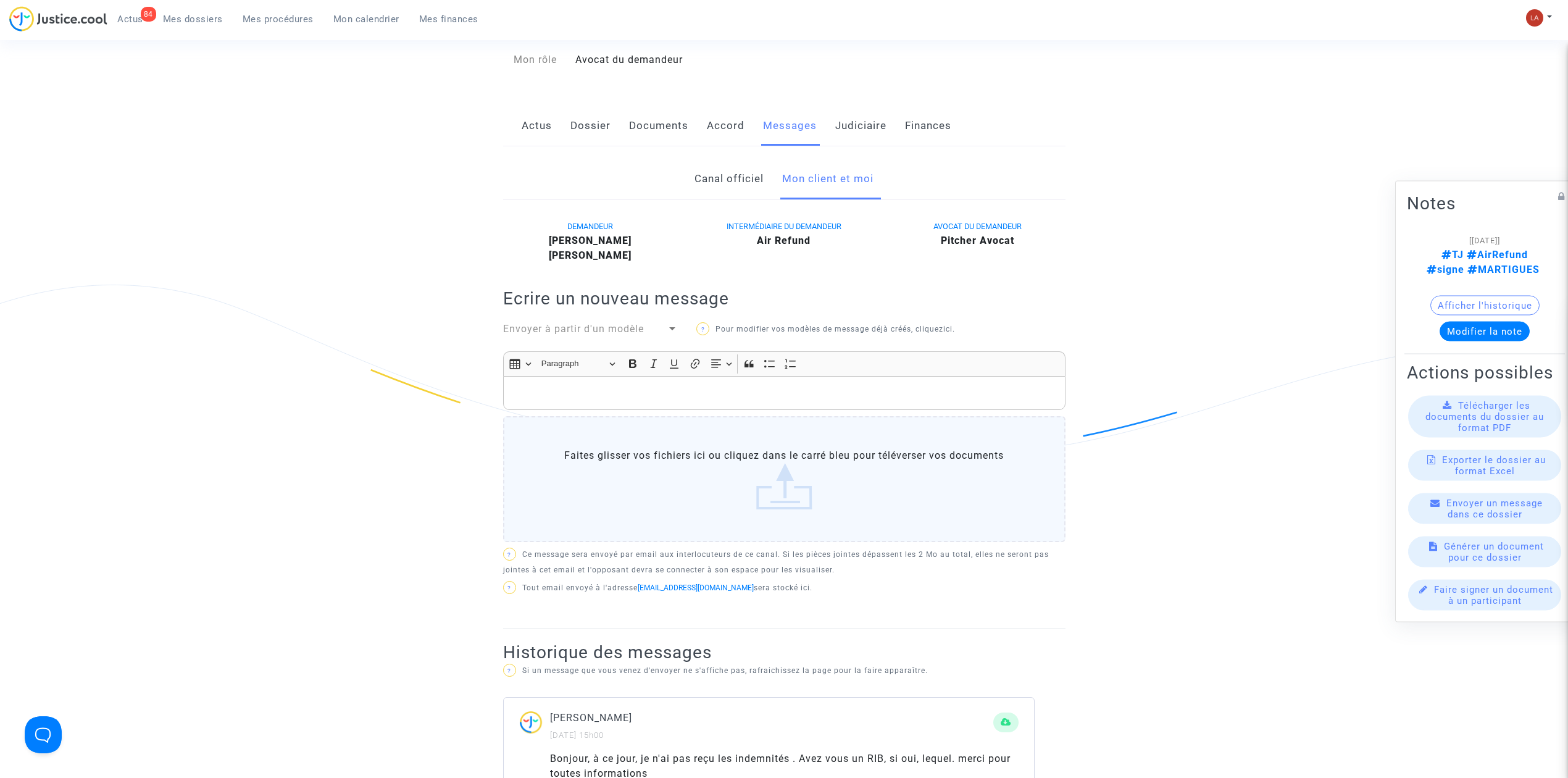
click at [654, 329] on div "Envoyer à partir d'un modèle" at bounding box center [585, 329] width 164 height 15
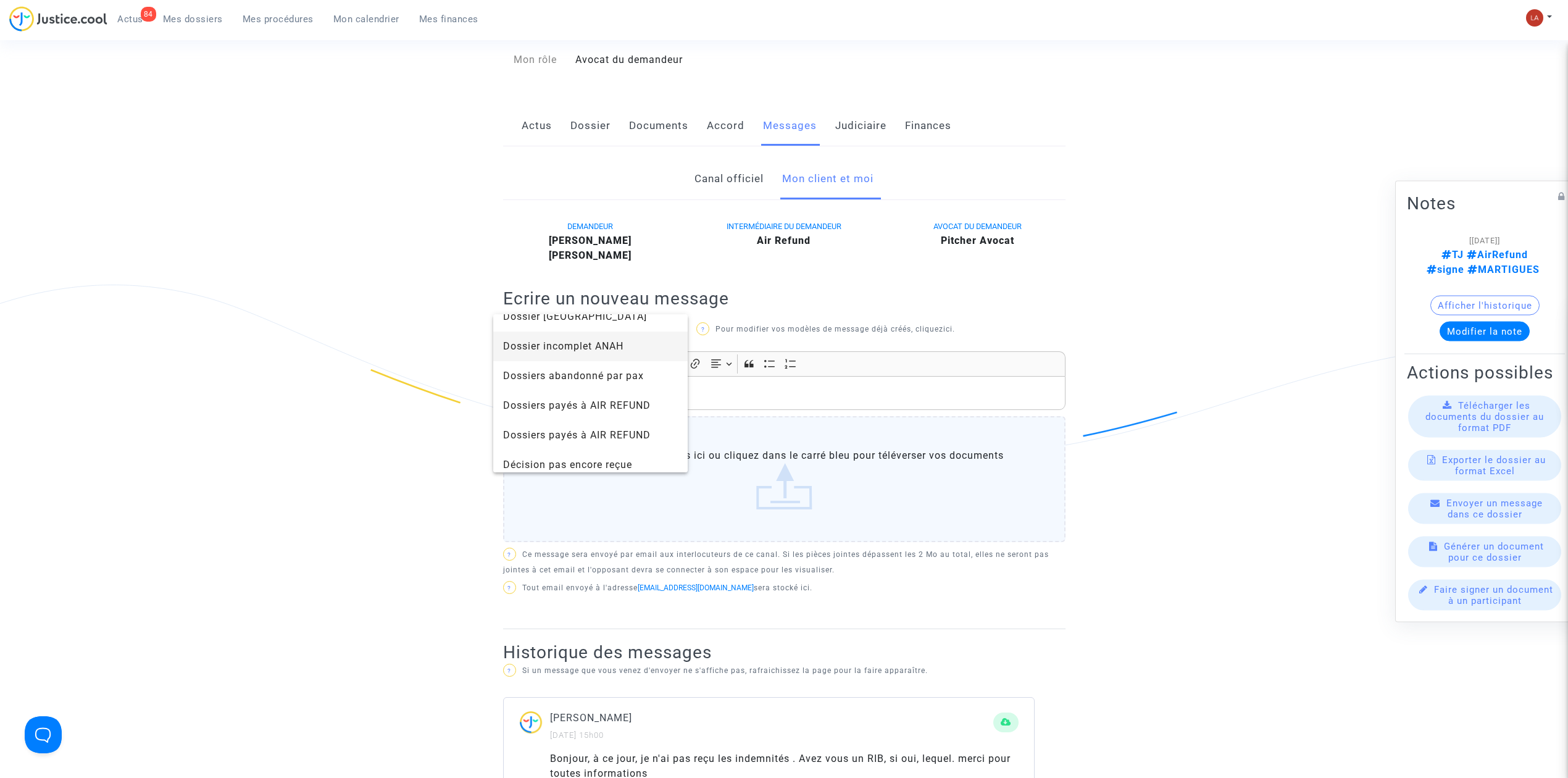
scroll to position [658, 0]
click at [602, 402] on span "Dossiers payés à AIR REFUND" at bounding box center [591, 412] width 175 height 30
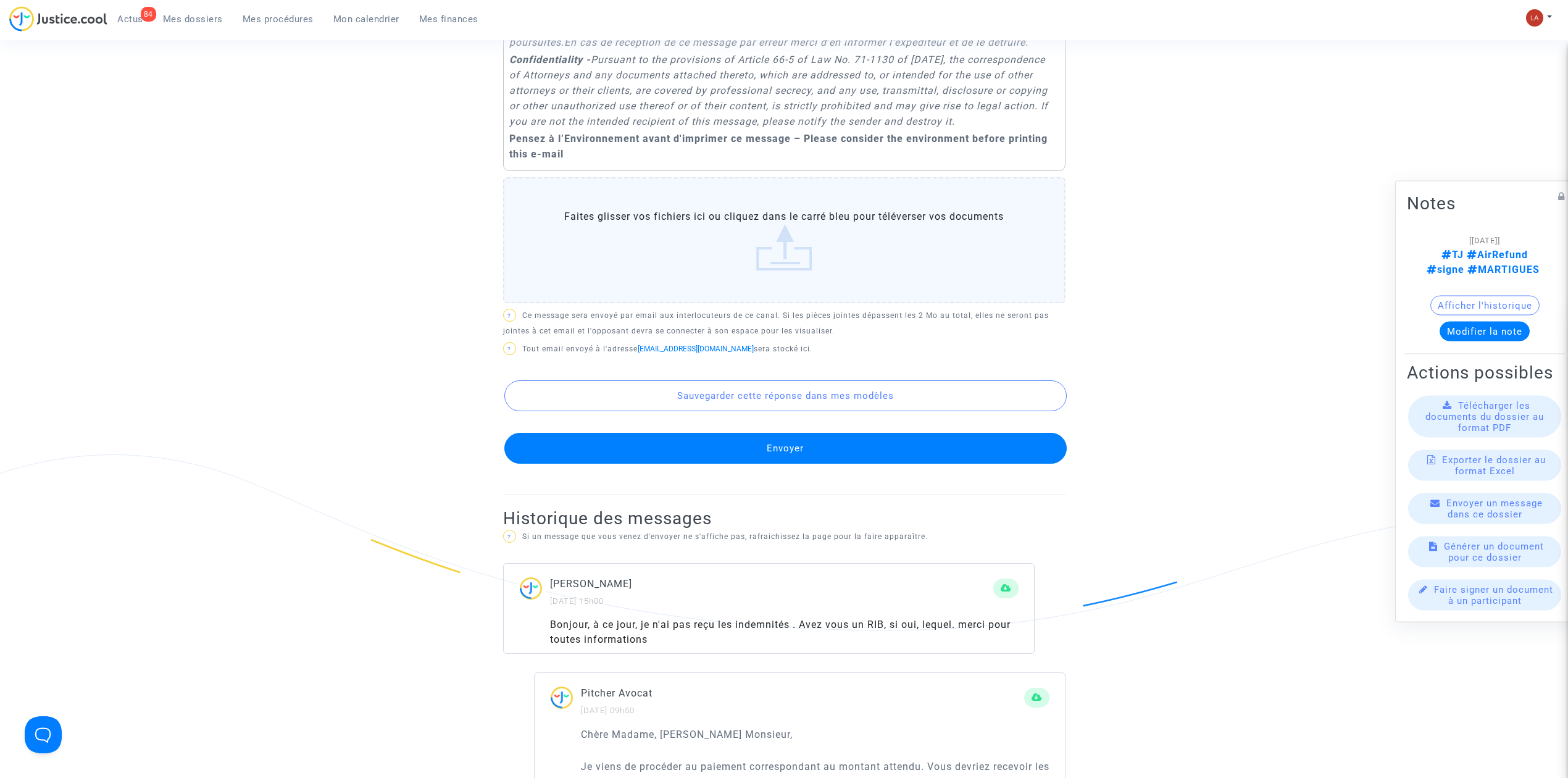
scroll to position [905, 0]
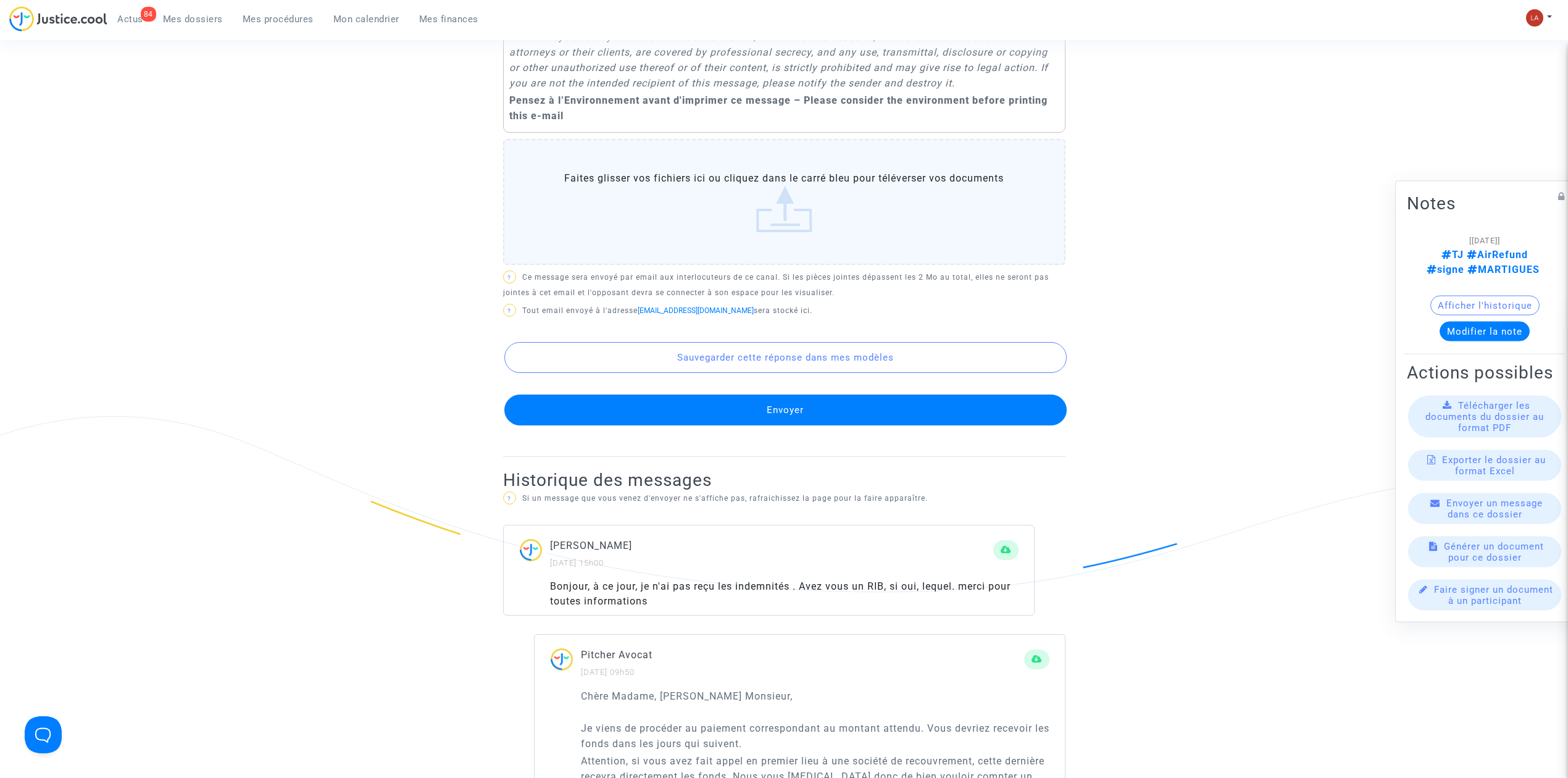
click at [733, 425] on button "Envoyer" at bounding box center [786, 410] width 562 height 31
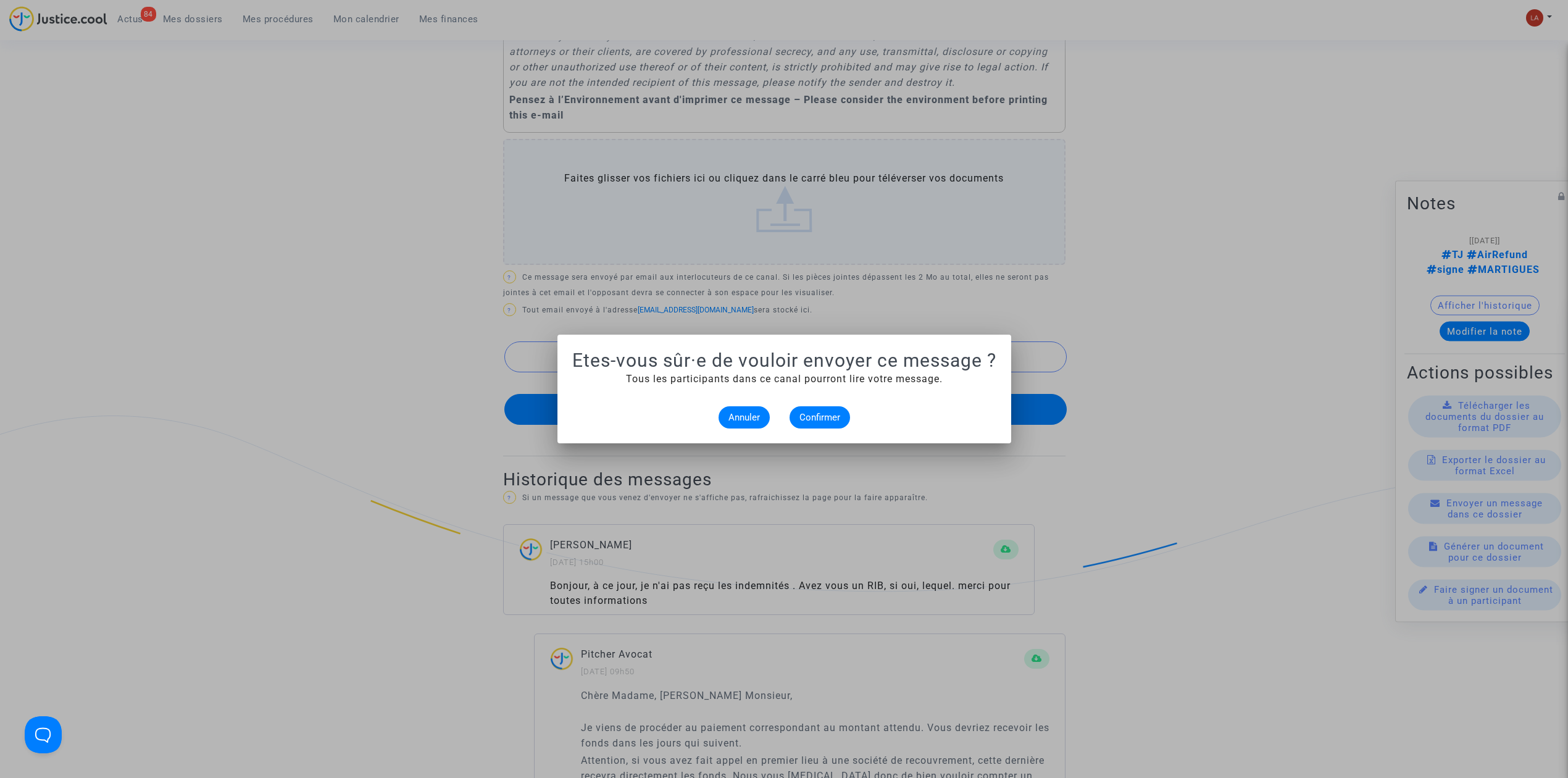
scroll to position [0, 0]
drag, startPoint x: 794, startPoint y: 421, endPoint x: 707, endPoint y: 322, distance: 131.8
click at [794, 420] on button "Confirmer" at bounding box center [820, 417] width 60 height 23
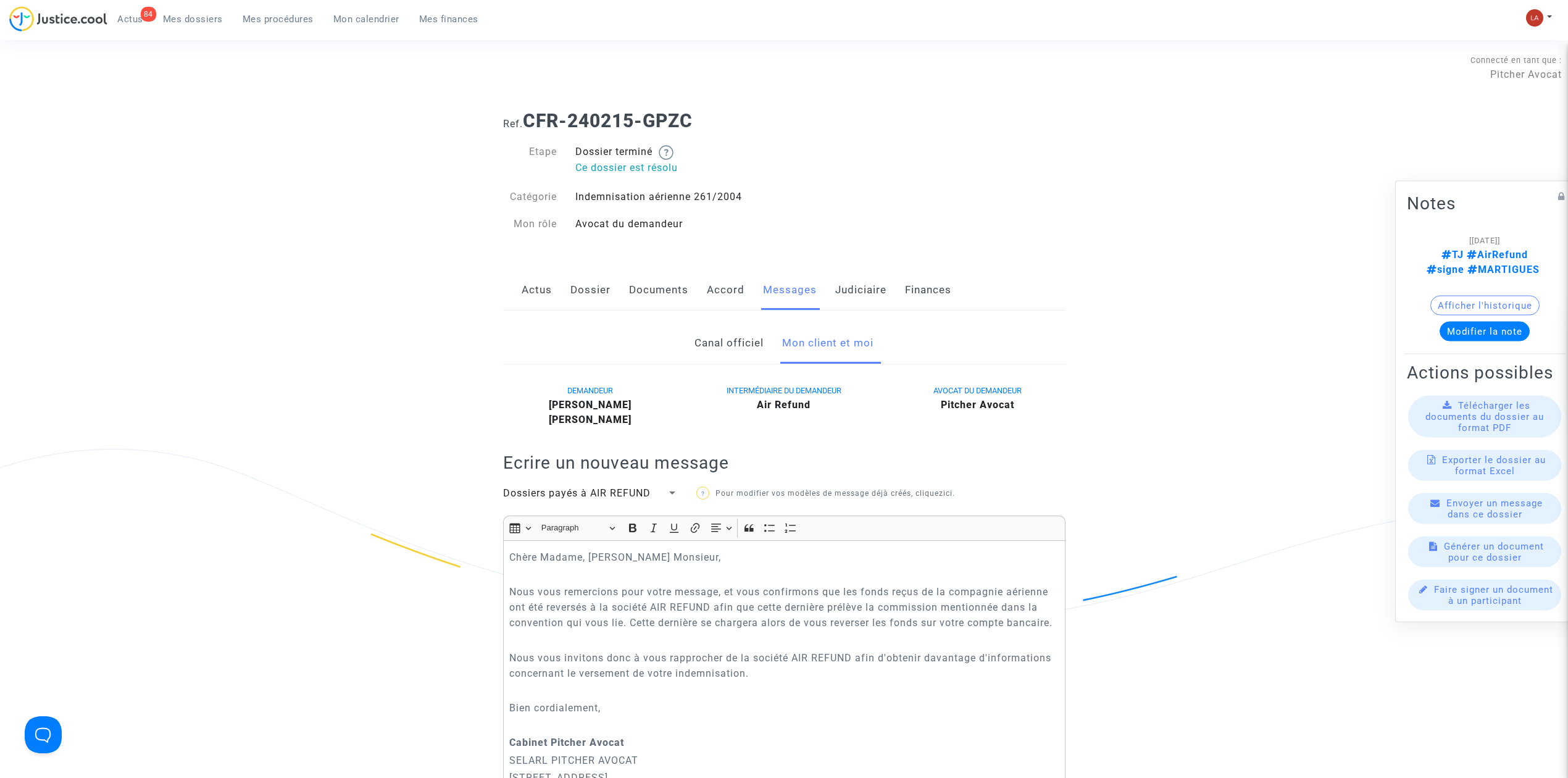
scroll to position [905, 0]
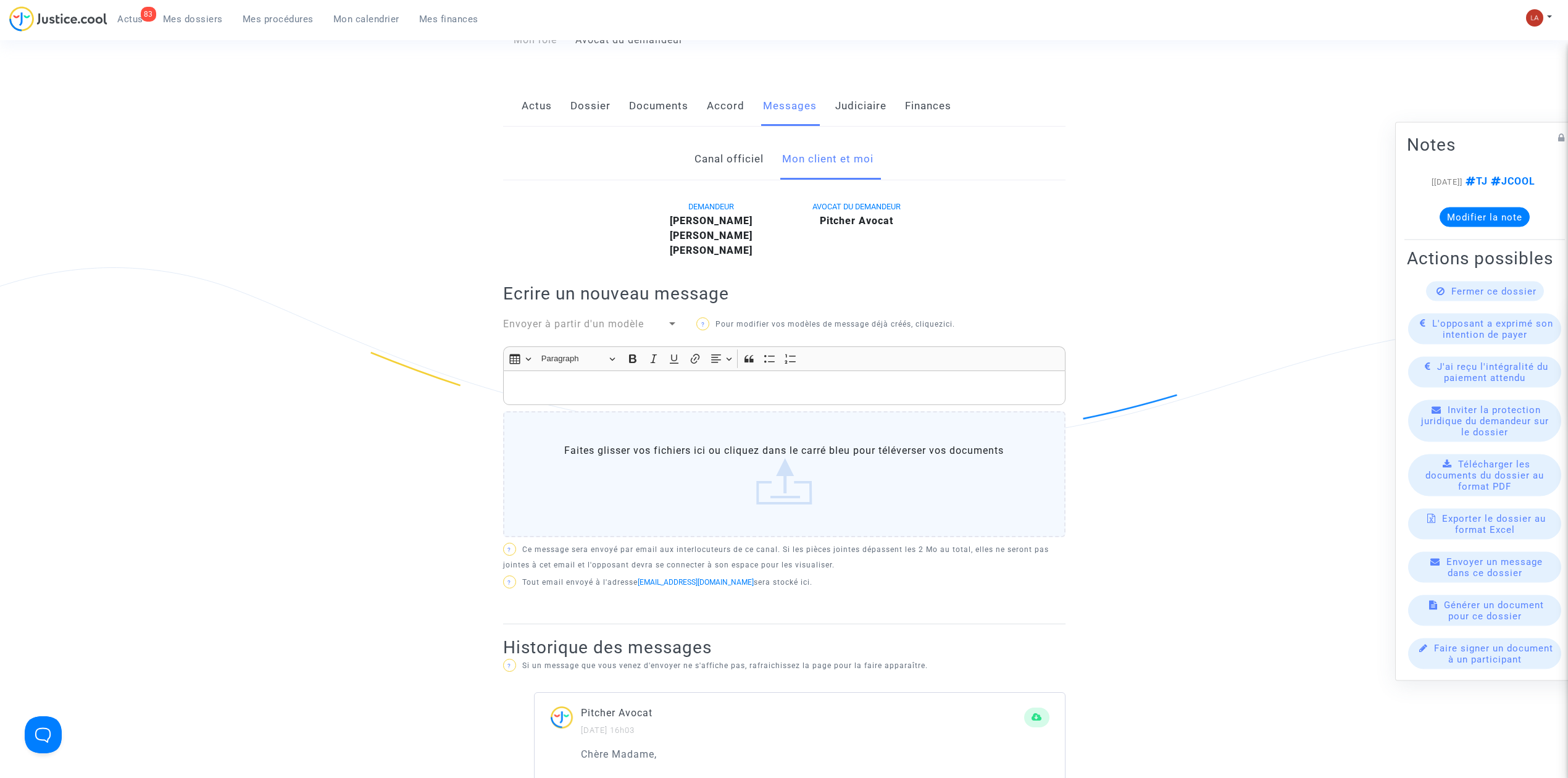
scroll to position [494, 0]
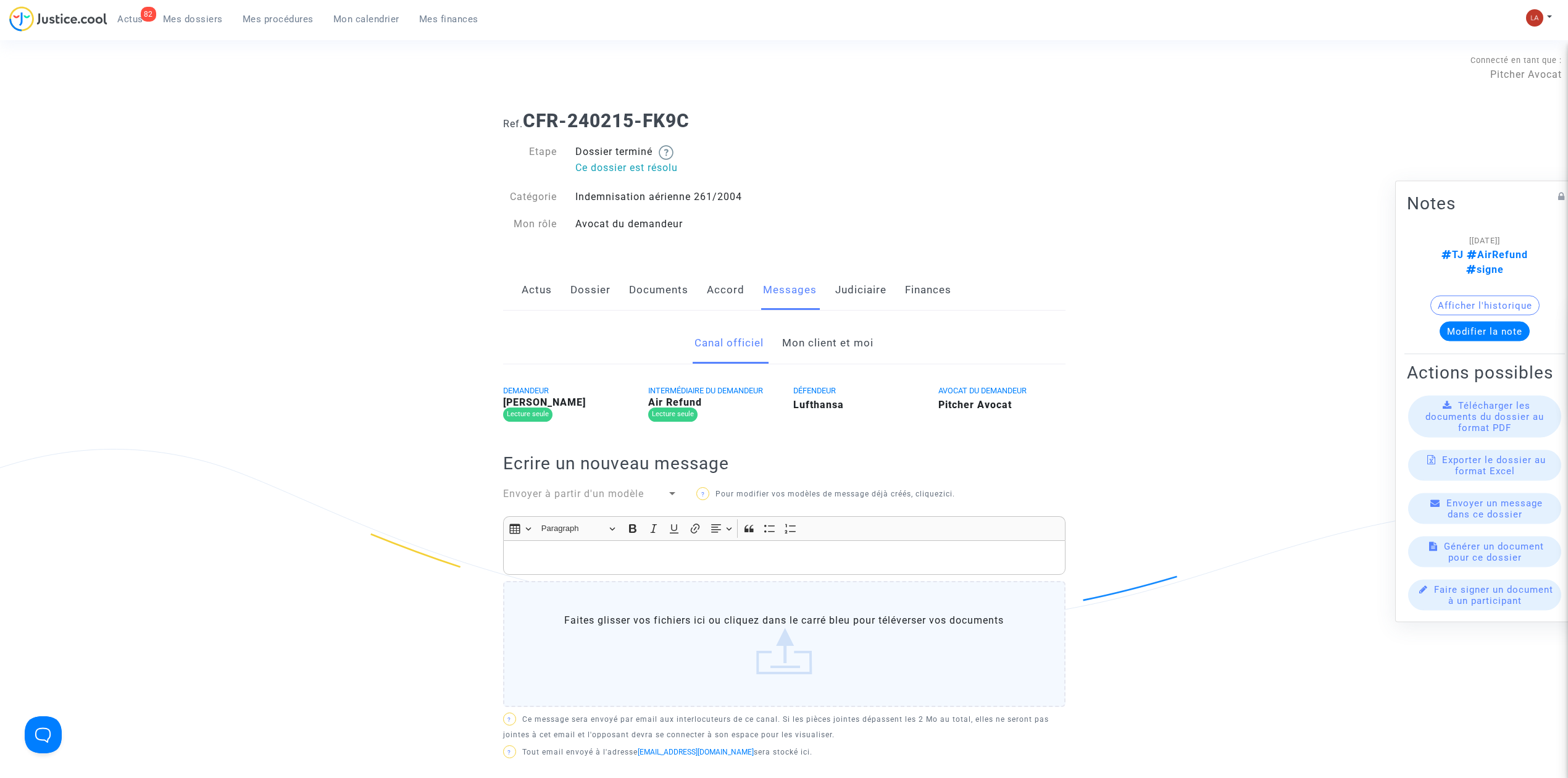
click at [818, 356] on link "Mon client et moi" at bounding box center [828, 343] width 91 height 41
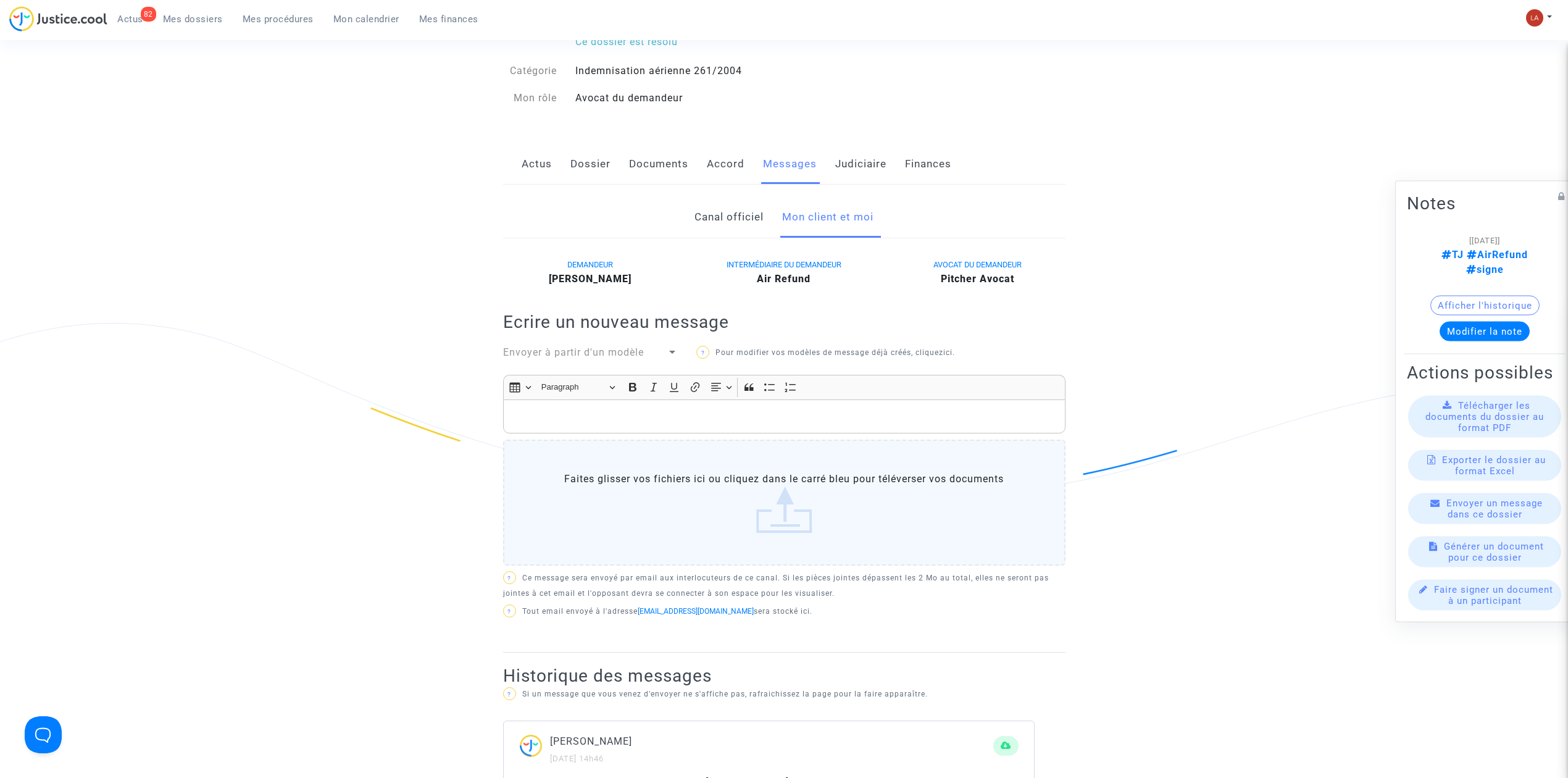
scroll to position [247, 0]
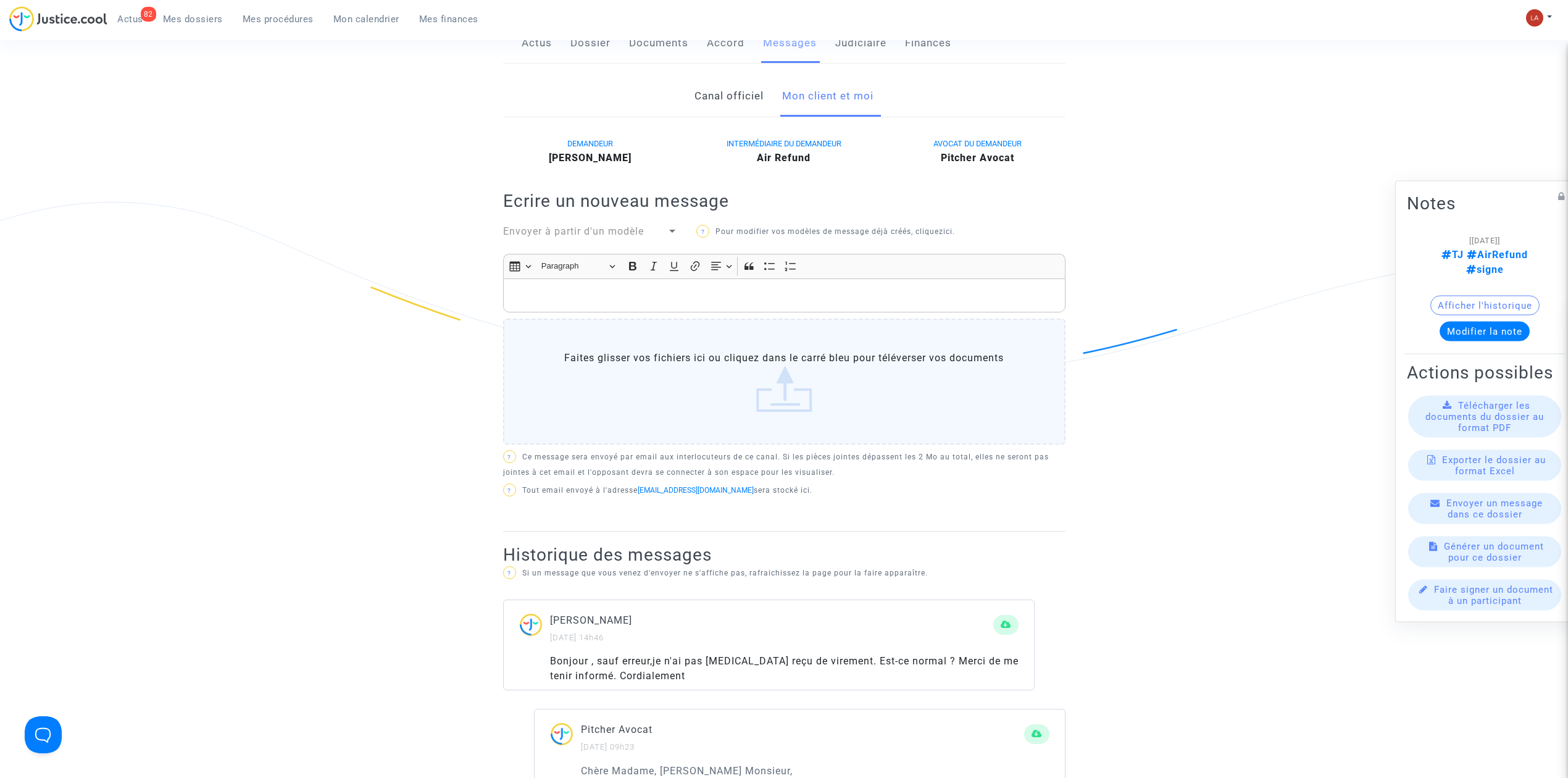
click at [575, 241] on div "Envoyer à partir d'un modèle" at bounding box center [591, 232] width 194 height 17
click at [571, 235] on span "Envoyer à partir d'un modèle" at bounding box center [573, 231] width 141 height 12
click at [573, 226] on span "Dossiers payés à AIR REFUND" at bounding box center [576, 232] width 147 height 12
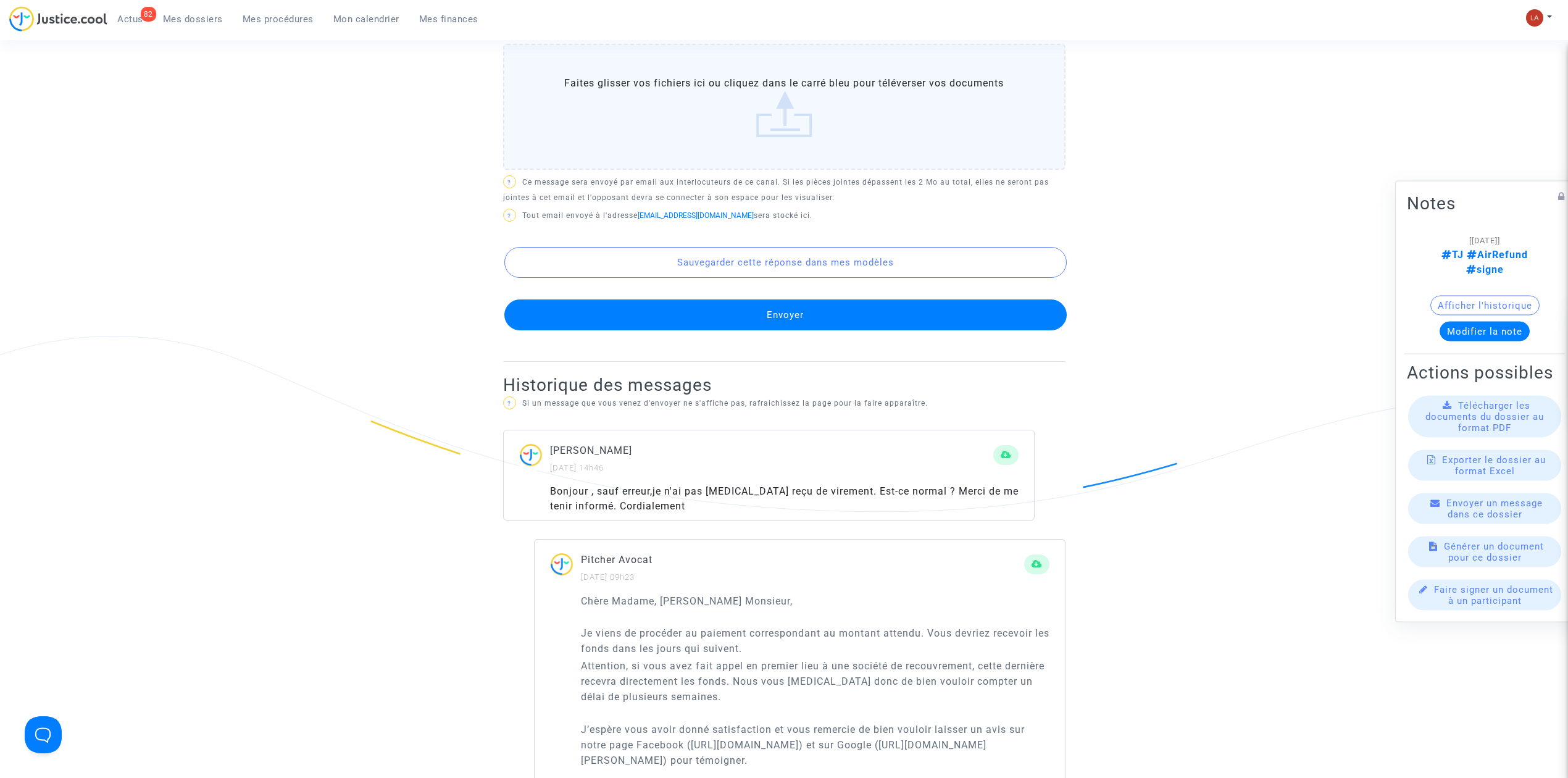
scroll to position [988, 0]
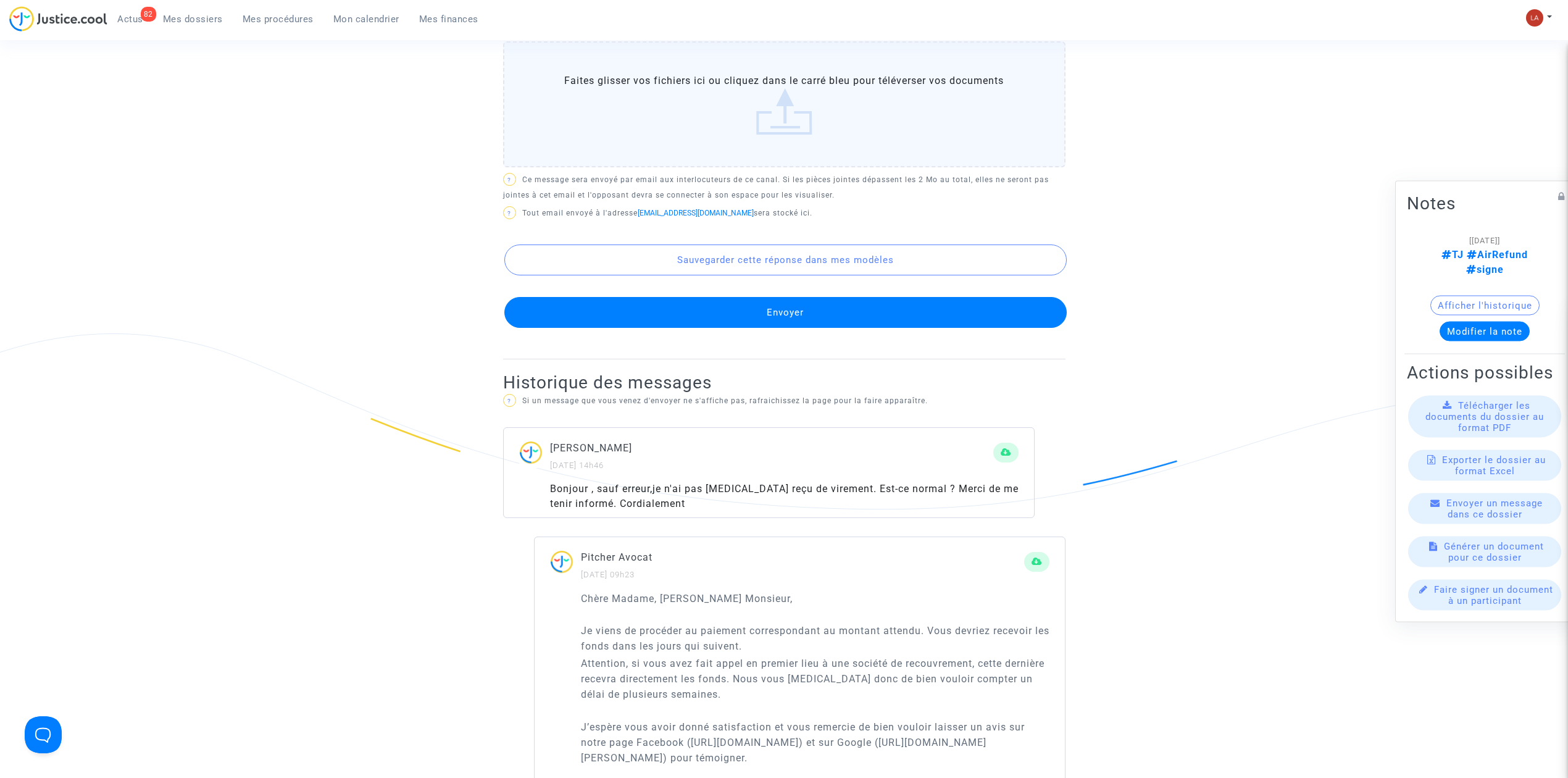
click at [656, 328] on button "Envoyer" at bounding box center [786, 313] width 562 height 31
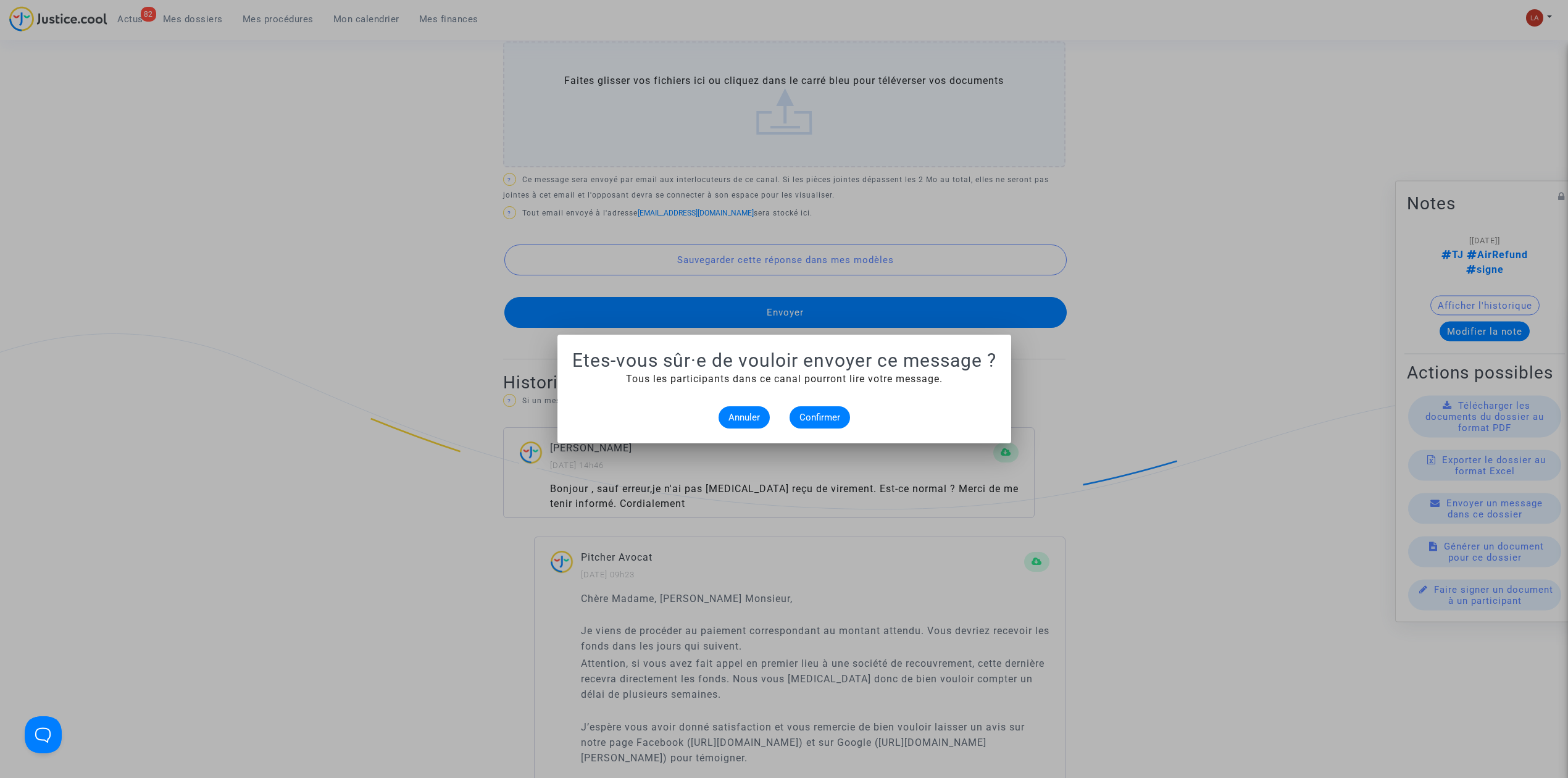
scroll to position [0, 0]
drag, startPoint x: 807, startPoint y: 420, endPoint x: 354, endPoint y: 50, distance: 584.9
click at [806, 414] on span "Confirmer" at bounding box center [820, 417] width 41 height 11
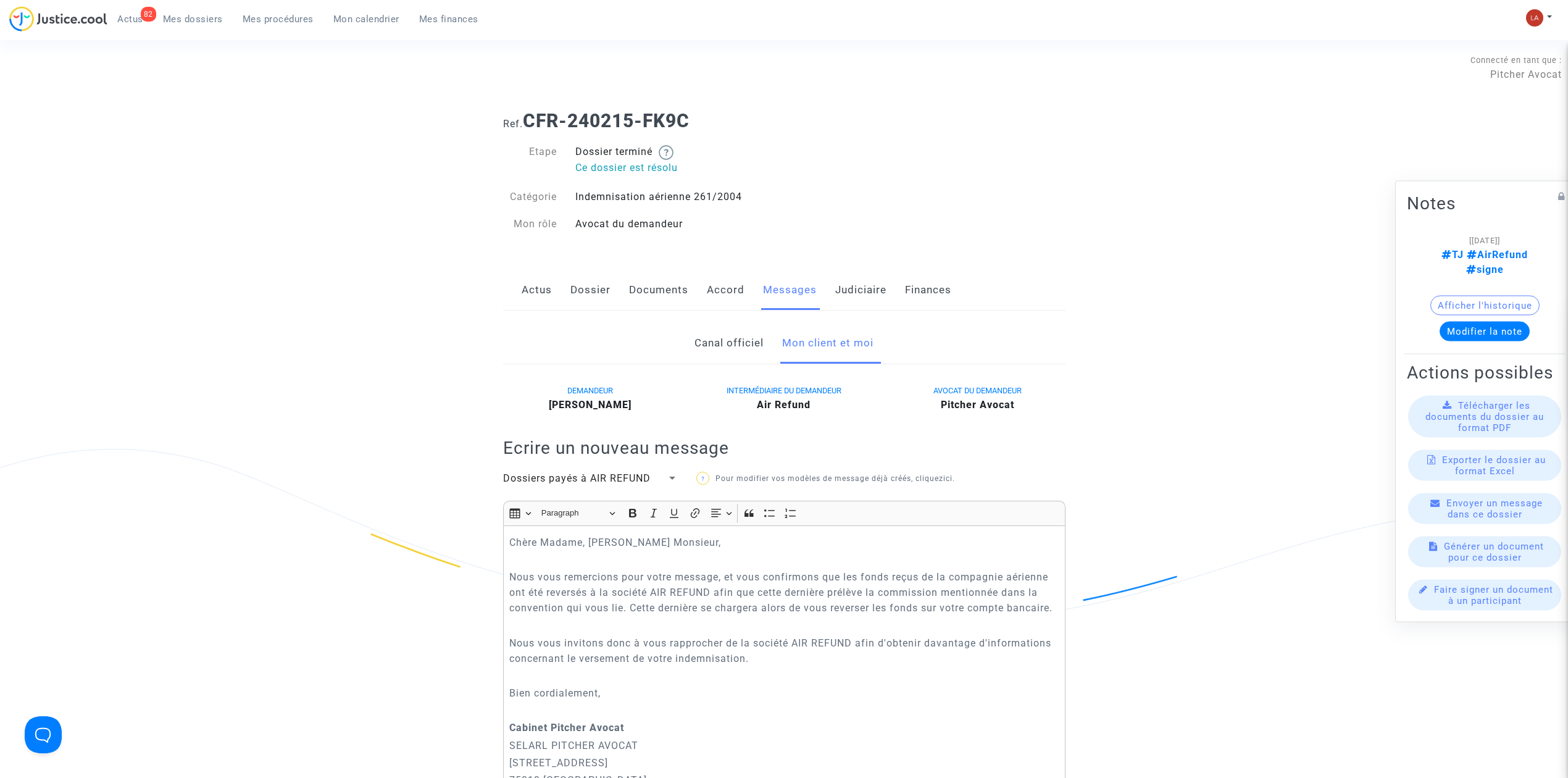
scroll to position [988, 0]
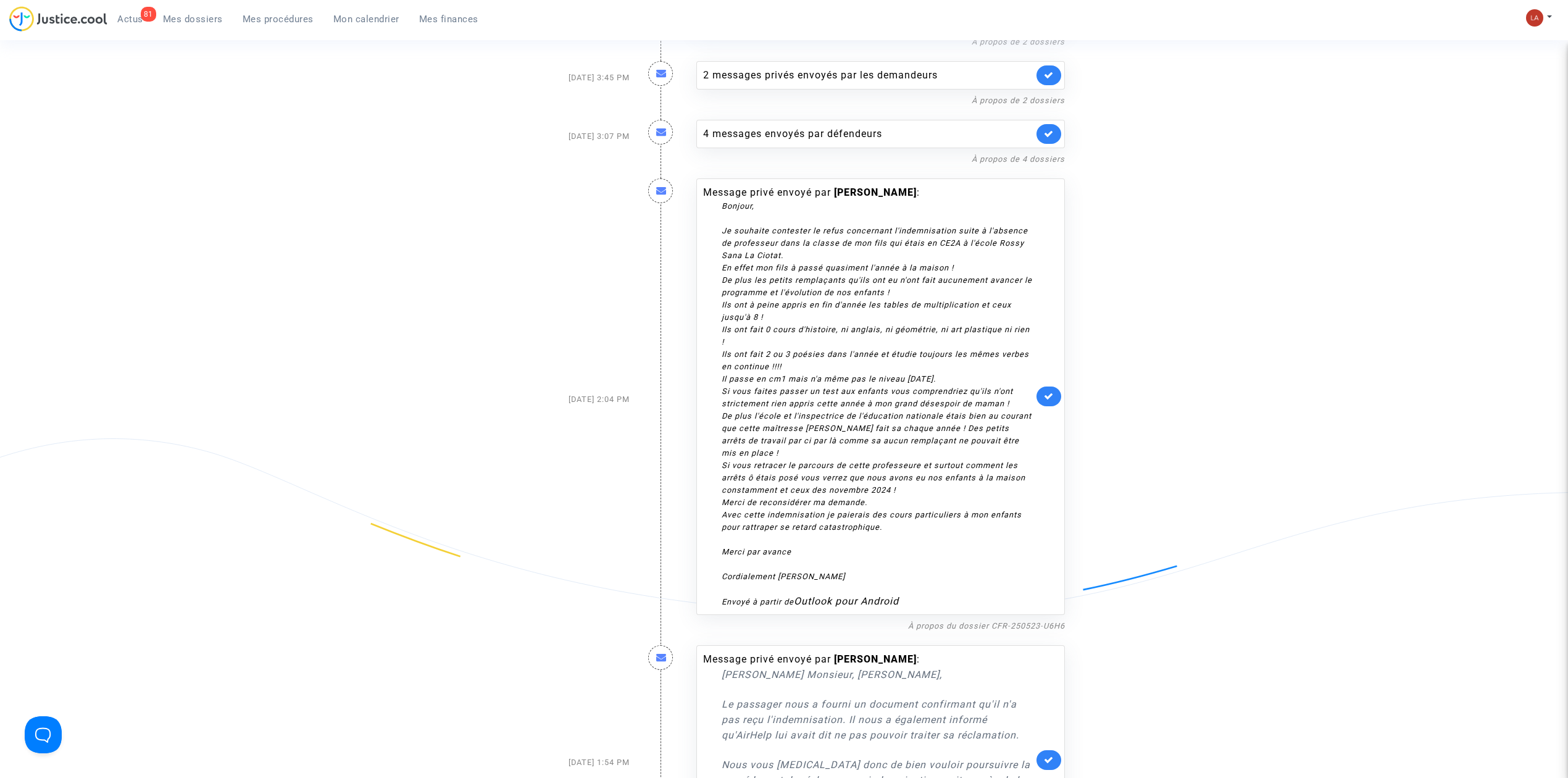
scroll to position [846, 0]
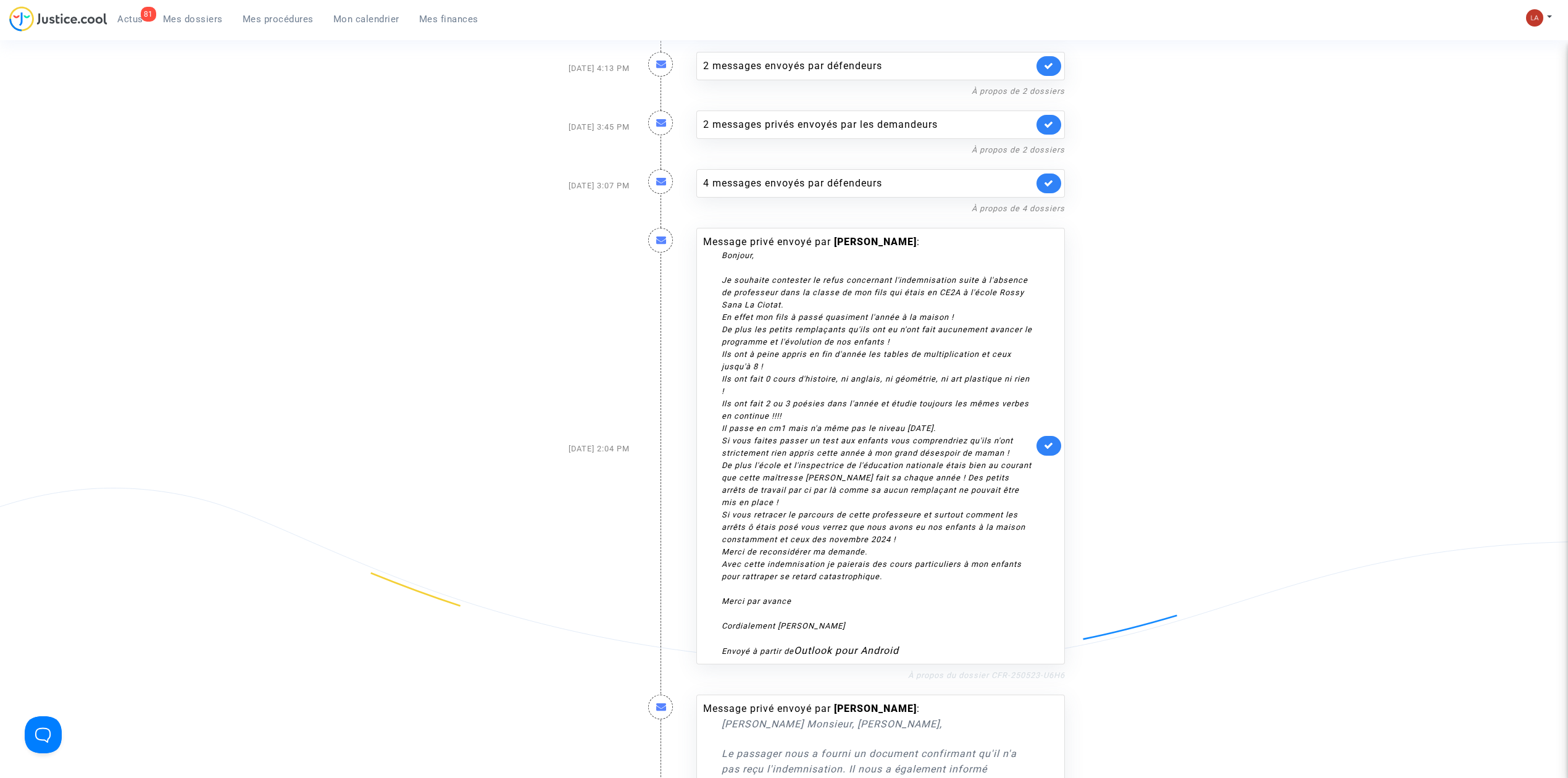
click at [993, 671] on link "À propos du dossier CFR-250523-U6H6" at bounding box center [986, 675] width 157 height 9
click at [1038, 438] on link at bounding box center [1049, 445] width 24 height 20
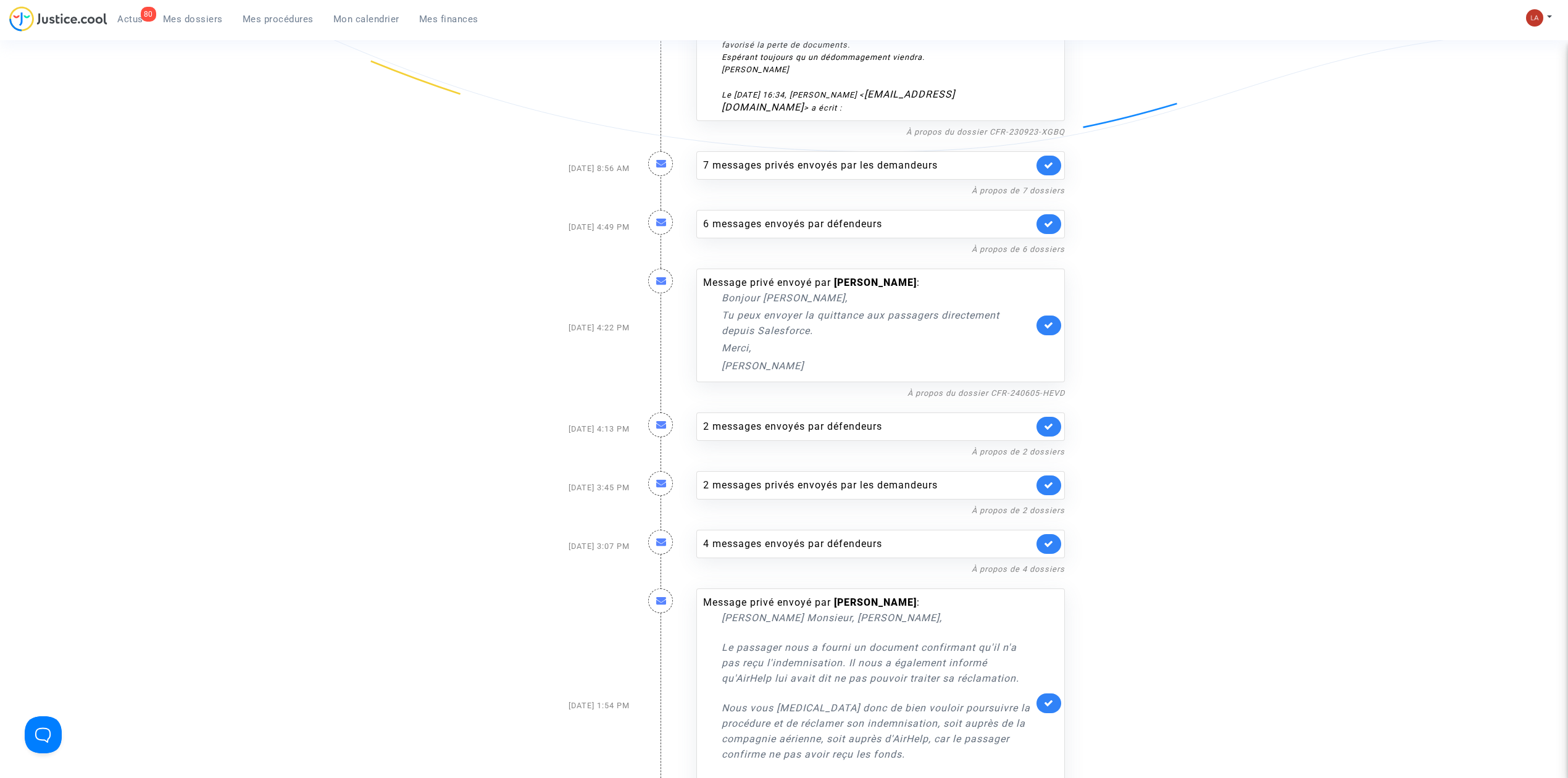
scroll to position [270, 0]
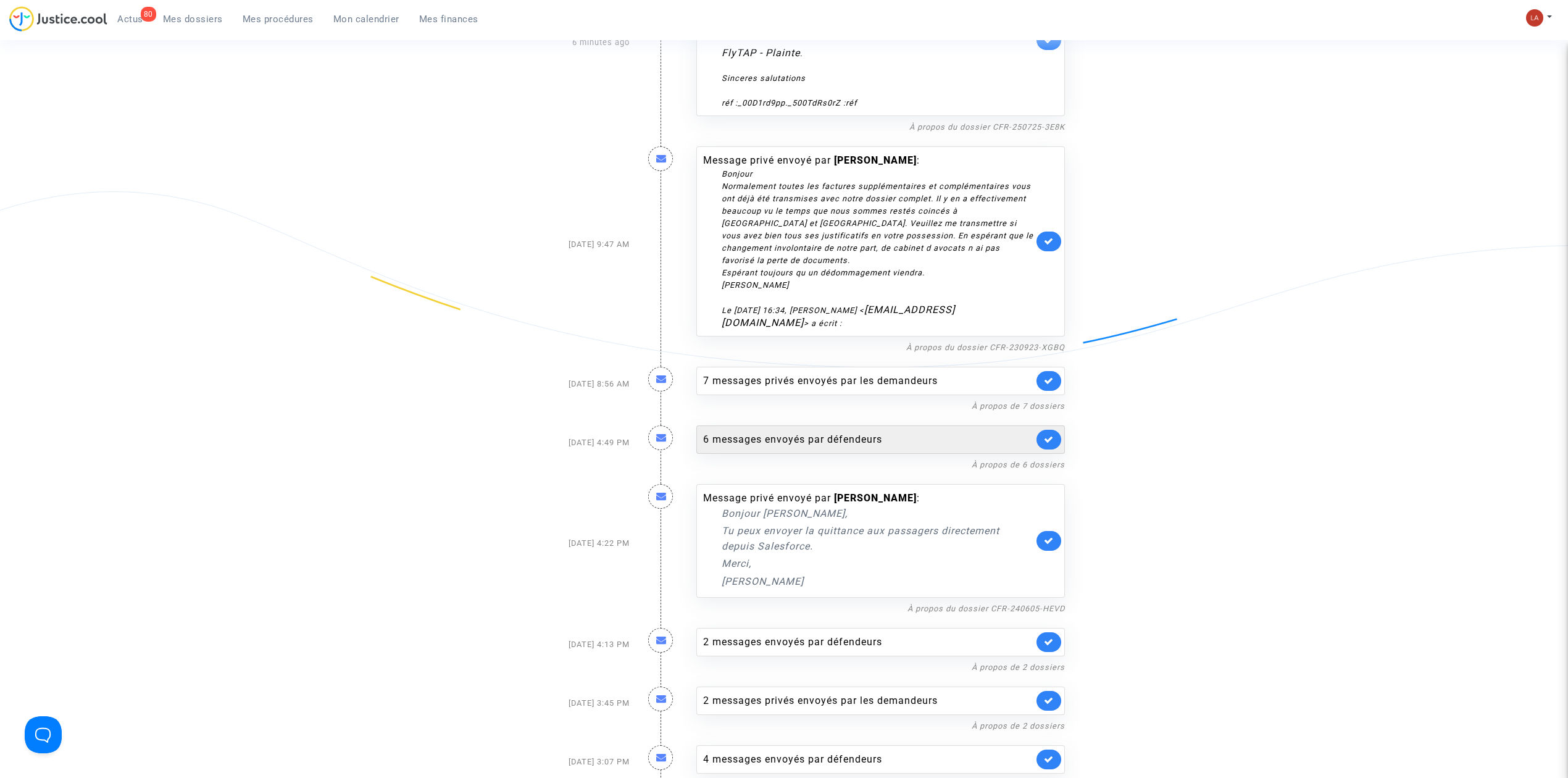
click at [860, 432] on div "6 messages envoyés par défendeurs" at bounding box center [868, 440] width 330 height 15
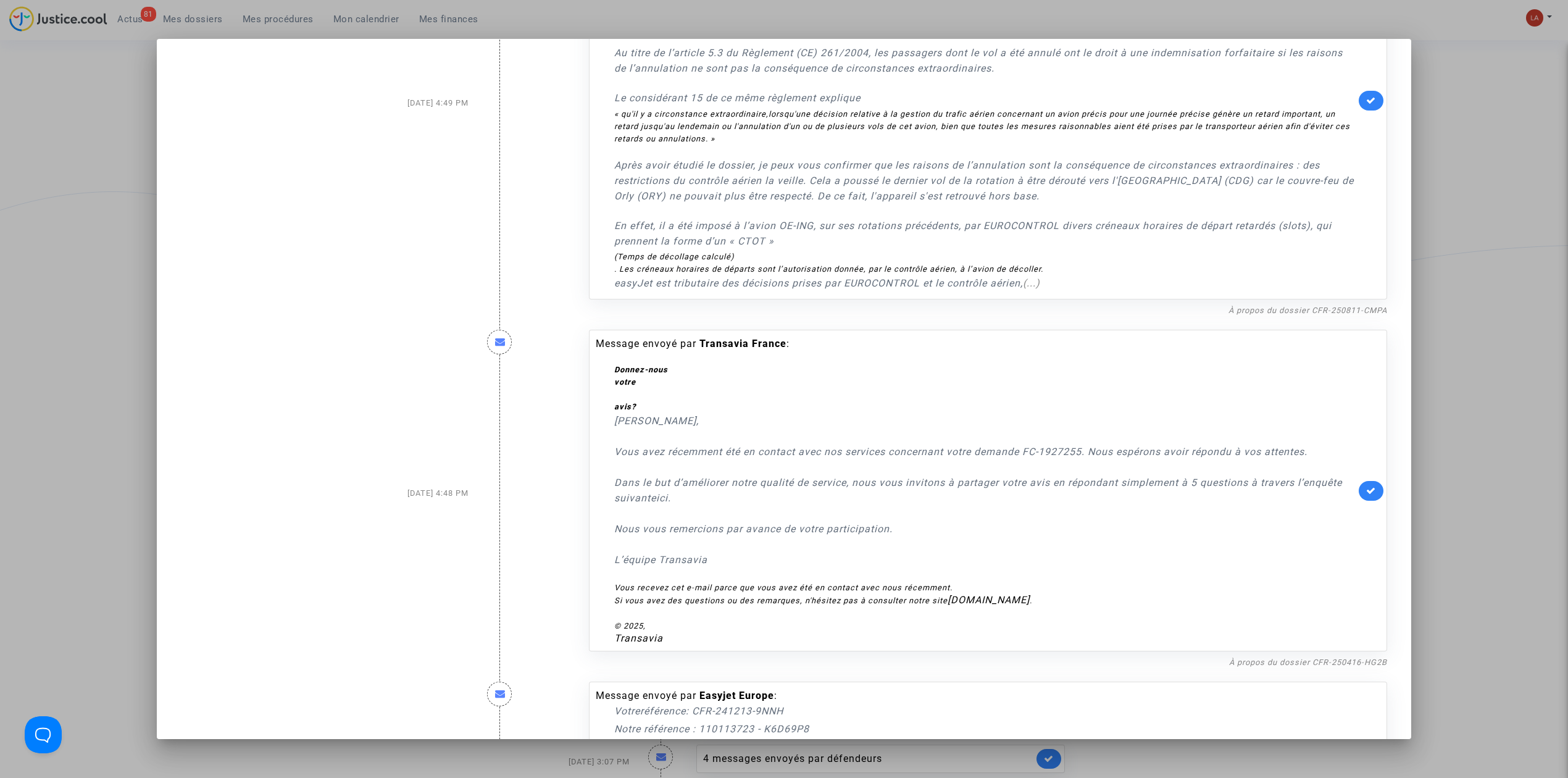
scroll to position [494, 0]
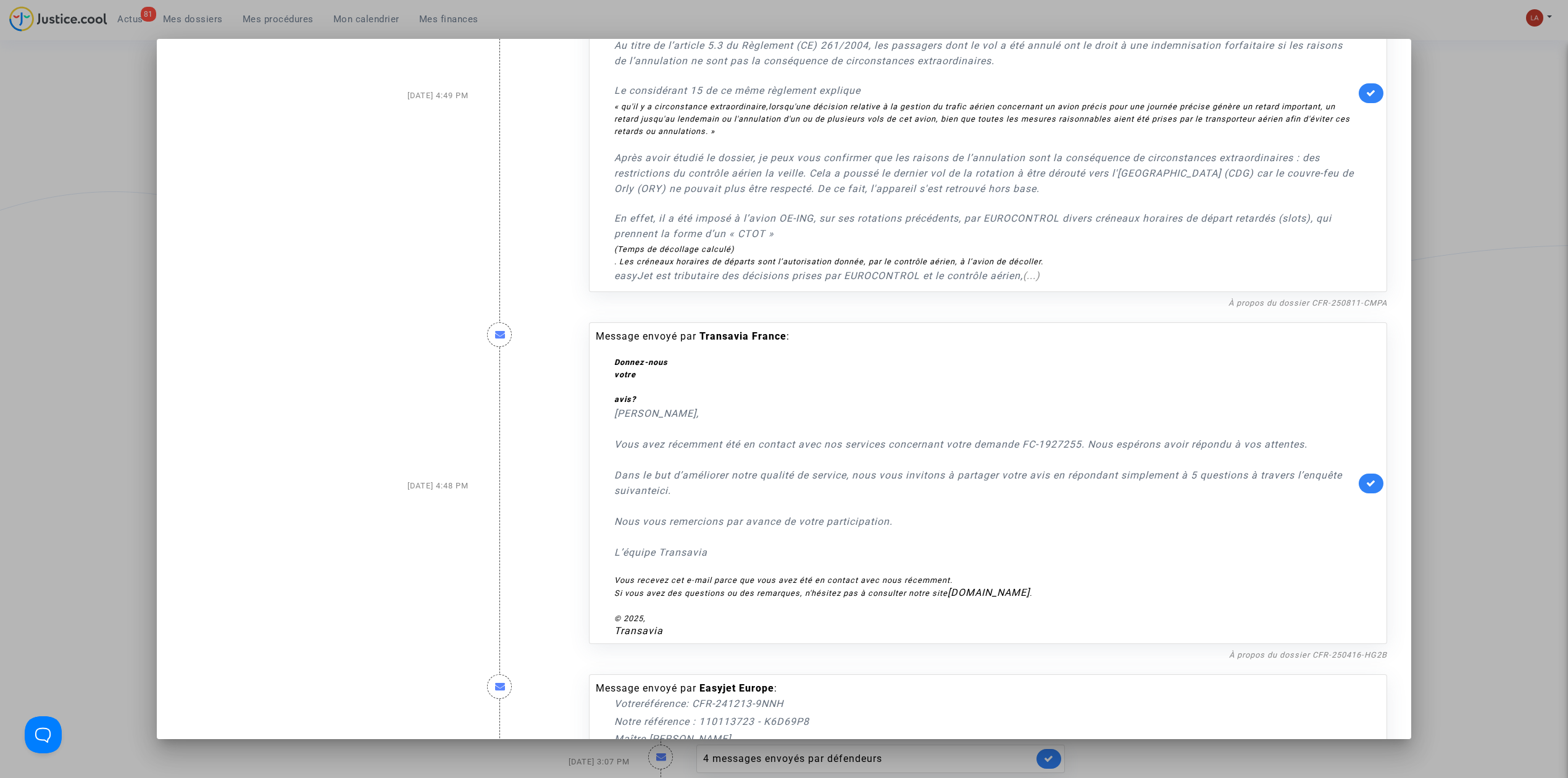
click at [1362, 474] on link at bounding box center [1371, 483] width 24 height 20
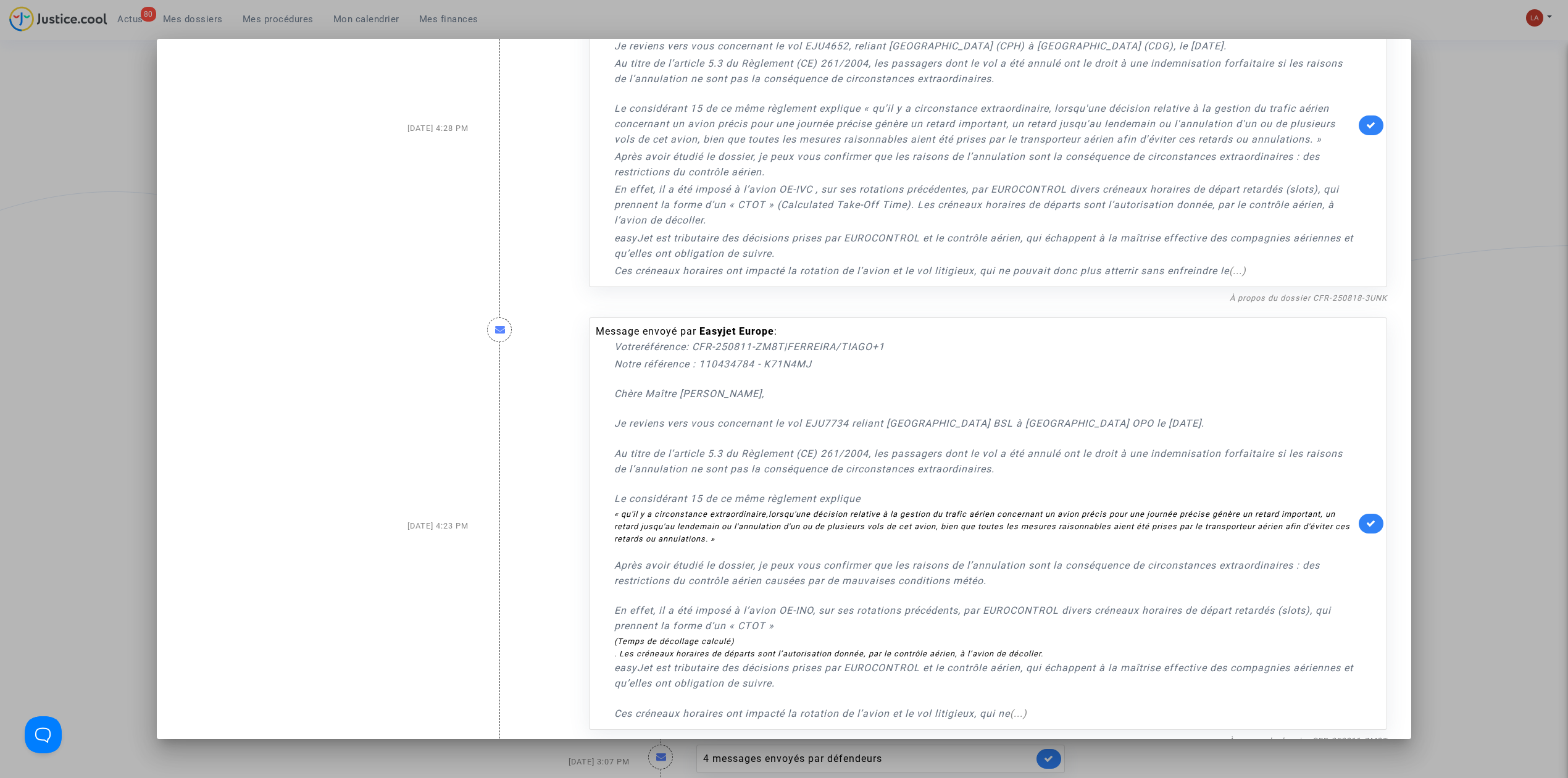
scroll to position [1592, 0]
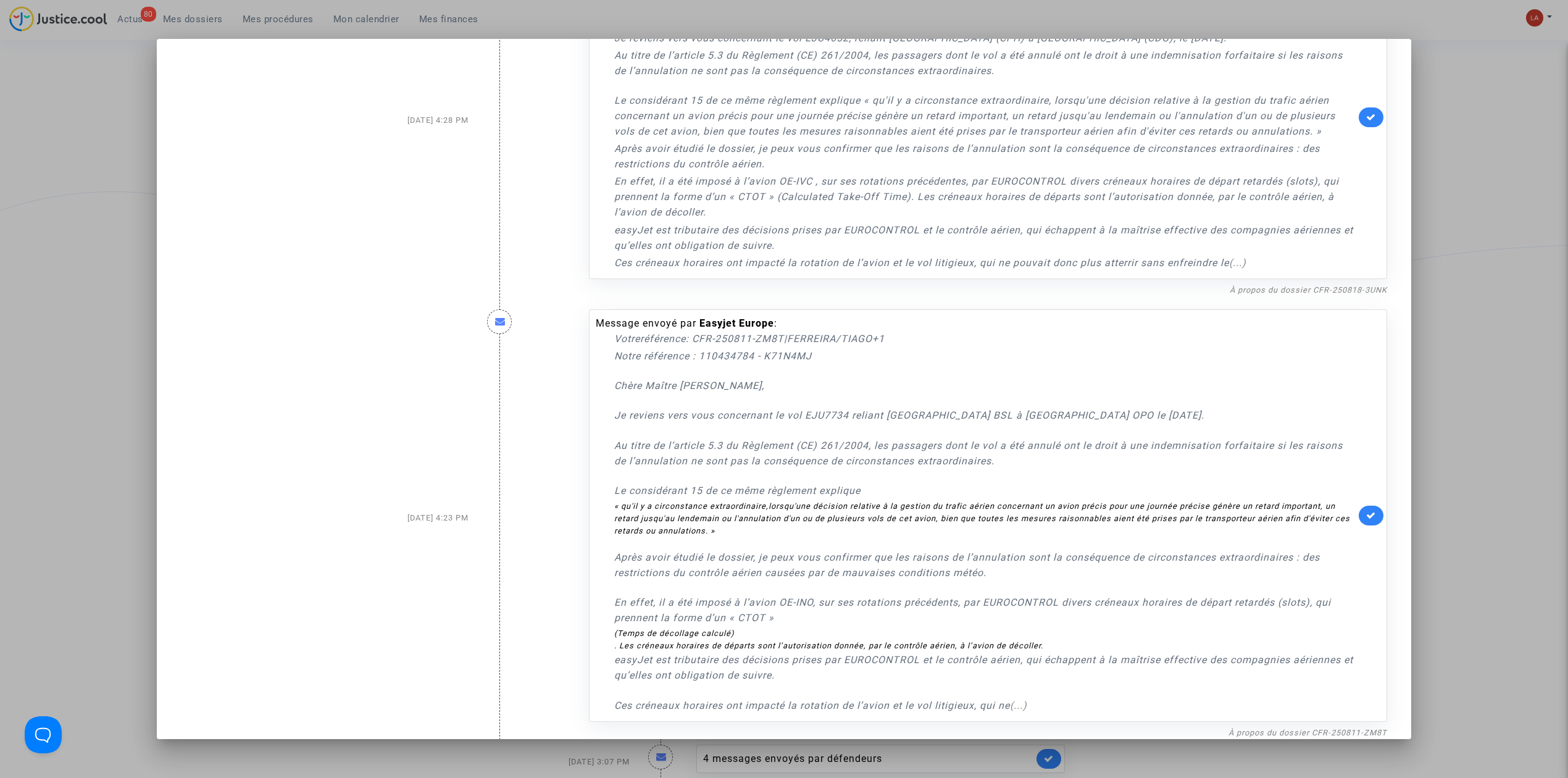
click at [1428, 414] on div at bounding box center [784, 389] width 1568 height 778
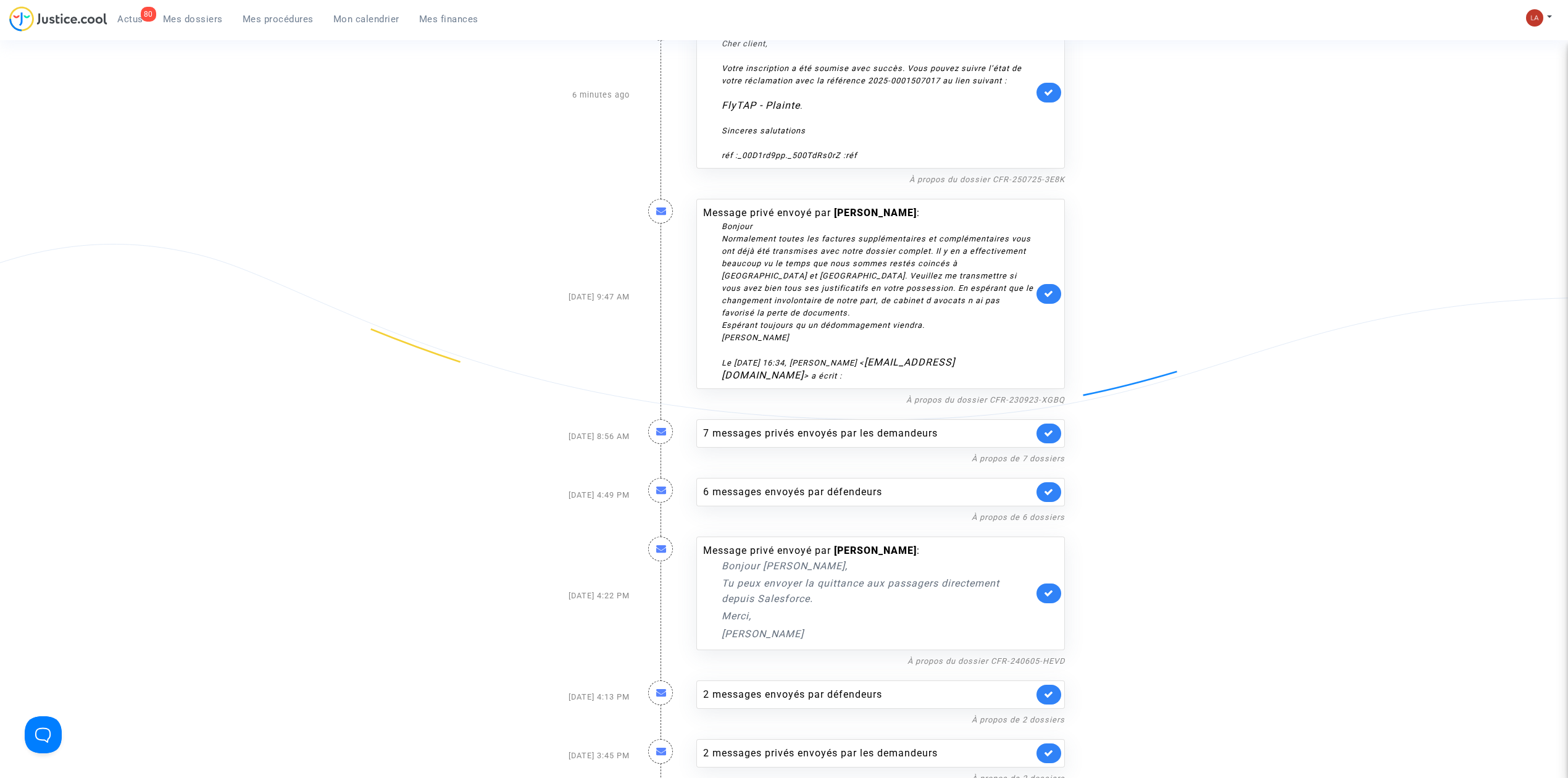
scroll to position [105, 0]
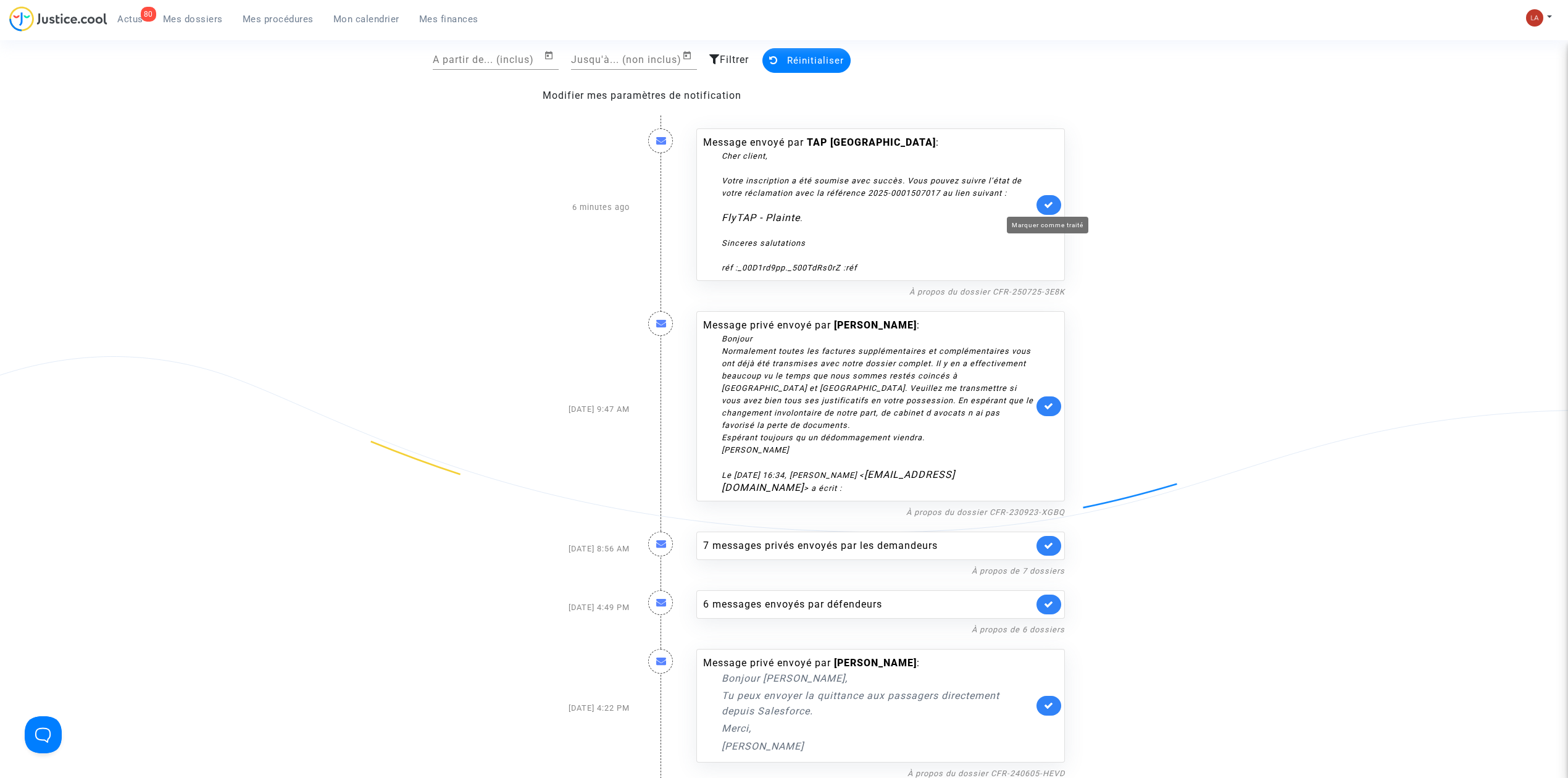
click at [1049, 200] on icon at bounding box center [1048, 205] width 10 height 9
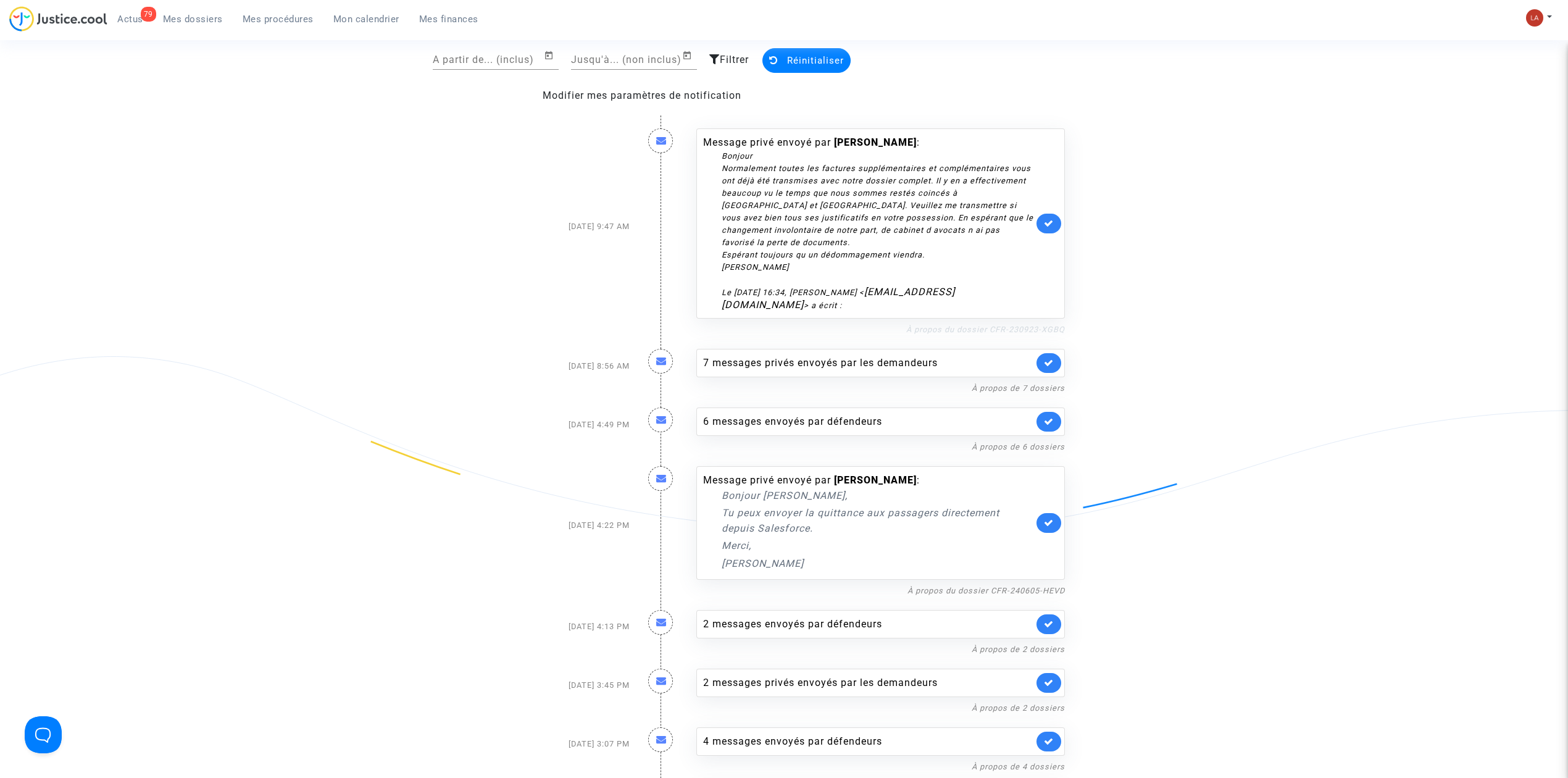
click at [996, 325] on link "À propos du dossier CFR-230923-XGBQ" at bounding box center [986, 329] width 159 height 9
click at [1044, 219] on icon at bounding box center [1048, 223] width 10 height 9
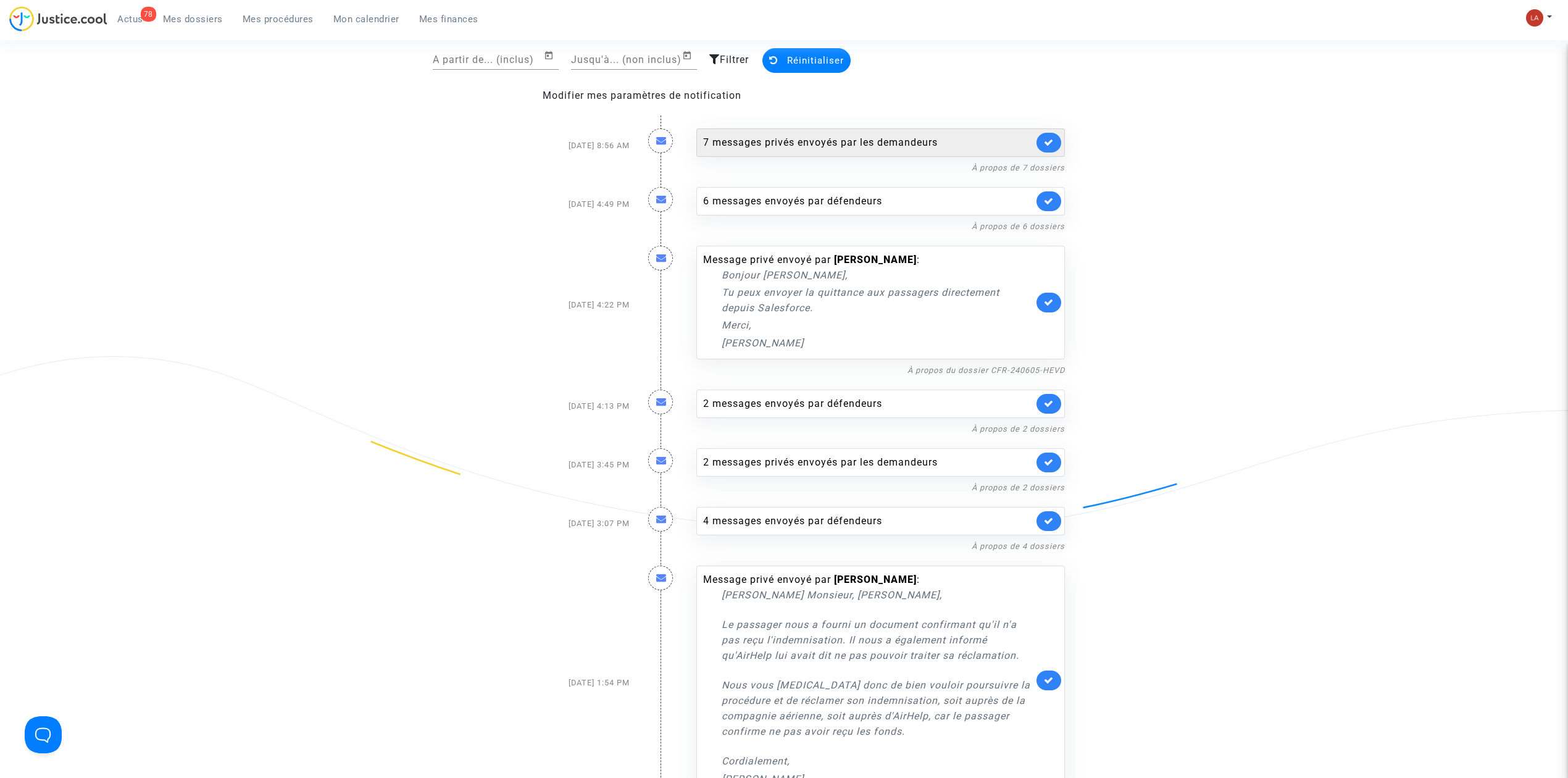
click at [884, 129] on div "7 messages privés envoyés par les demandeurs" at bounding box center [880, 143] width 369 height 28
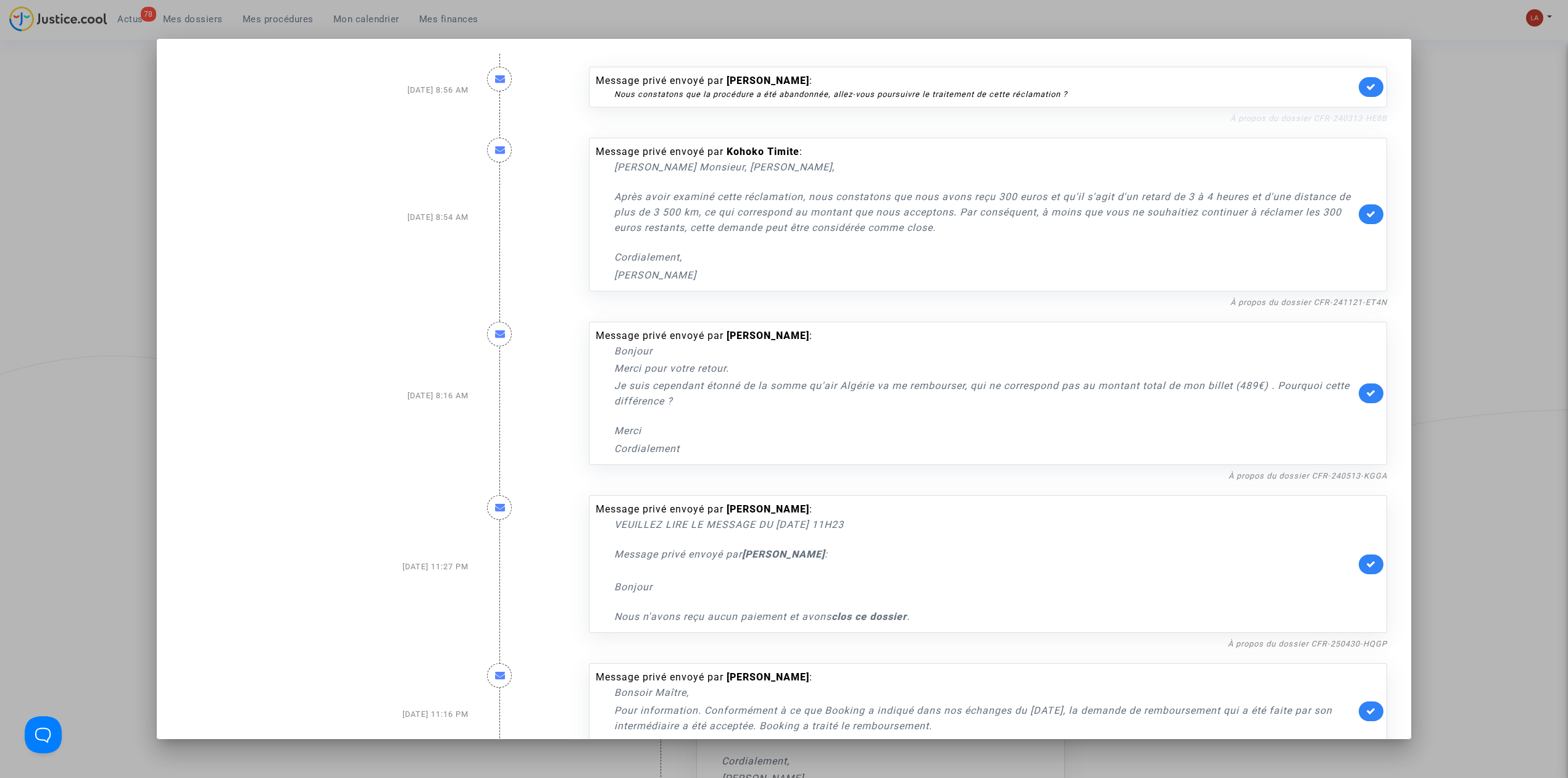
click at [1230, 120] on link "À propos du dossier CFR-240313-HE8B" at bounding box center [1309, 118] width 157 height 9
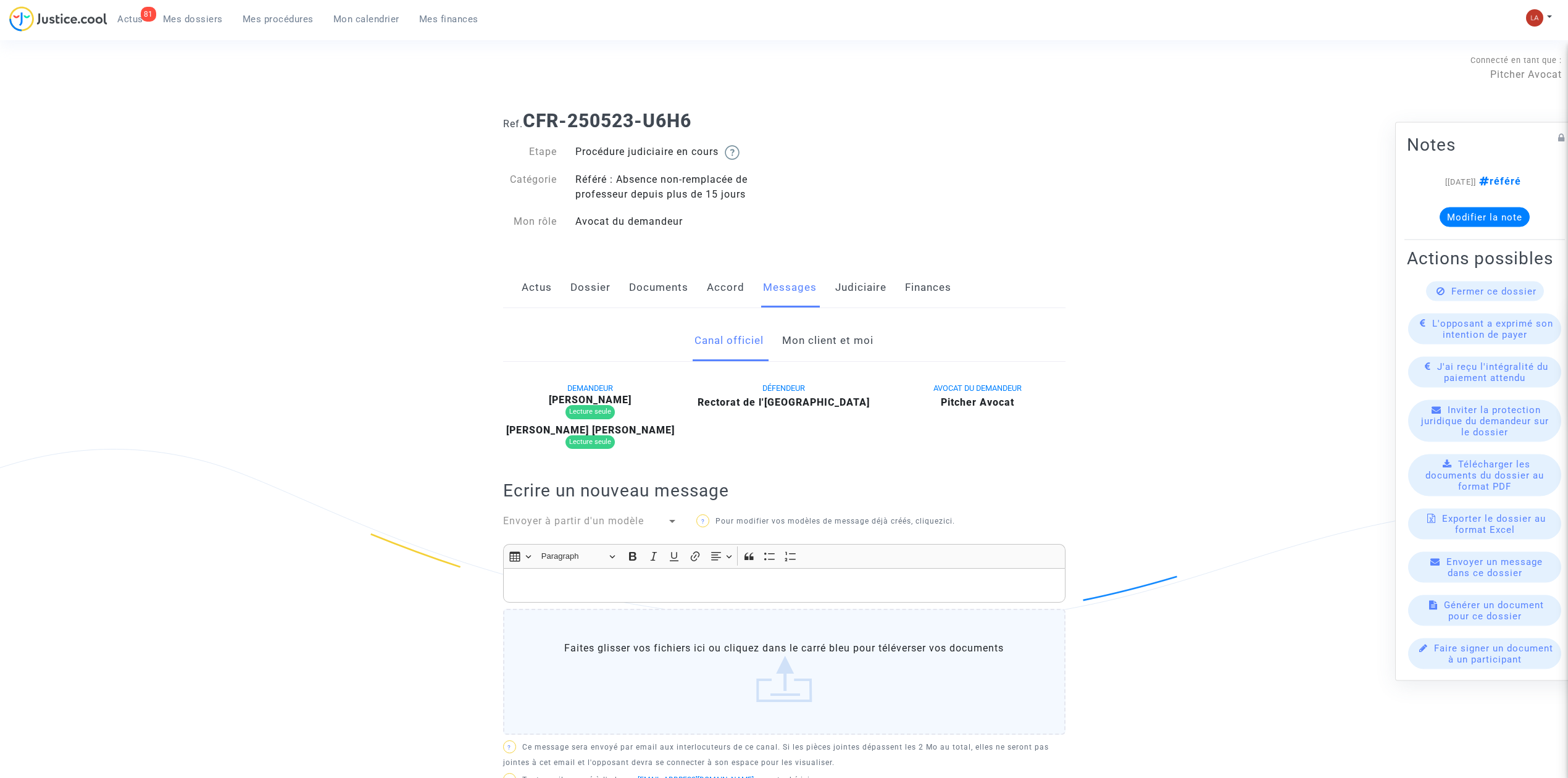
click at [823, 337] on link "Mon client et moi" at bounding box center [828, 340] width 91 height 41
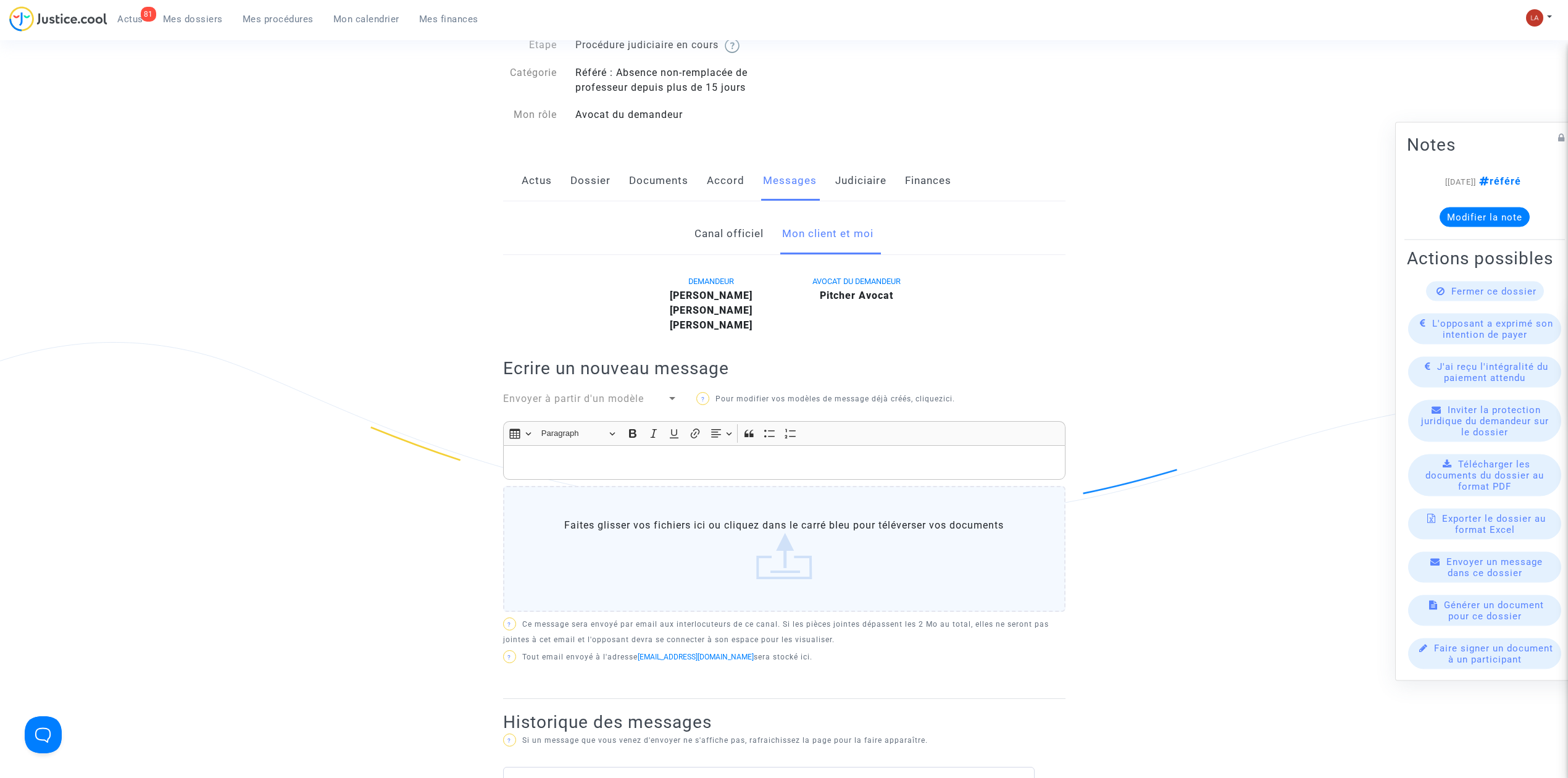
scroll to position [82, 0]
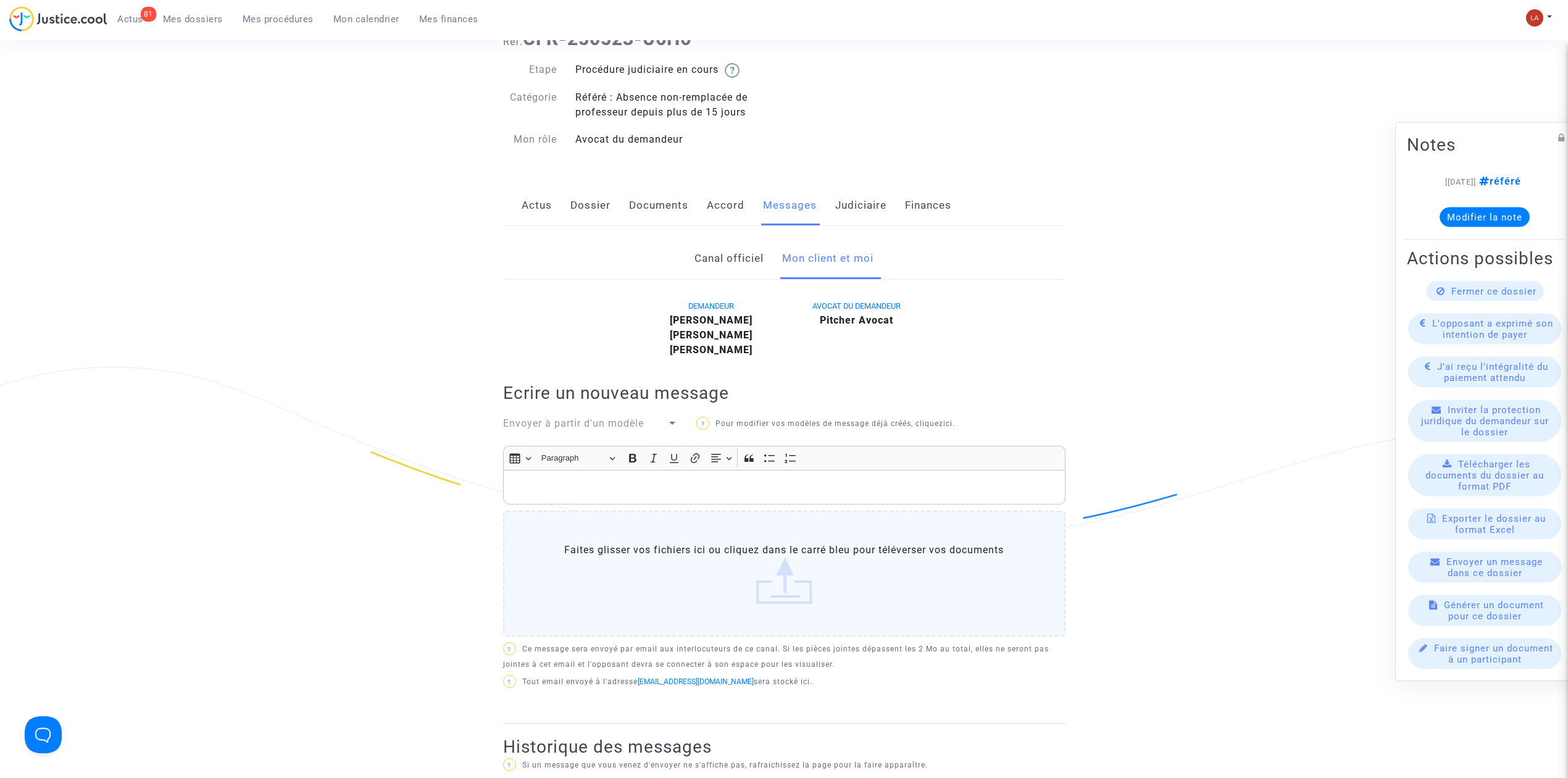
click at [626, 420] on span "Envoyer à partir d'un modèle" at bounding box center [573, 423] width 141 height 12
click at [829, 477] on div at bounding box center [784, 389] width 1568 height 778
click at [827, 487] on p "Rich Text Editor, main" at bounding box center [784, 488] width 549 height 15
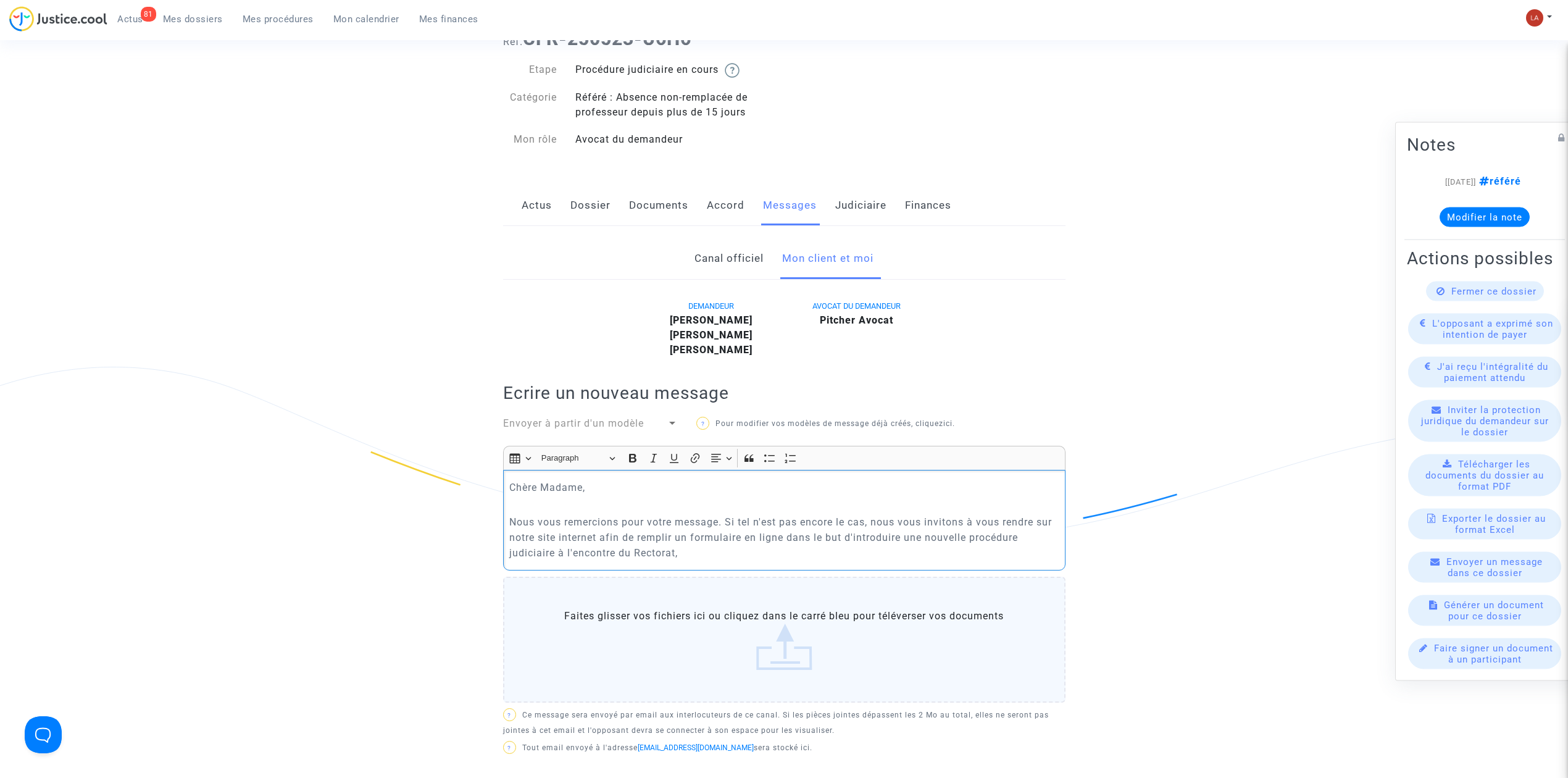
click at [555, 552] on p "Nous vous remercions pour votre message. Si tel n'est pas encore le cas, nous v…" at bounding box center [784, 537] width 549 height 46
click at [737, 556] on p "Nous vous remercions pour votre message. Si tel n'est pas encore le cas, nous v…" at bounding box center [784, 537] width 549 height 46
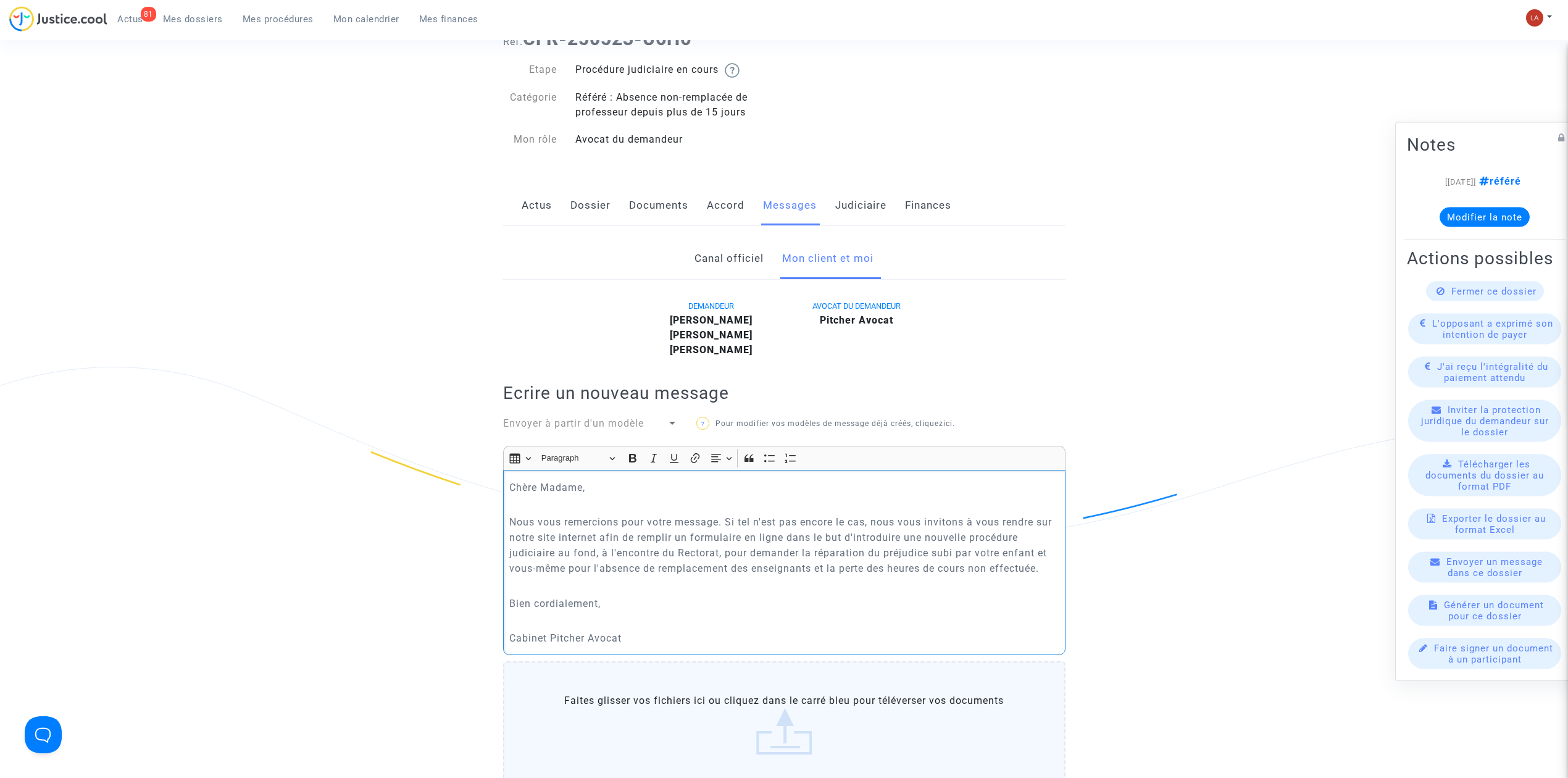
scroll to position [741, 0]
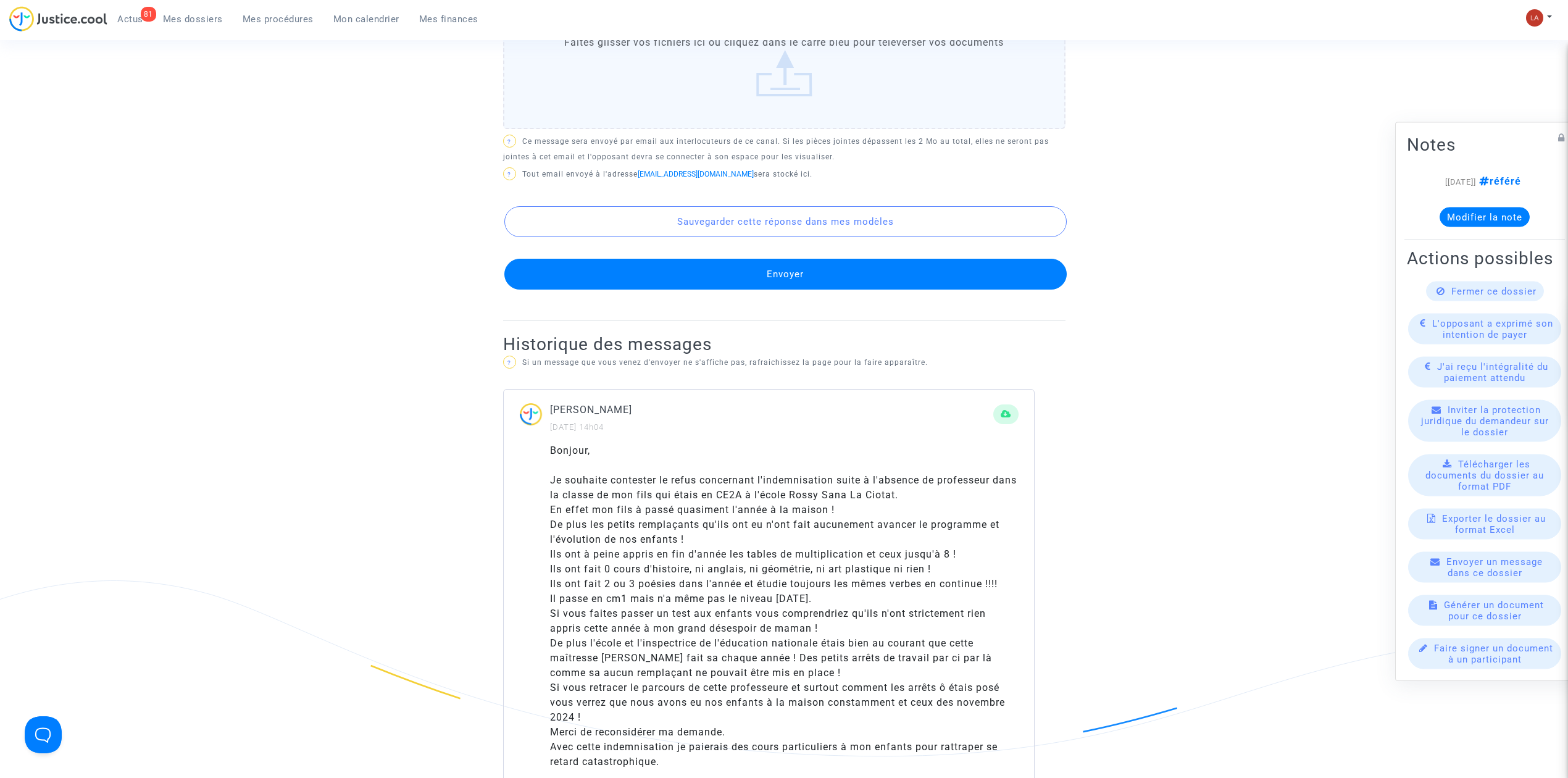
click at [847, 281] on button "Envoyer" at bounding box center [786, 274] width 562 height 31
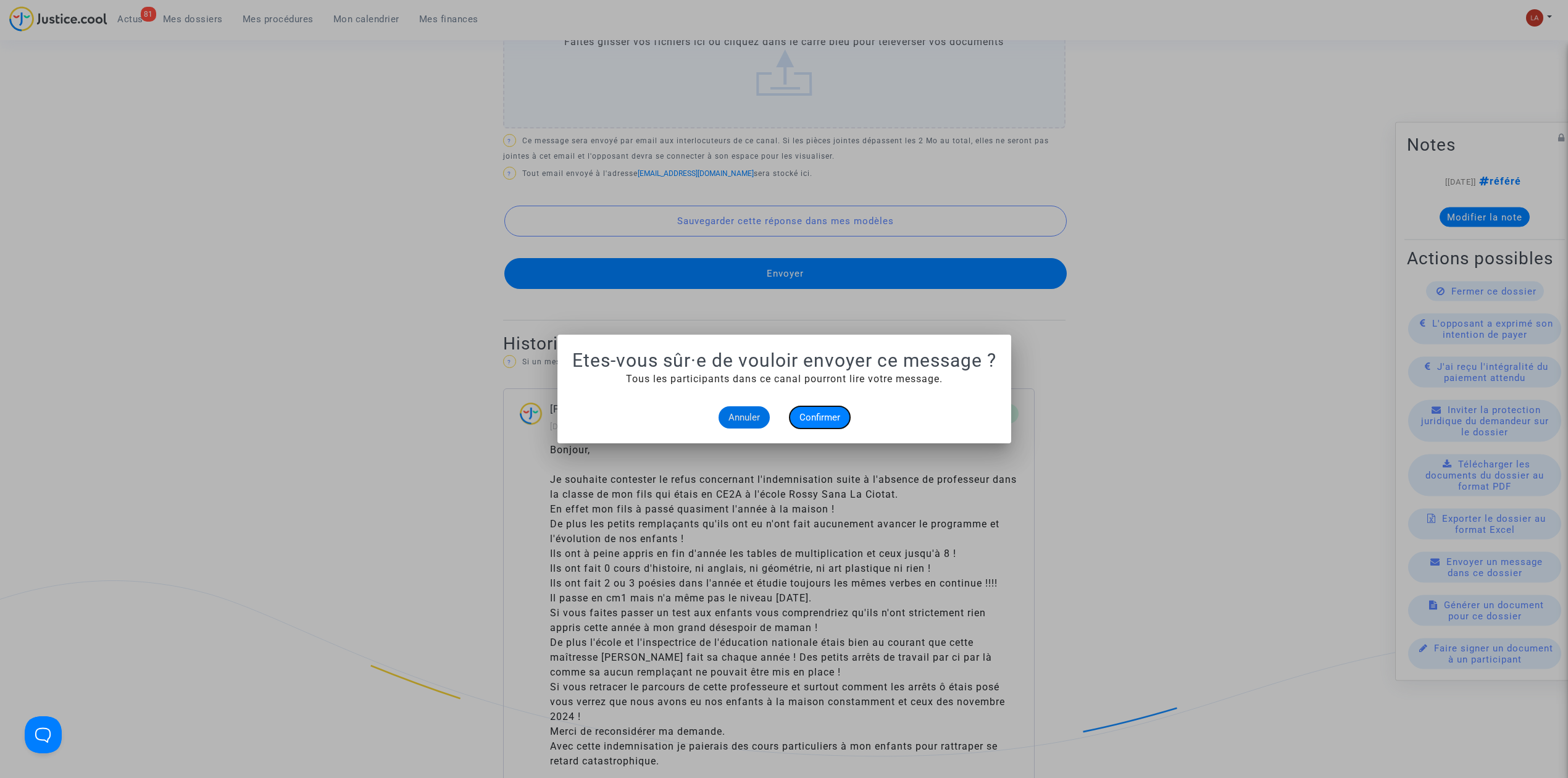
click at [800, 425] on button "Confirmer" at bounding box center [820, 417] width 60 height 23
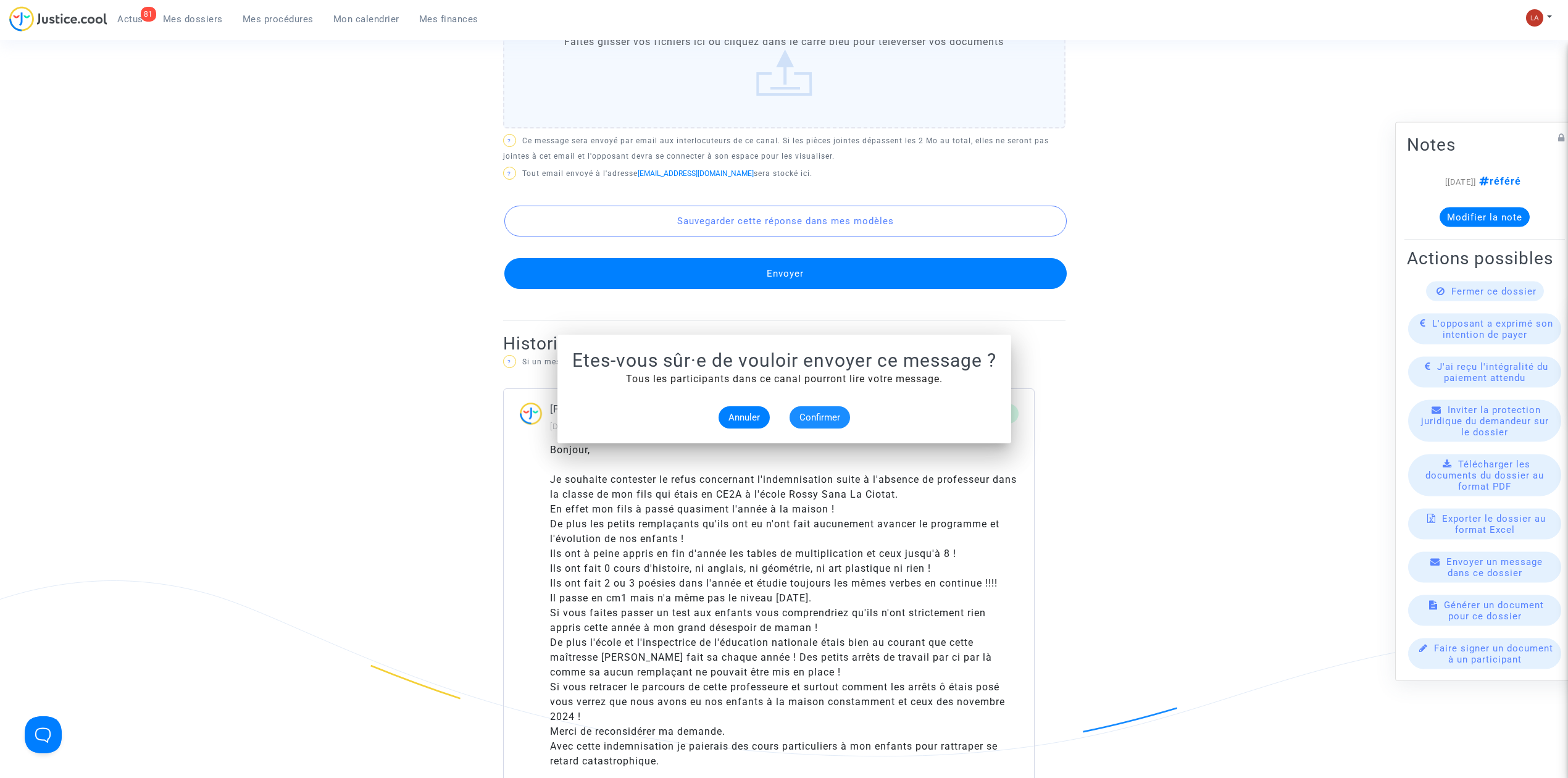
scroll to position [741, 0]
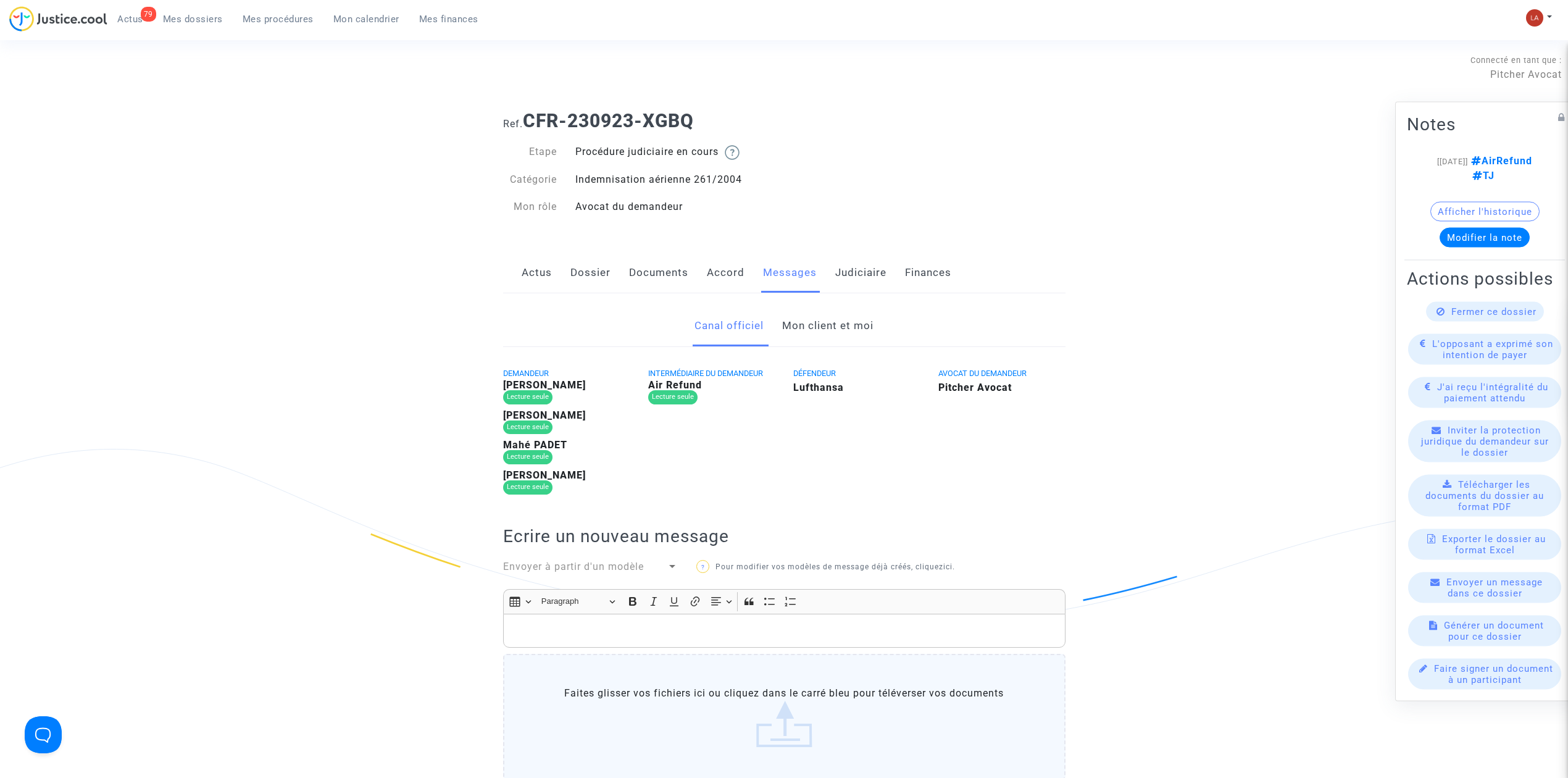
click at [828, 314] on link "Mon client et moi" at bounding box center [828, 326] width 91 height 41
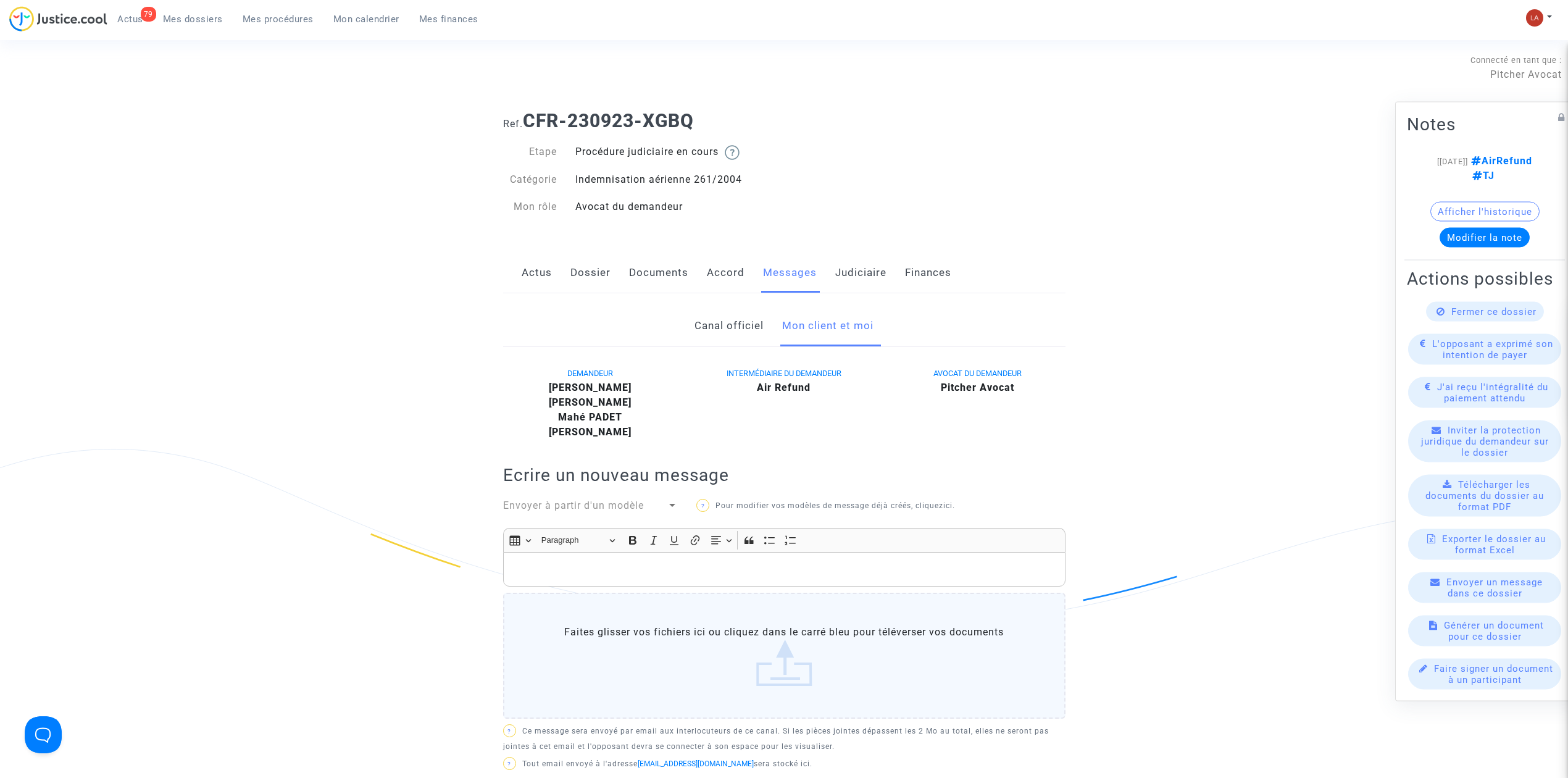
click at [680, 268] on link "Documents" at bounding box center [659, 272] width 59 height 41
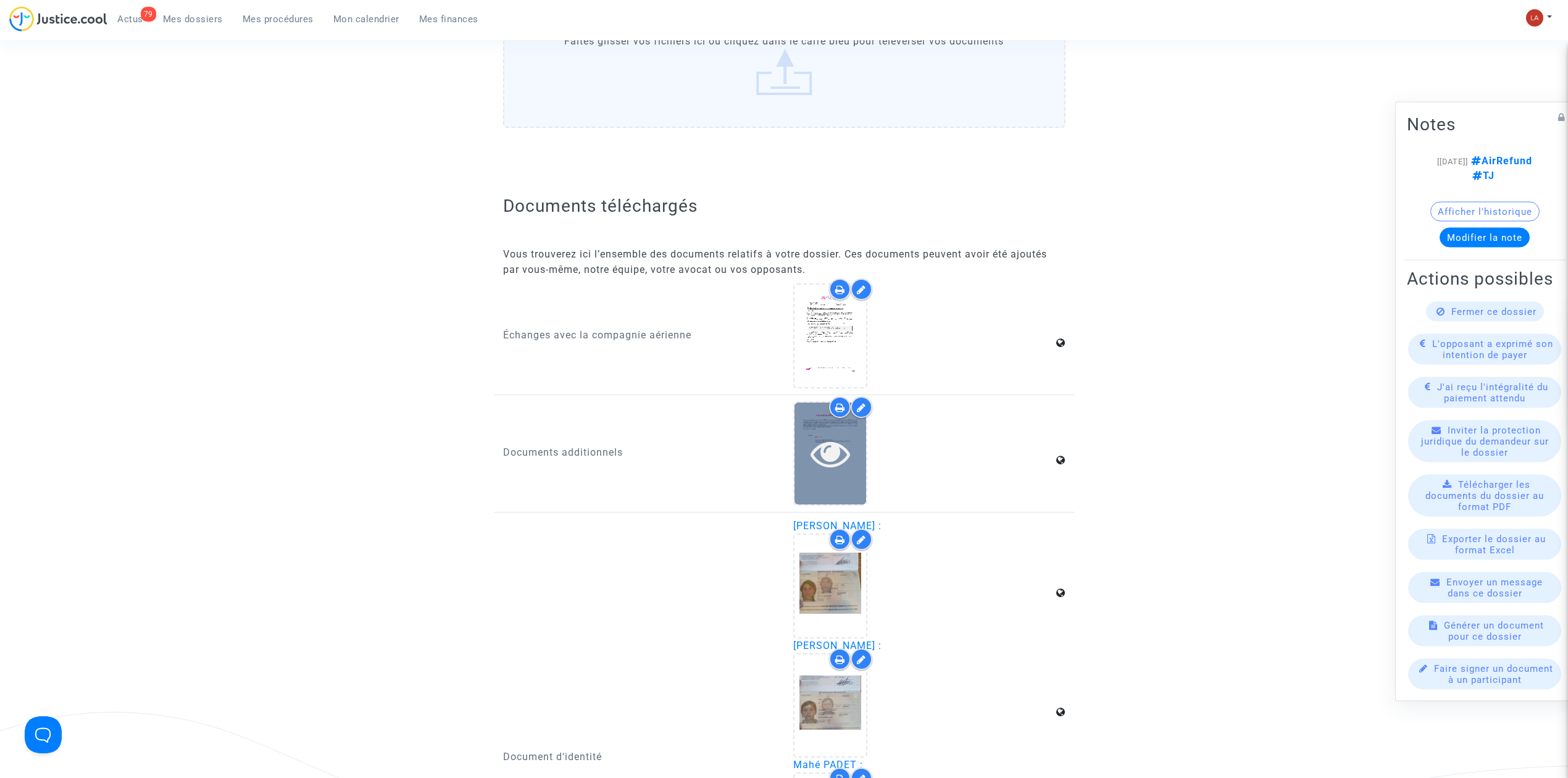
click at [799, 446] on div at bounding box center [830, 453] width 71 height 39
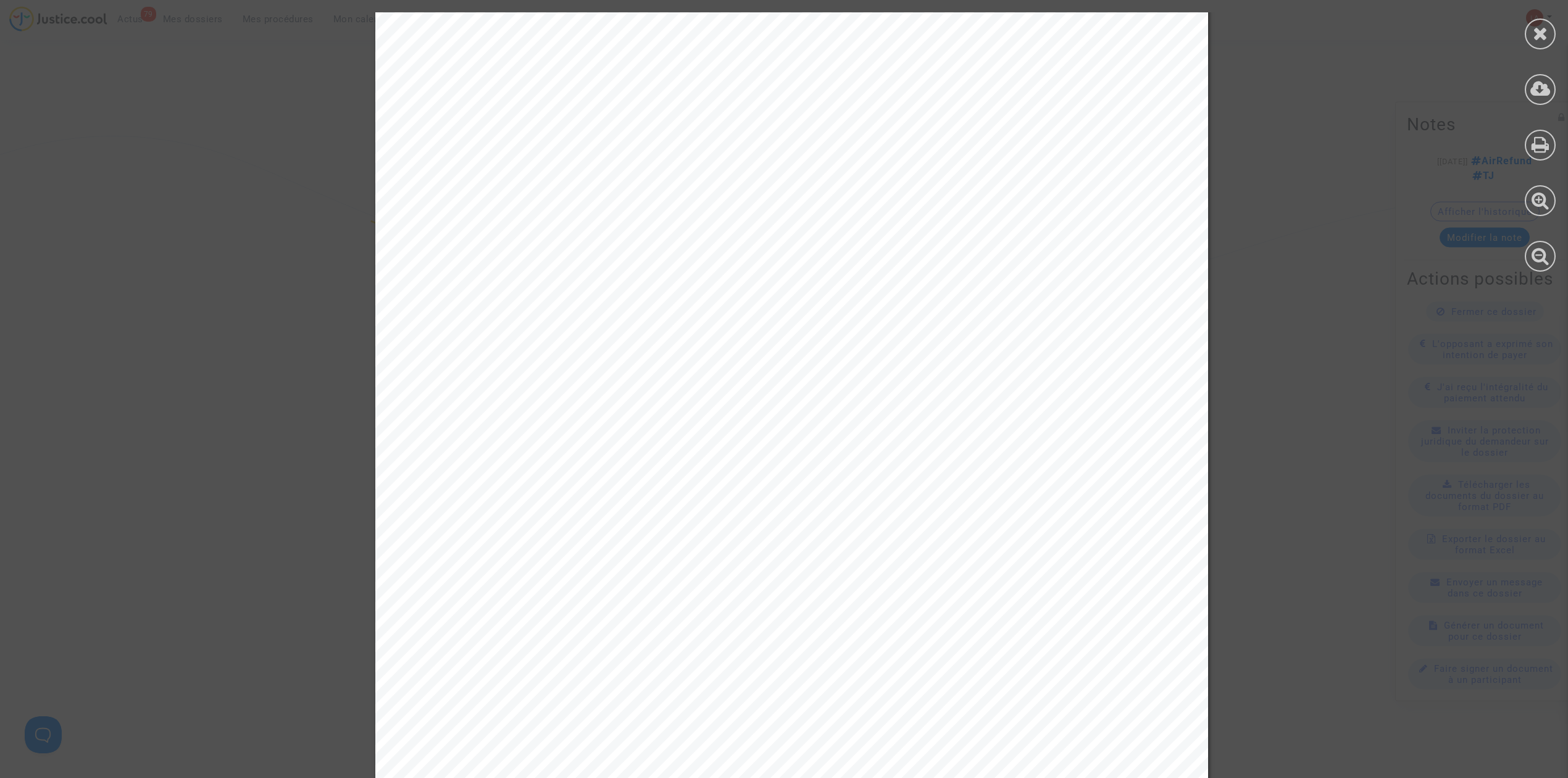
scroll to position [16312, 0]
click at [1539, 28] on icon at bounding box center [1540, 33] width 15 height 19
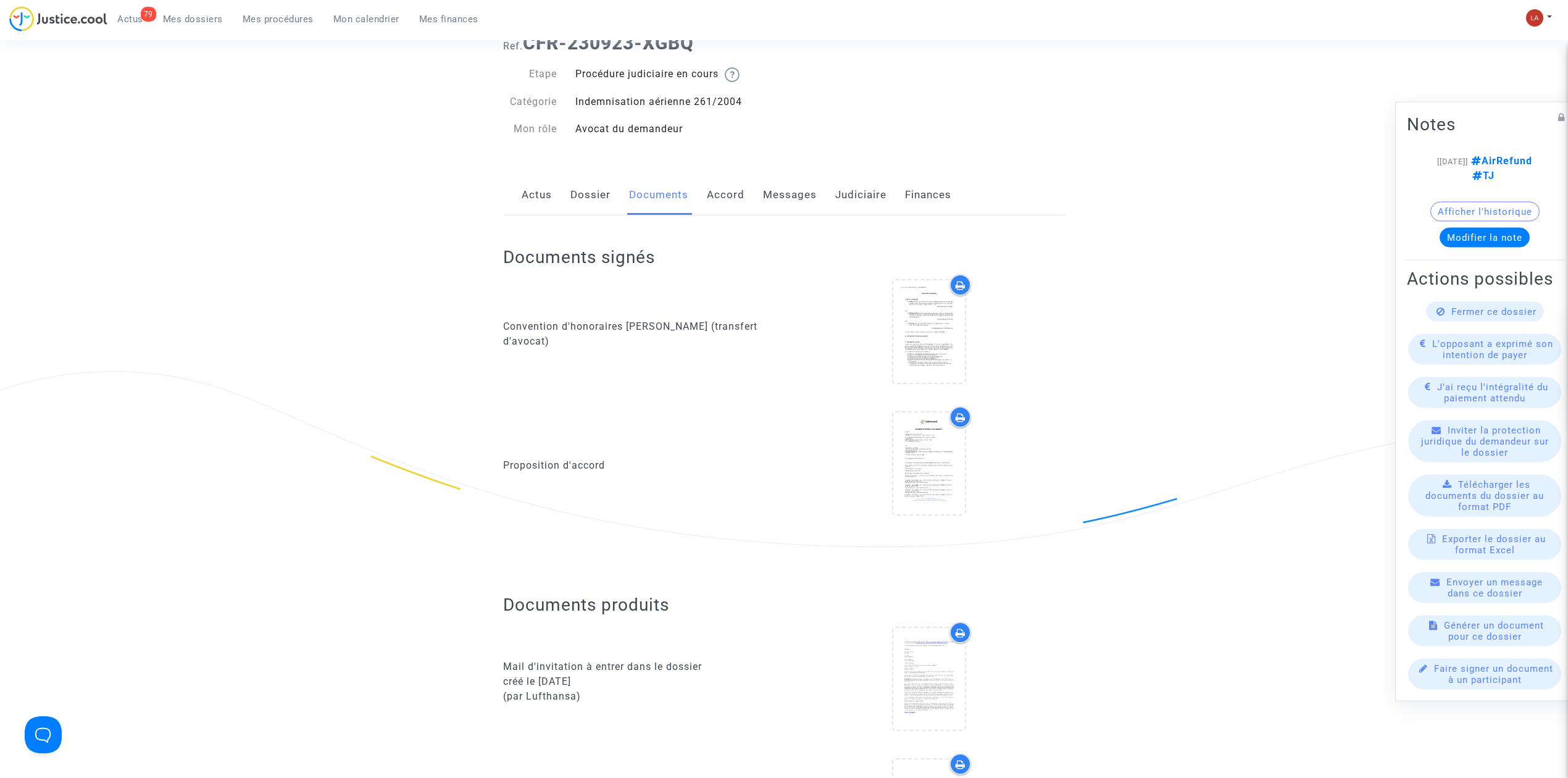
scroll to position [0, 0]
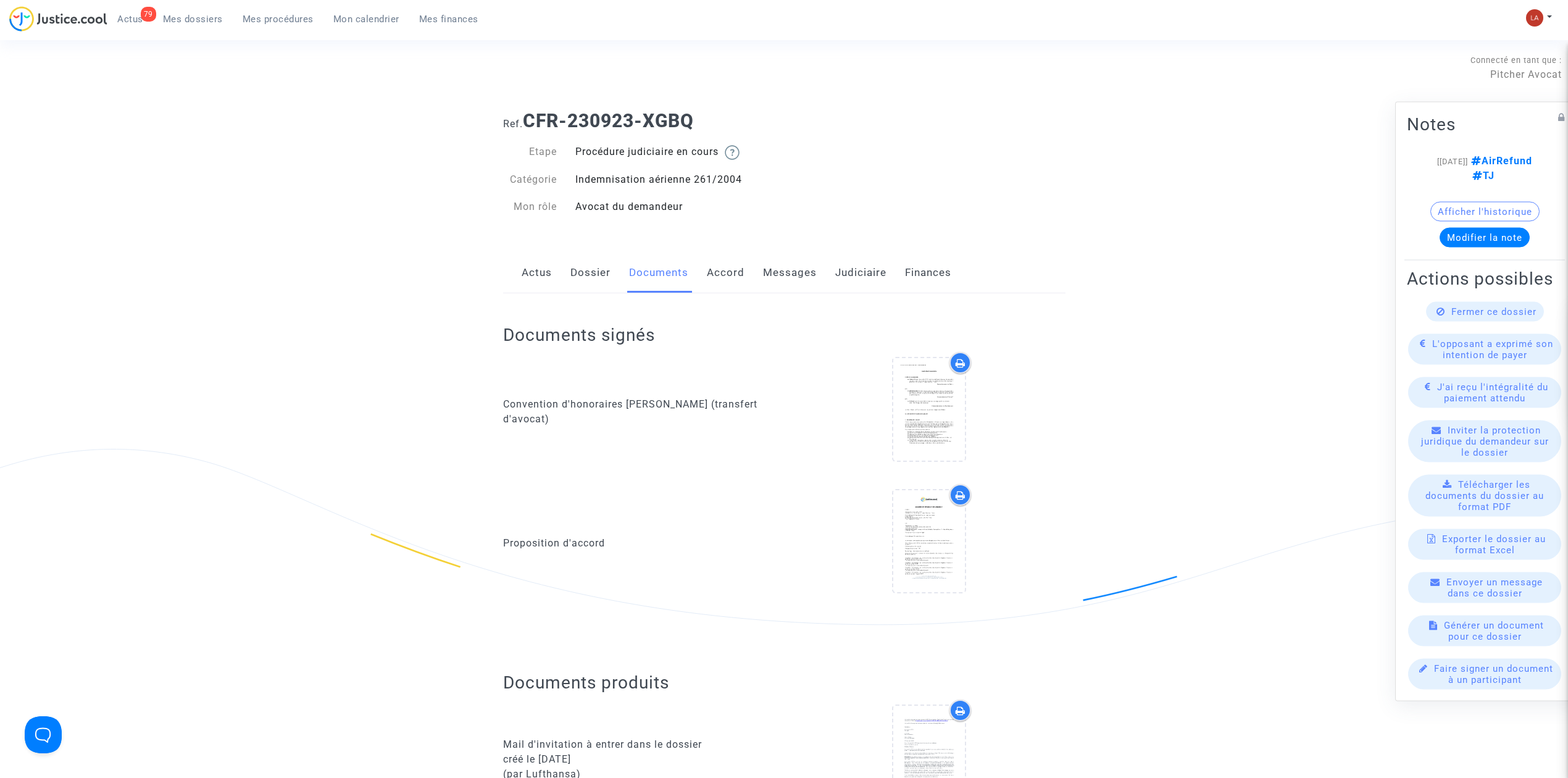
click at [777, 272] on link "Messages" at bounding box center [789, 272] width 53 height 41
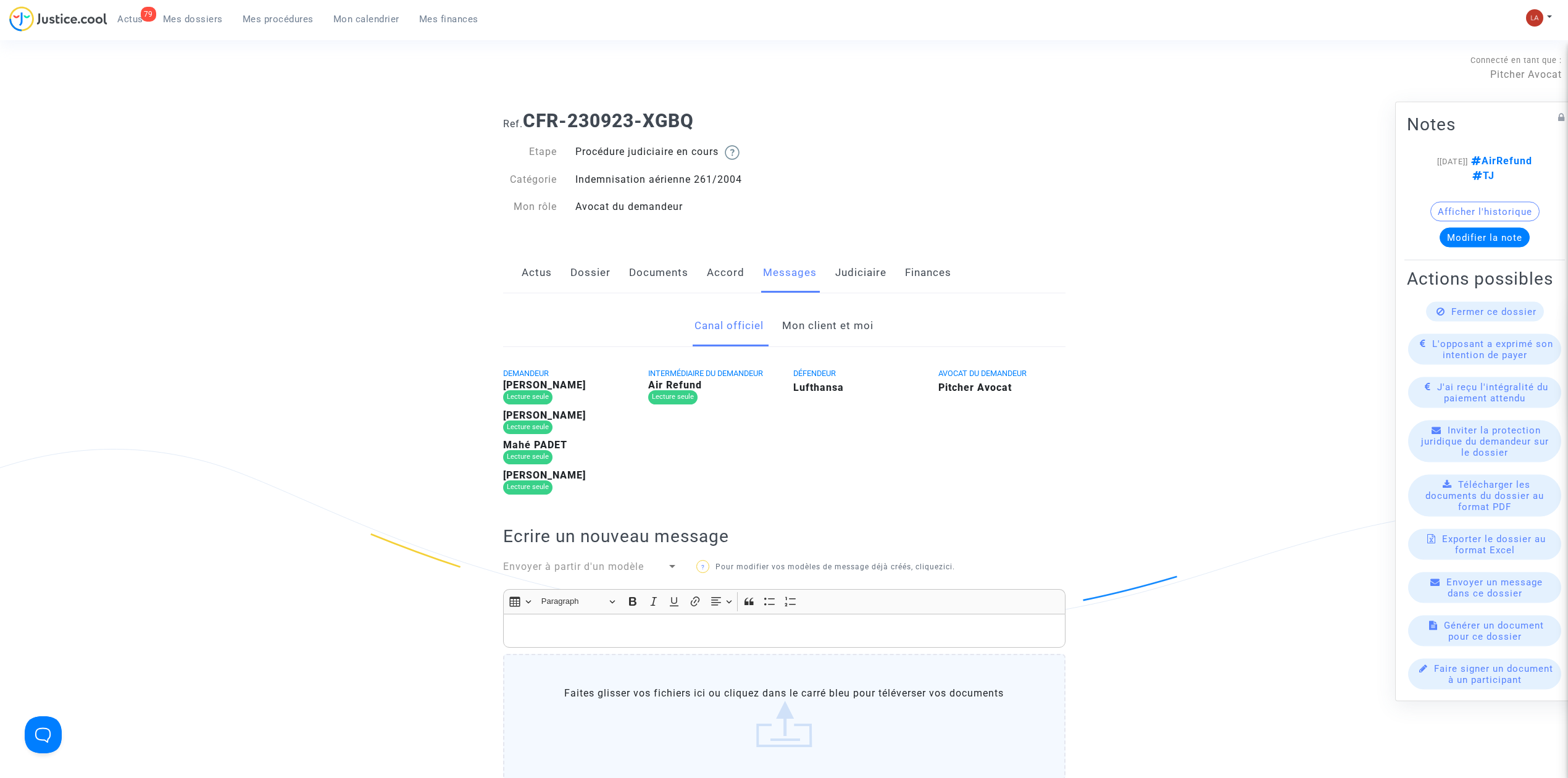
click at [825, 335] on link "Mon client et moi" at bounding box center [828, 326] width 91 height 41
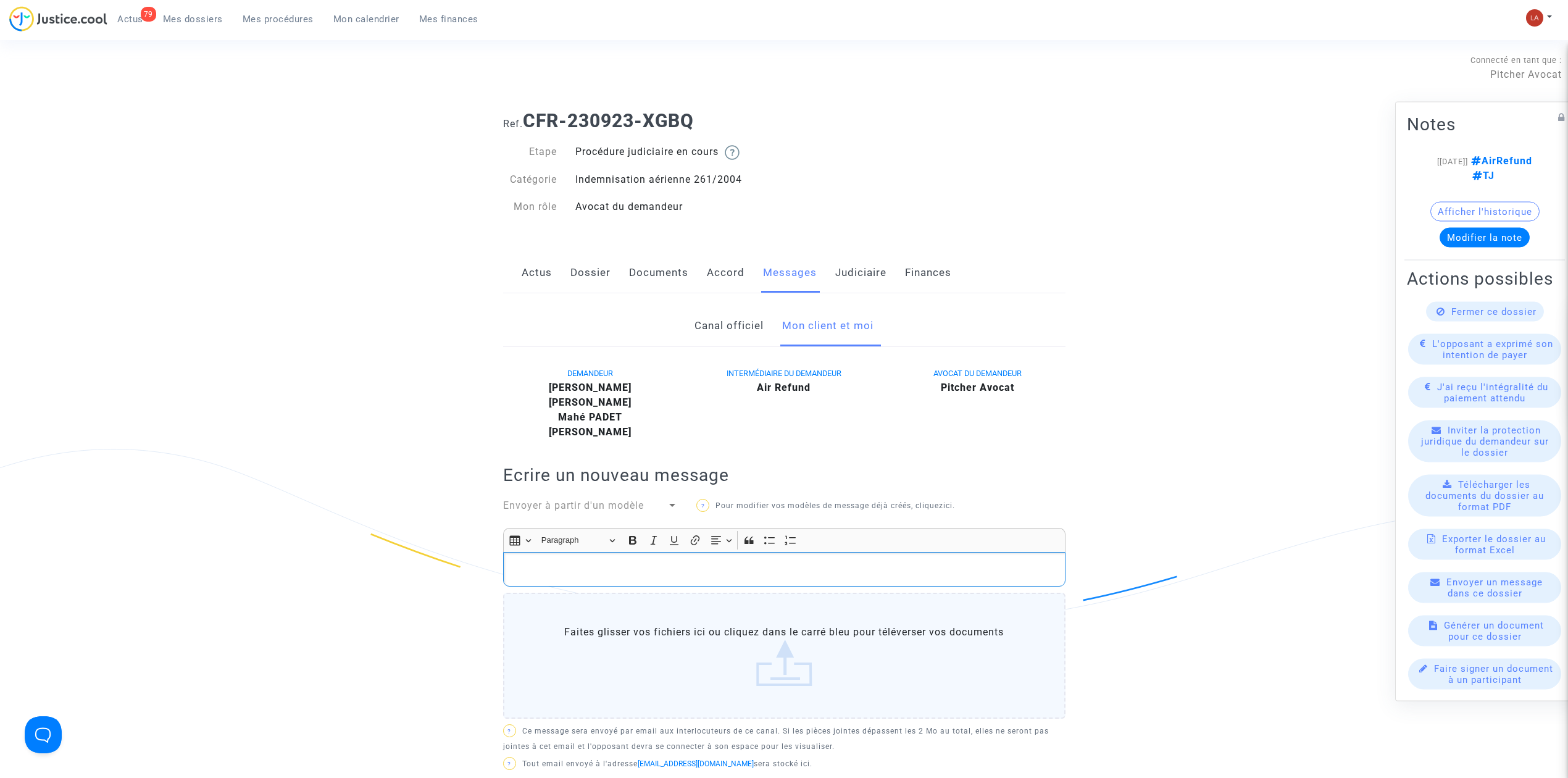
click at [684, 573] on p "Rich Text Editor, main" at bounding box center [784, 570] width 549 height 15
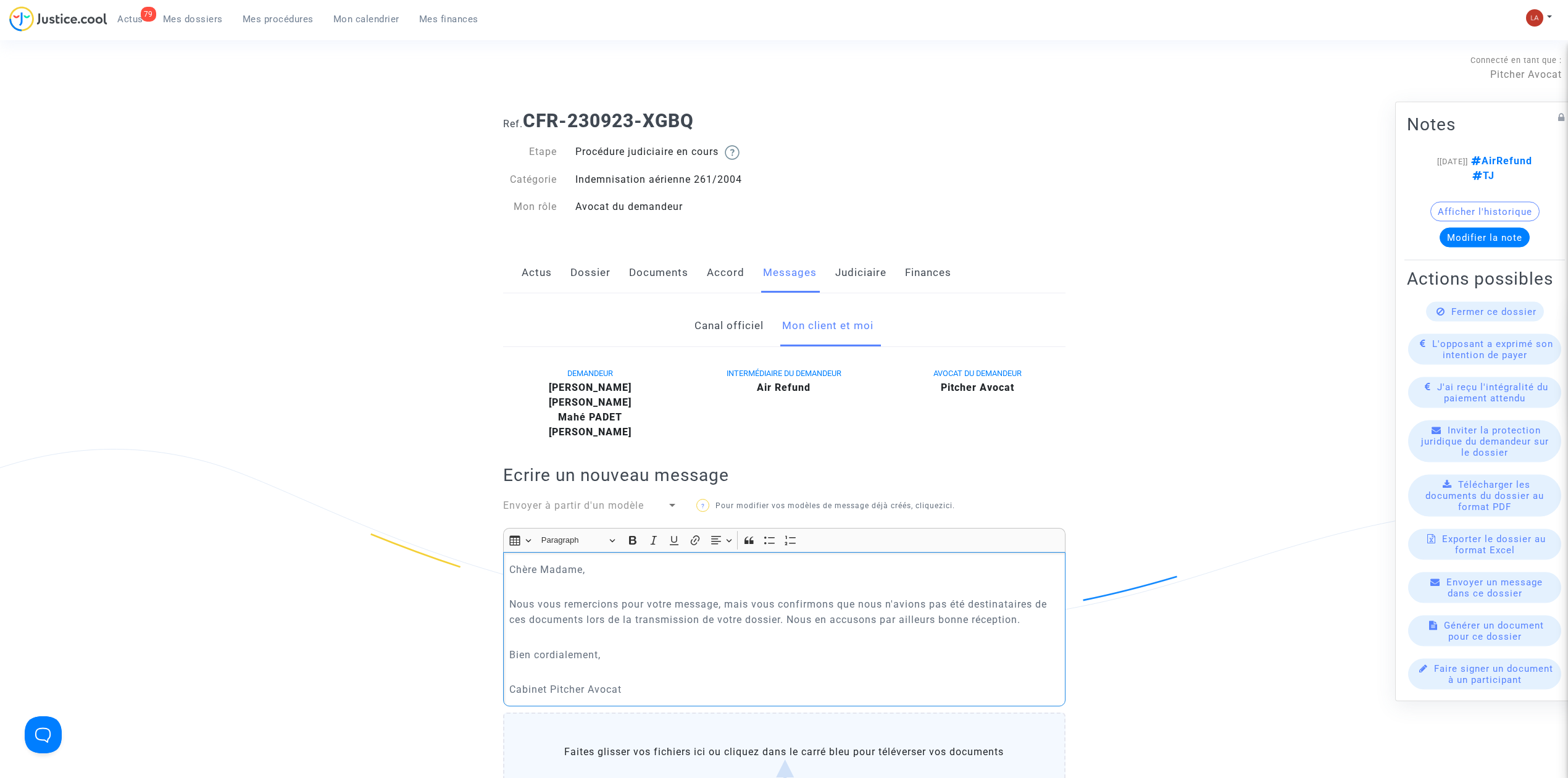
scroll to position [576, 0]
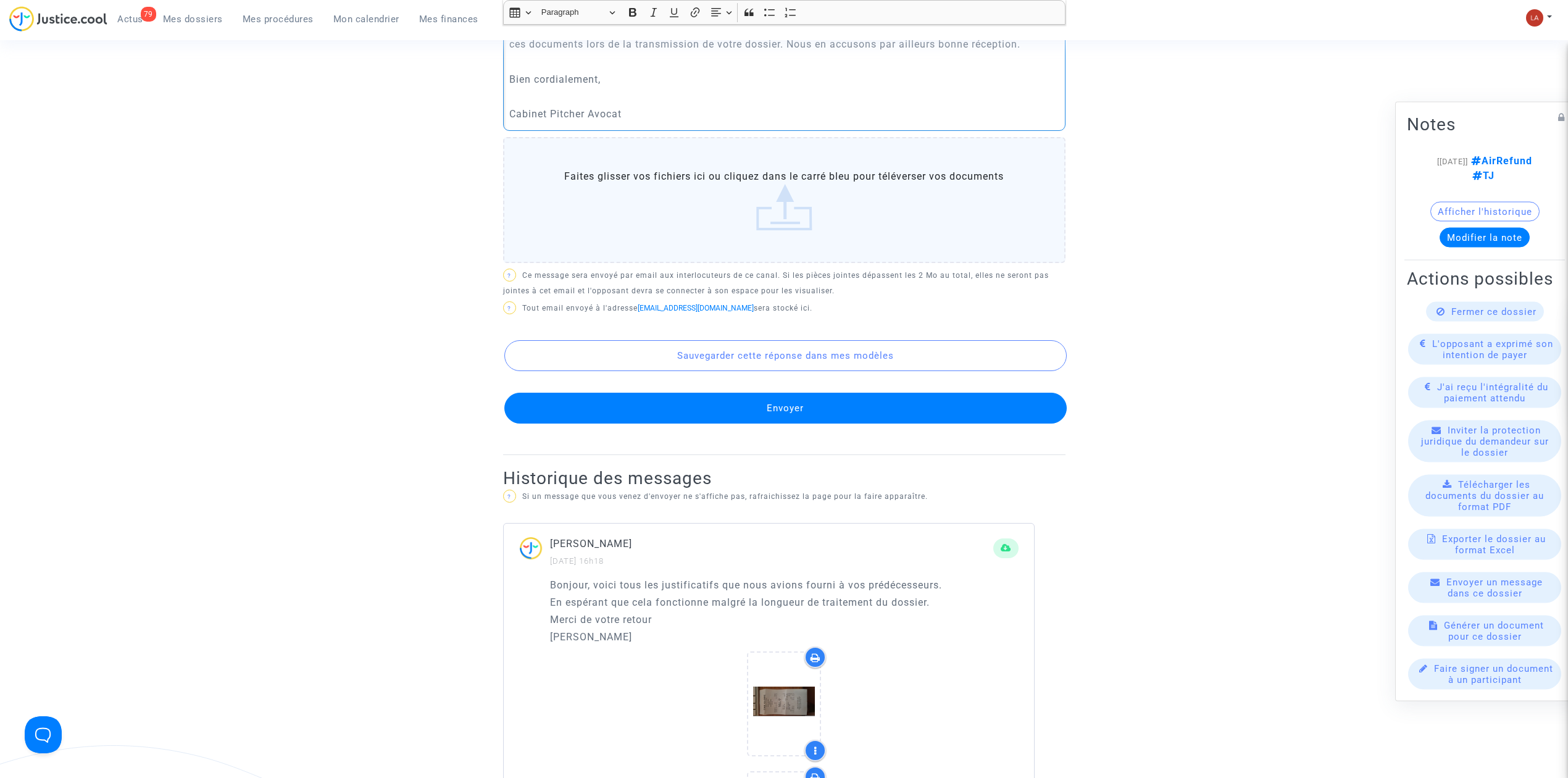
click at [747, 405] on button "Envoyer" at bounding box center [786, 408] width 562 height 31
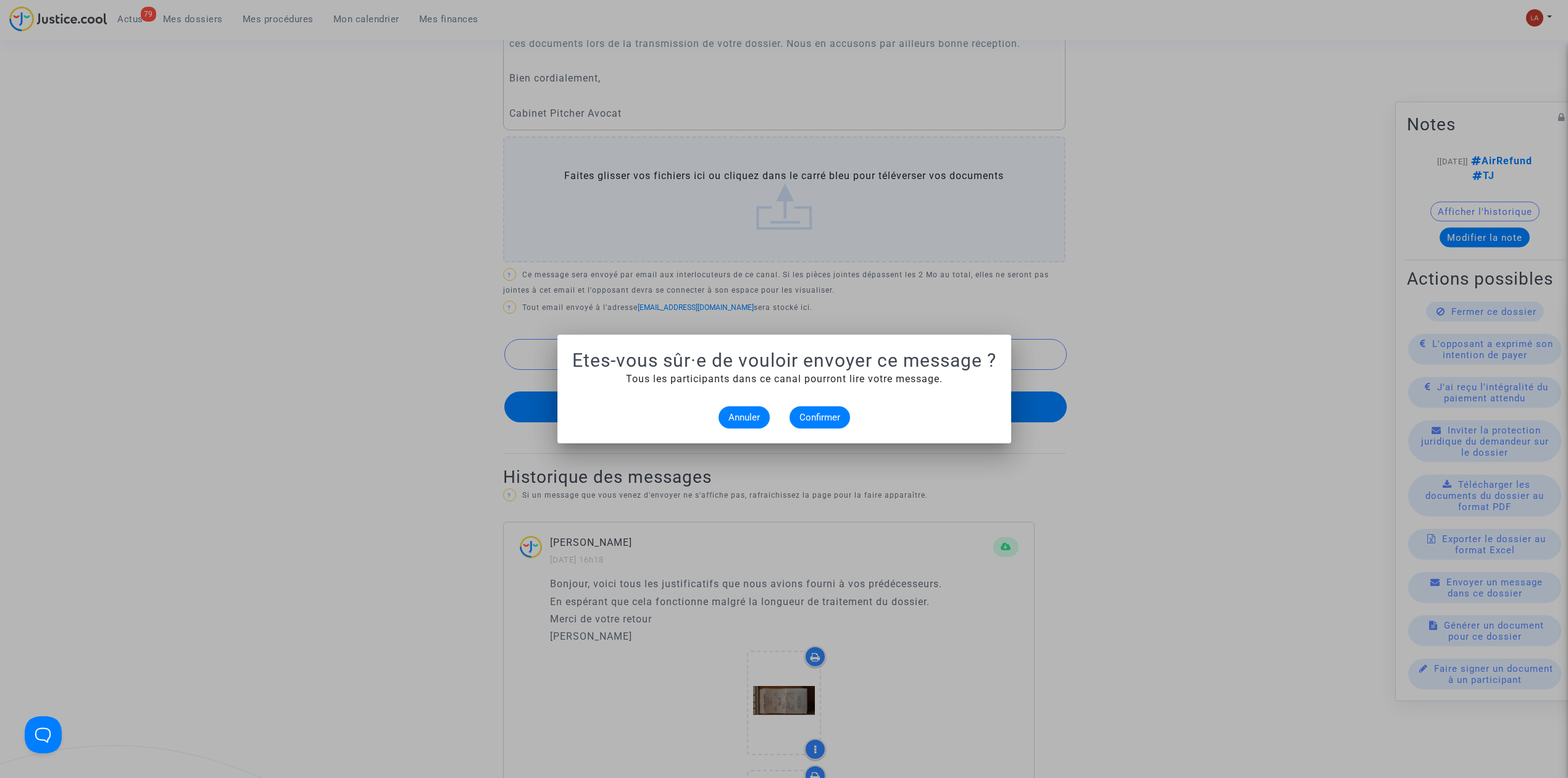
scroll to position [0, 0]
click at [820, 412] on span "Confirmer" at bounding box center [820, 417] width 41 height 11
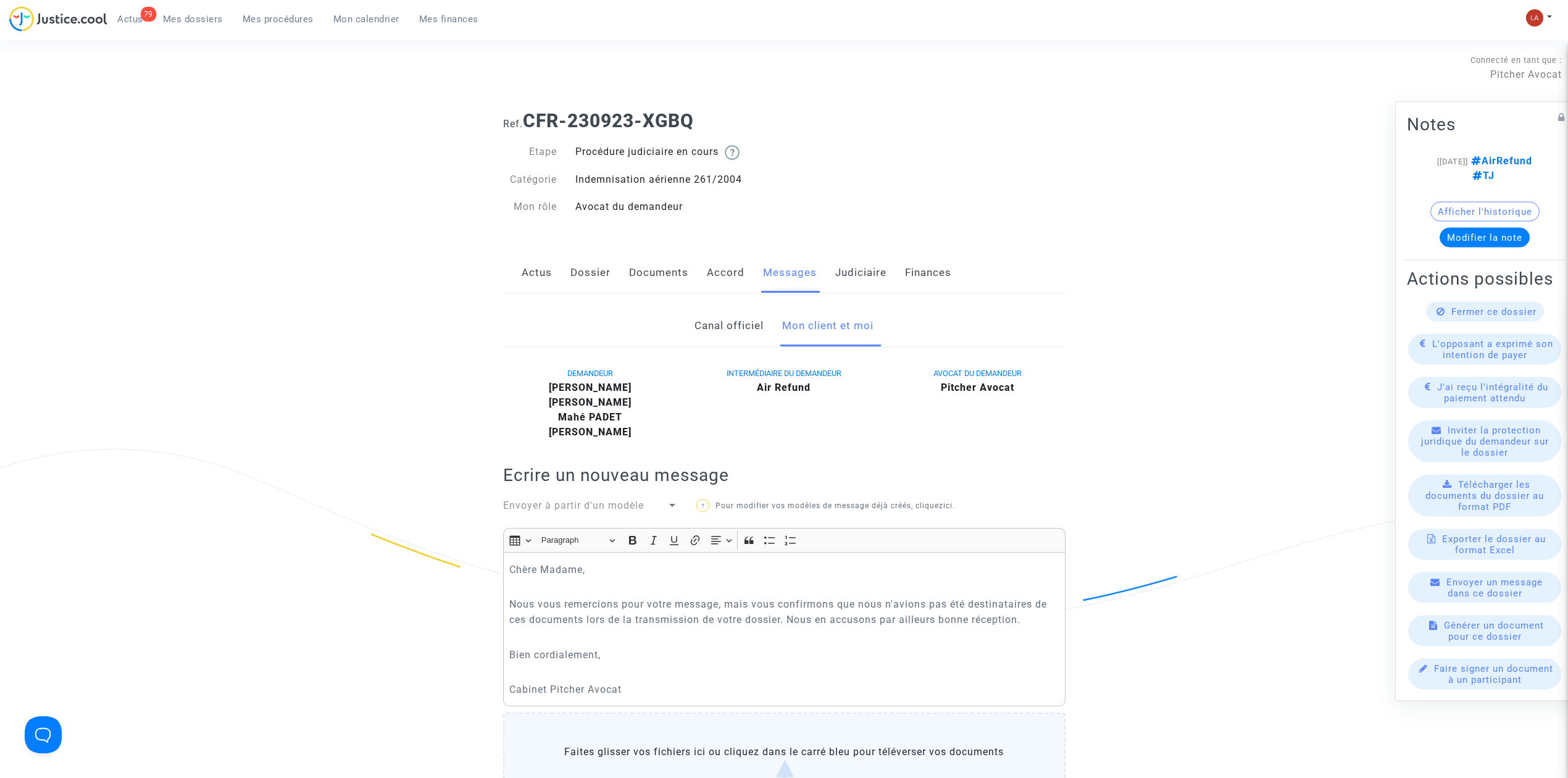
scroll to position [576, 0]
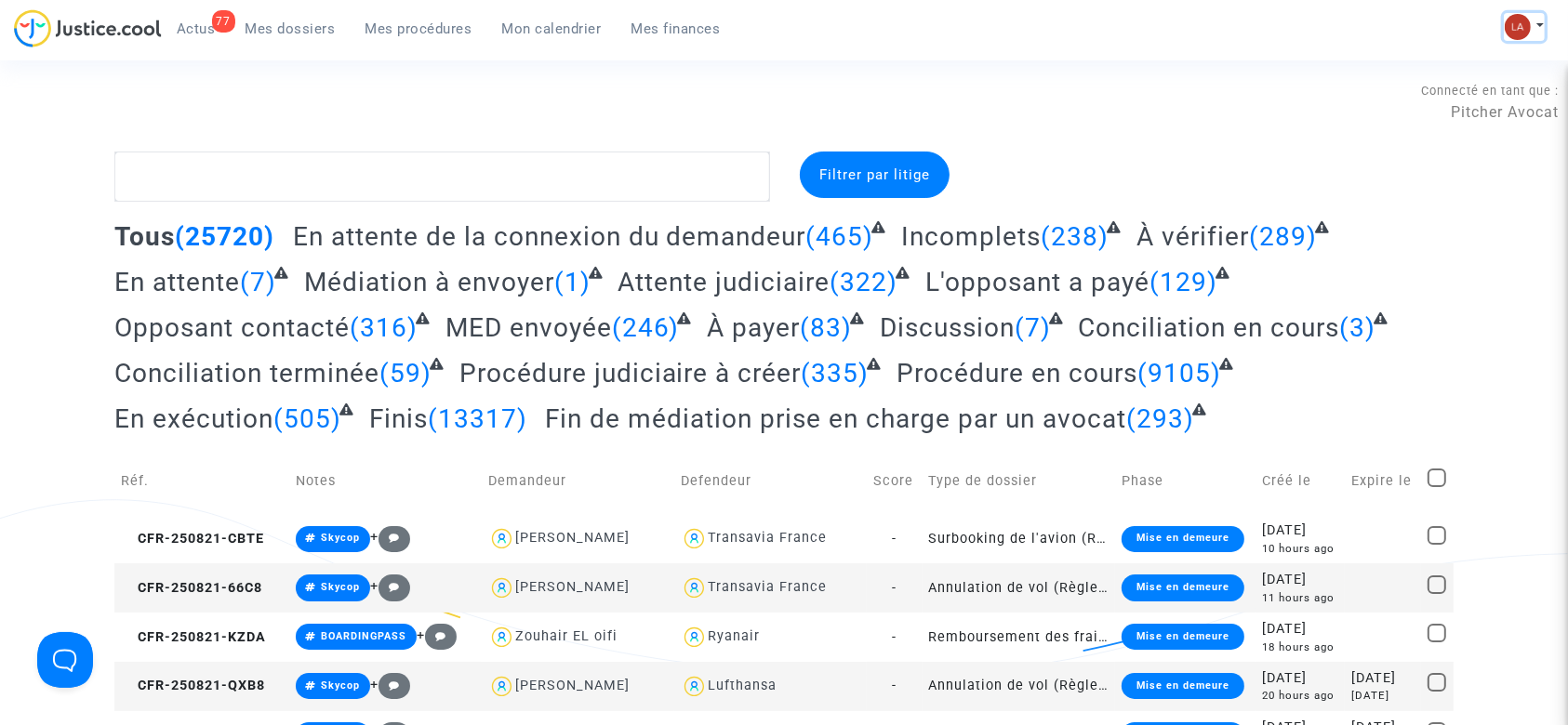
click at [1512, 25] on img at bounding box center [1517, 26] width 26 height 26
click at [1439, 89] on link "Changer de compte" at bounding box center [1450, 95] width 188 height 30
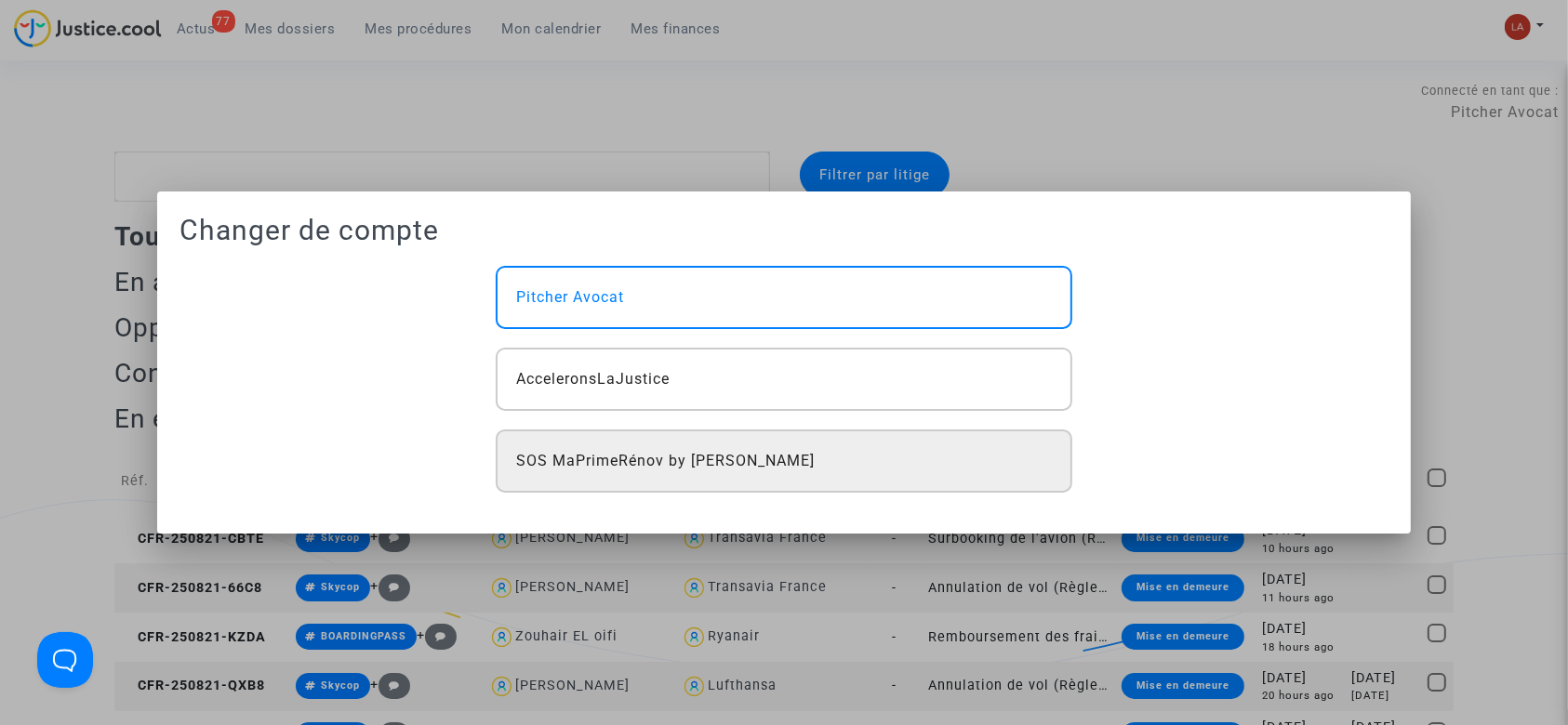
click at [643, 440] on div "SOS MaPrimeRénov by [PERSON_NAME]" at bounding box center [783, 460] width 577 height 63
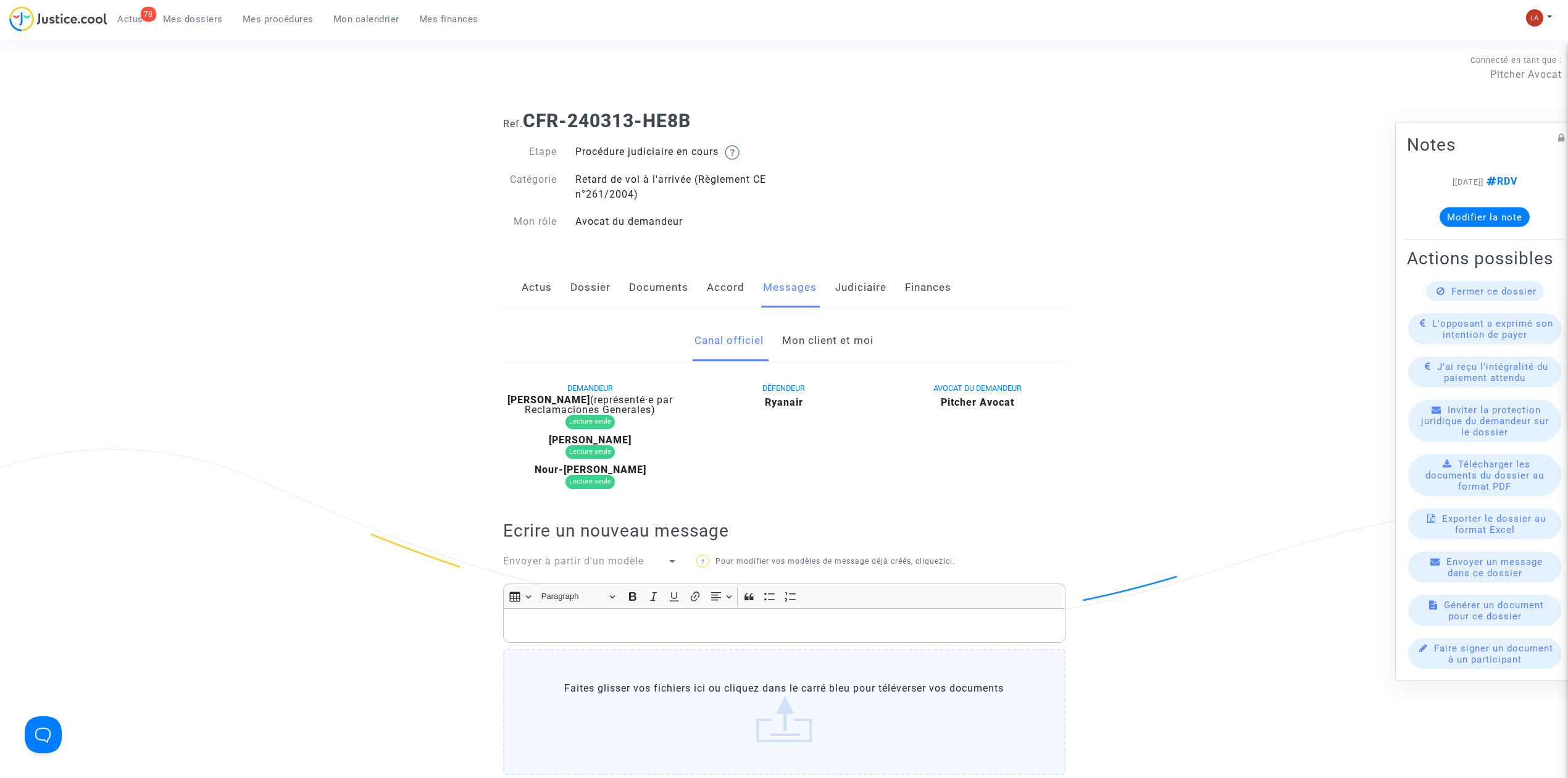
click at [852, 285] on link "Judiciaire" at bounding box center [861, 287] width 51 height 41
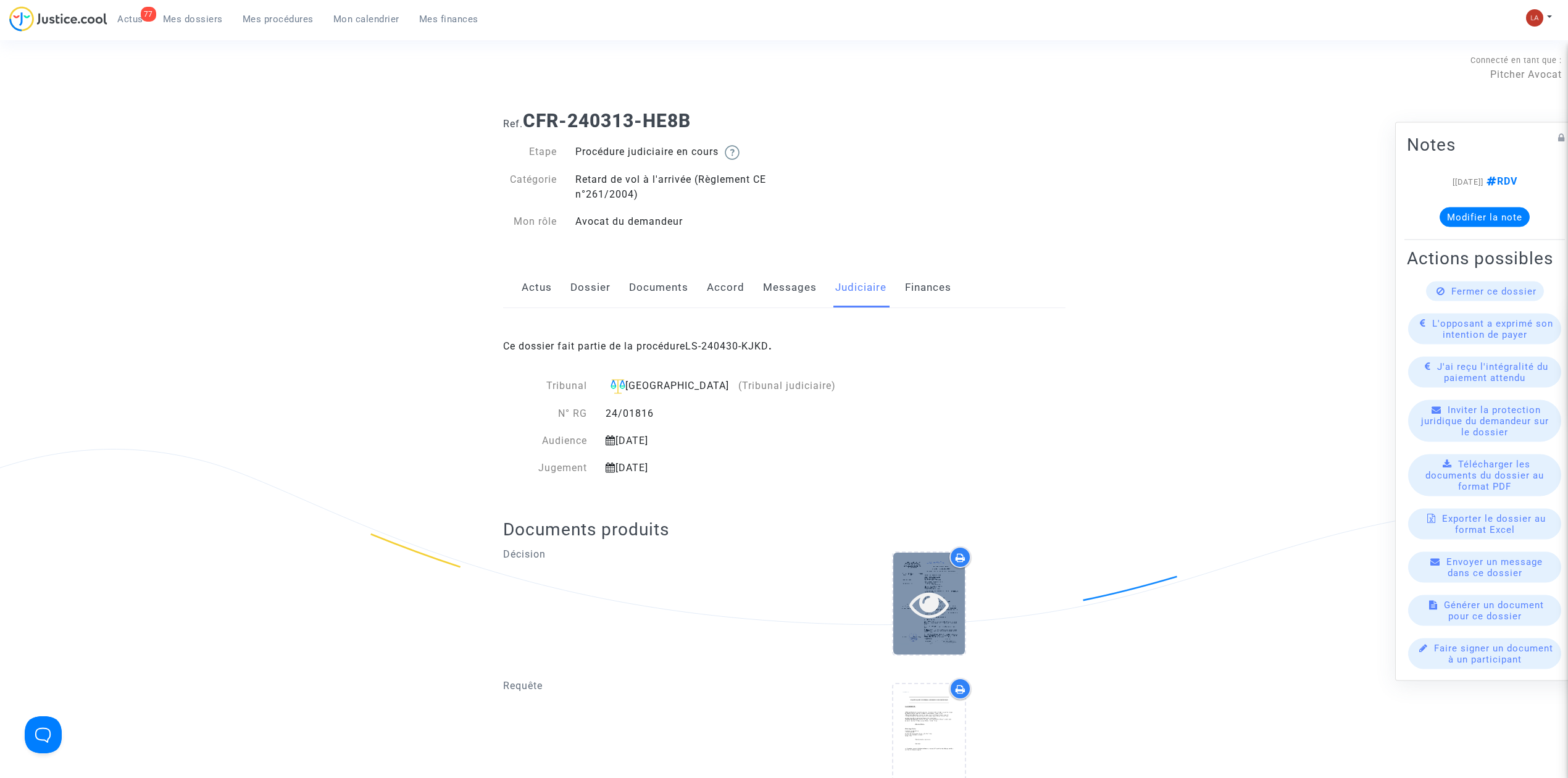
click at [930, 630] on div at bounding box center [928, 604] width 71 height 102
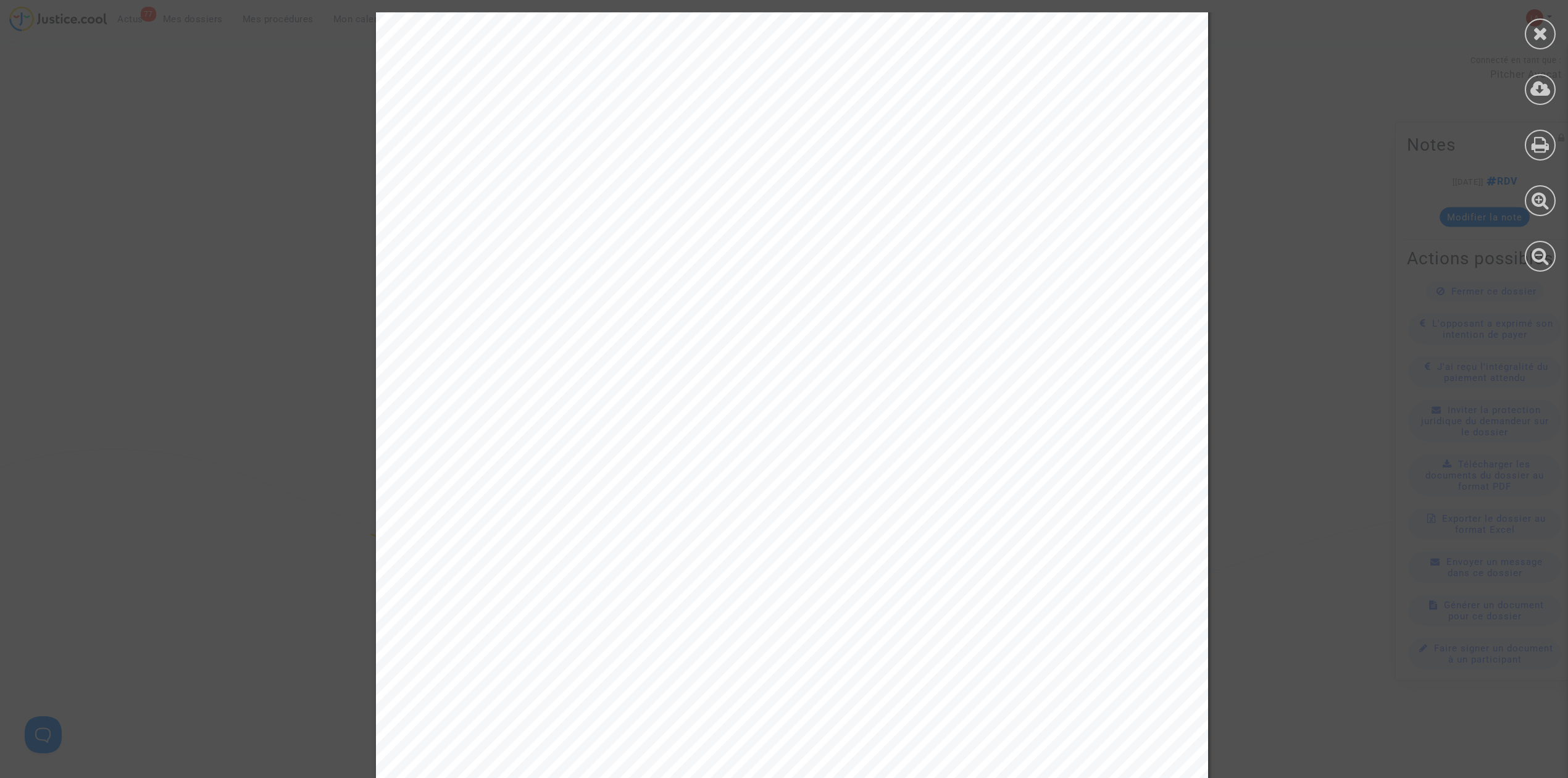
scroll to position [431, 0]
click at [1529, 39] on div at bounding box center [1540, 34] width 31 height 31
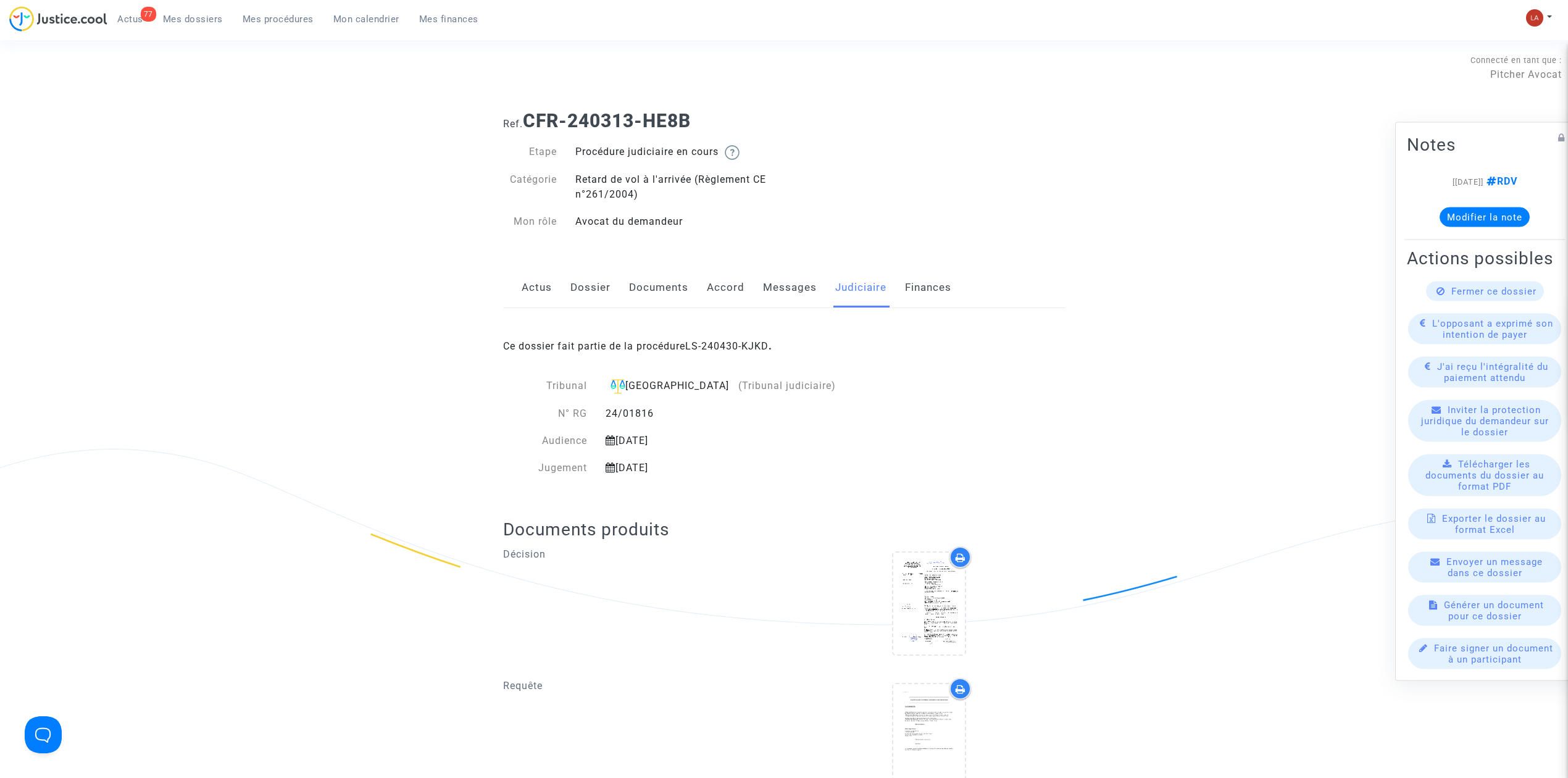
drag, startPoint x: 775, startPoint y: 316, endPoint x: 784, endPoint y: 297, distance: 21.0
click at [775, 315] on div "Ce dossier fait partie de la procédure LS-240430-KJKD ." at bounding box center [784, 337] width 562 height 58
click at [784, 297] on link "Messages" at bounding box center [789, 287] width 53 height 41
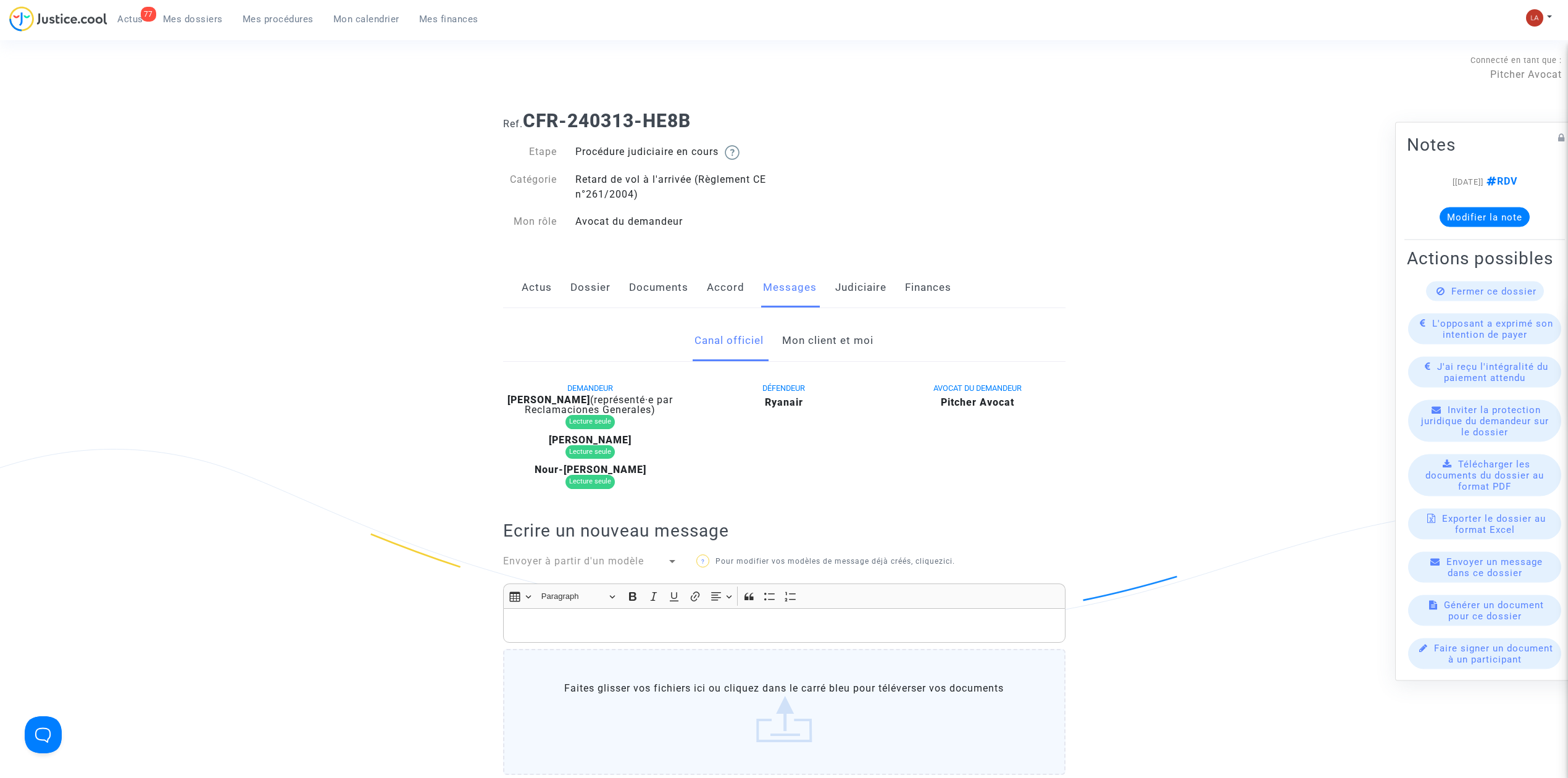
click at [820, 338] on link "Mon client et moi" at bounding box center [828, 340] width 91 height 41
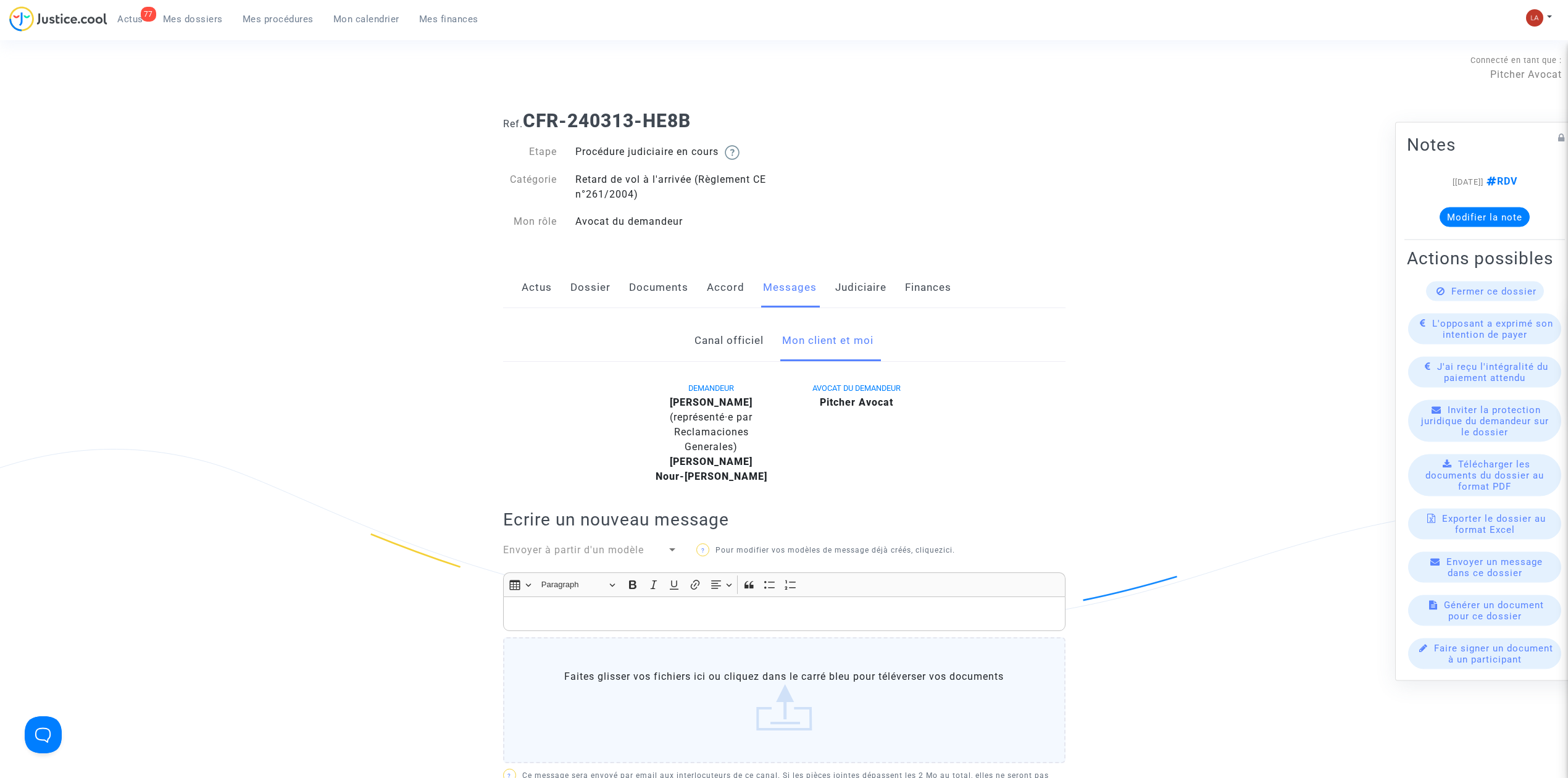
click at [730, 280] on link "Accord" at bounding box center [726, 287] width 38 height 41
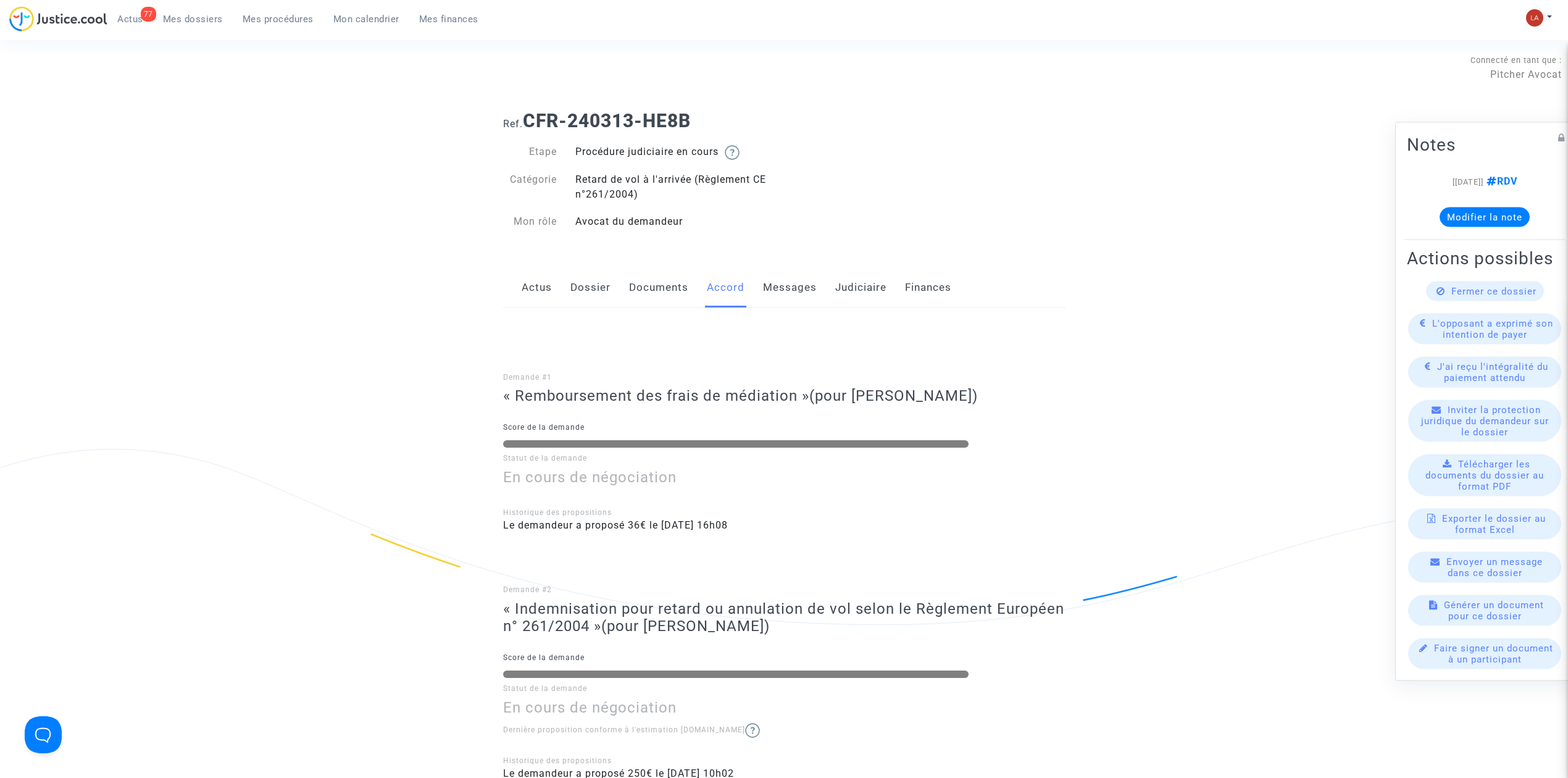
click at [793, 281] on link "Messages" at bounding box center [789, 287] width 53 height 41
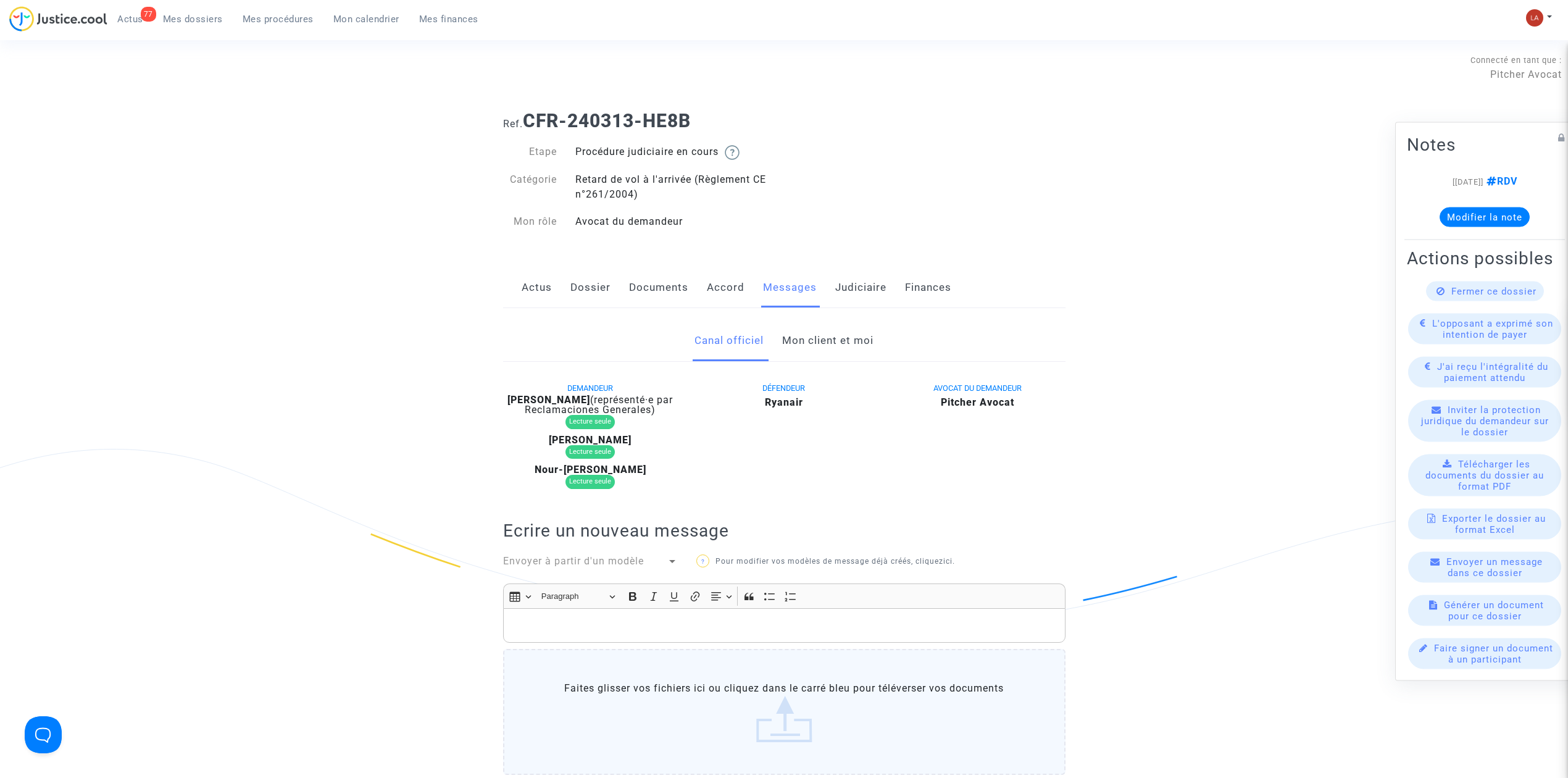
click at [822, 344] on link "Mon client et moi" at bounding box center [828, 340] width 91 height 41
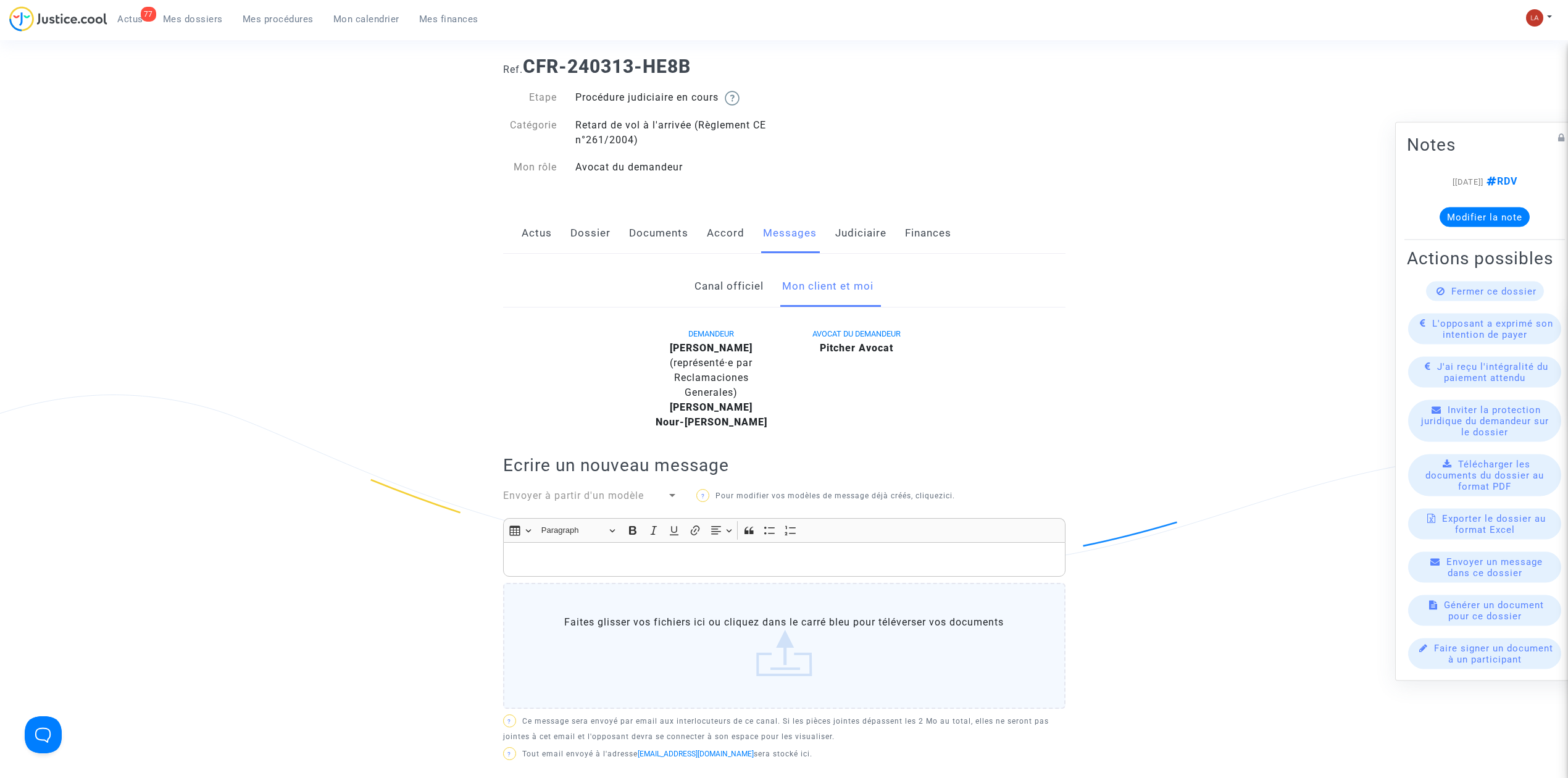
scroll to position [82, 0]
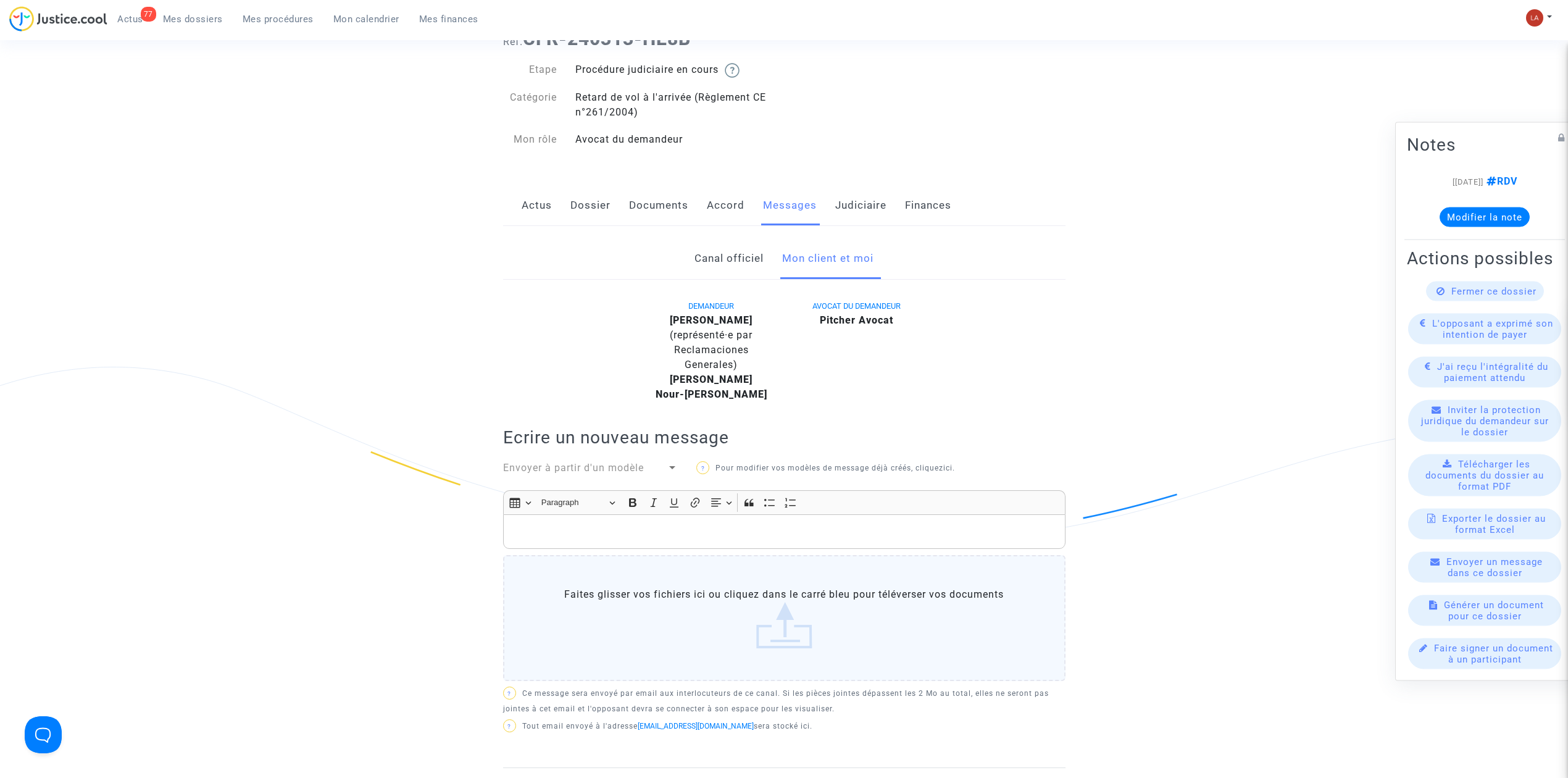
click at [860, 517] on div "Rich Text Editor, main" at bounding box center [784, 532] width 562 height 35
